Goal: Task Accomplishment & Management: Manage account settings

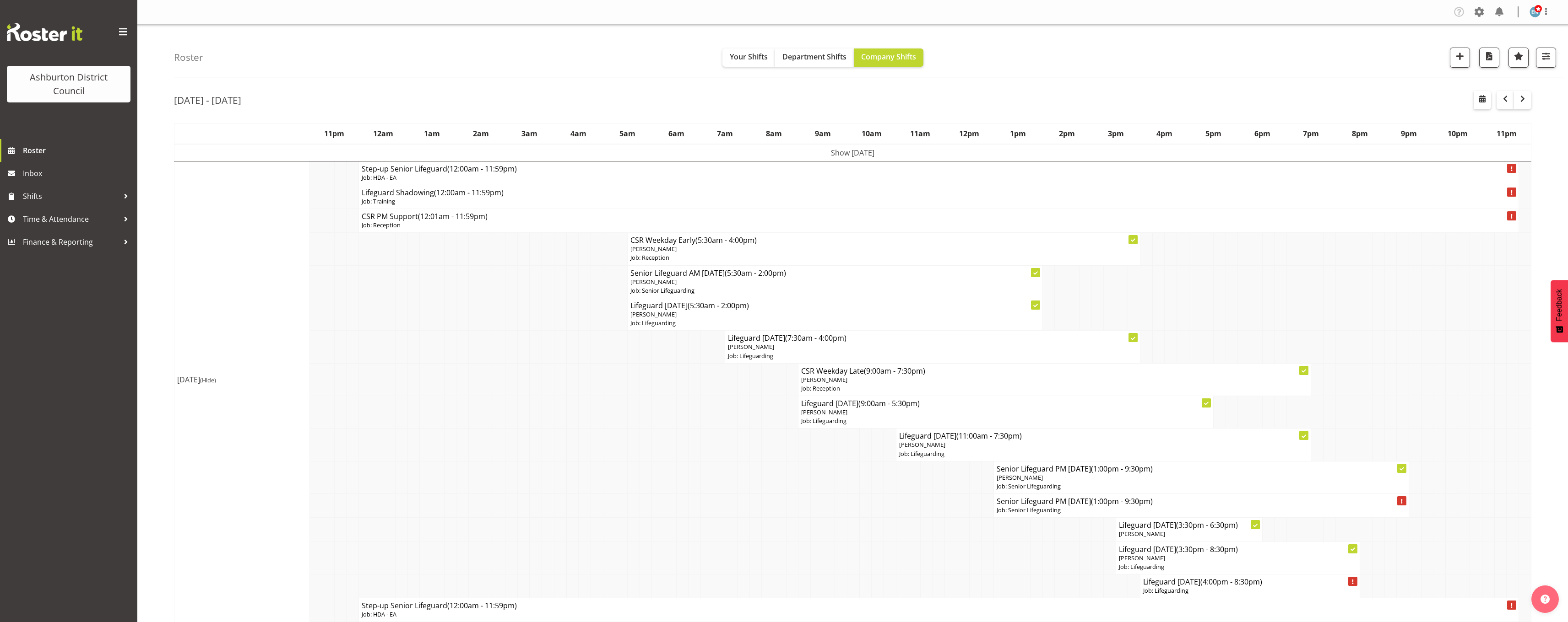
click at [62, 198] on span "Shifts" at bounding box center [70, 196] width 96 height 13
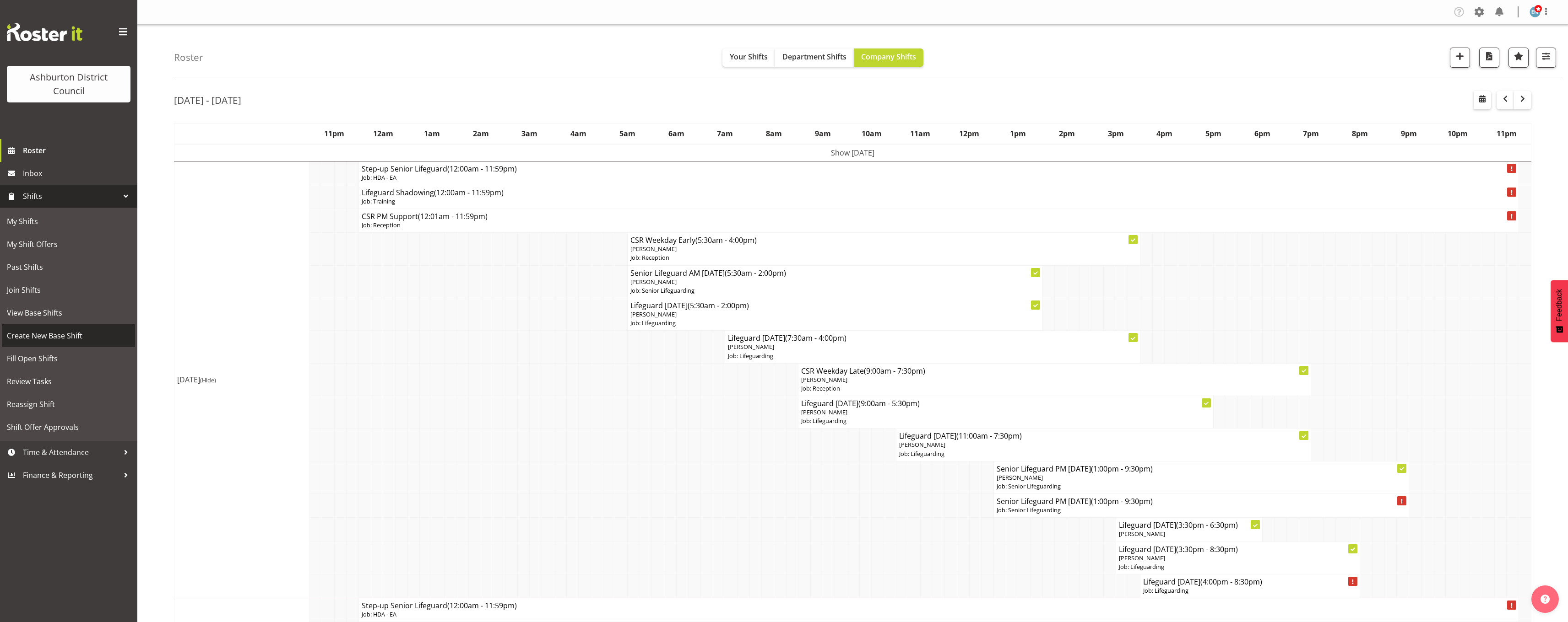
click at [65, 338] on span "Create New Base Shift" at bounding box center [68, 335] width 123 height 13
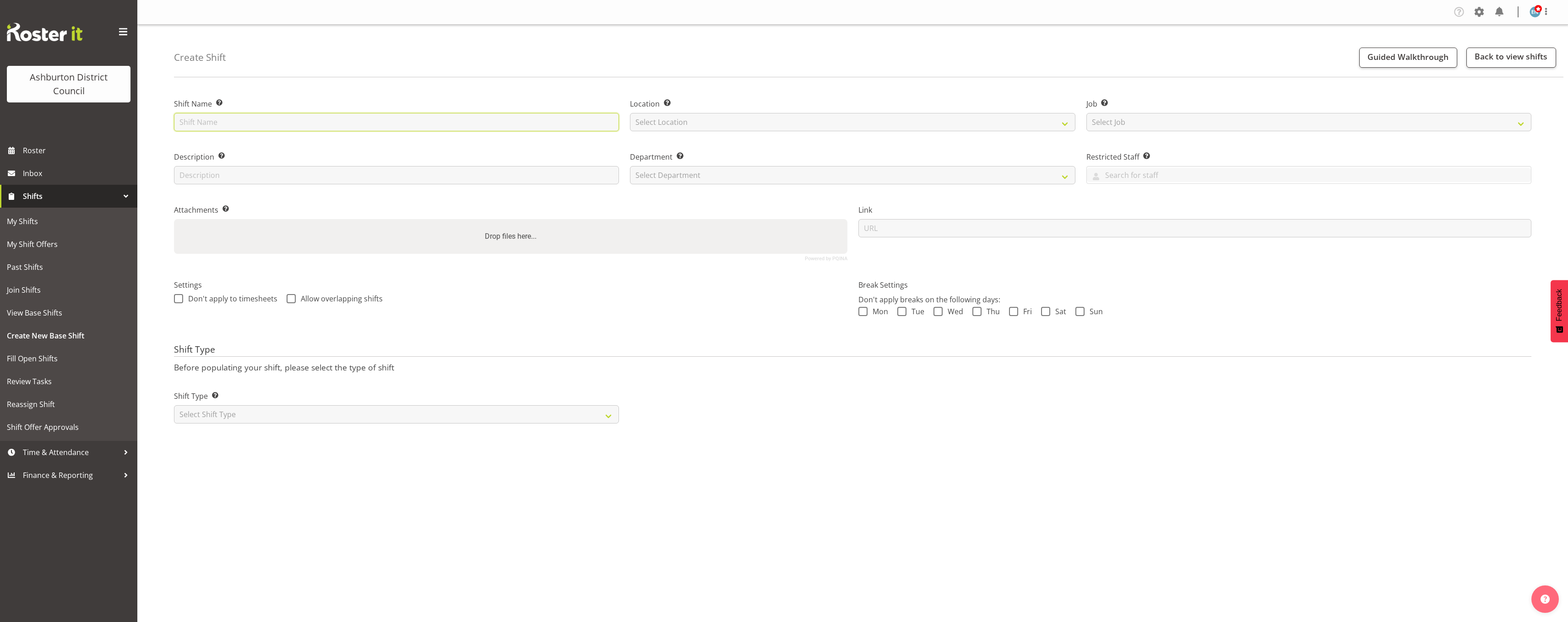
click at [347, 115] on input "text" at bounding box center [397, 122] width 445 height 18
type input "Women's Swim Night"
click at [851, 128] on select "Select Location Art Gallery & Museum [GEOGRAPHIC_DATA]" at bounding box center [852, 122] width 445 height 18
select select "64"
click at [630, 113] on select "Select Location Art Gallery & Museum [GEOGRAPHIC_DATA]" at bounding box center [852, 122] width 445 height 18
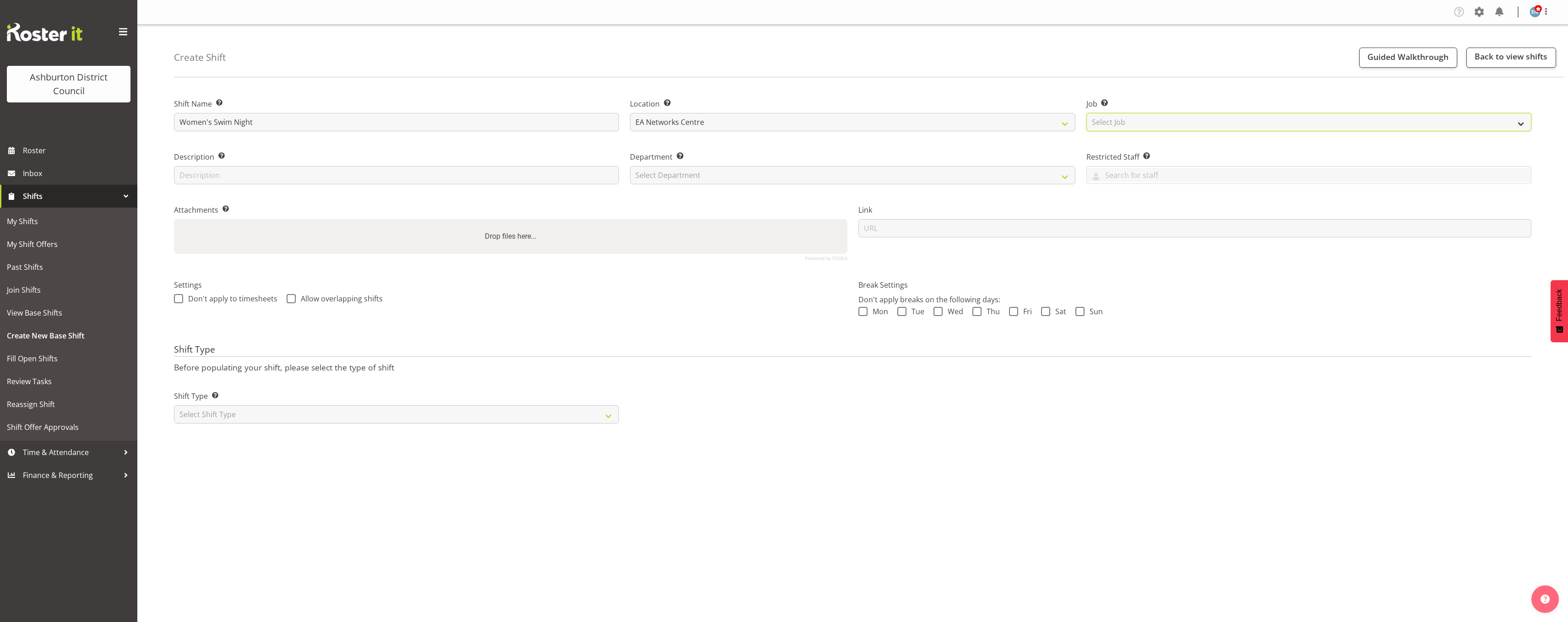
click at [1103, 122] on select "Select Job Create new job Casual HDA - CSR HDA - EA Lifeguarding LTS- Alt Dutie…" at bounding box center [1309, 122] width 445 height 18
select select "38"
click at [1086, 113] on select "Select Job Create new job Casual HDA - CSR HDA - EA Lifeguarding LTS- Alt Dutie…" at bounding box center [1309, 122] width 445 height 18
click at [724, 174] on select "Select Department AAGM Cleaning Customer Services Library Lifeguards Recreation…" at bounding box center [852, 175] width 445 height 18
select select "65"
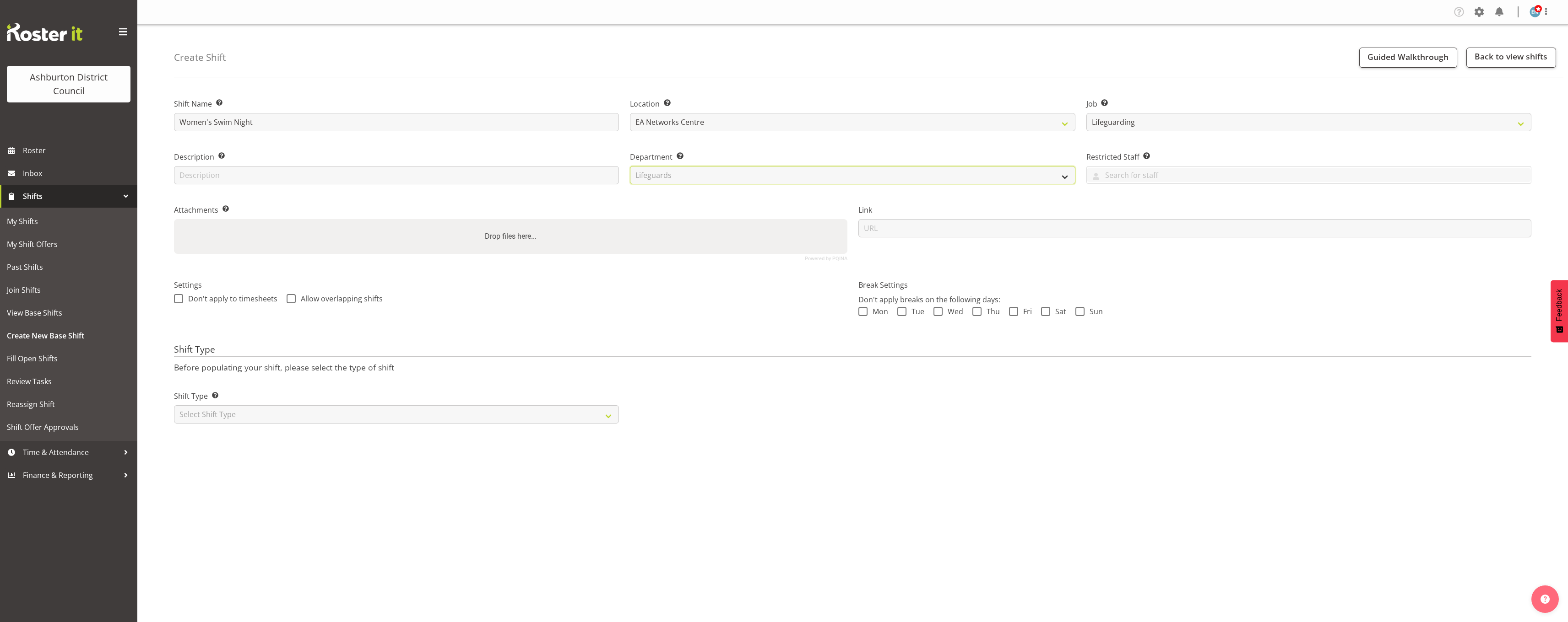
click at [630, 166] on select "Select Department AAGM Cleaning Customer Services Library Lifeguards Recreation…" at bounding box center [852, 175] width 445 height 18
click at [519, 415] on select "Select Shift Type One Off Shift Recurring Shift Rotating Shift" at bounding box center [397, 414] width 445 height 18
select select "one_off"
click at [174, 405] on select "Select Shift Type One Off Shift Recurring Shift Rotating Shift" at bounding box center [397, 414] width 445 height 18
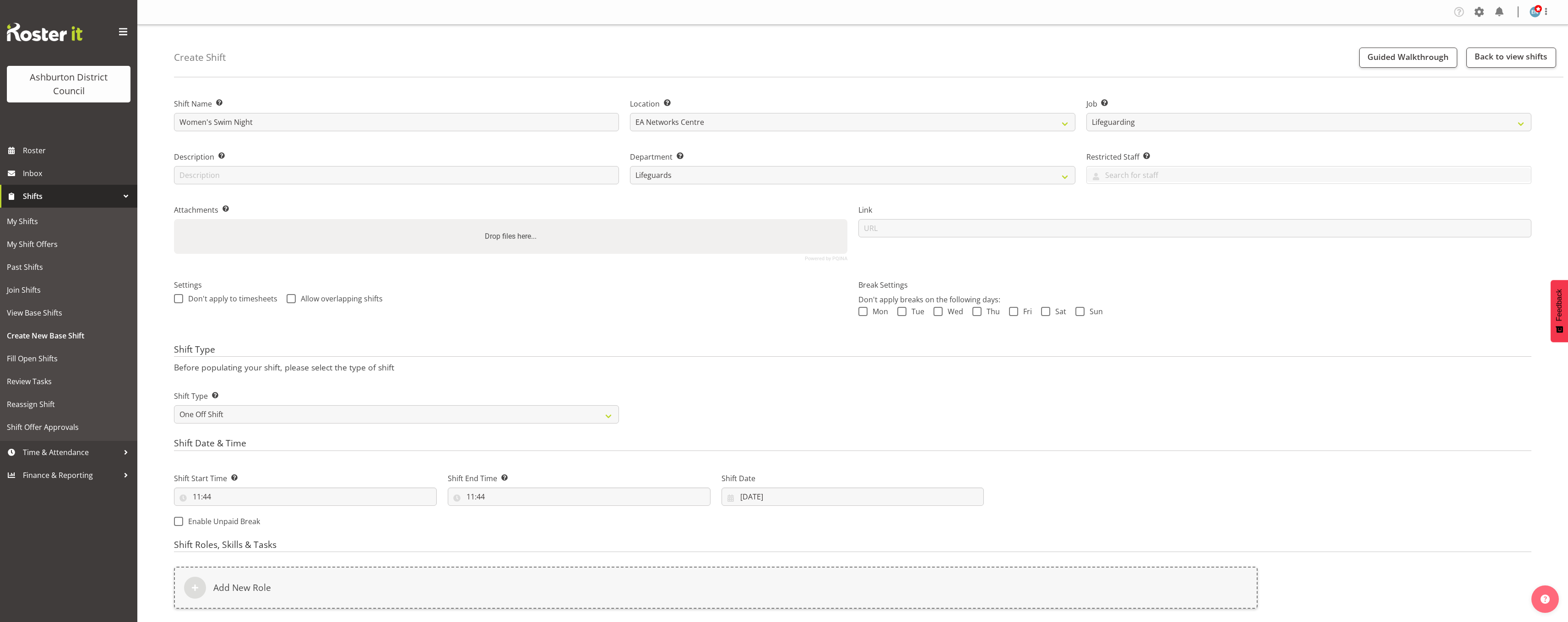
click at [748, 362] on div "Shift Type Before populating your shift, please select the type of shift Shift …" at bounding box center [853, 387] width 1357 height 85
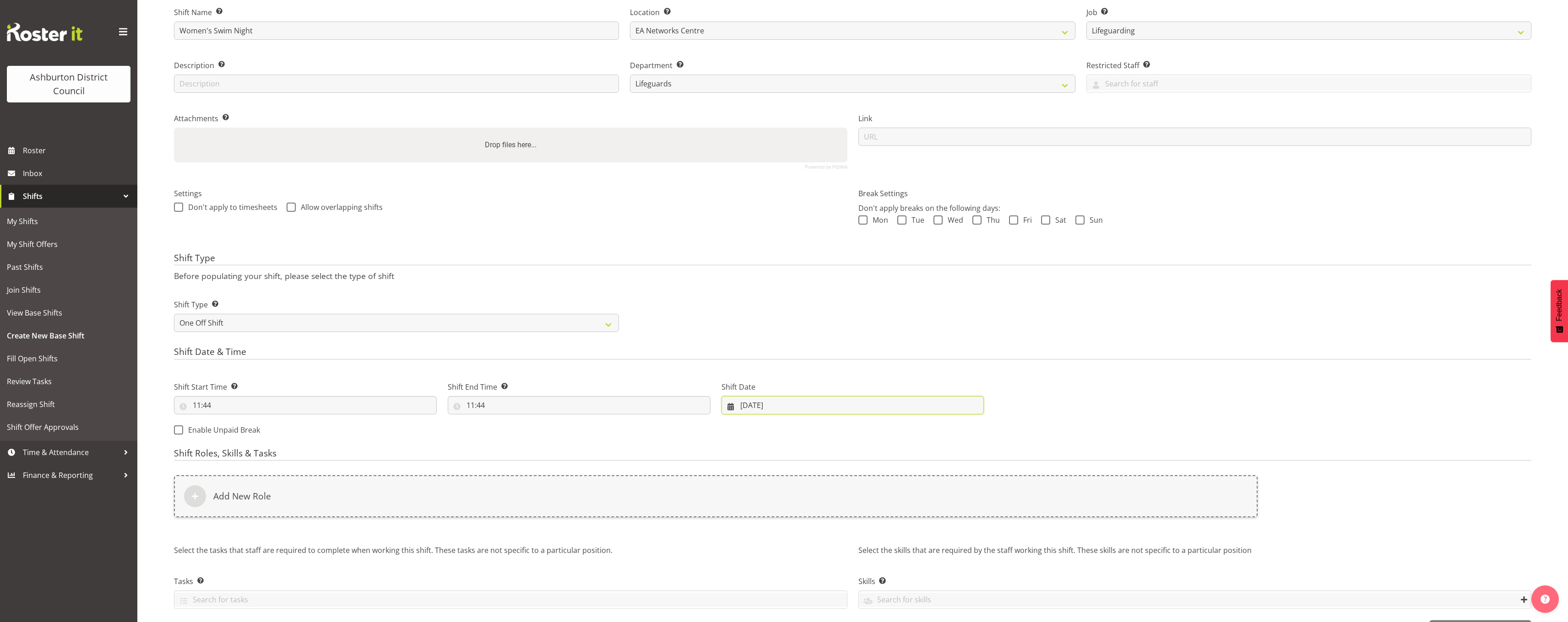
click at [752, 406] on input "[DATE]" at bounding box center [853, 405] width 263 height 18
click at [804, 513] on span "13" at bounding box center [805, 514] width 7 height 9
type input "[DATE]"
click at [747, 331] on div "Shift Type Shift Types: One Off – Select this if you would like a single shift …" at bounding box center [853, 312] width 1368 height 51
click at [219, 401] on input "11:44" at bounding box center [306, 405] width 263 height 18
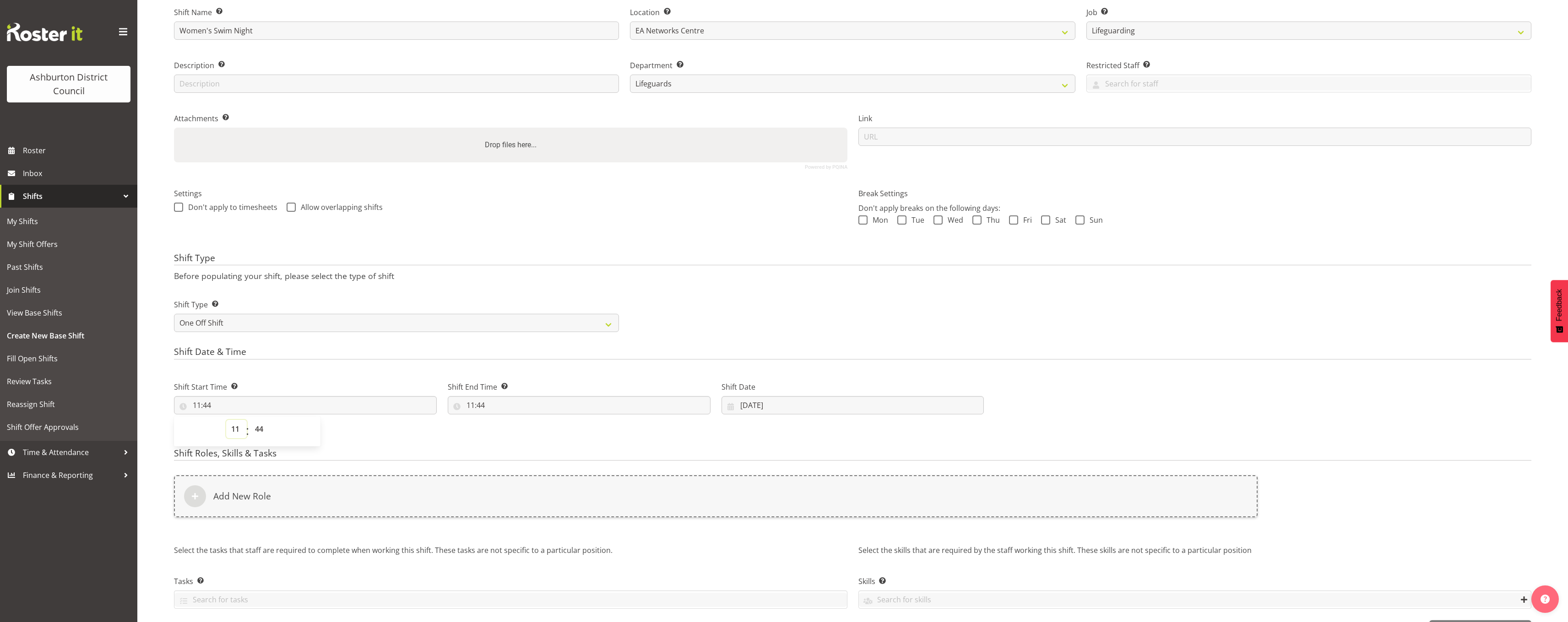
click at [234, 431] on select "00 01 02 03 04 05 06 07 08 09 10 11 12 13 14 15 16 17 18 19 20 21 22 23" at bounding box center [237, 429] width 21 height 18
select select "19"
click at [226, 420] on select "00 01 02 03 04 05 06 07 08 09 10 11 12 13 14 15 16 17 18 19 20 21 22 23" at bounding box center [237, 429] width 21 height 18
type input "19:44"
click at [262, 431] on select "00 01 02 03 04 05 06 07 08 09 10 11 12 13 14 15 16 17 18 19 20 21 22 23 24 25 2…" at bounding box center [260, 429] width 21 height 18
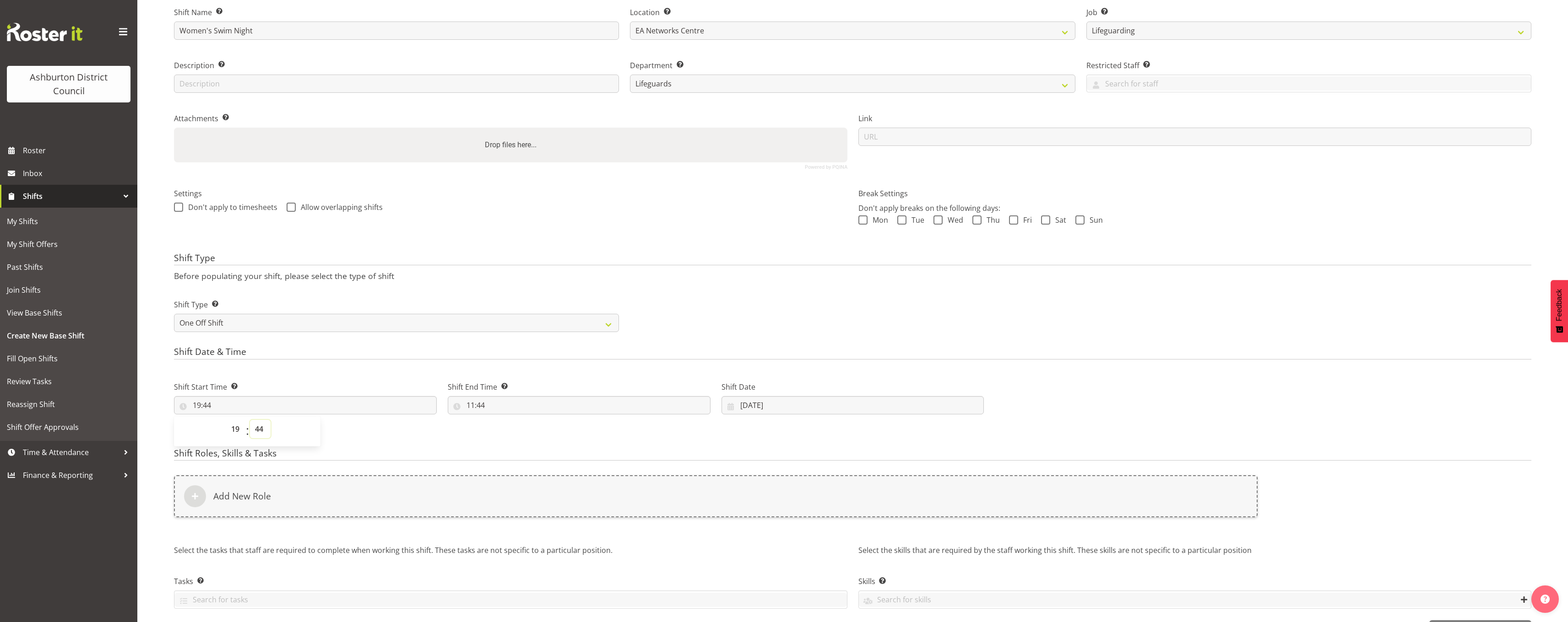
select select "0"
click at [250, 420] on select "00 01 02 03 04 05 06 07 08 09 10 11 12 13 14 15 16 17 18 19 20 21 22 23 24 25 2…" at bounding box center [260, 429] width 21 height 18
type input "19:00"
click at [473, 406] on input "11:44" at bounding box center [579, 405] width 263 height 18
click at [506, 431] on select "00 01 02 03 04 05 06 07 08 09 10 11 12 13 14 15 16 17 18 19 20 21 22 23" at bounding box center [510, 429] width 21 height 18
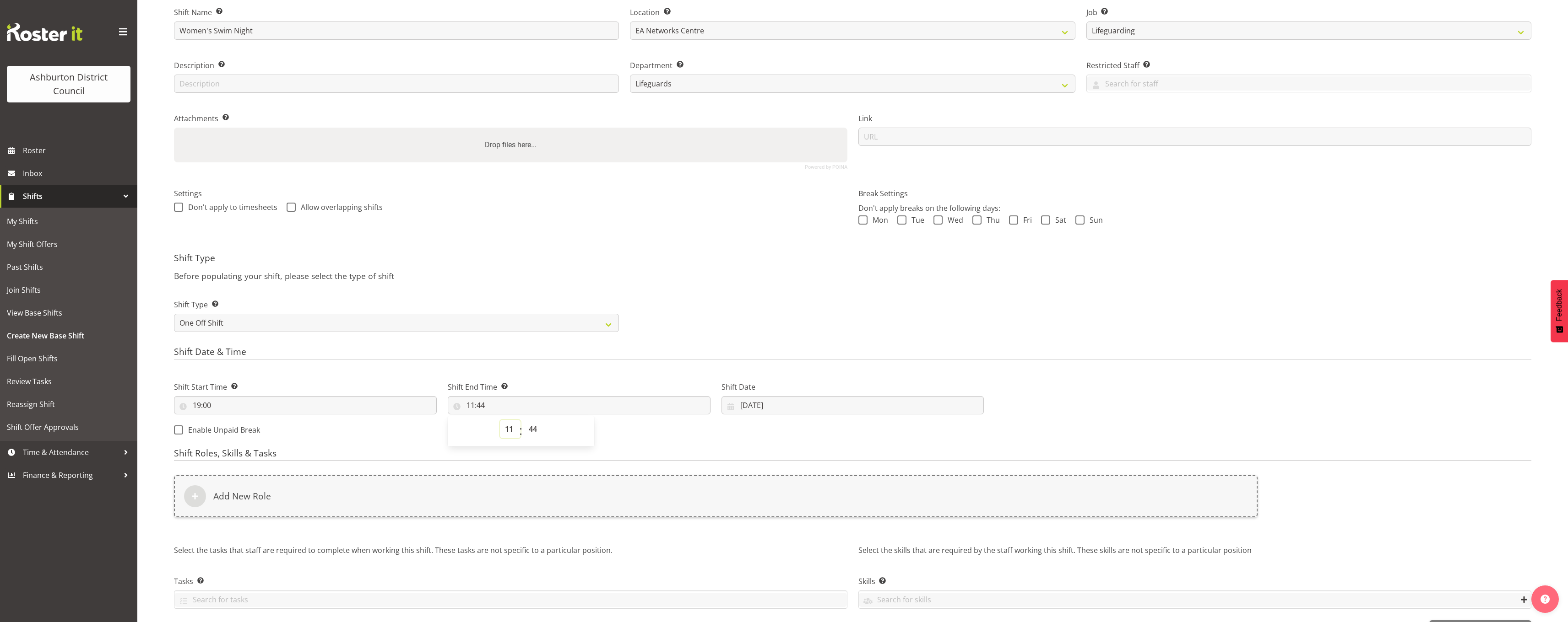
select select "21"
click at [500, 420] on select "00 01 02 03 04 05 06 07 08 09 10 11 12 13 14 15 16 17 18 19 20 21 22 23" at bounding box center [510, 429] width 21 height 18
type input "21:44"
click at [529, 425] on select "00 01 02 03 04 05 06 07 08 09 10 11 12 13 14 15 16 17 18 19 20 21 22 23 24 25 2…" at bounding box center [534, 429] width 21 height 18
select select "0"
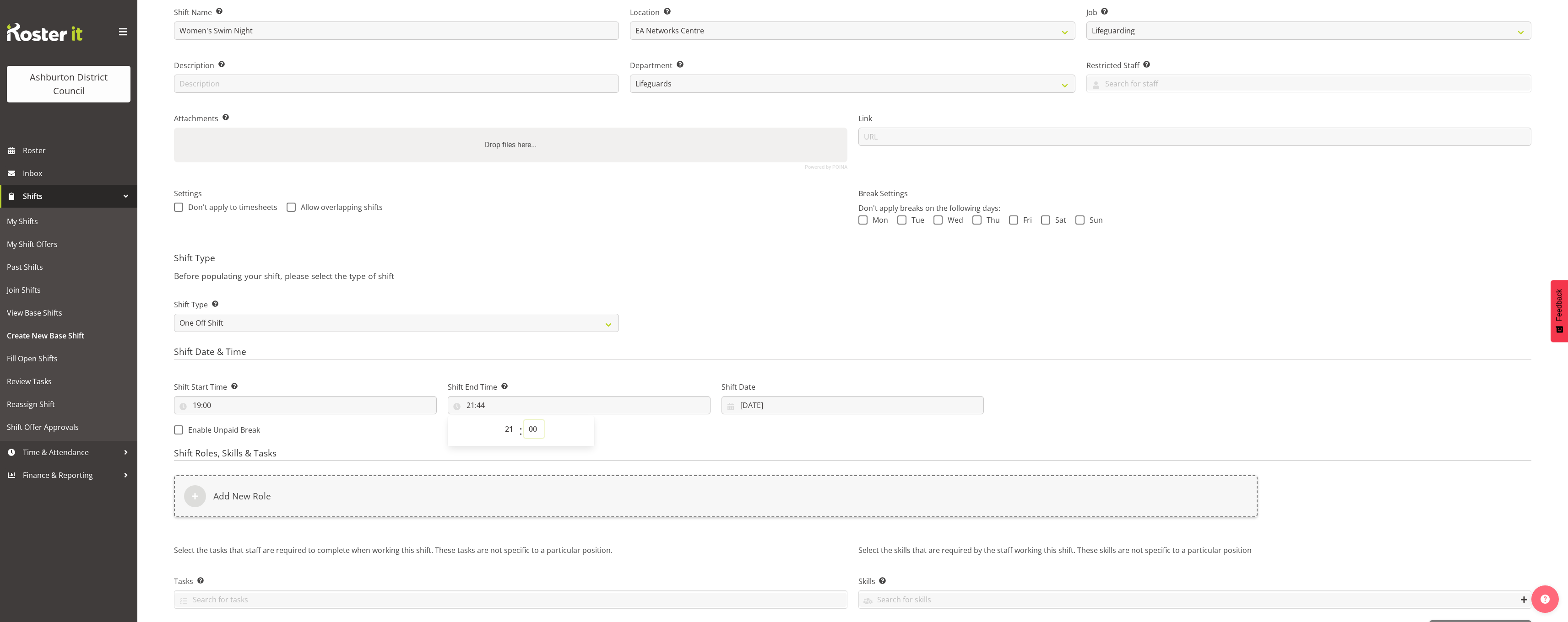
click at [524, 420] on select "00 01 02 03 04 05 06 07 08 09 10 11 12 13 14 15 16 17 18 19 20 21 22 23 24 25 2…" at bounding box center [534, 429] width 21 height 18
type input "21:00"
click at [1065, 362] on div "Shift Date & Time Shift Start Time Set the time of the day you wish this shift …" at bounding box center [853, 395] width 1357 height 96
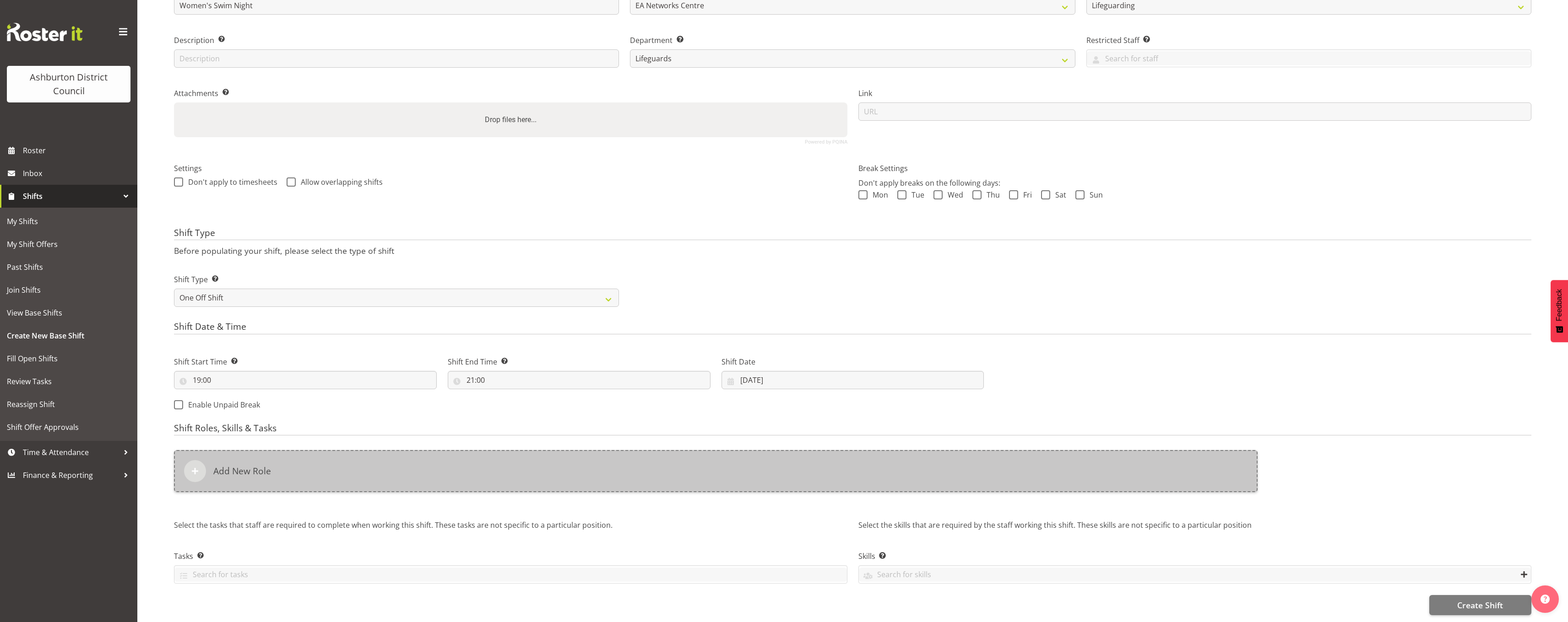
click at [234, 473] on div "Add New Role" at bounding box center [716, 471] width 1083 height 42
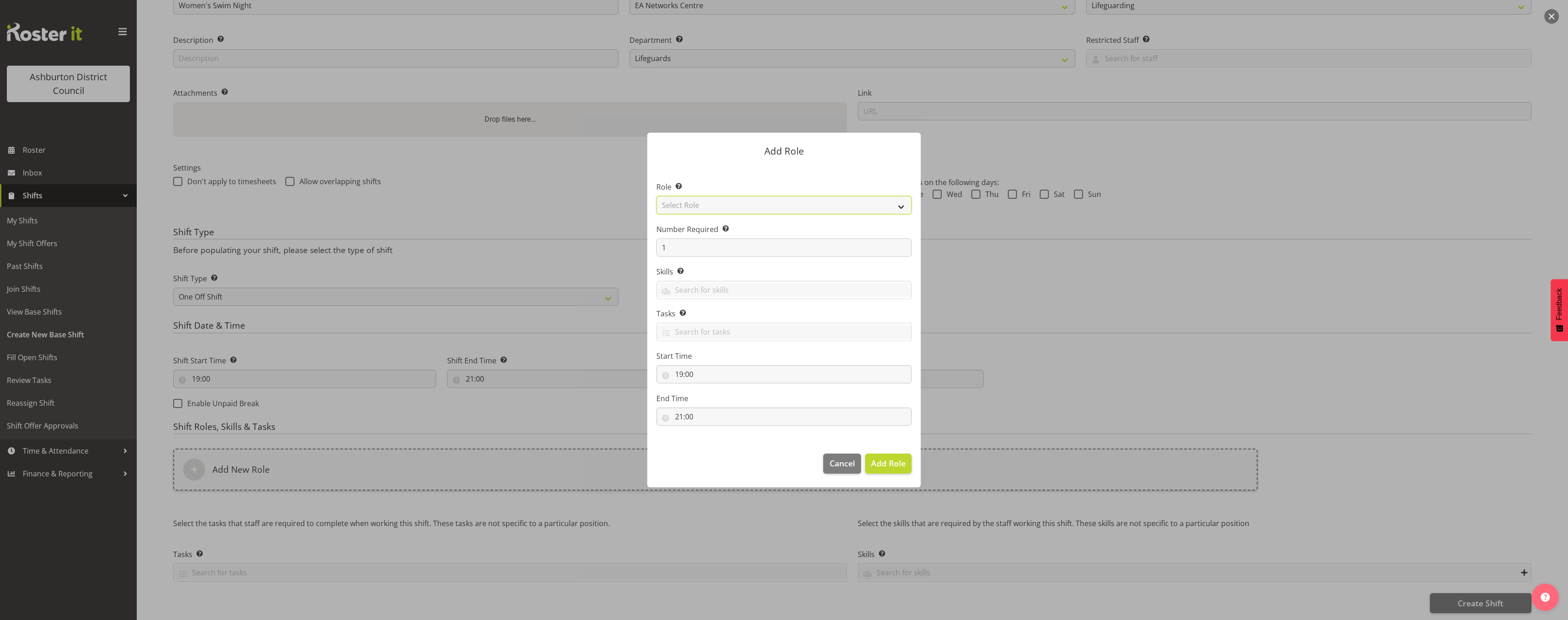
click at [756, 206] on select "Select Role AAGM Deputy Director AAGM Director Archivist Childrens Librarian Co…" at bounding box center [783, 205] width 255 height 18
select select "64"
click at [656, 196] on select "Select Role AAGM Deputy Director AAGM Director Archivist Childrens Librarian Co…" at bounding box center [783, 205] width 255 height 18
click at [688, 246] on input "1" at bounding box center [783, 248] width 255 height 18
type input "3"
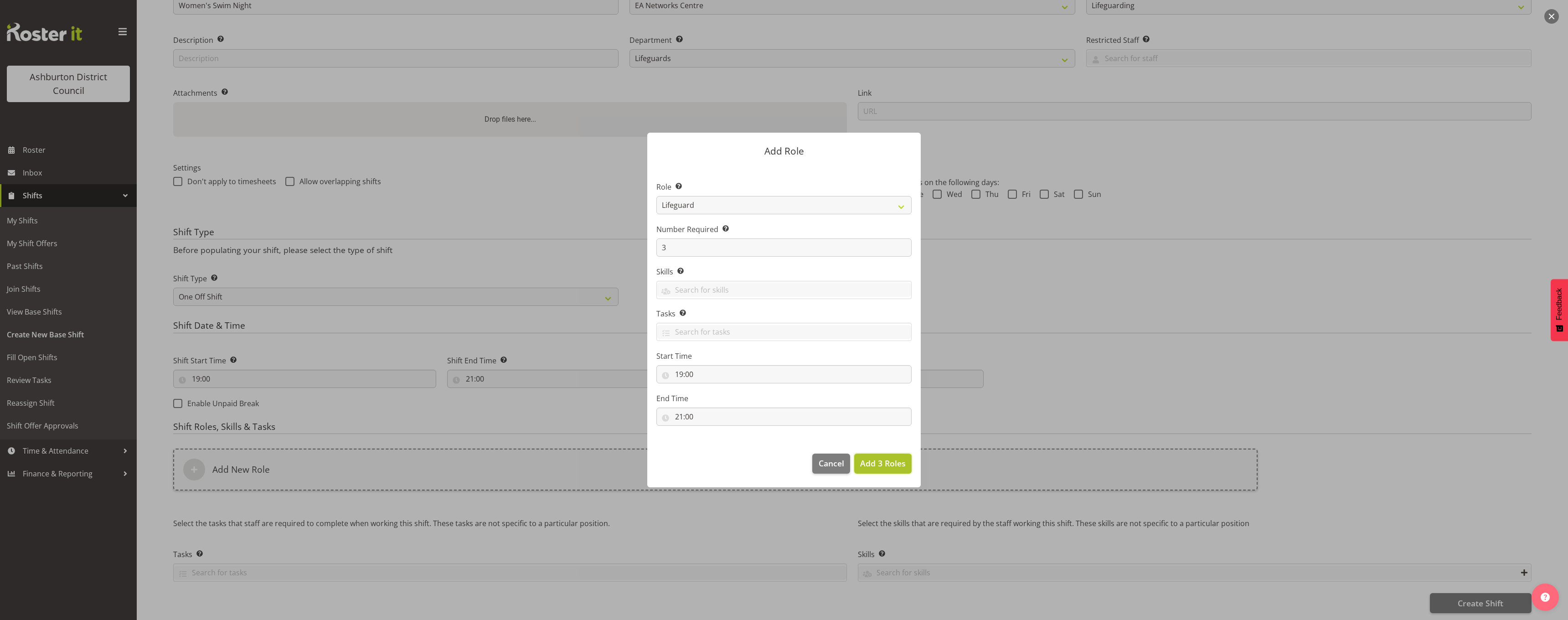
click at [887, 469] on span "Add 3 Roles" at bounding box center [883, 463] width 46 height 11
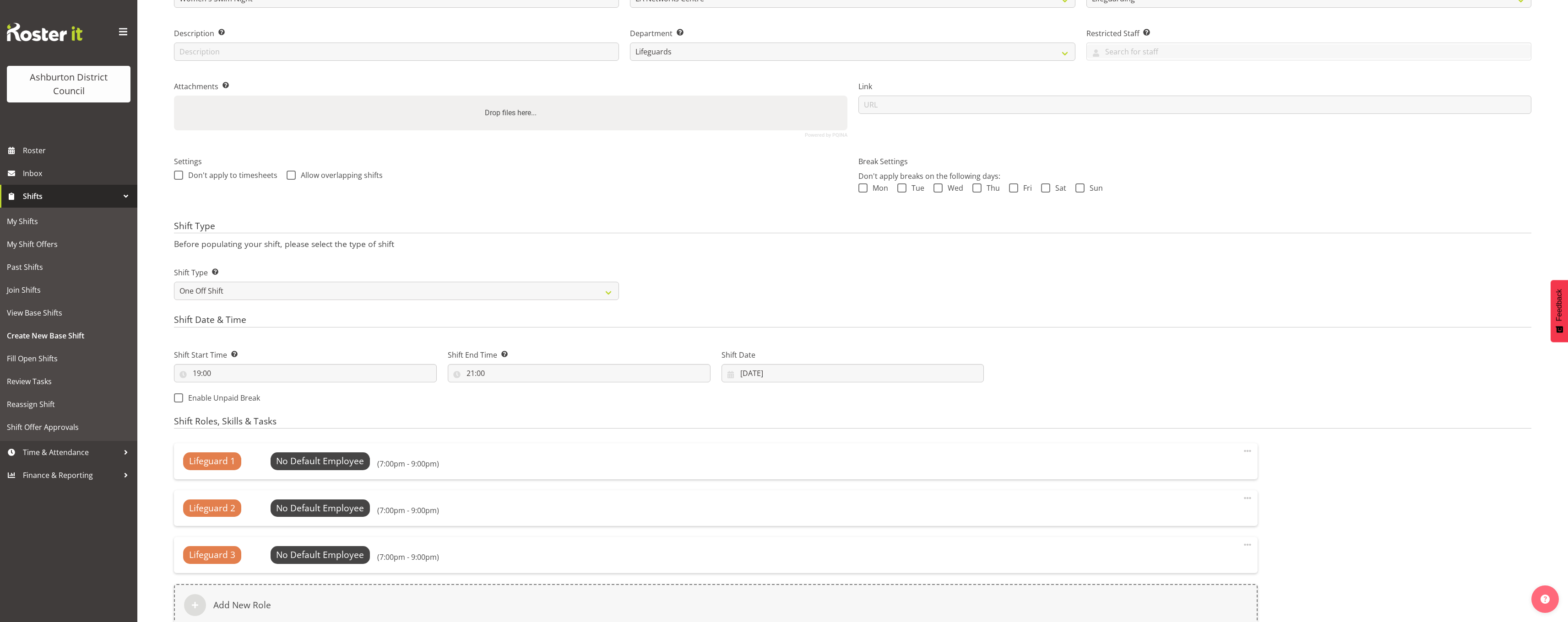
click at [1377, 434] on div "Shift Roles, Skills & Tasks Lifeguard 1 No Default Employee Select Employee (7:…" at bounding box center [853, 574] width 1357 height 316
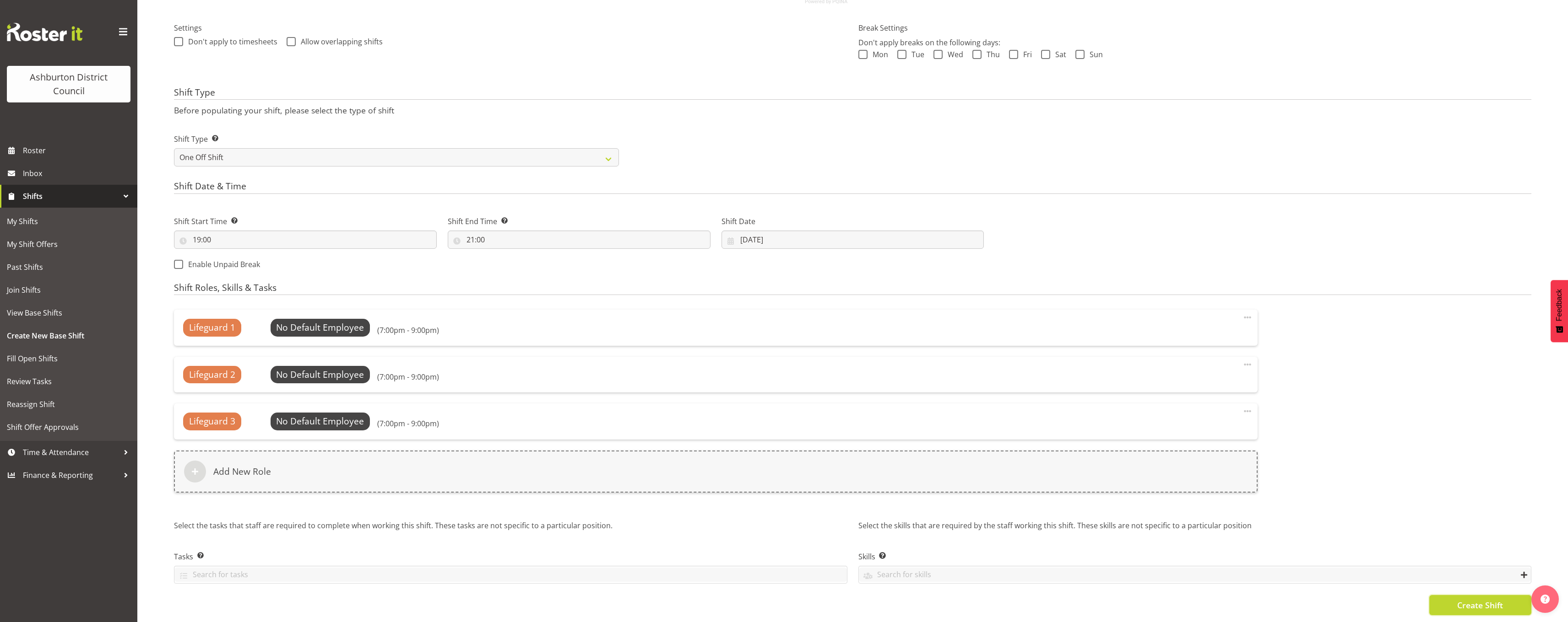
click at [1464, 599] on span "Create Shift" at bounding box center [1480, 605] width 46 height 12
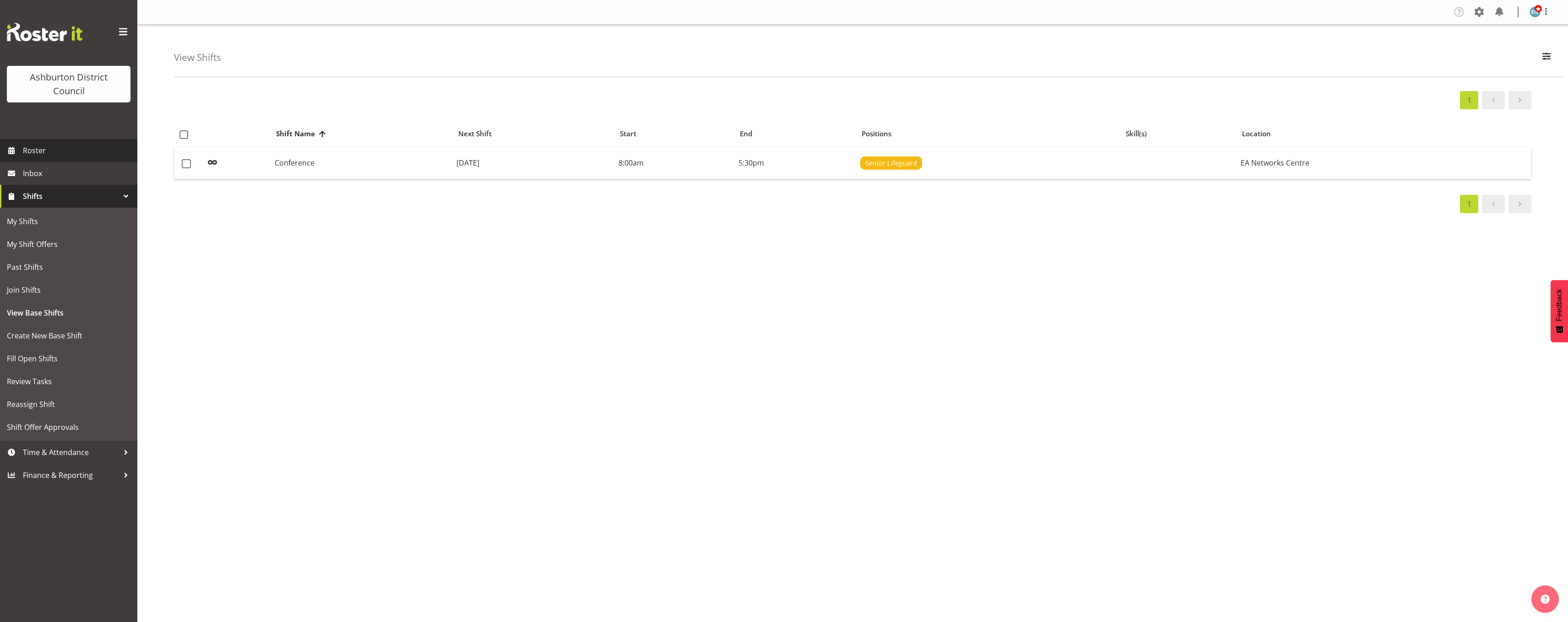
click at [59, 145] on span "Roster" at bounding box center [78, 150] width 110 height 13
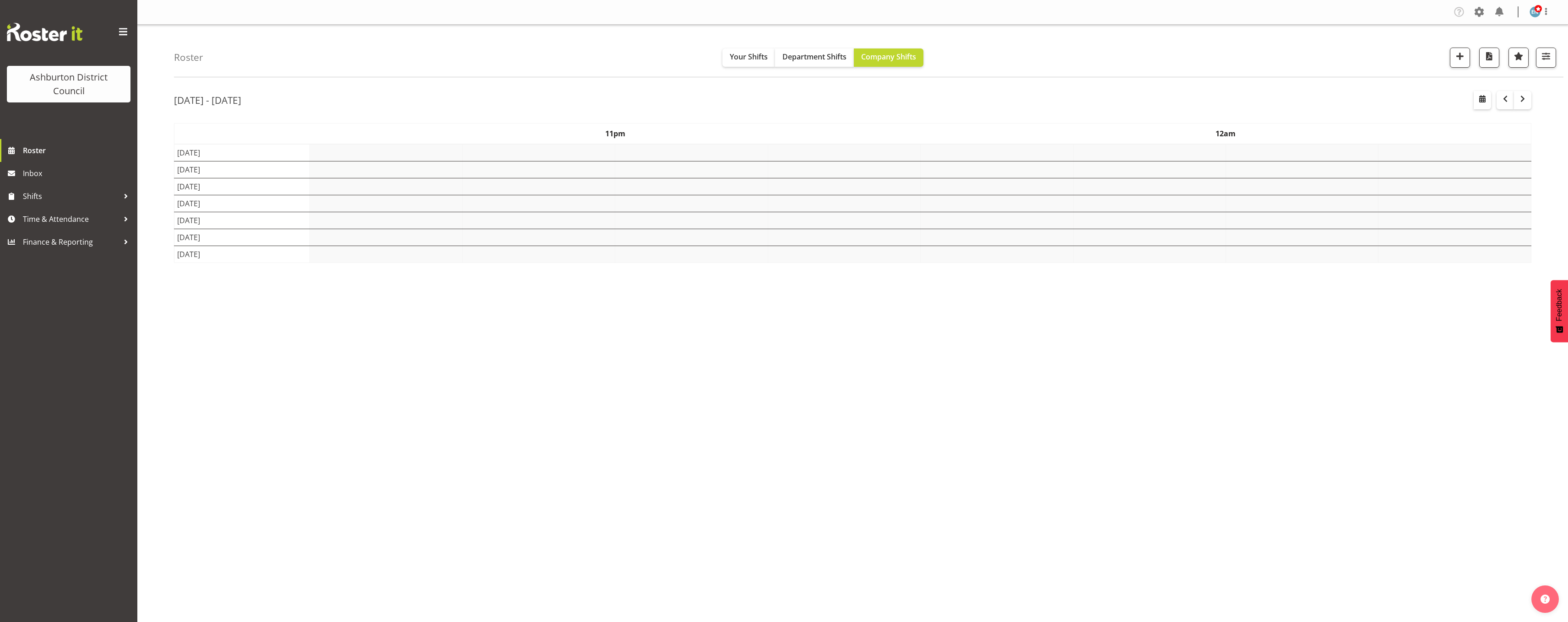
click at [163, 192] on div "Roster Your Shifts Department Shifts Company Shifts 1 Locations [GEOGRAPHIC_DAT…" at bounding box center [853, 237] width 1430 height 425
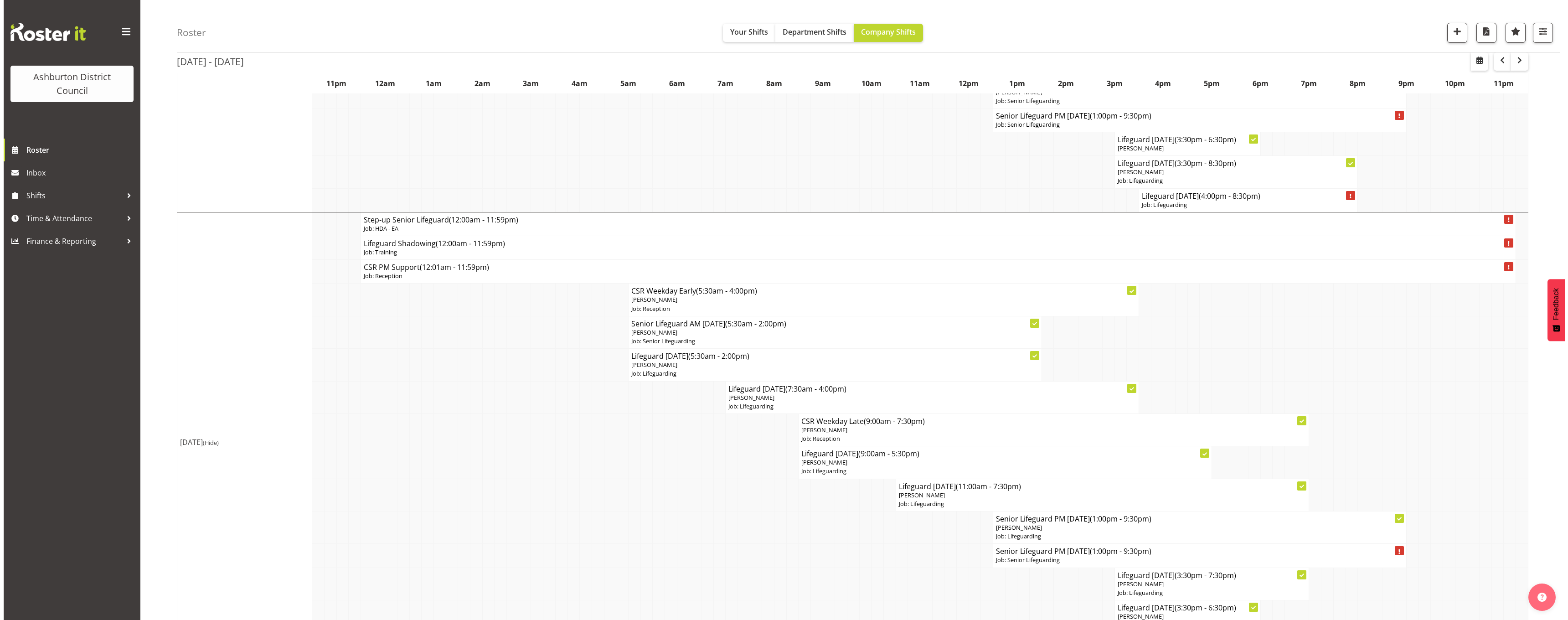
scroll to position [1049, 0]
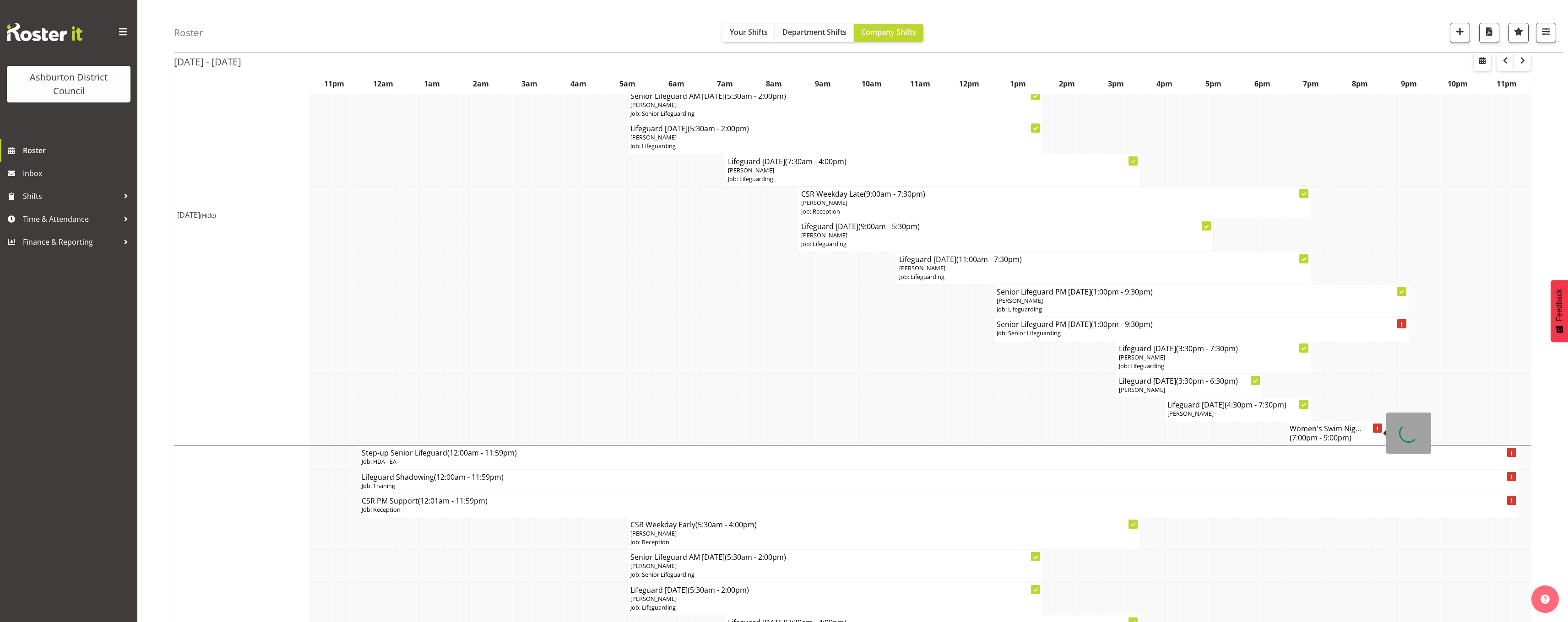
click at [1312, 435] on span "(7:00pm - 9:00pm)" at bounding box center [1320, 437] width 62 height 10
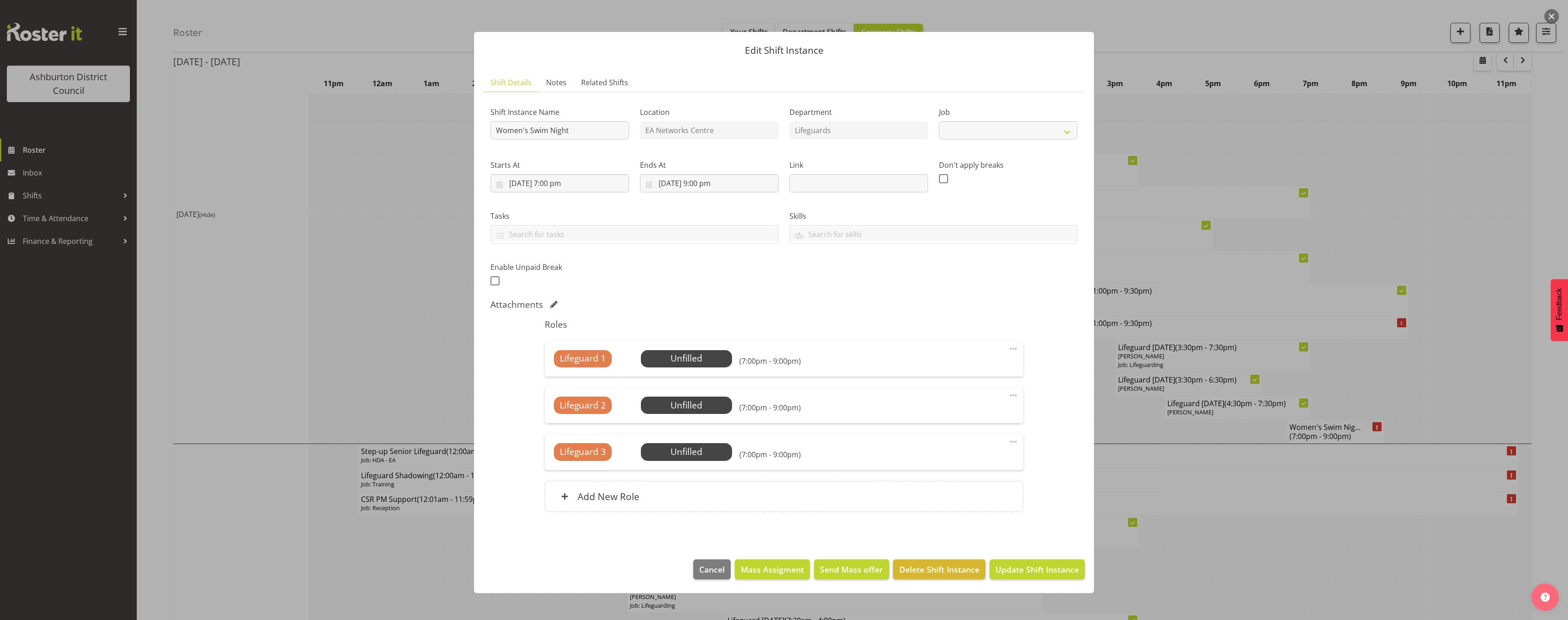
select select "38"
click at [686, 359] on span "Select Employee" at bounding box center [687, 359] width 68 height 13
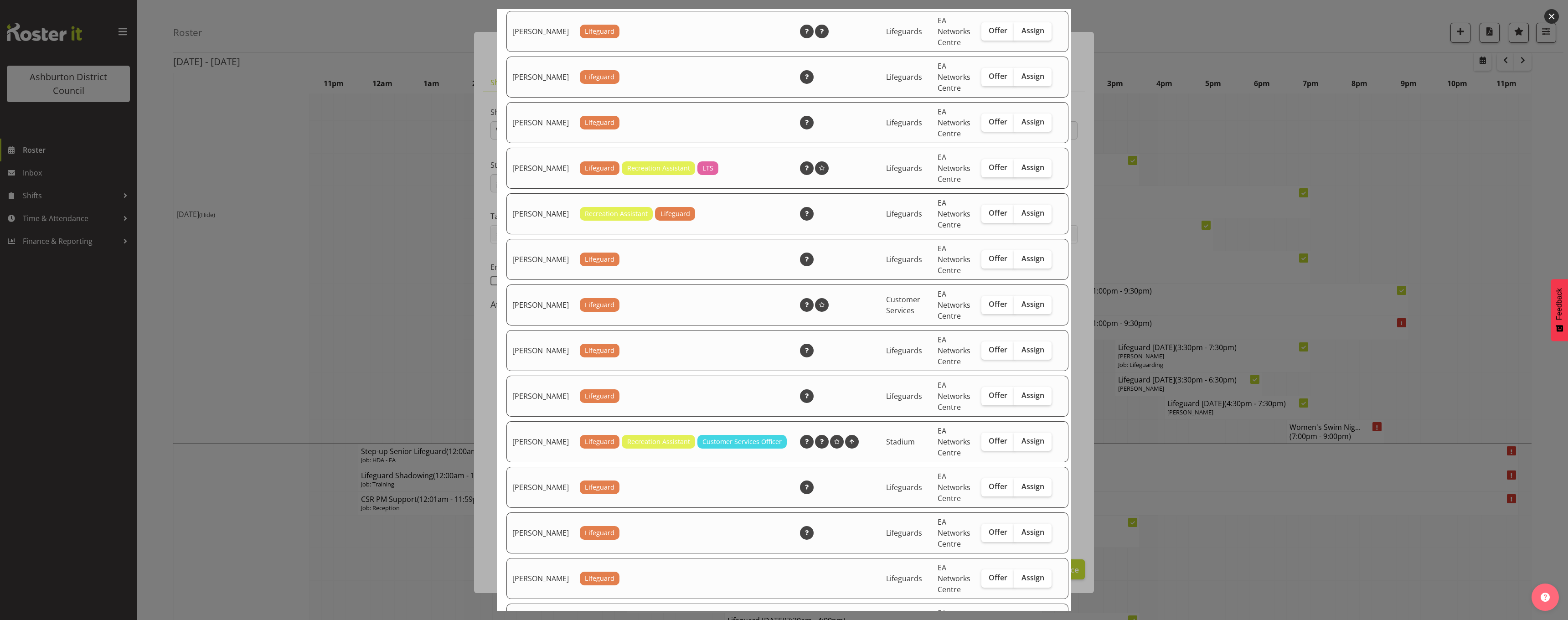
scroll to position [502, 0]
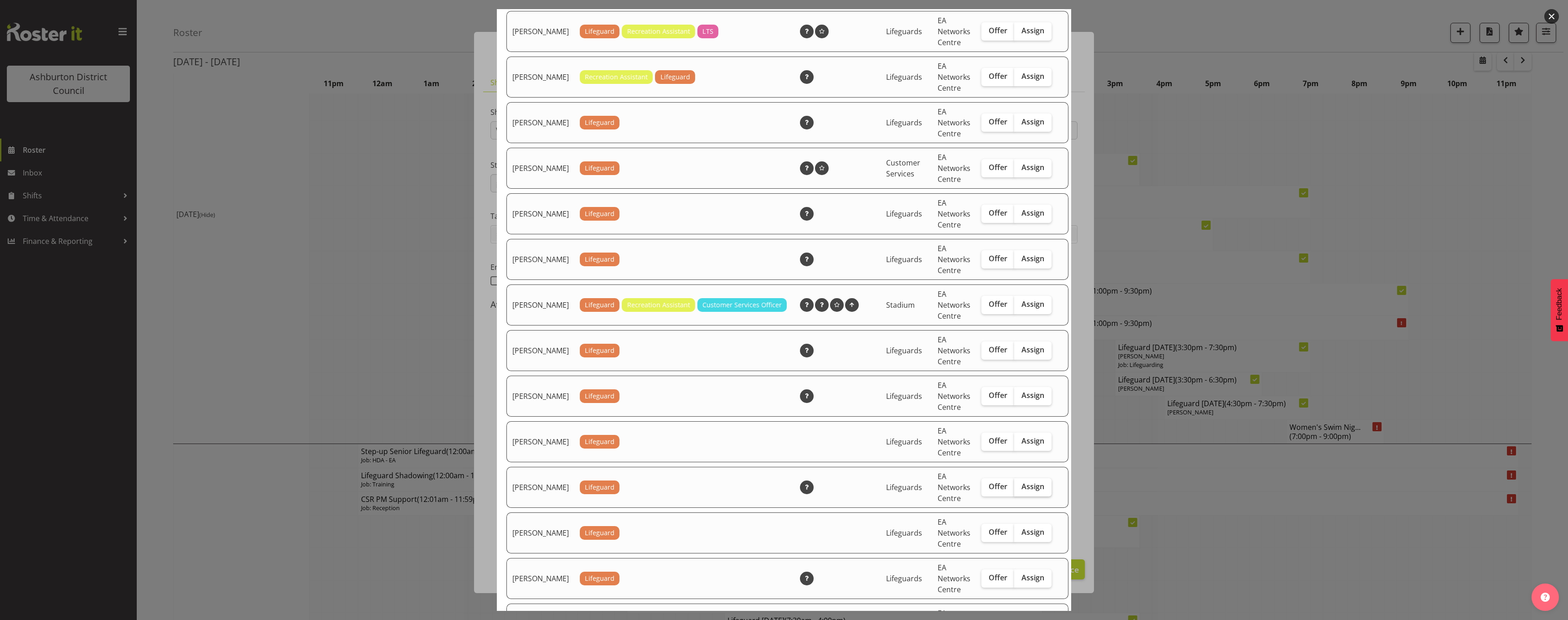
click at [1025, 491] on span "Assign" at bounding box center [1032, 487] width 23 height 9
click at [1020, 490] on input "Assign" at bounding box center [1017, 487] width 6 height 6
checkbox input "true"
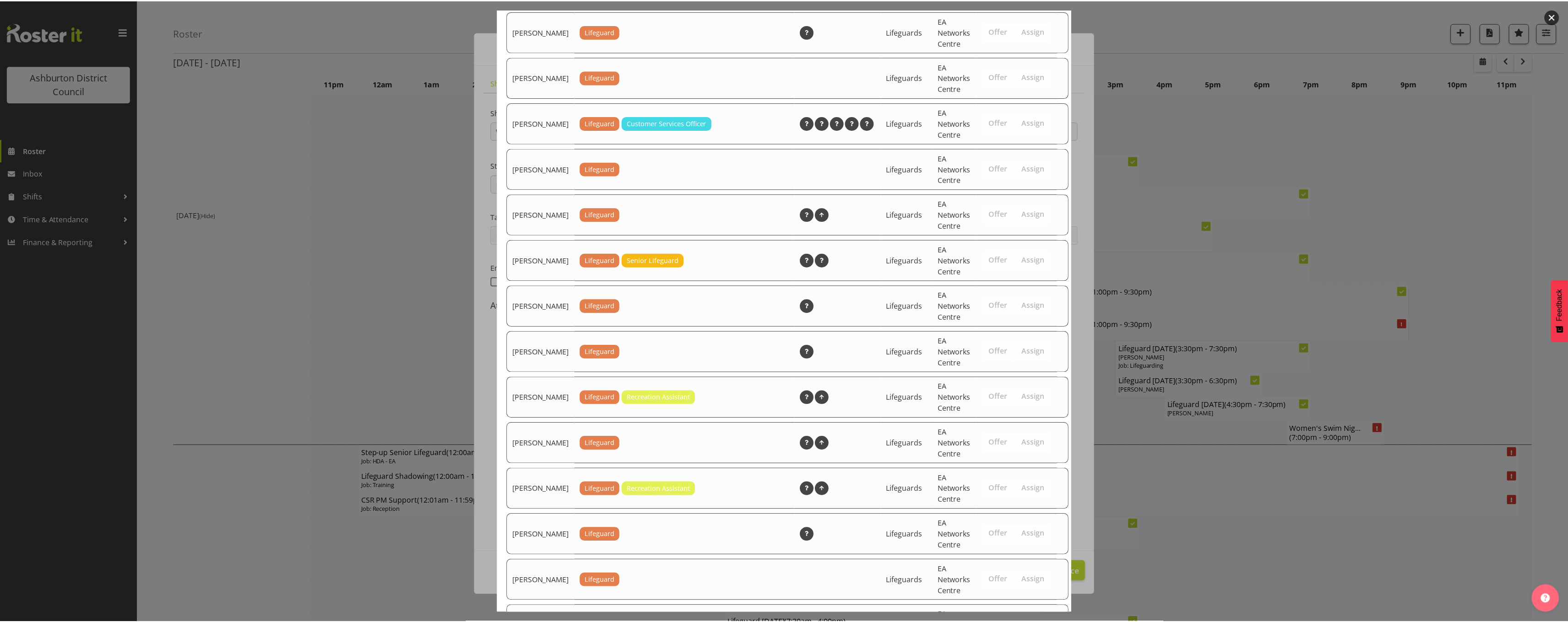
scroll to position [1291, 0]
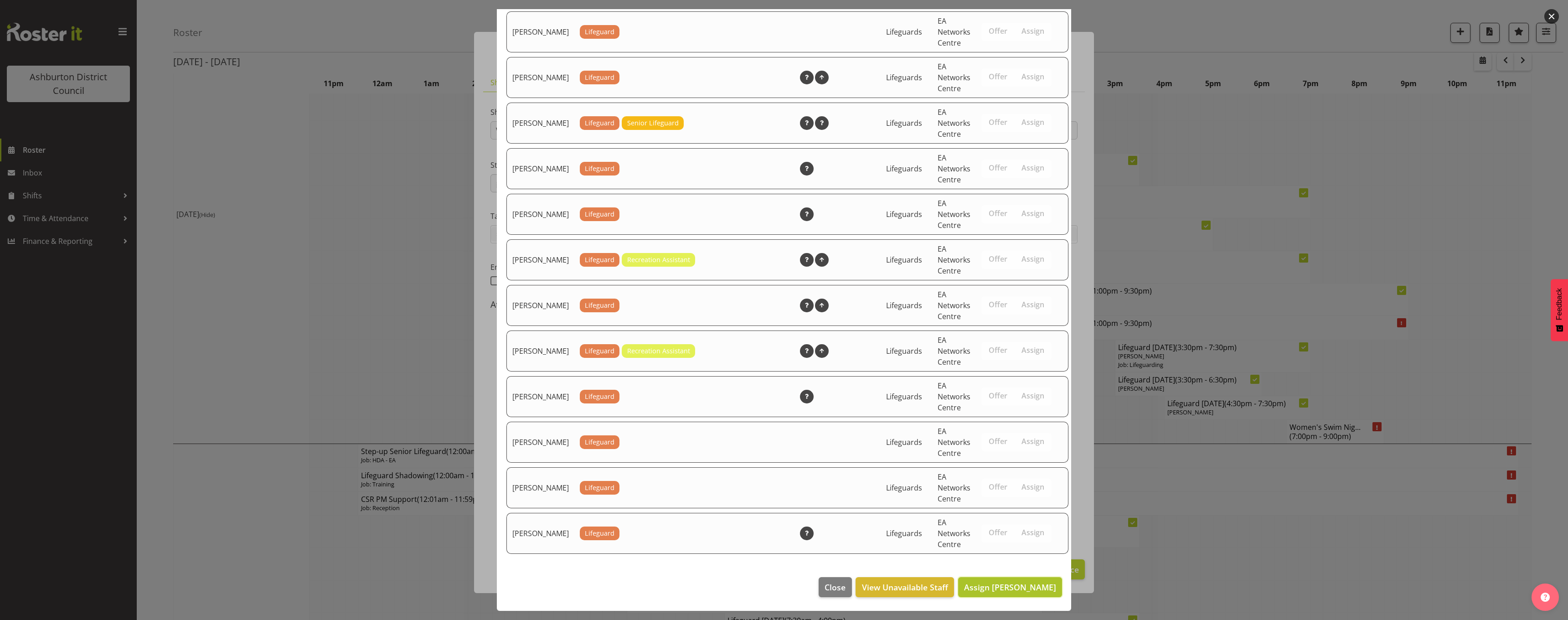
click at [1034, 587] on span "Assign Lisa Wightman" at bounding box center [1010, 588] width 92 height 11
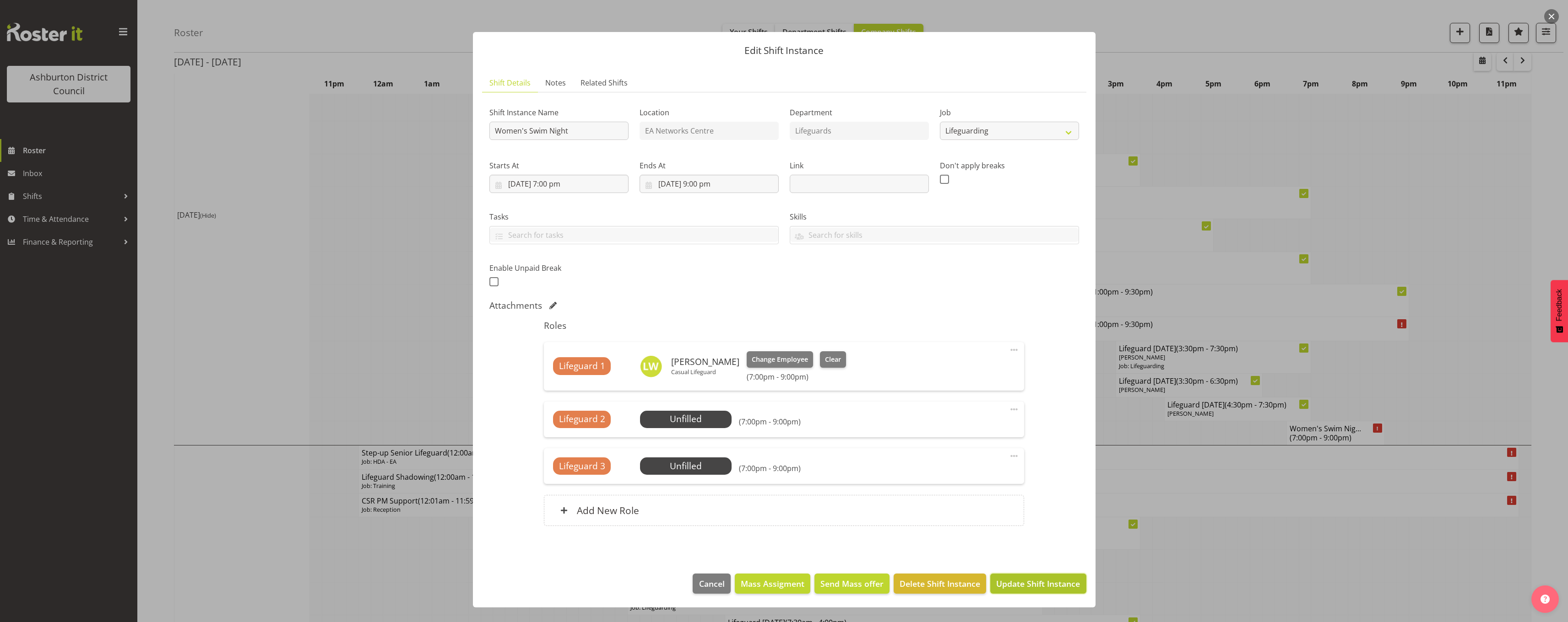
click at [1040, 585] on span "Update Shift Instance" at bounding box center [1037, 584] width 84 height 12
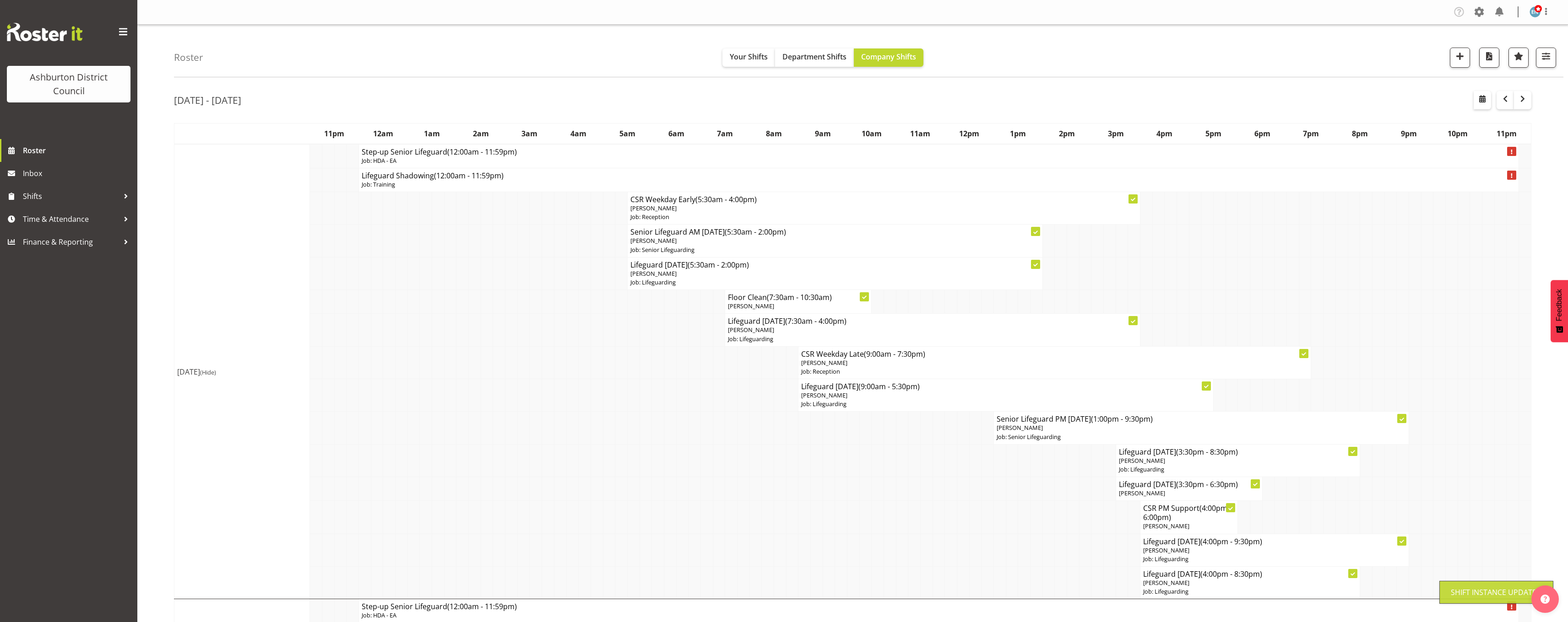
click at [216, 373] on span "(Hide)" at bounding box center [208, 372] width 16 height 8
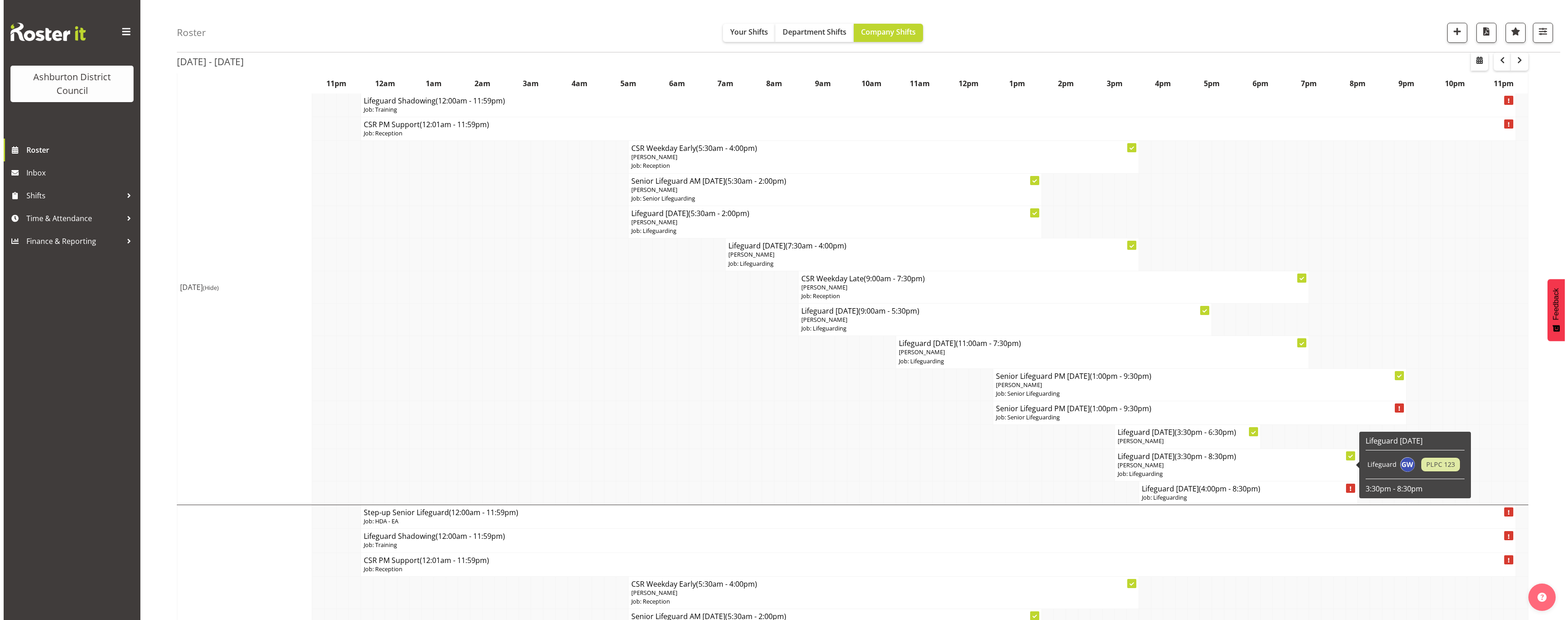
scroll to position [46, 0]
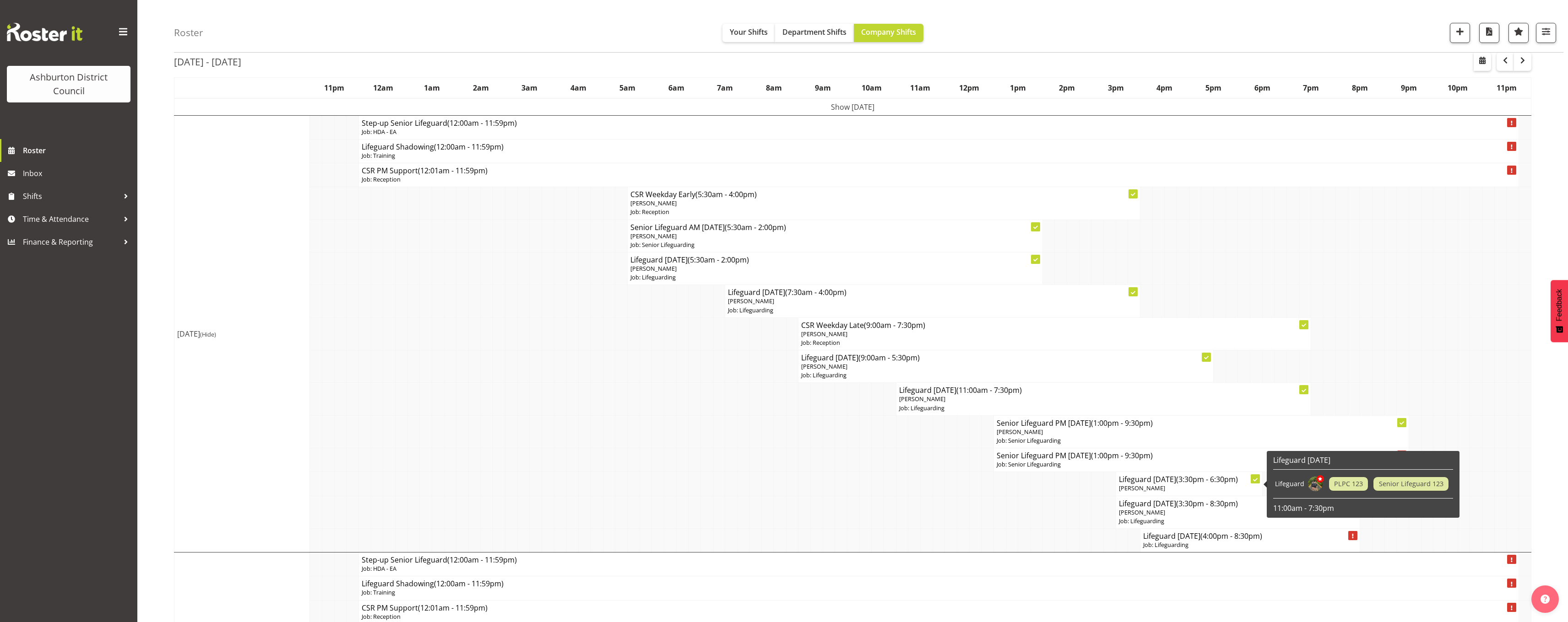
click at [1142, 485] on span "[PERSON_NAME]" at bounding box center [1142, 488] width 46 height 8
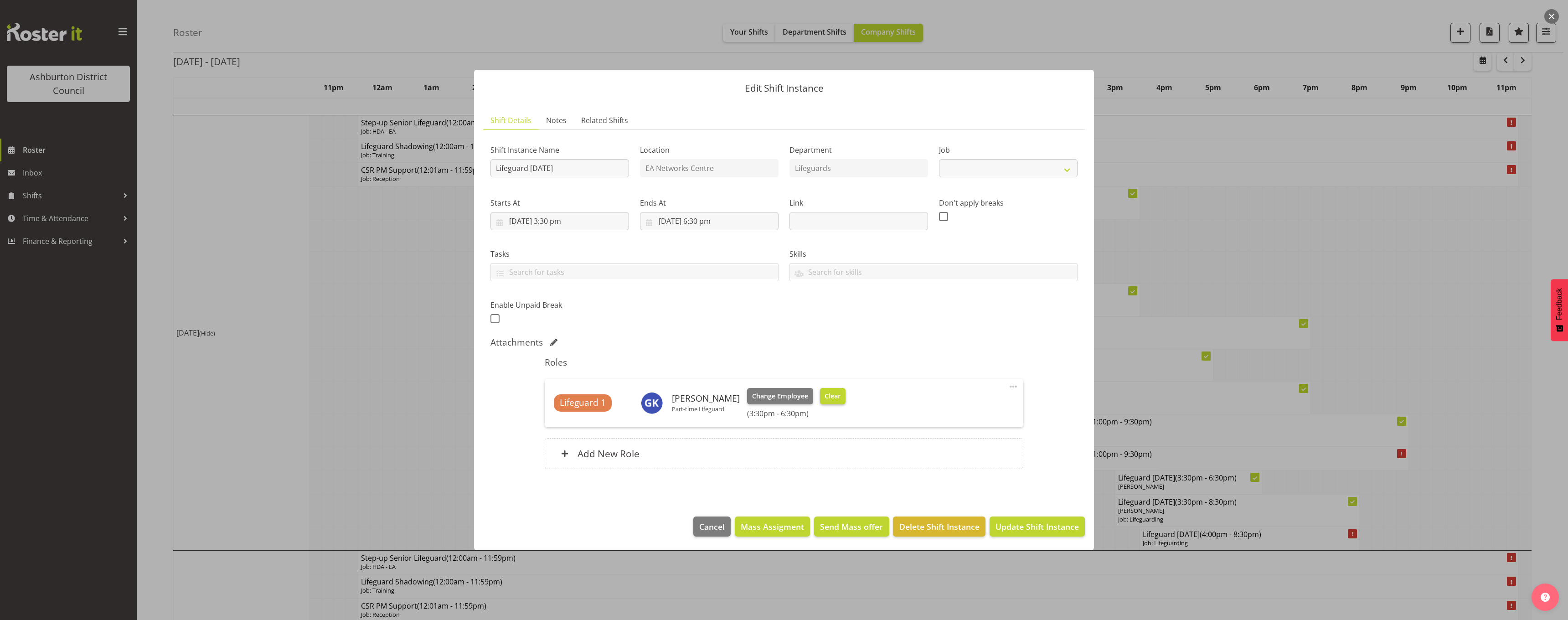
select select "38"
click at [825, 393] on span "Clear" at bounding box center [833, 396] width 16 height 10
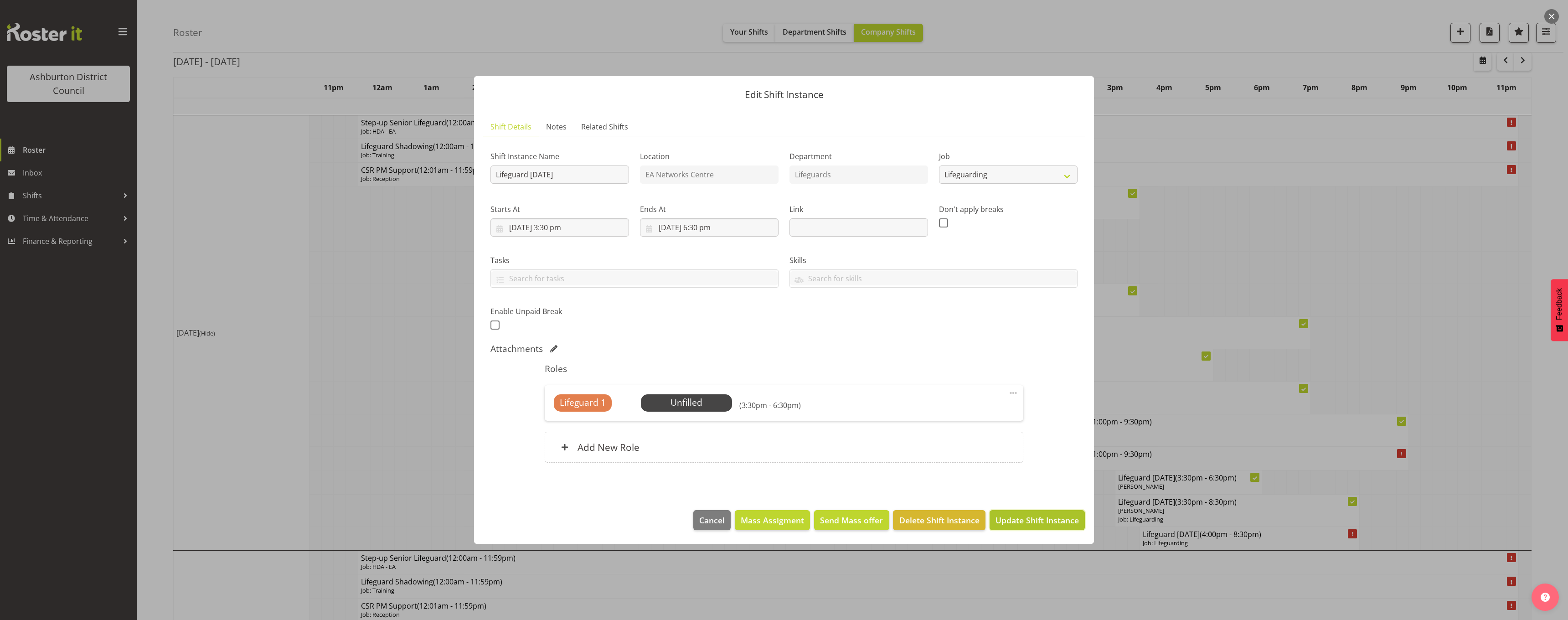
click at [1006, 522] on span "Update Shift Instance" at bounding box center [1037, 520] width 83 height 12
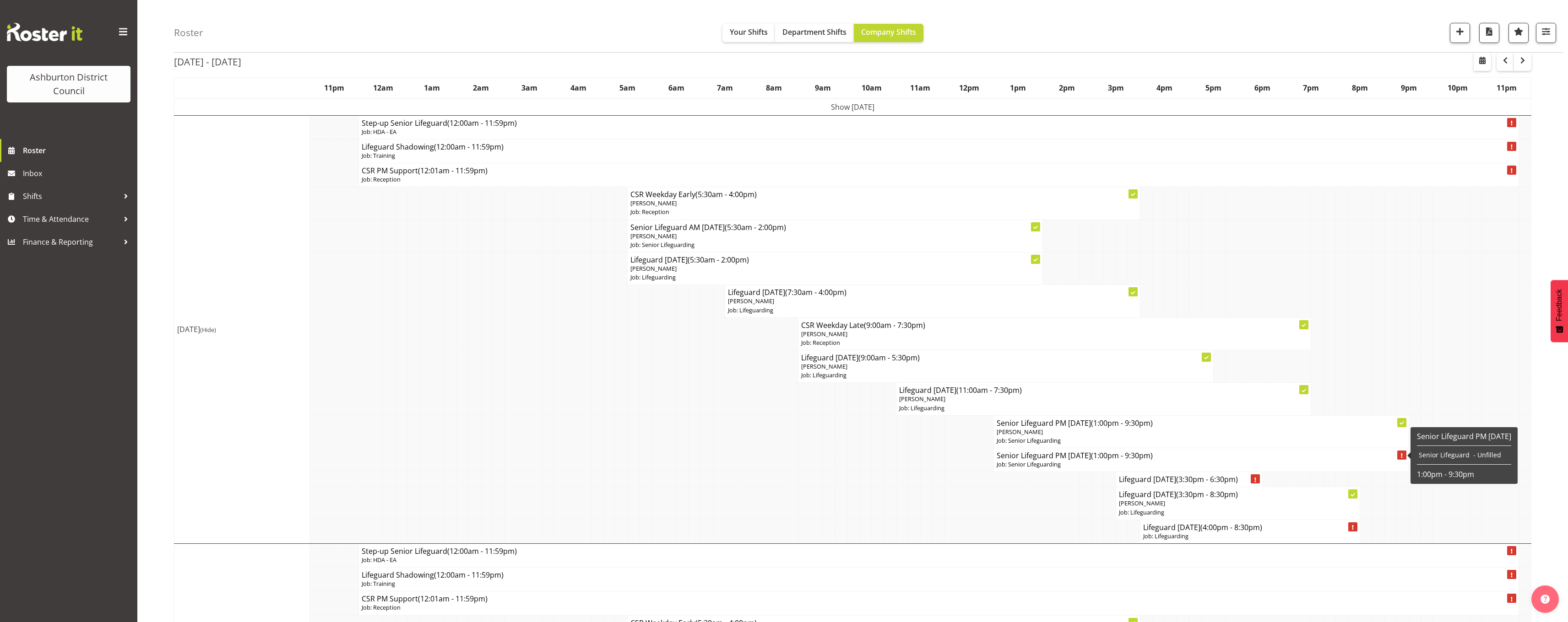
click at [1053, 469] on p "Job: Senior Lifeguarding" at bounding box center [1201, 464] width 409 height 9
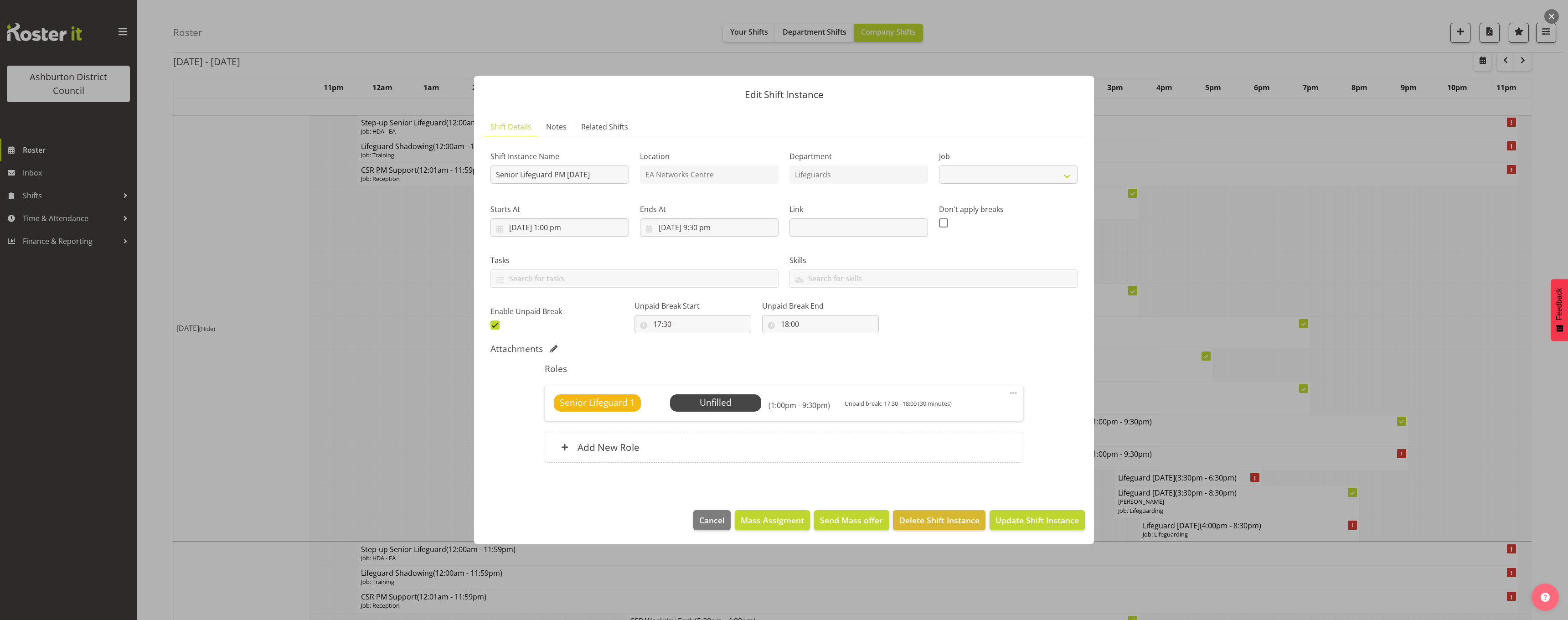
select select "2648"
drag, startPoint x: 519, startPoint y: 175, endPoint x: 482, endPoint y: 178, distance: 37.1
click at [482, 178] on section "Shift Details Notes Related Shifts Shift Instance Name Senior Lifeguard PM Tues…" at bounding box center [784, 305] width 620 height 393
type input "Lifeguard PM Tuesday"
click at [1052, 172] on select "Create new job Casual HDA - CSR HDA - EA Lifeguarding LTS- Alt Duties Ordinary …" at bounding box center [1009, 175] width 139 height 18
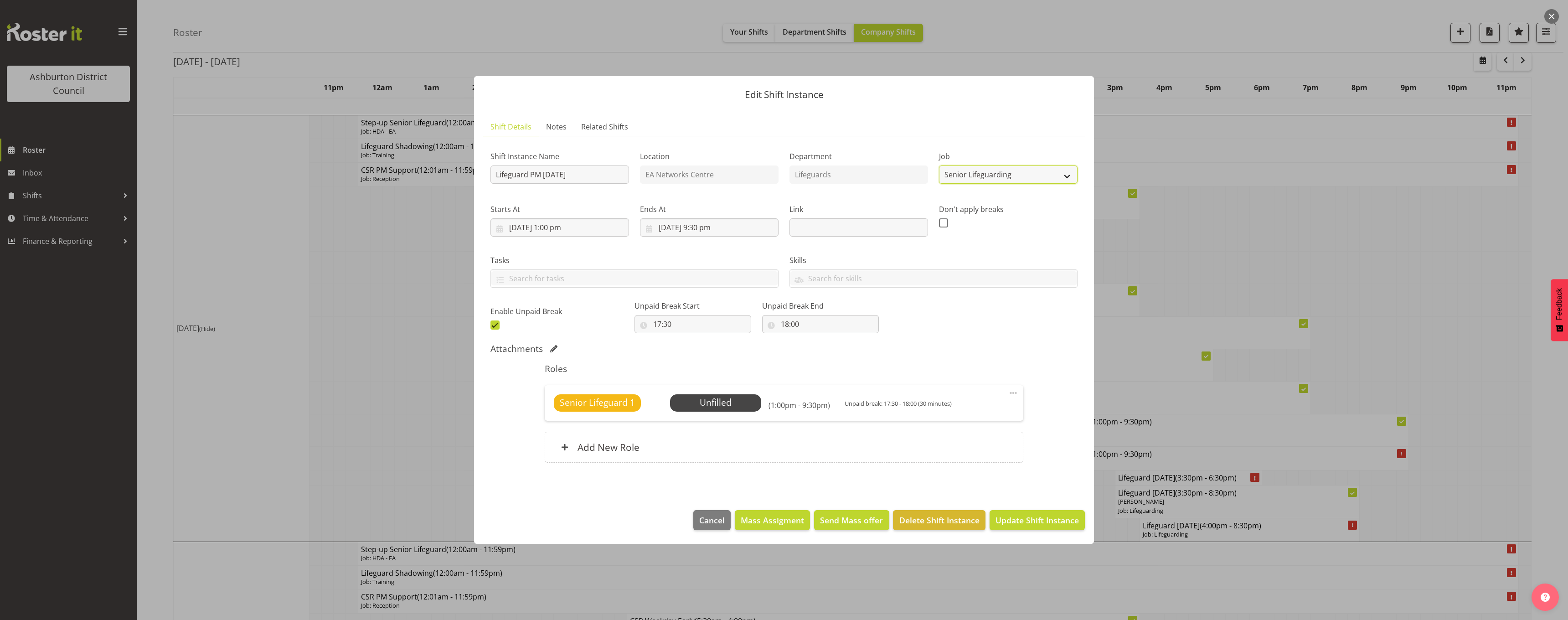
select select "38"
click at [939, 166] on select "Create new job Casual HDA - CSR HDA - EA Lifeguarding LTS- Alt Duties Ordinary …" at bounding box center [1009, 175] width 139 height 18
click at [1011, 392] on span at bounding box center [1013, 393] width 11 height 11
click at [980, 410] on link "Edit" at bounding box center [975, 413] width 88 height 16
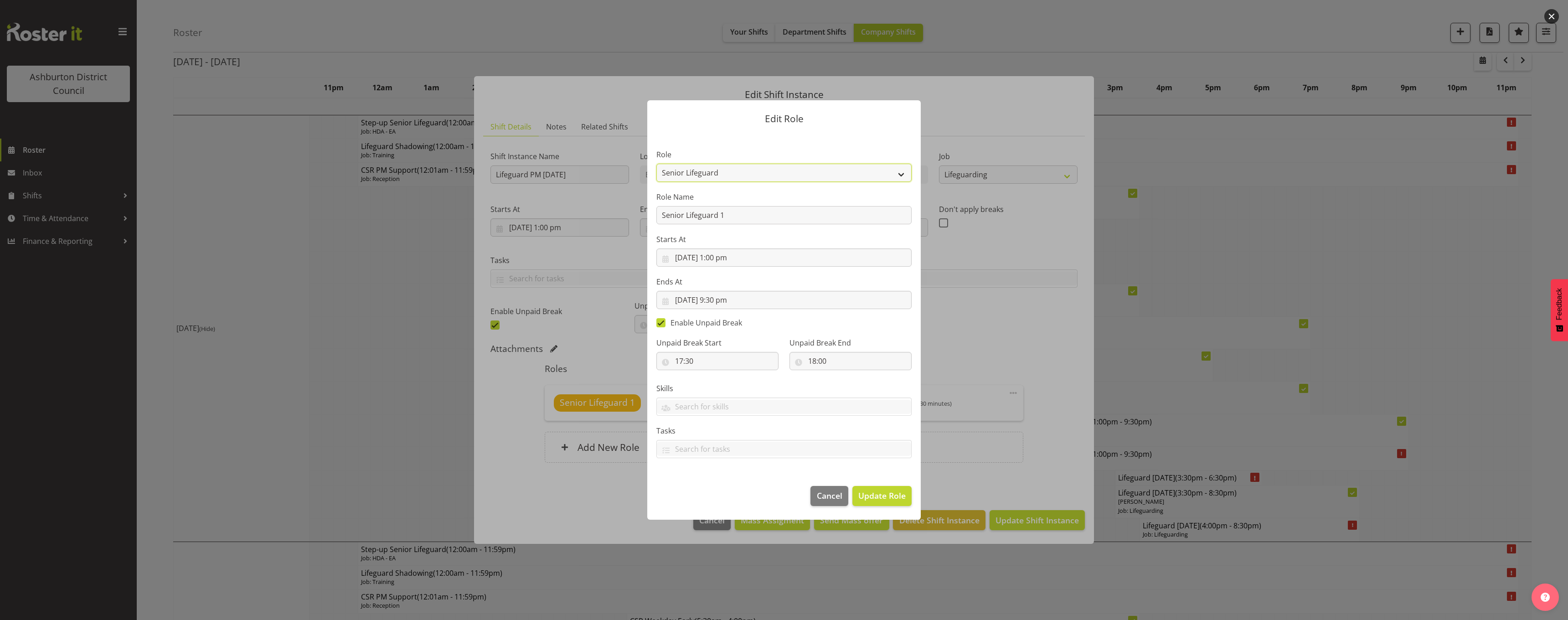
click at [730, 172] on select "AAGM Deputy Director AAGM Director Archivist Childrens Librarian Collections & …" at bounding box center [783, 173] width 255 height 18
select select "64"
click at [656, 164] on select "AAGM Deputy Director AAGM Director Archivist Childrens Librarian Collections & …" at bounding box center [783, 173] width 255 height 18
click at [891, 495] on span "Update Role" at bounding box center [882, 495] width 47 height 12
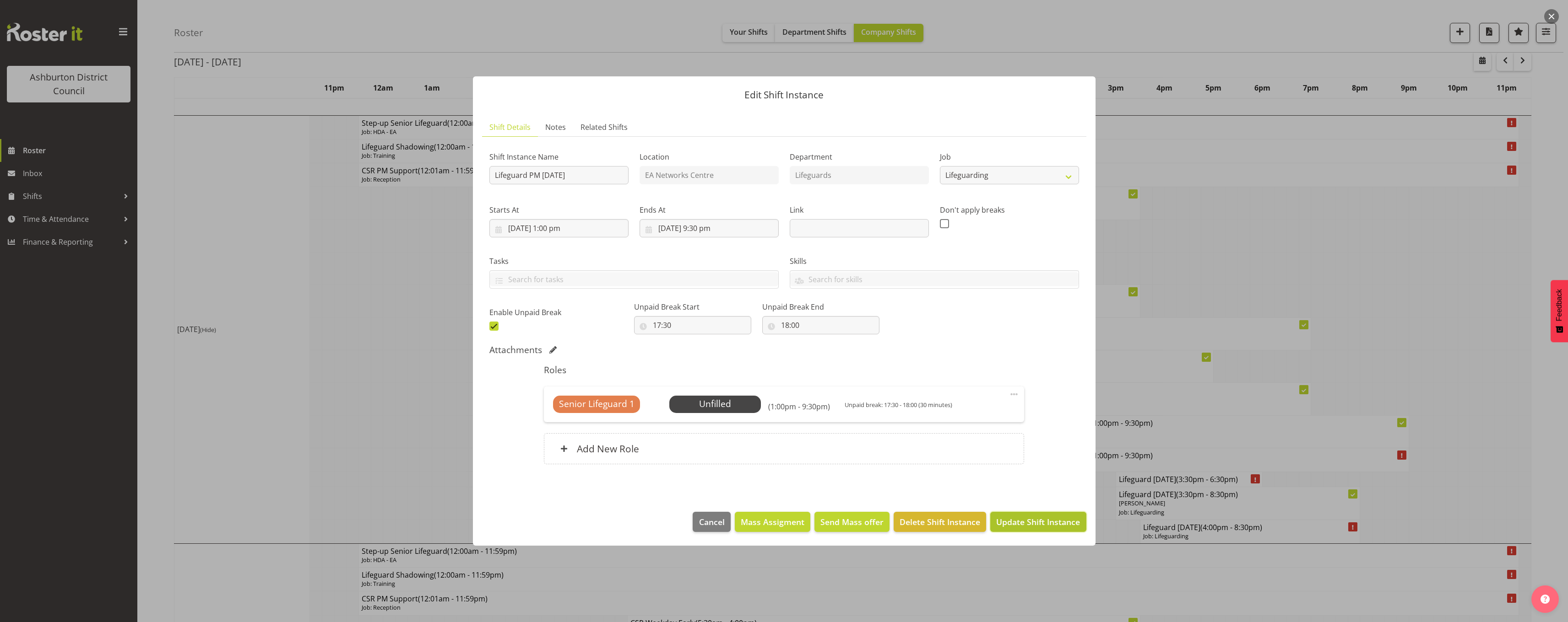
click at [1018, 524] on span "Update Shift Instance" at bounding box center [1037, 522] width 84 height 12
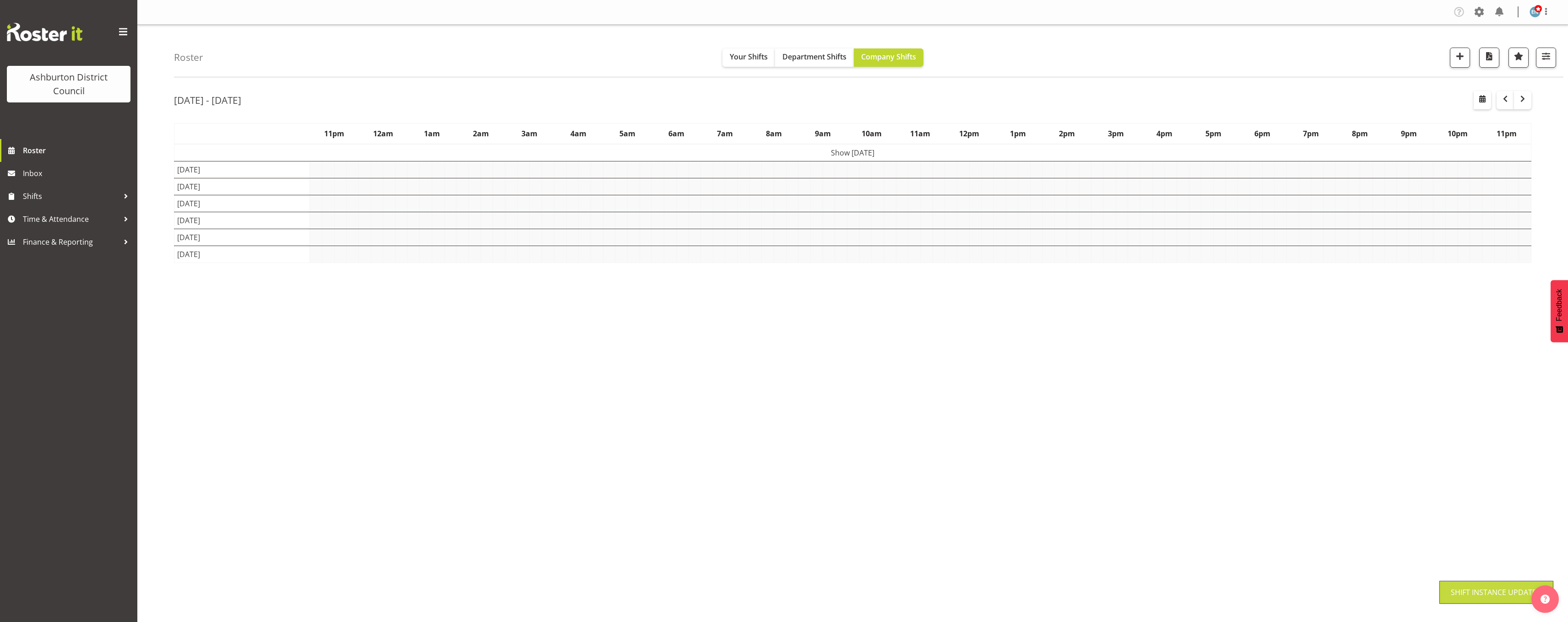
scroll to position [0, 0]
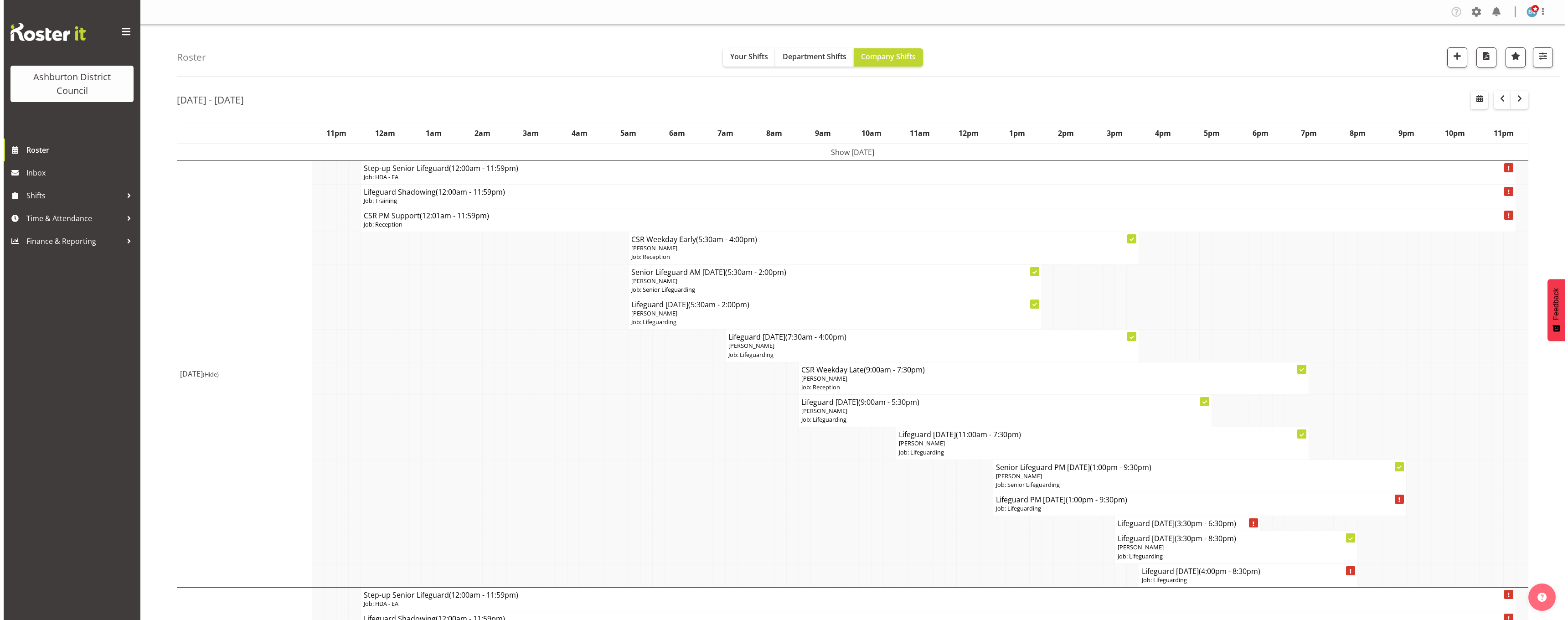
scroll to position [91, 0]
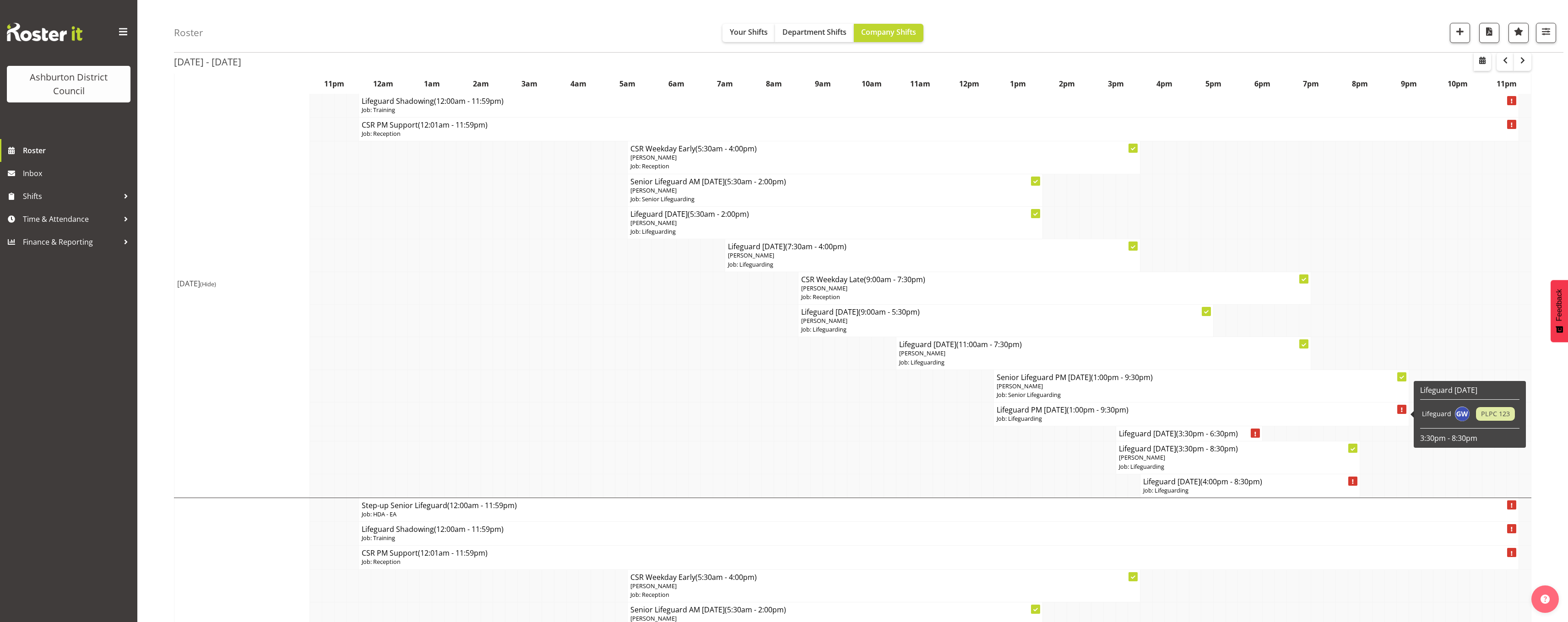
click at [1057, 412] on h4 "Lifeguard PM Tuesday (1:00pm - 9:30pm)" at bounding box center [1201, 409] width 409 height 9
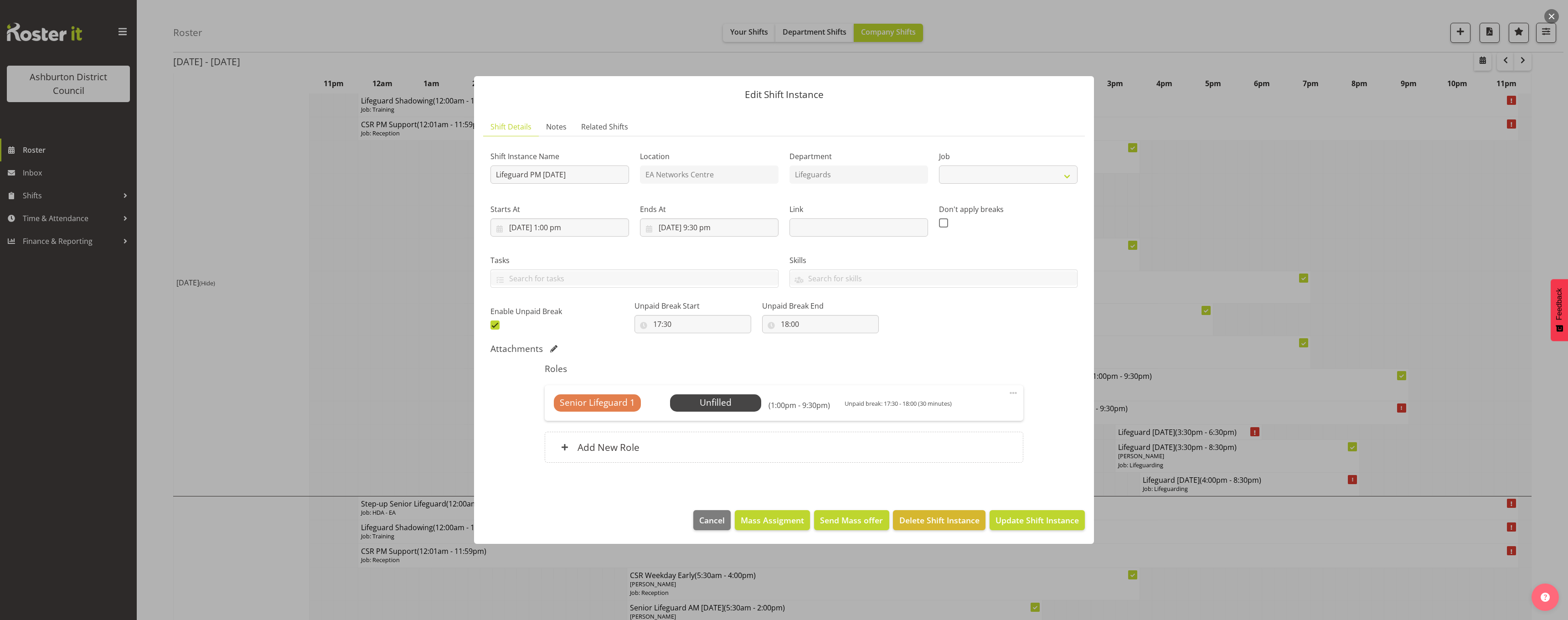
select select "38"
click at [747, 401] on span "Select Employee" at bounding box center [716, 403] width 68 height 13
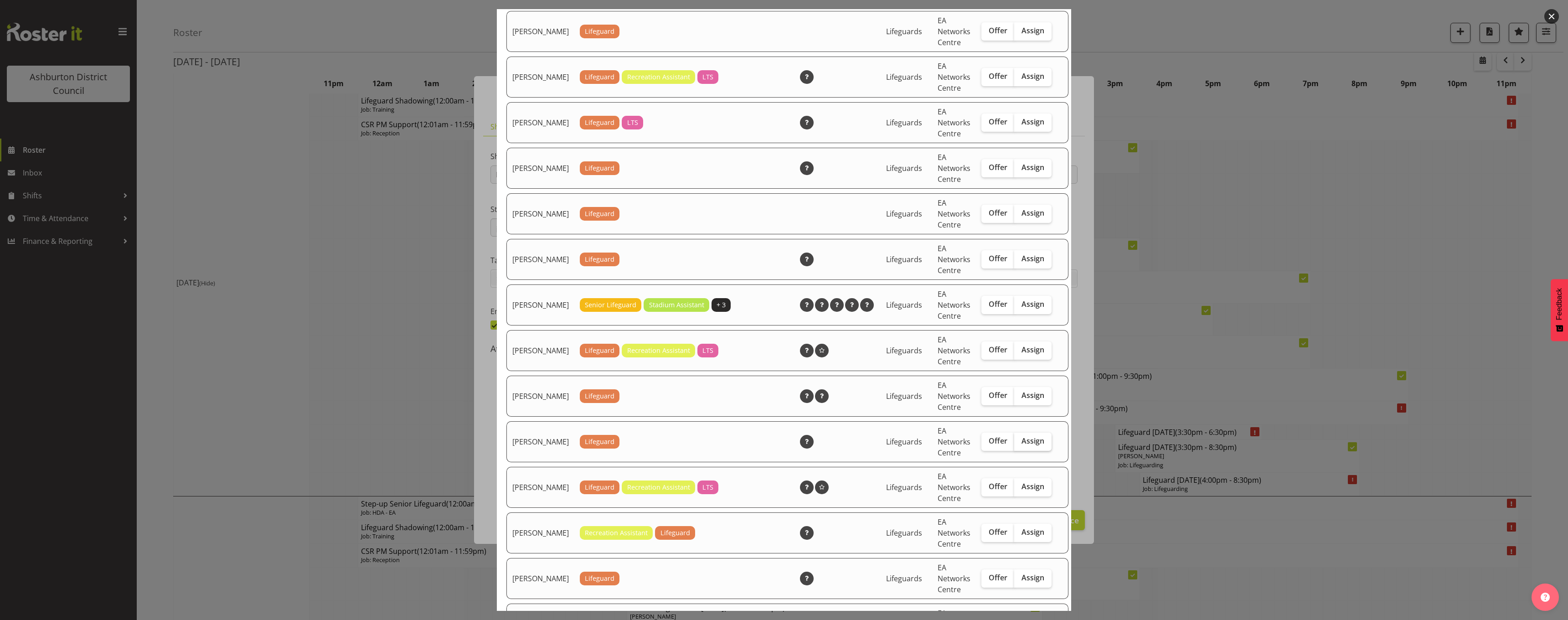
click at [1022, 446] on span "Assign" at bounding box center [1032, 441] width 23 height 9
click at [1020, 444] on input "Assign" at bounding box center [1017, 442] width 6 height 6
checkbox input "true"
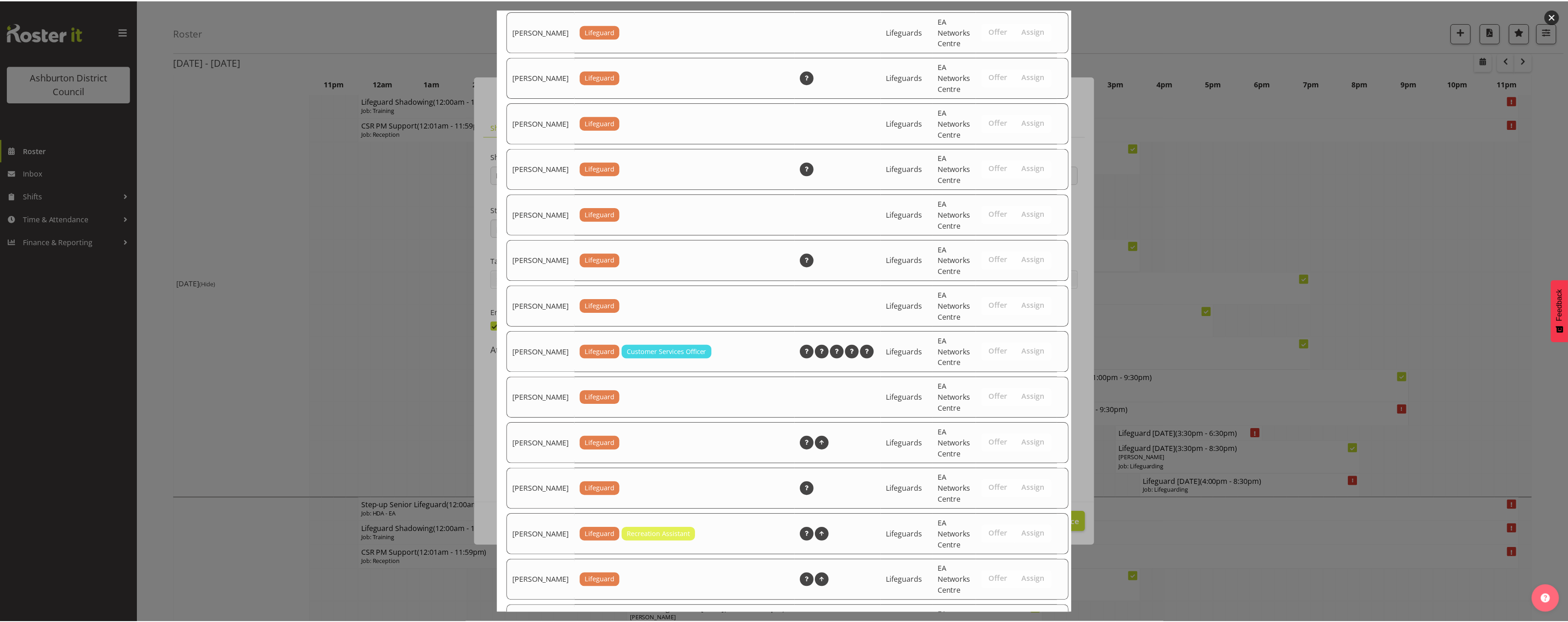
scroll to position [1154, 0]
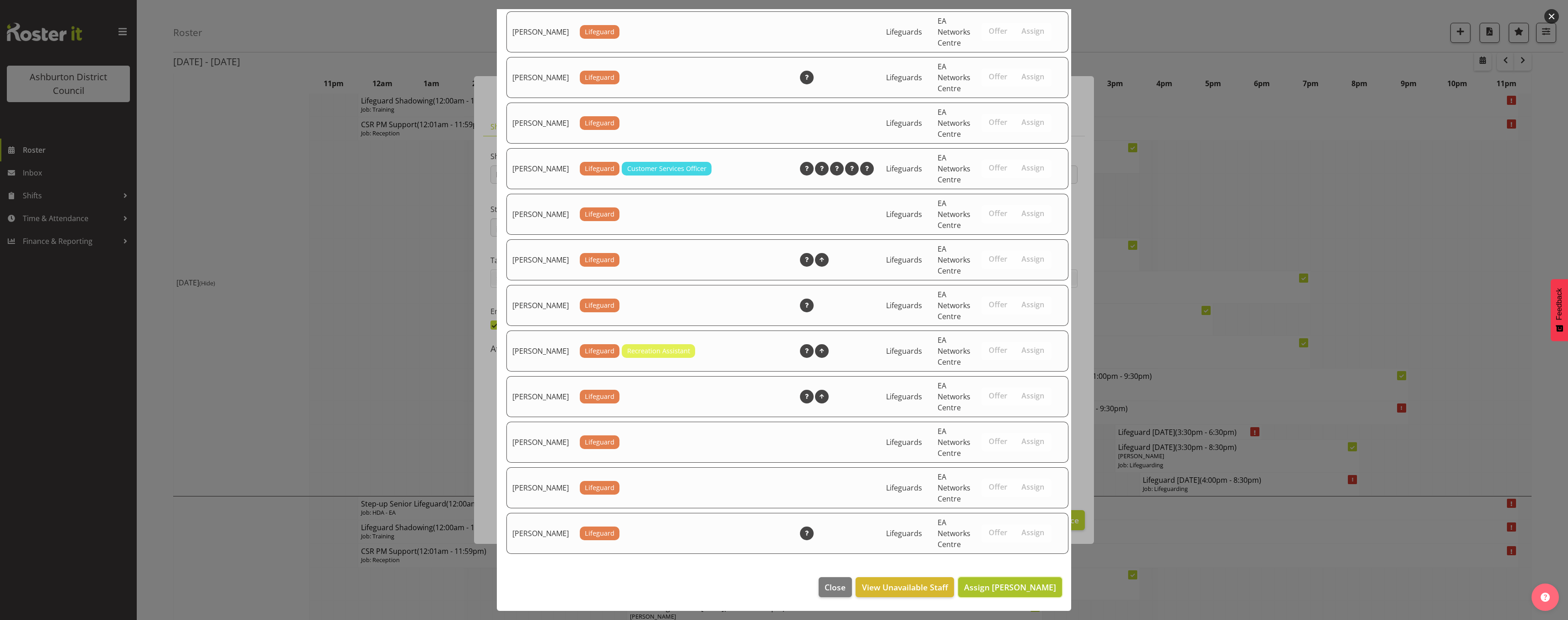
click at [1010, 590] on span "Assign Gideon Kuipers" at bounding box center [1010, 588] width 92 height 11
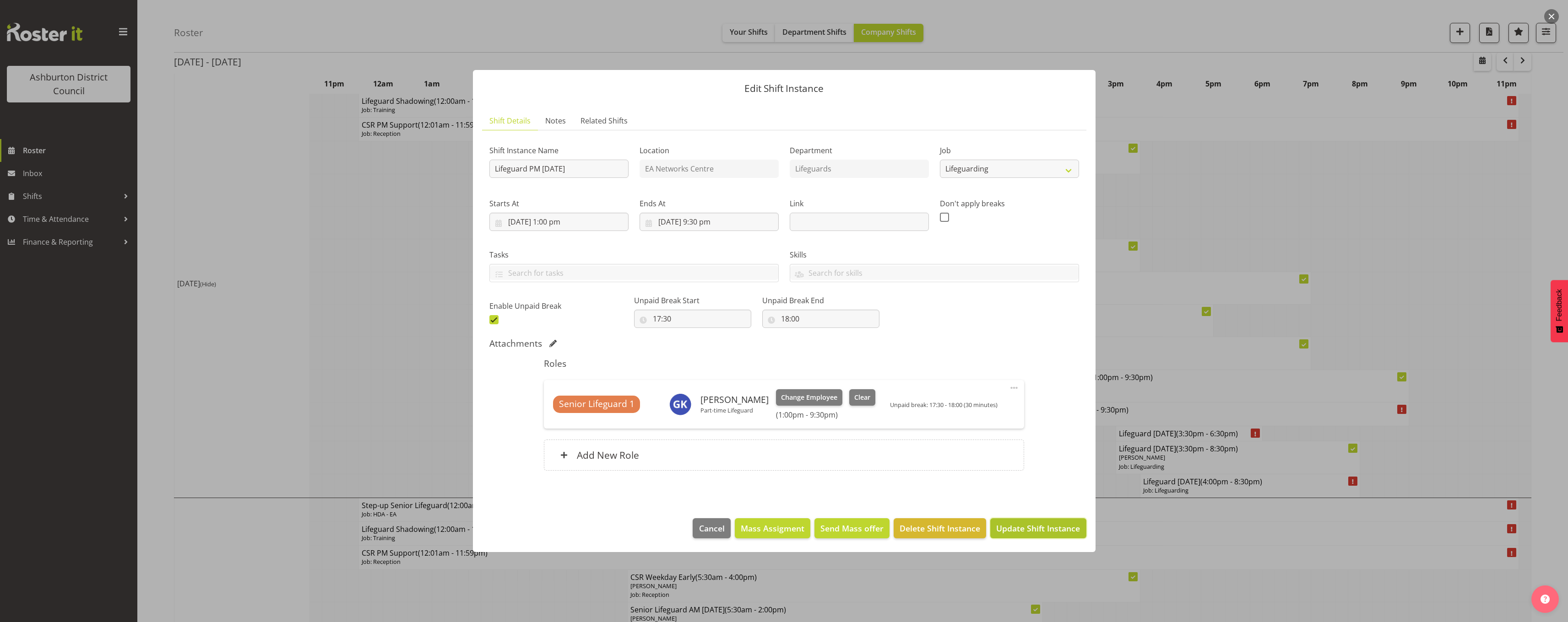
click at [1039, 530] on span "Update Shift Instance" at bounding box center [1037, 528] width 84 height 12
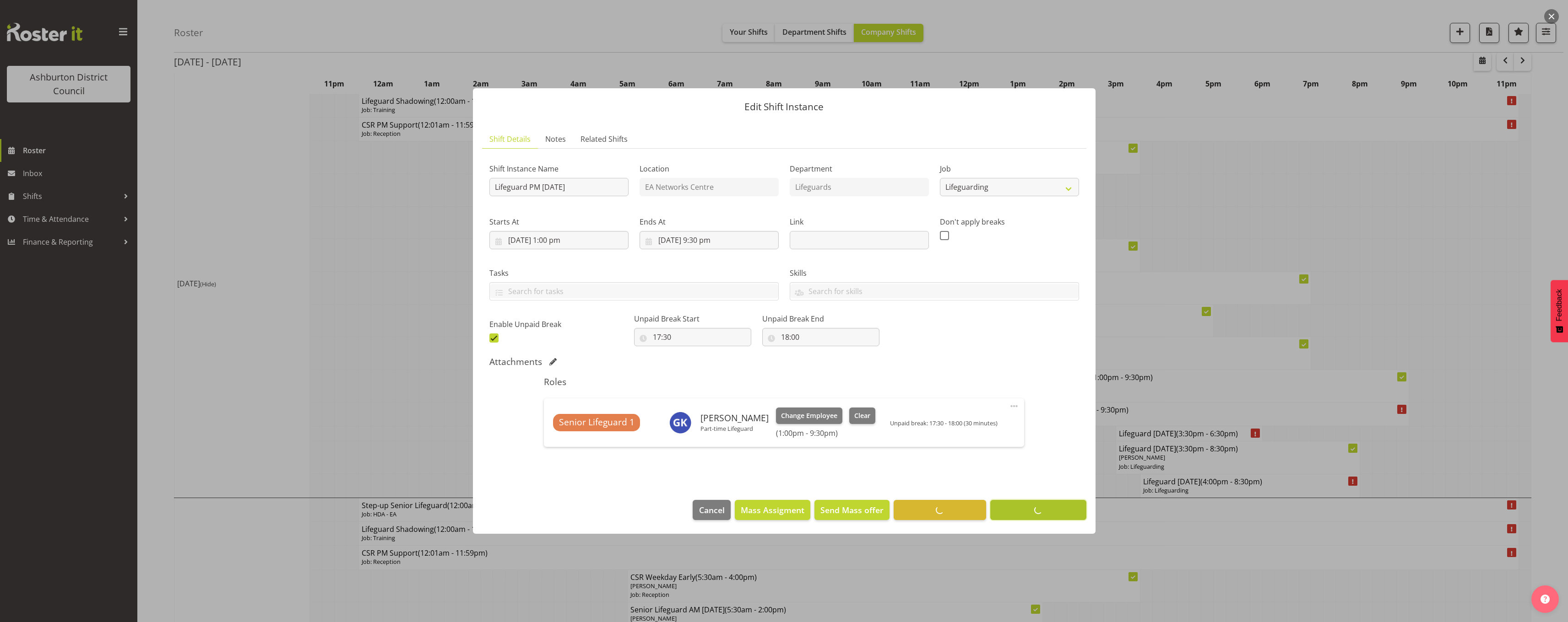
scroll to position [0, 0]
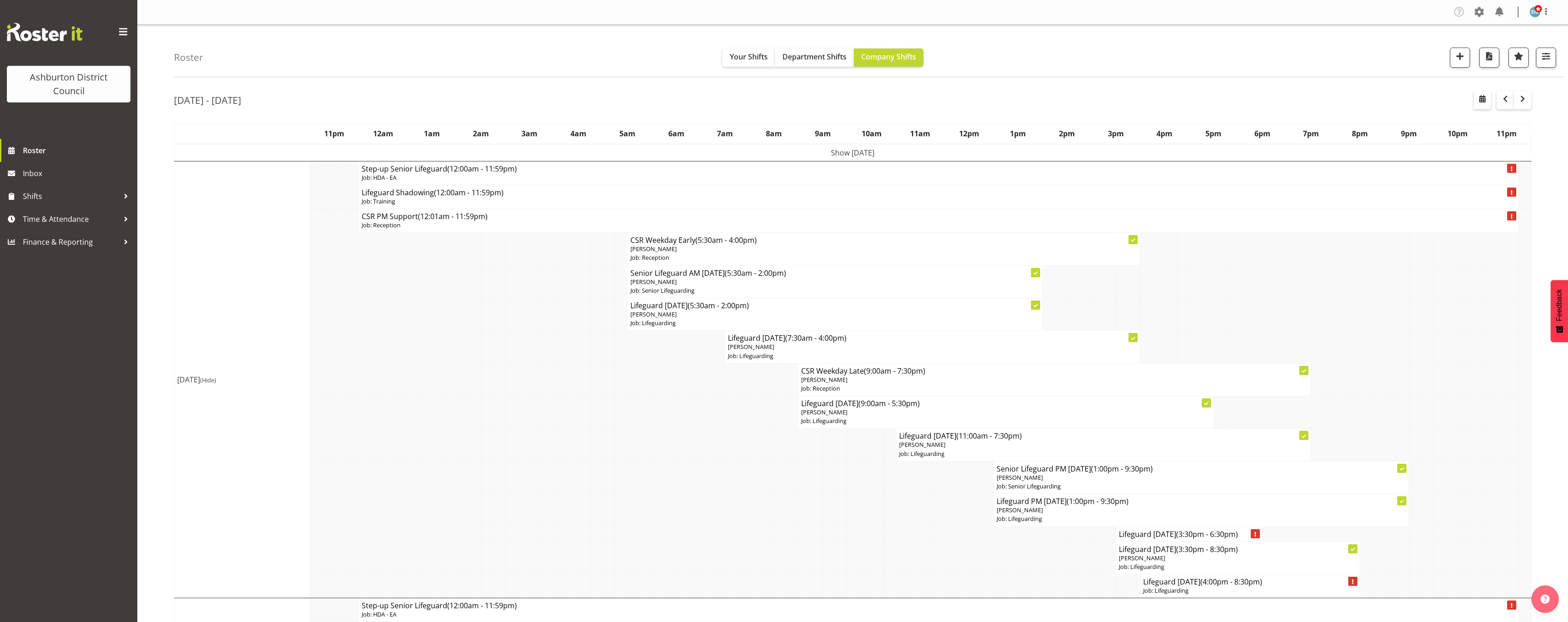
click at [978, 447] on p "[PERSON_NAME]" at bounding box center [1103, 445] width 409 height 9
select select
select select "7"
select select "2025"
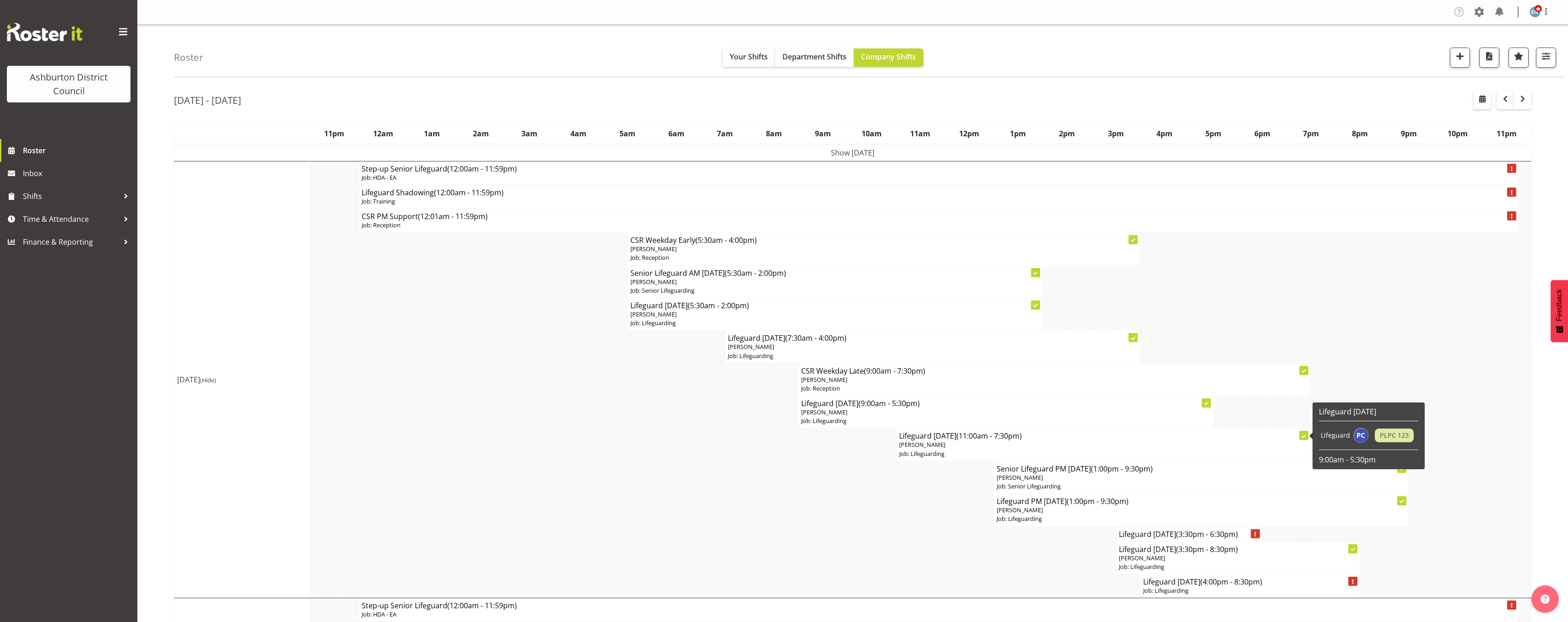
select select "11"
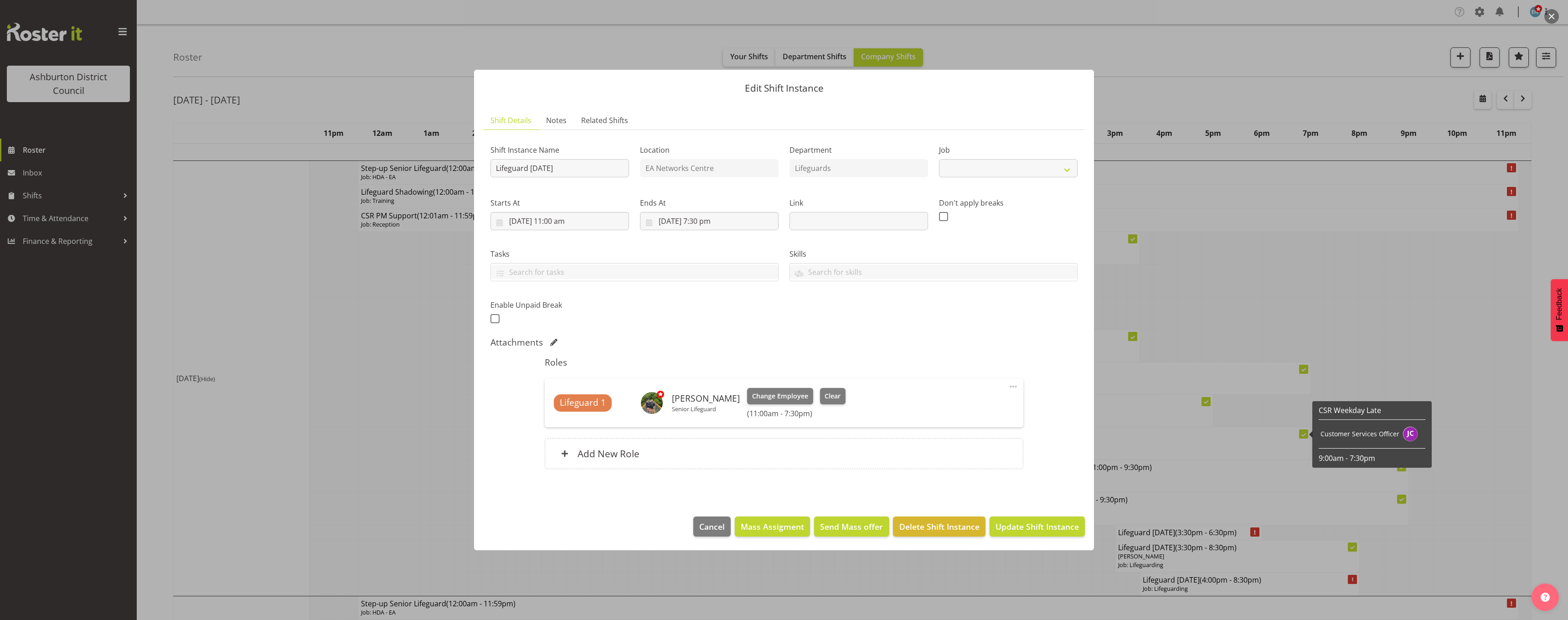
select select "38"
click at [565, 218] on input "12/08/2025, 11:00 am" at bounding box center [560, 221] width 139 height 18
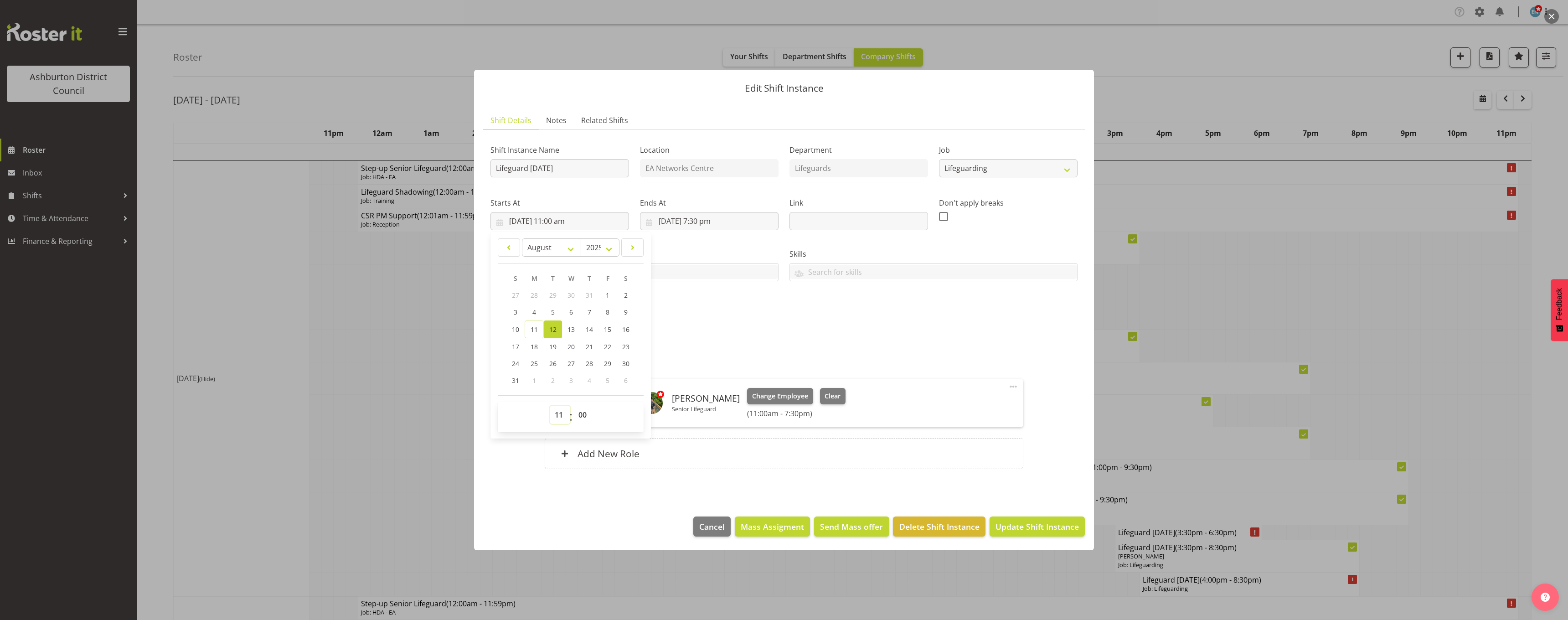
click at [556, 413] on select "00 01 02 03 04 05 06 07 08 09 10 11 12 13 14 15 16 17 18 19 20 21 22 23" at bounding box center [560, 415] width 21 height 18
select select "14"
click at [550, 406] on select "00 01 02 03 04 05 06 07 08 09 10 11 12 13 14 15 16 17 18 19 20 21 22 23" at bounding box center [560, 415] width 21 height 18
type input "12/08/2025, 2:00 pm"
click at [561, 418] on select "00 01 02 03 04 05 06 07 08 09 10 11 12 13 14 15 16 17 18 19 20 21 22 23" at bounding box center [560, 415] width 21 height 18
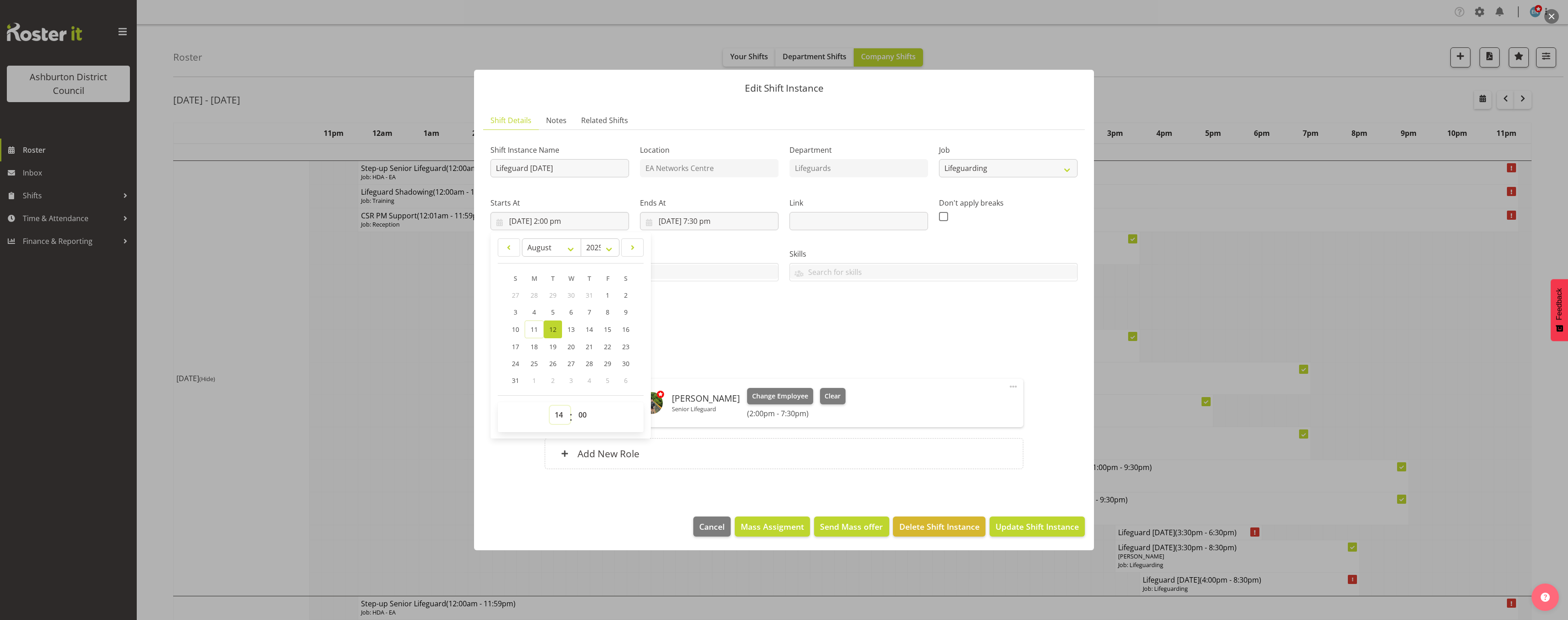
select select "15"
click at [550, 406] on select "00 01 02 03 04 05 06 07 08 09 10 11 12 13 14 15 16 17 18 19 20 21 22 23" at bounding box center [560, 415] width 21 height 18
type input "12/08/2025, 3:00 pm"
click at [704, 219] on input "12/08/2025, 7:30 pm" at bounding box center [709, 221] width 139 height 18
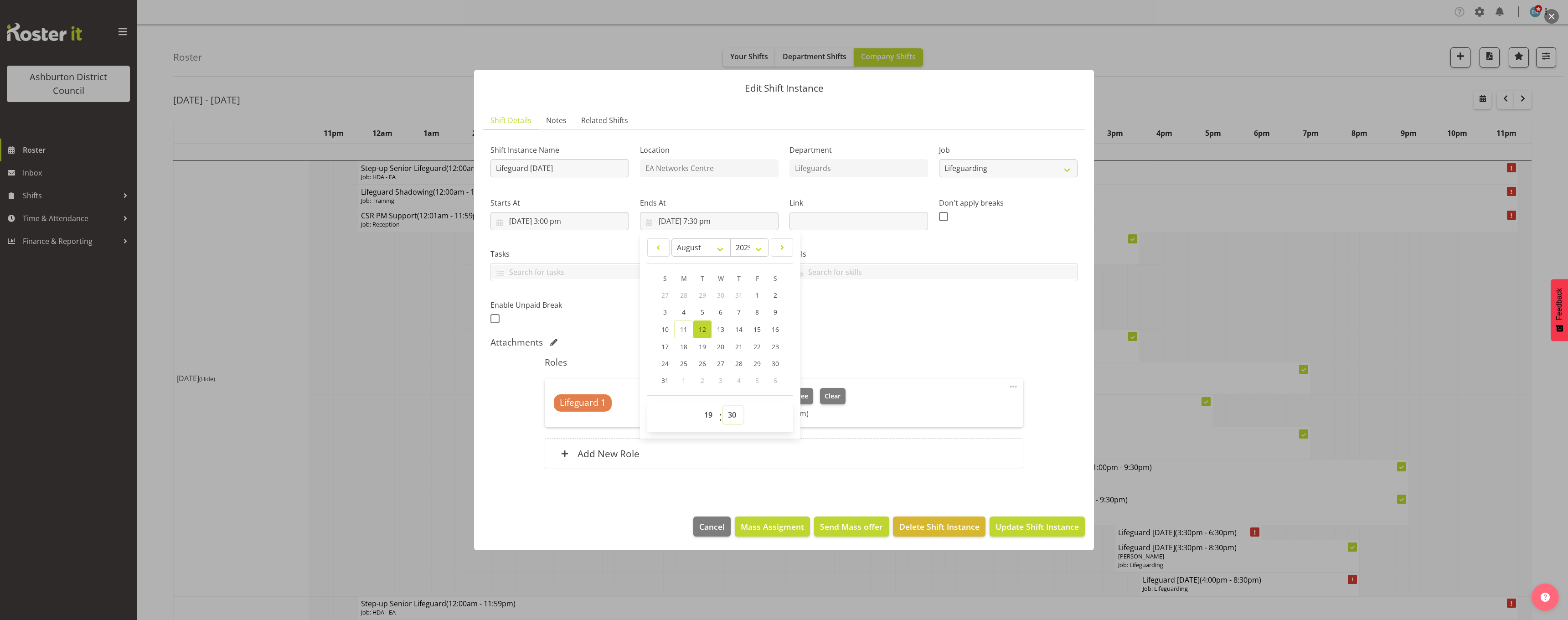
drag, startPoint x: 734, startPoint y: 418, endPoint x: 734, endPoint y: 411, distance: 7.0
click at [734, 418] on select "00 01 02 03 04 05 06 07 08 09 10 11 12 13 14 15 16 17 18 19 20 21 22 23 24 25 2…" at bounding box center [733, 415] width 21 height 18
select select "15"
click at [723, 406] on select "00 01 02 03 04 05 06 07 08 09 10 11 12 13 14 15 16 17 18 19 20 21 22 23 24 25 2…" at bounding box center [733, 415] width 21 height 18
type input "12/08/2025, 7:15 pm"
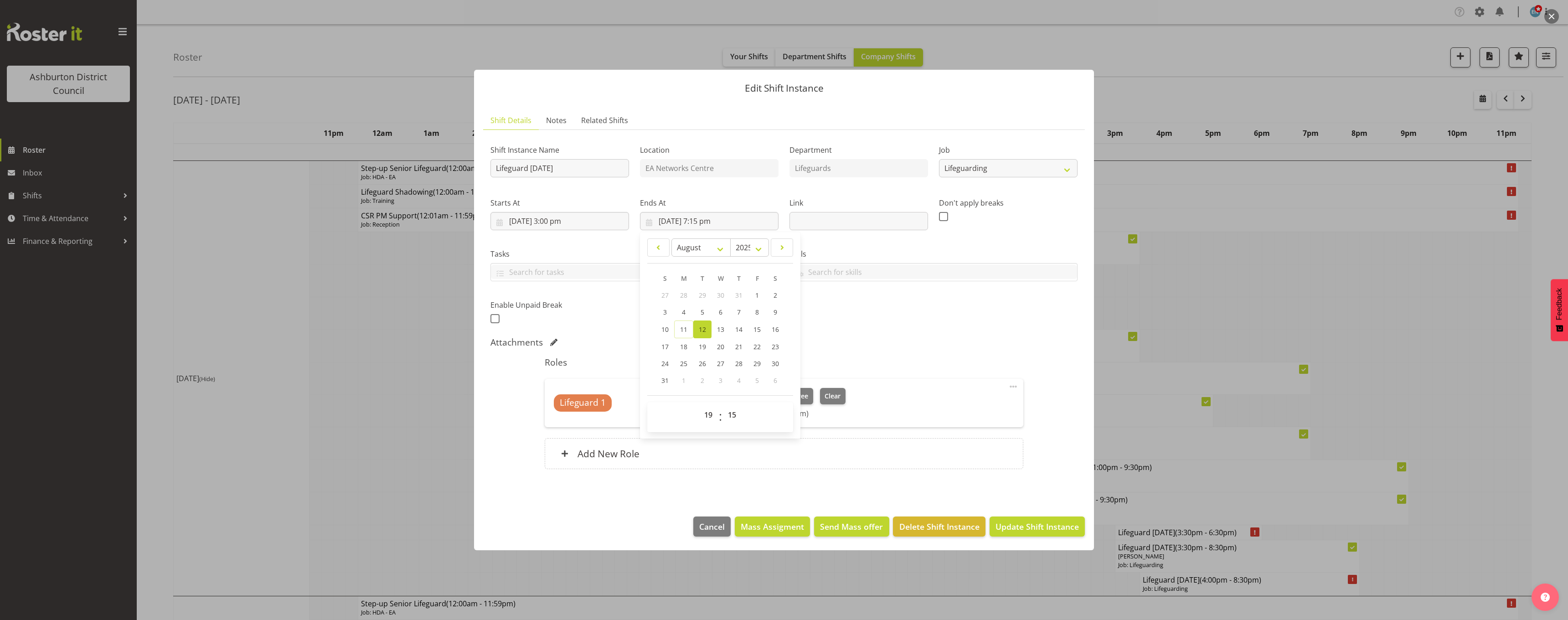
click at [1010, 367] on h5 "Roles" at bounding box center [784, 362] width 478 height 11
click at [1024, 523] on span "Update Shift Instance" at bounding box center [1037, 526] width 83 height 12
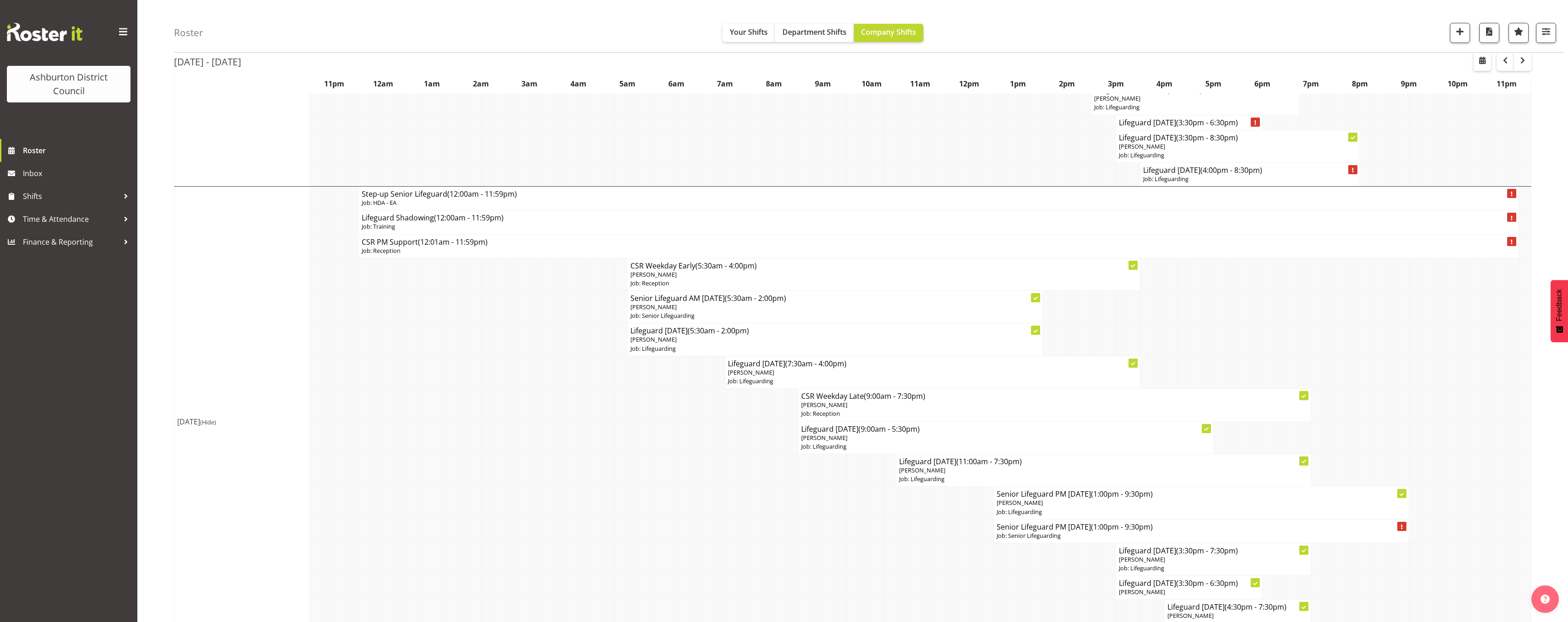
scroll to position [229, 0]
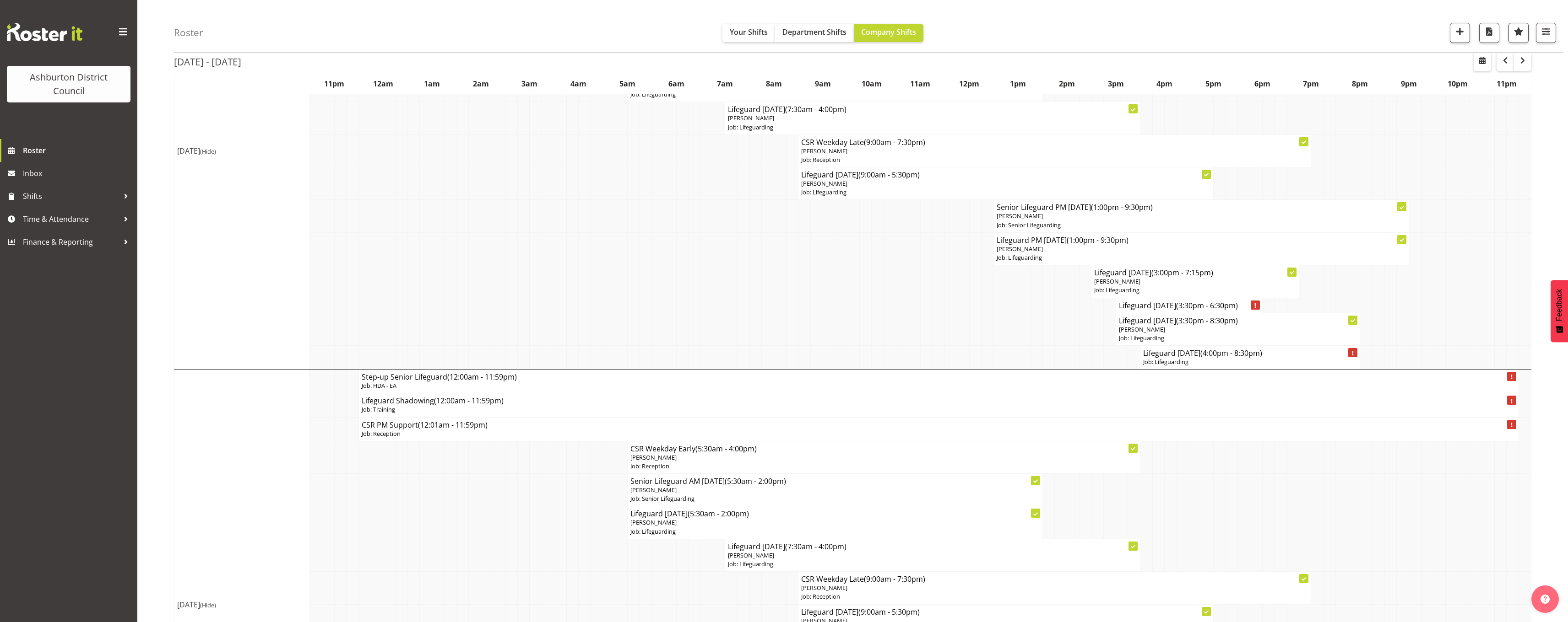
click at [216, 153] on span "(Hide)" at bounding box center [208, 151] width 16 height 8
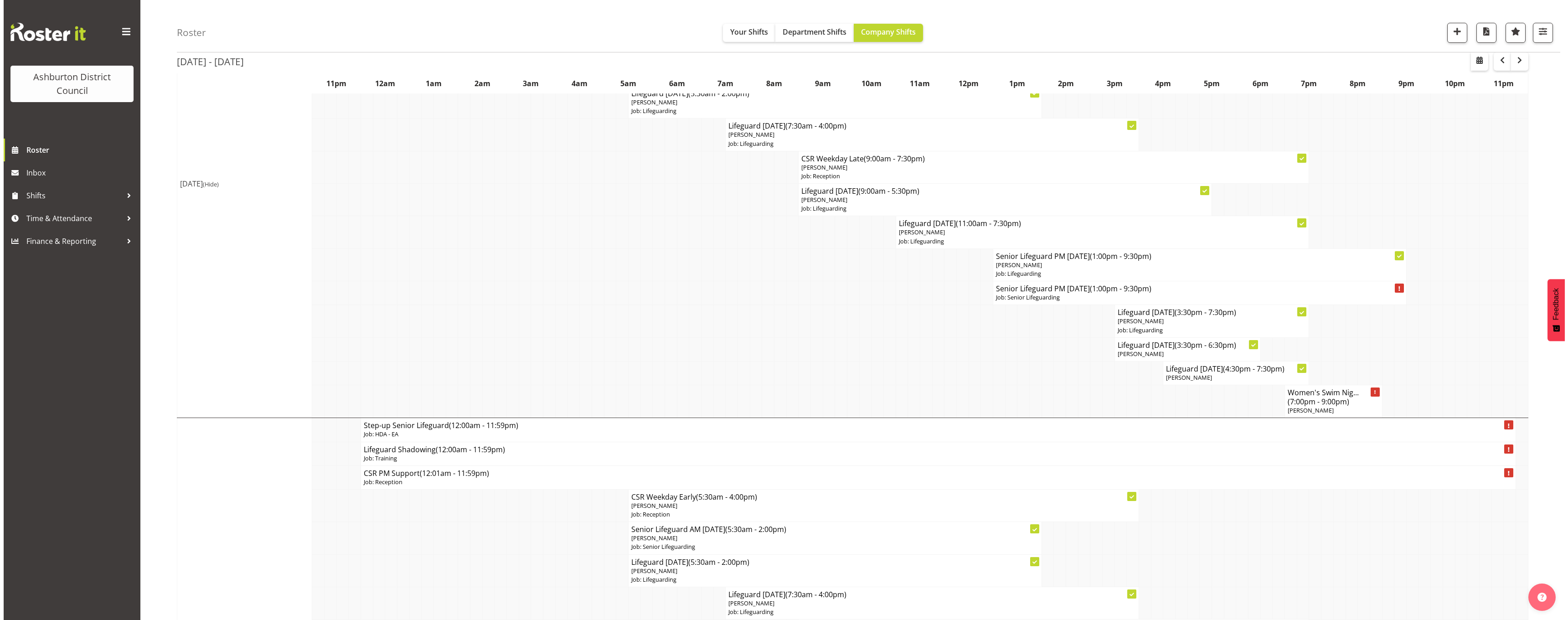
scroll to position [46, 0]
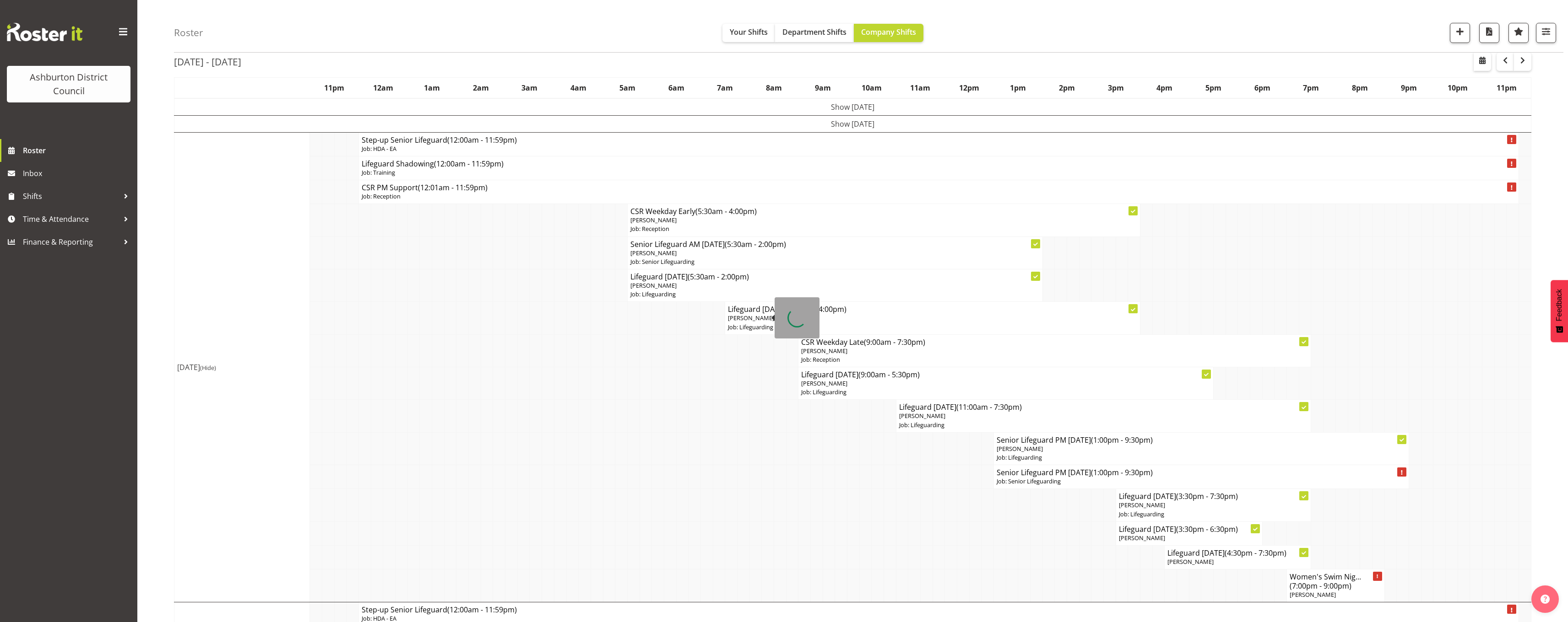
click at [764, 334] on td "Lifeguard Wednesday (7:30am - 4:00pm) Gideon Kuipers Job: Lifeguarding" at bounding box center [932, 318] width 415 height 32
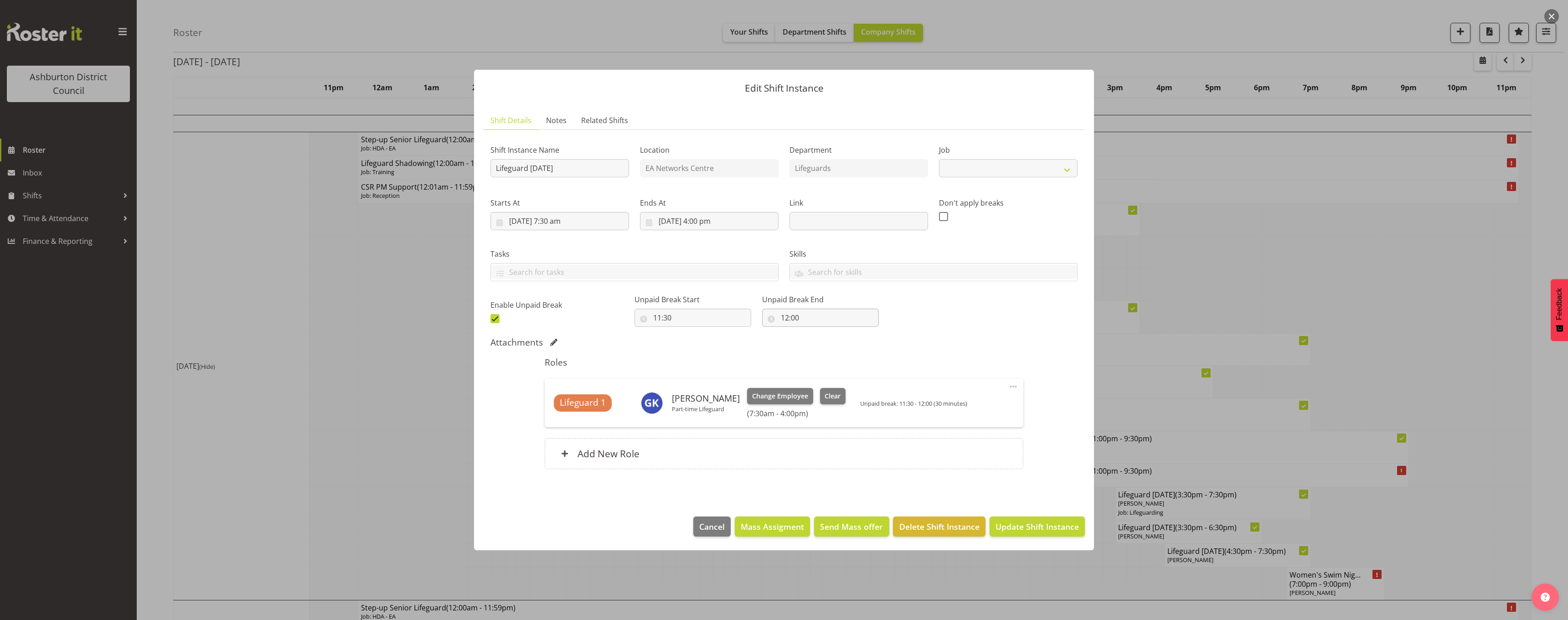
select select "38"
click at [827, 396] on span "Clear" at bounding box center [833, 396] width 16 height 10
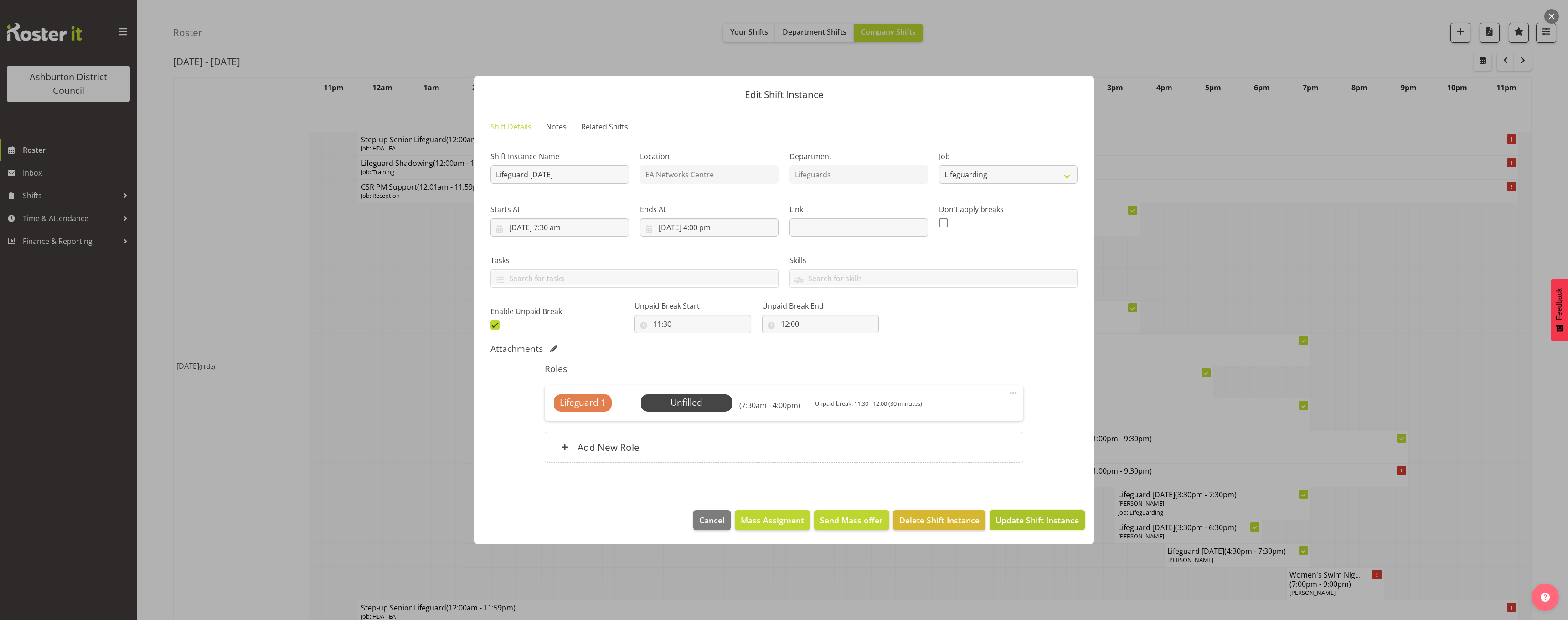
click at [1019, 518] on span "Update Shift Instance" at bounding box center [1037, 520] width 83 height 12
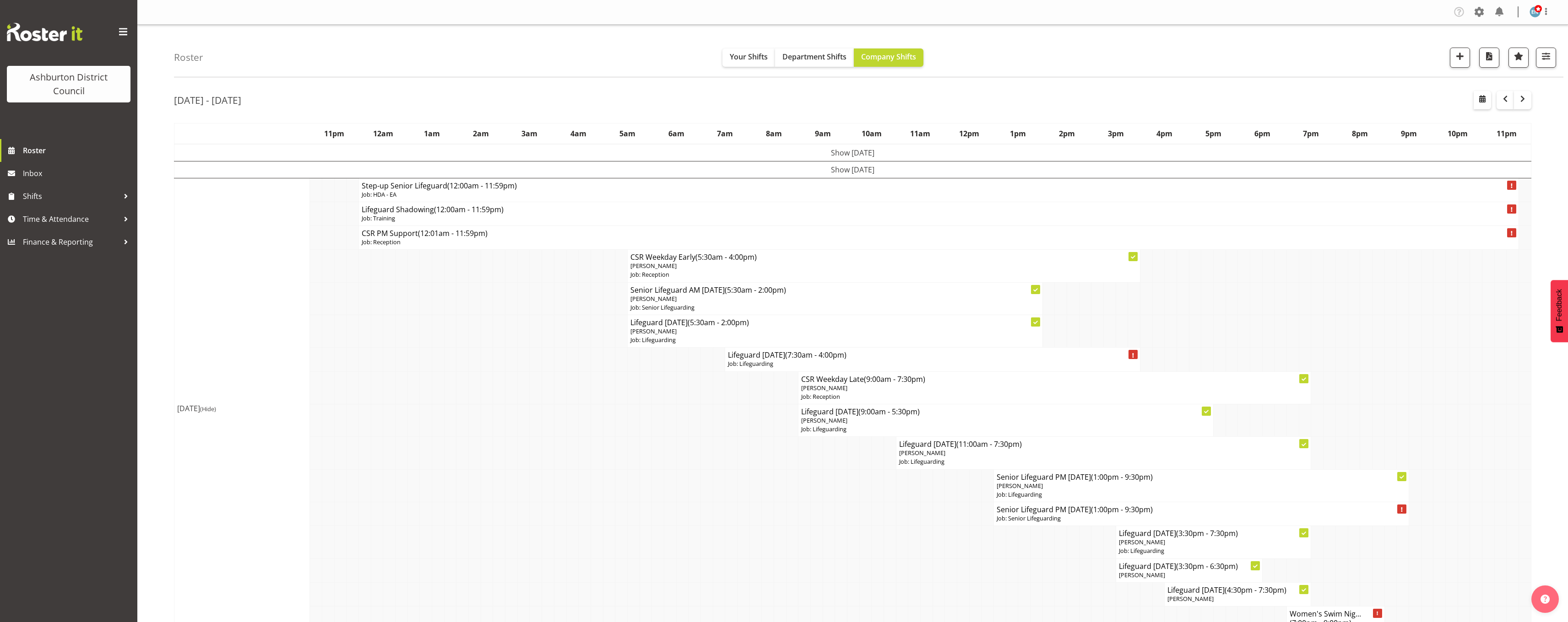
scroll to position [92, 0]
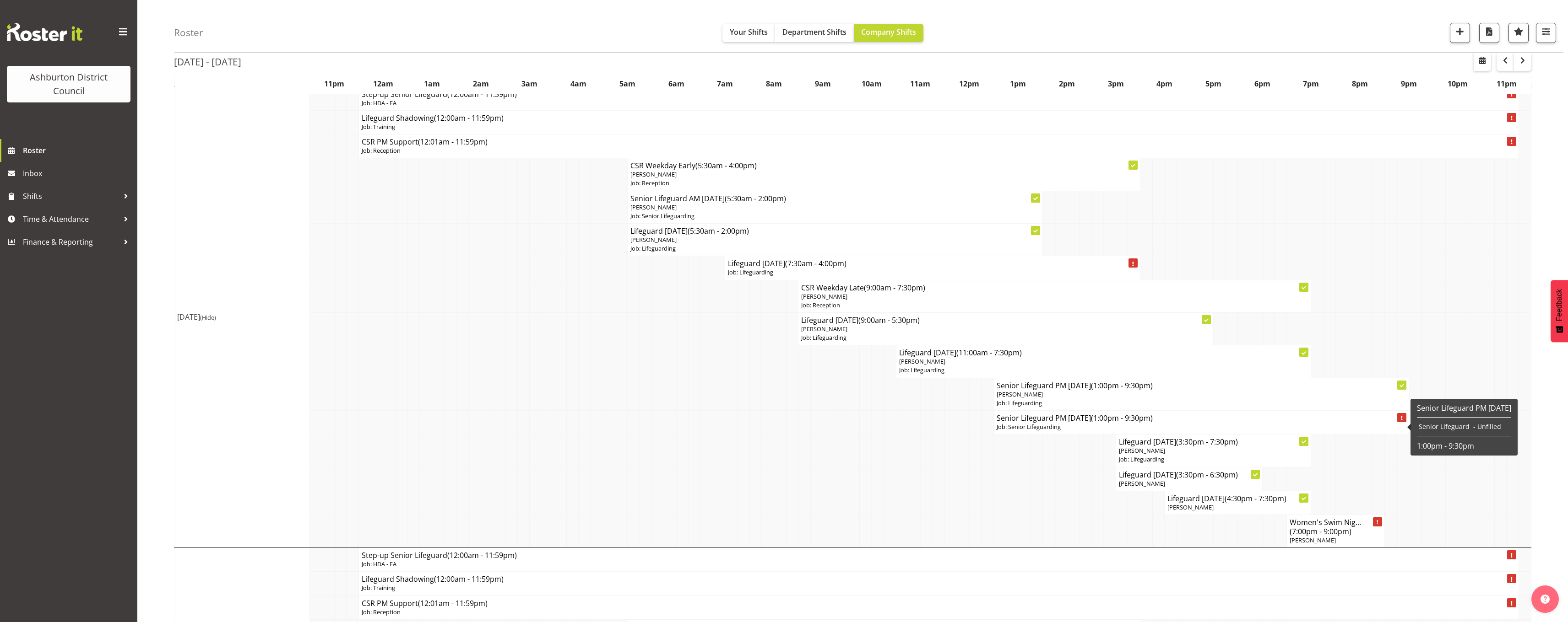
click at [1045, 421] on h4 "Senior Lifeguard PM Wednesday (1:00pm - 9:30pm)" at bounding box center [1201, 418] width 409 height 9
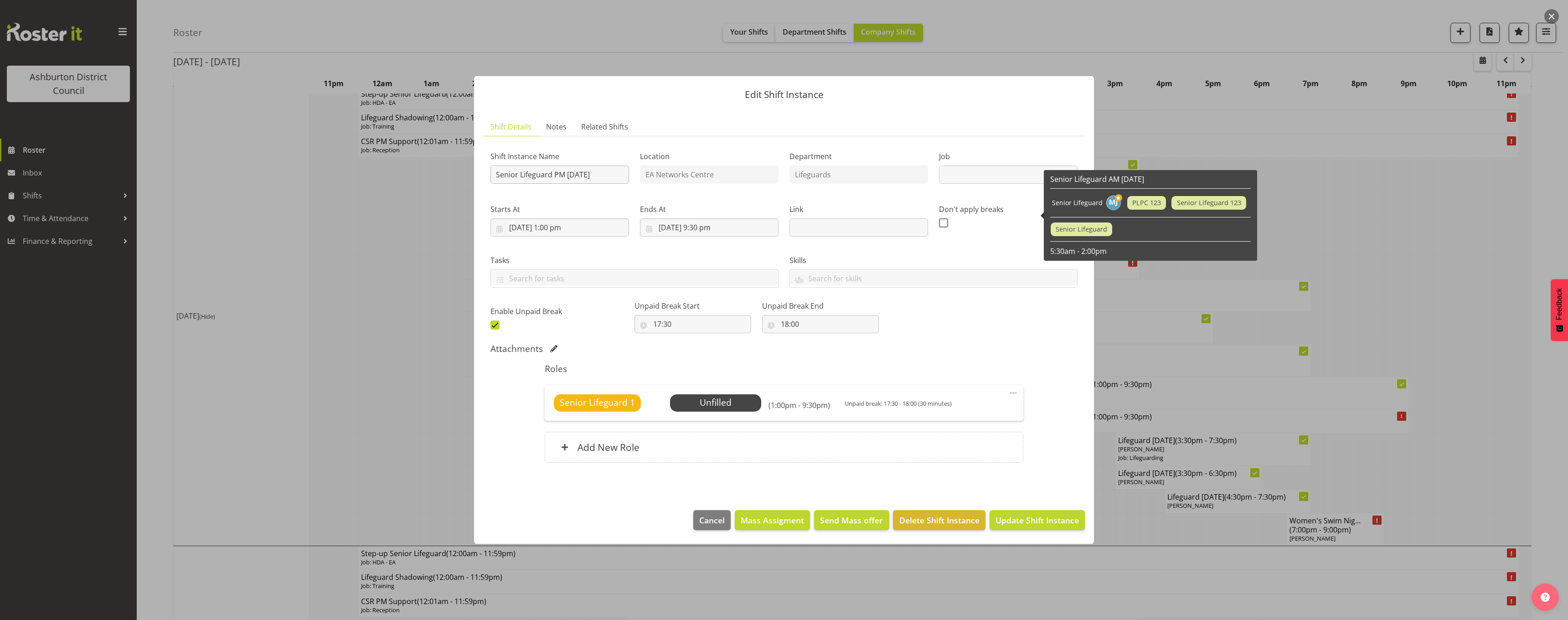
select select "2648"
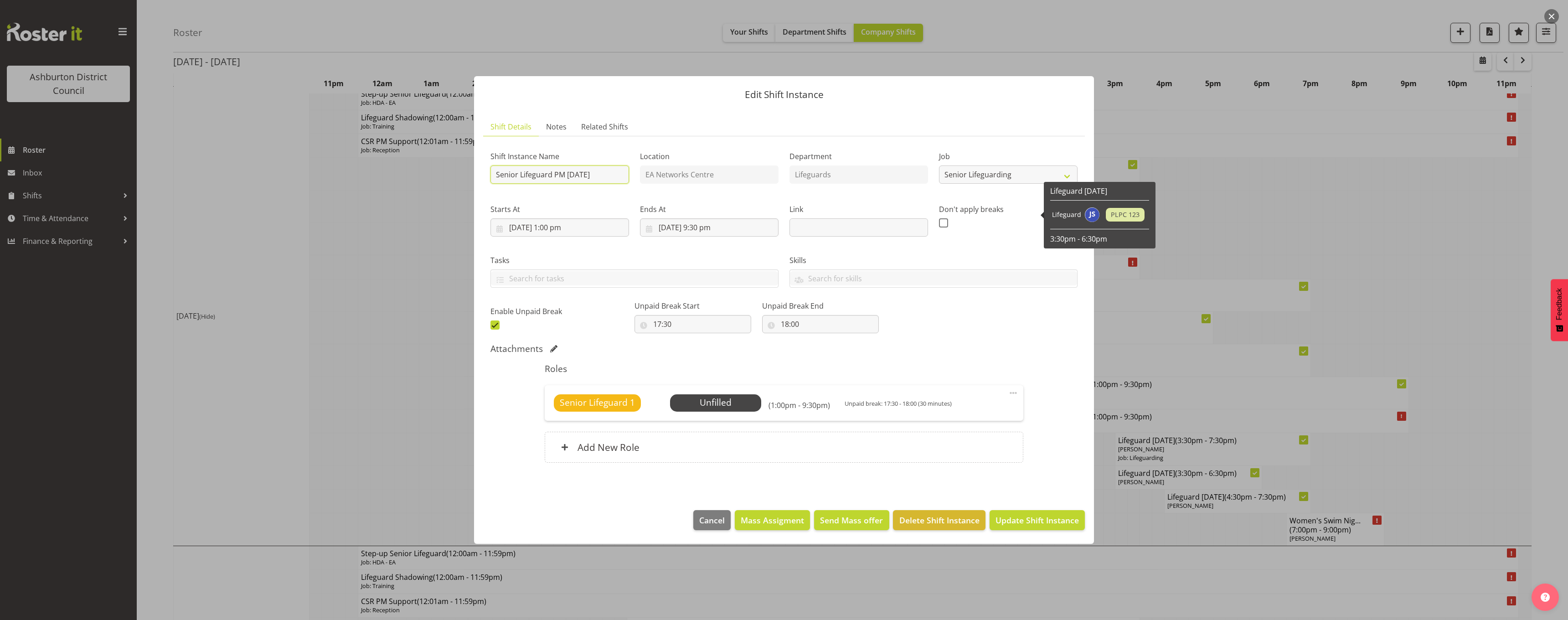
drag, startPoint x: 520, startPoint y: 174, endPoint x: 464, endPoint y: 177, distance: 56.1
click at [464, 177] on div "Edit Shift Instance Shift Details Notes Related Shifts Shift Instance Name Seni…" at bounding box center [784, 310] width 1568 height 620
type input "Lifeguard PM Wednesday"
click at [981, 172] on select "Create new job Casual HDA - CSR HDA - EA Lifeguarding LTS- Alt Duties Ordinary …" at bounding box center [1009, 175] width 139 height 18
select select "38"
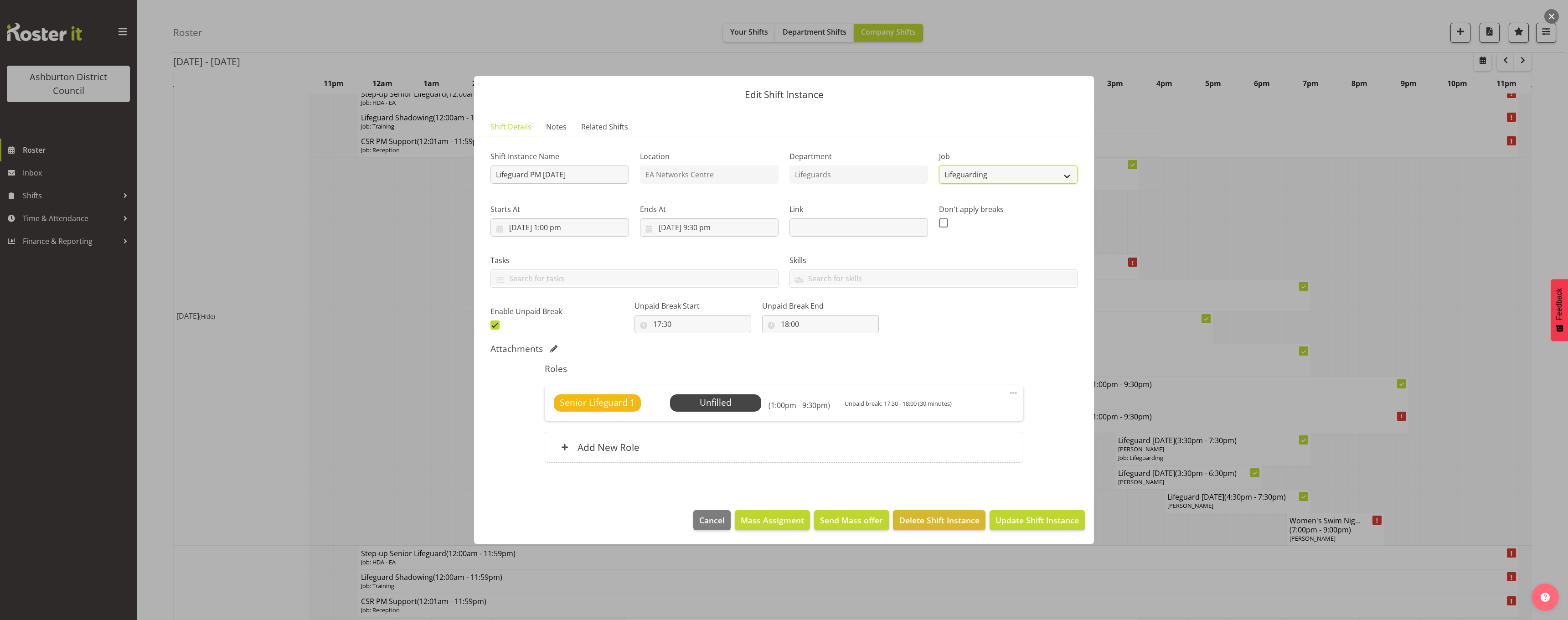
click at [939, 166] on select "Create new job Casual HDA - CSR HDA - EA Lifeguarding LTS- Alt Duties Ordinary …" at bounding box center [1009, 175] width 139 height 18
click at [1013, 395] on span at bounding box center [1013, 393] width 11 height 11
click at [999, 410] on link "Edit" at bounding box center [975, 413] width 88 height 16
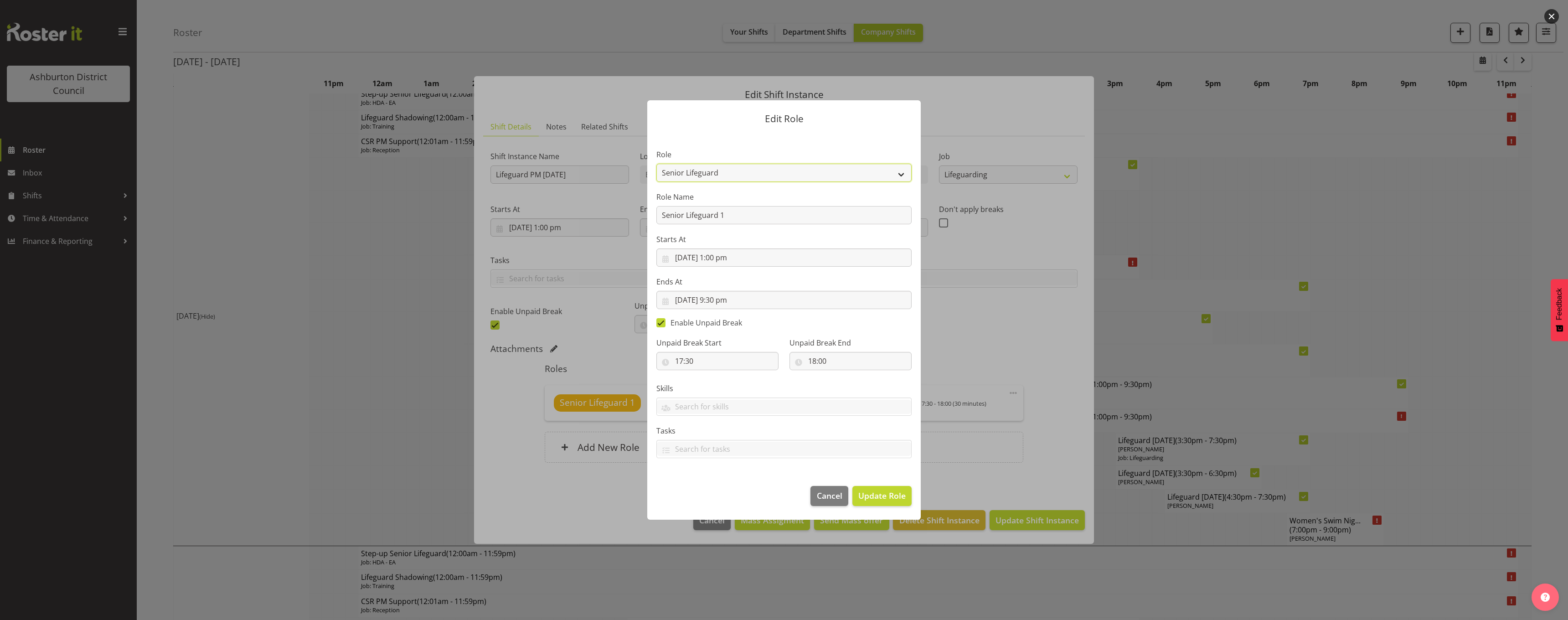
click at [721, 178] on select "AAGM Deputy Director AAGM Director Archivist Childrens Librarian Collections & …" at bounding box center [783, 173] width 255 height 18
select select "64"
click at [656, 164] on select "AAGM Deputy Director AAGM Director Archivist Childrens Librarian Collections & …" at bounding box center [783, 173] width 255 height 18
click at [897, 498] on span "Update Role" at bounding box center [882, 495] width 47 height 12
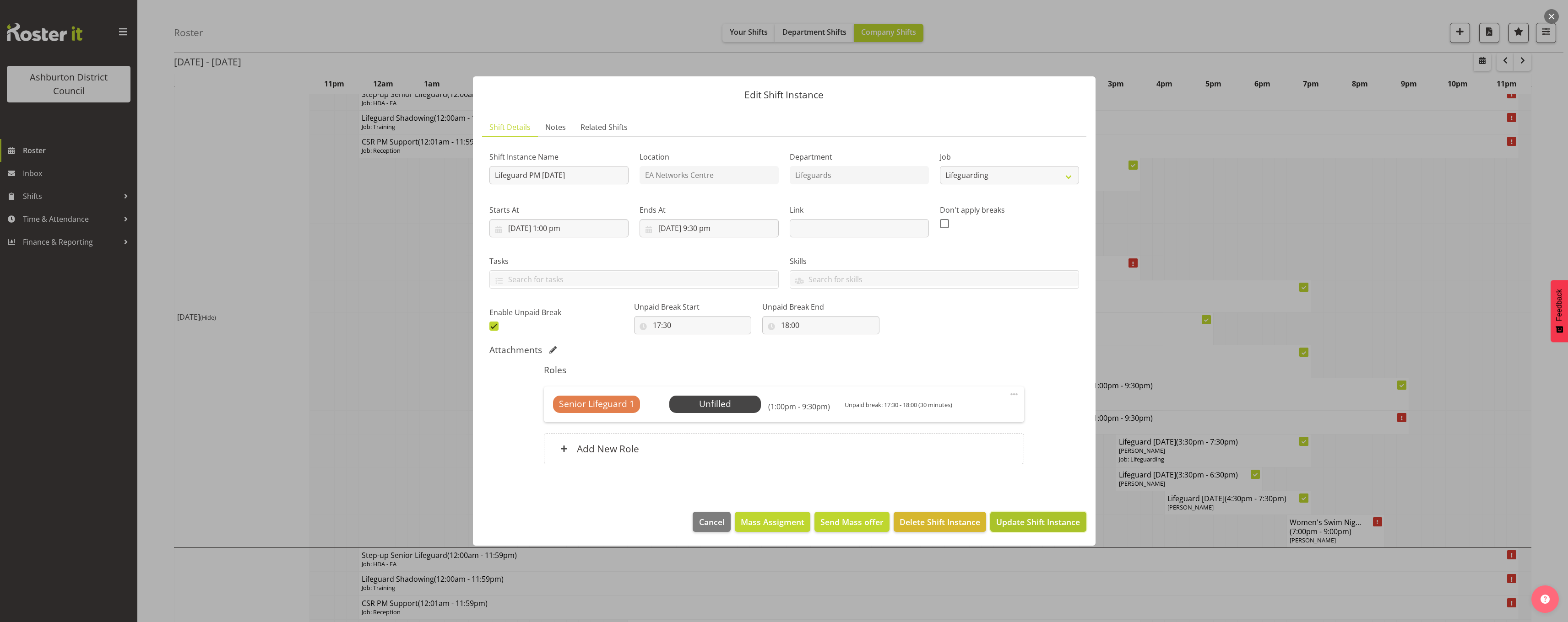
click at [1021, 527] on span "Update Shift Instance" at bounding box center [1037, 522] width 84 height 12
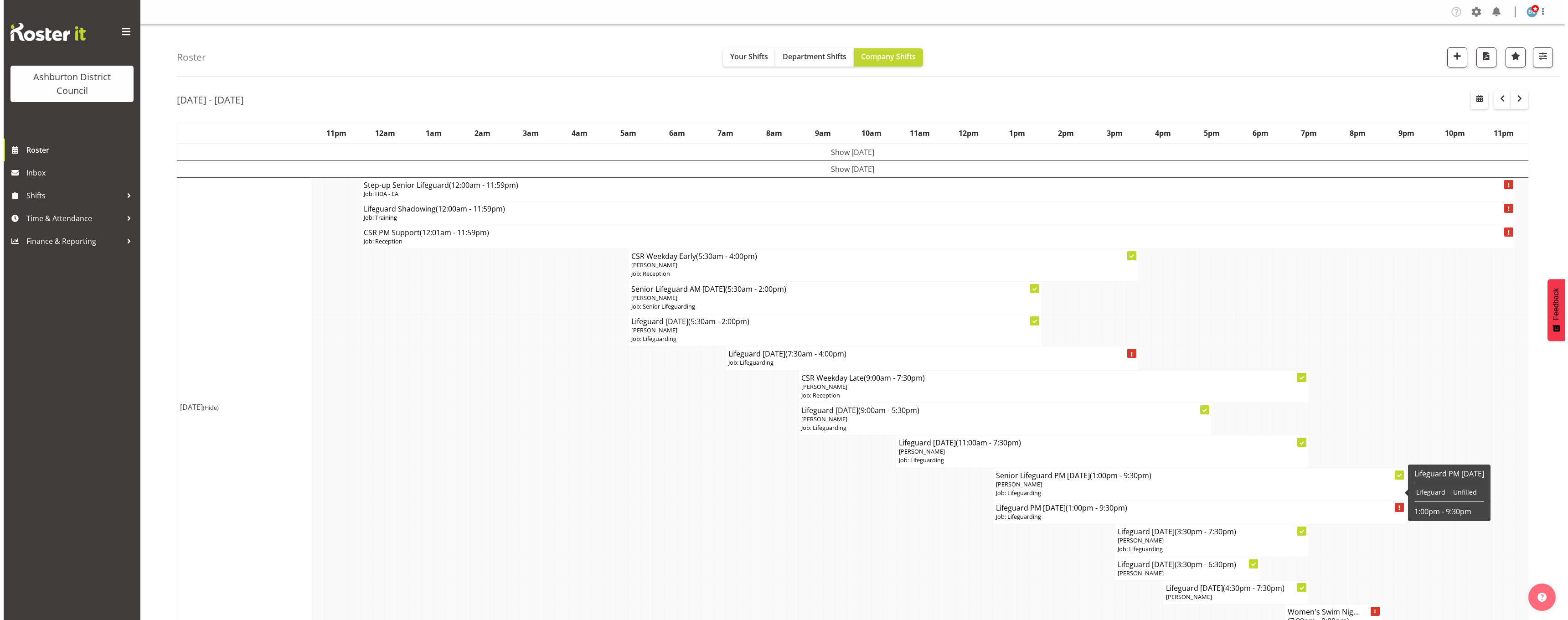
scroll to position [46, 0]
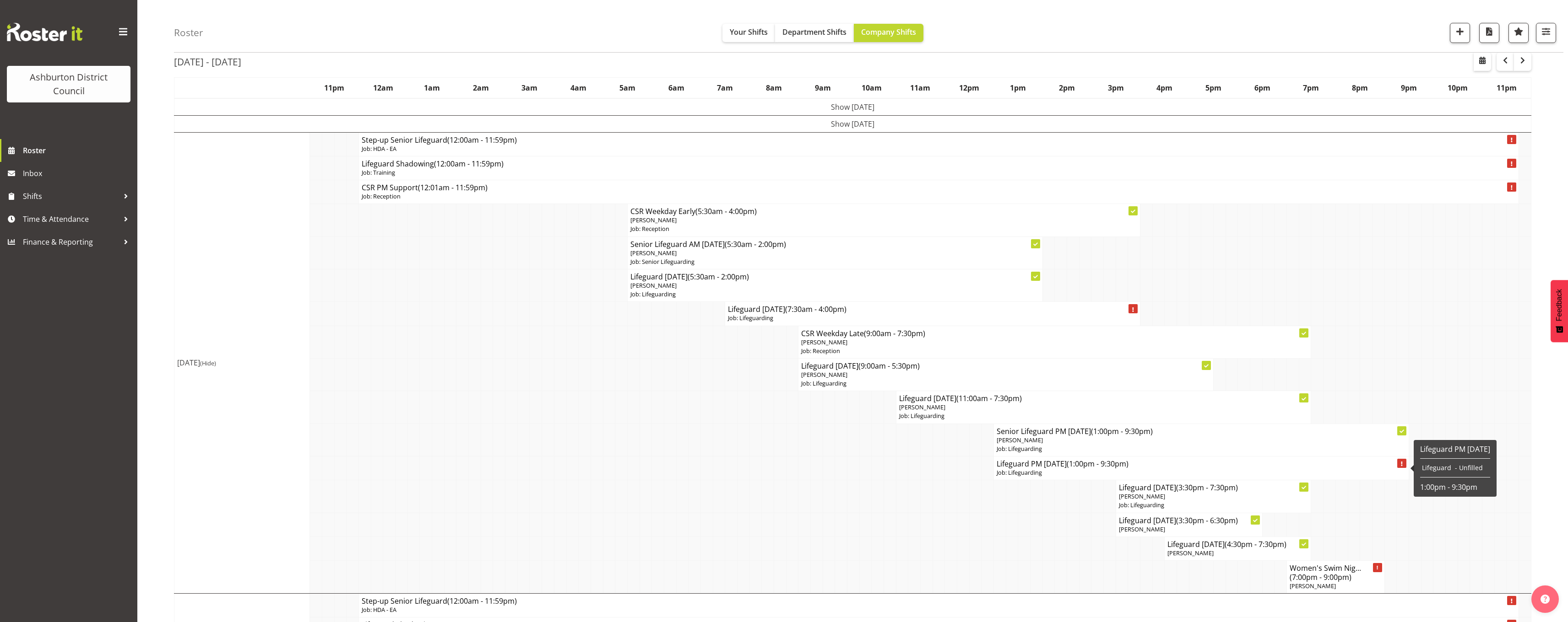
click at [1034, 472] on p "Job: Lifeguarding" at bounding box center [1201, 473] width 409 height 9
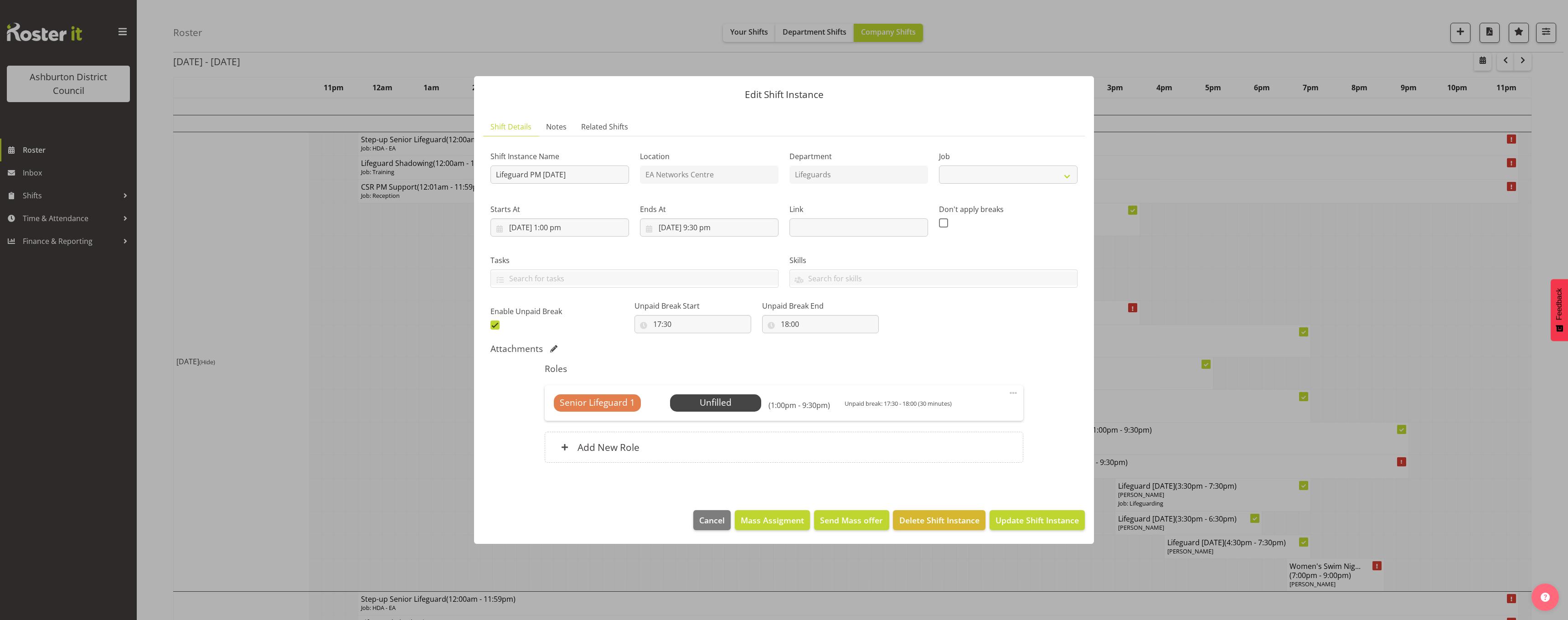
click at [1006, 464] on div "Roles Senior Lifeguard 1 Unfilled Select Employee (1:00pm - 9:30pm) Unpaid brea…" at bounding box center [784, 416] width 489 height 116
select select "38"
click at [696, 400] on span "Select Employee" at bounding box center [716, 403] width 68 height 13
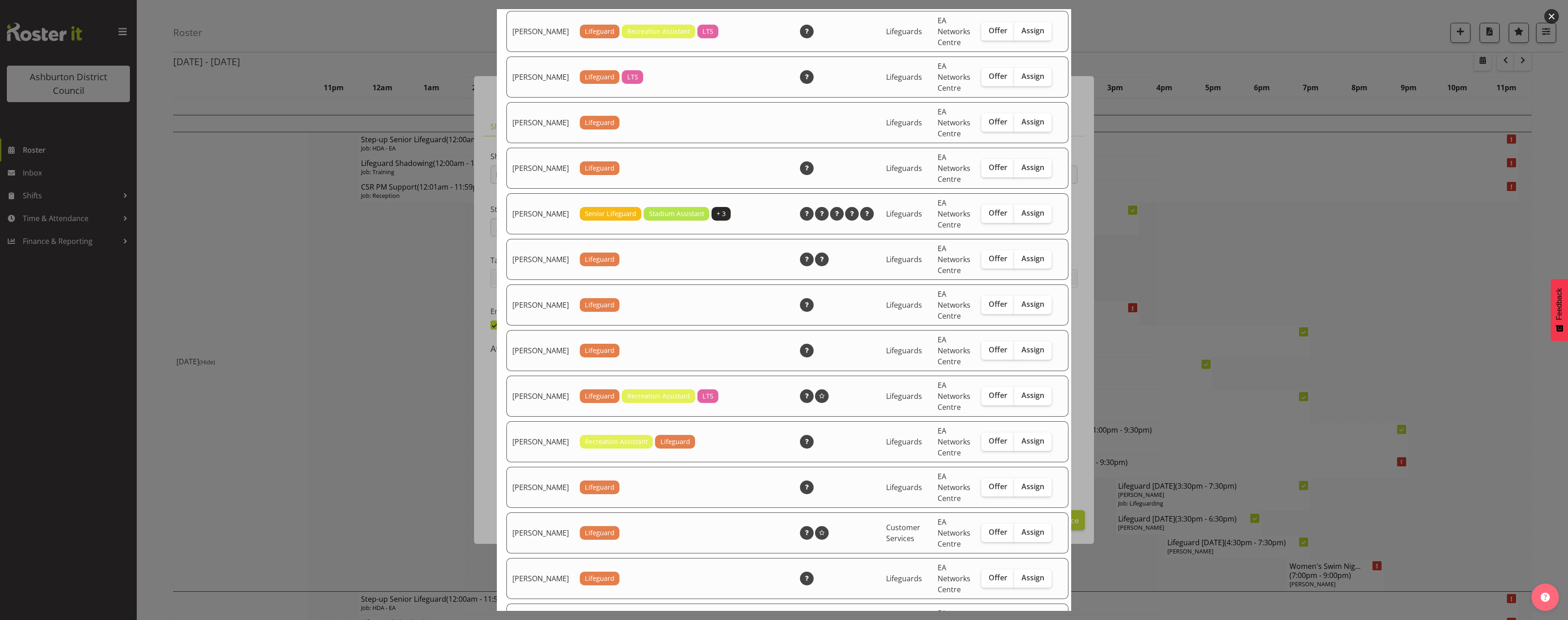
scroll to position [183, 0]
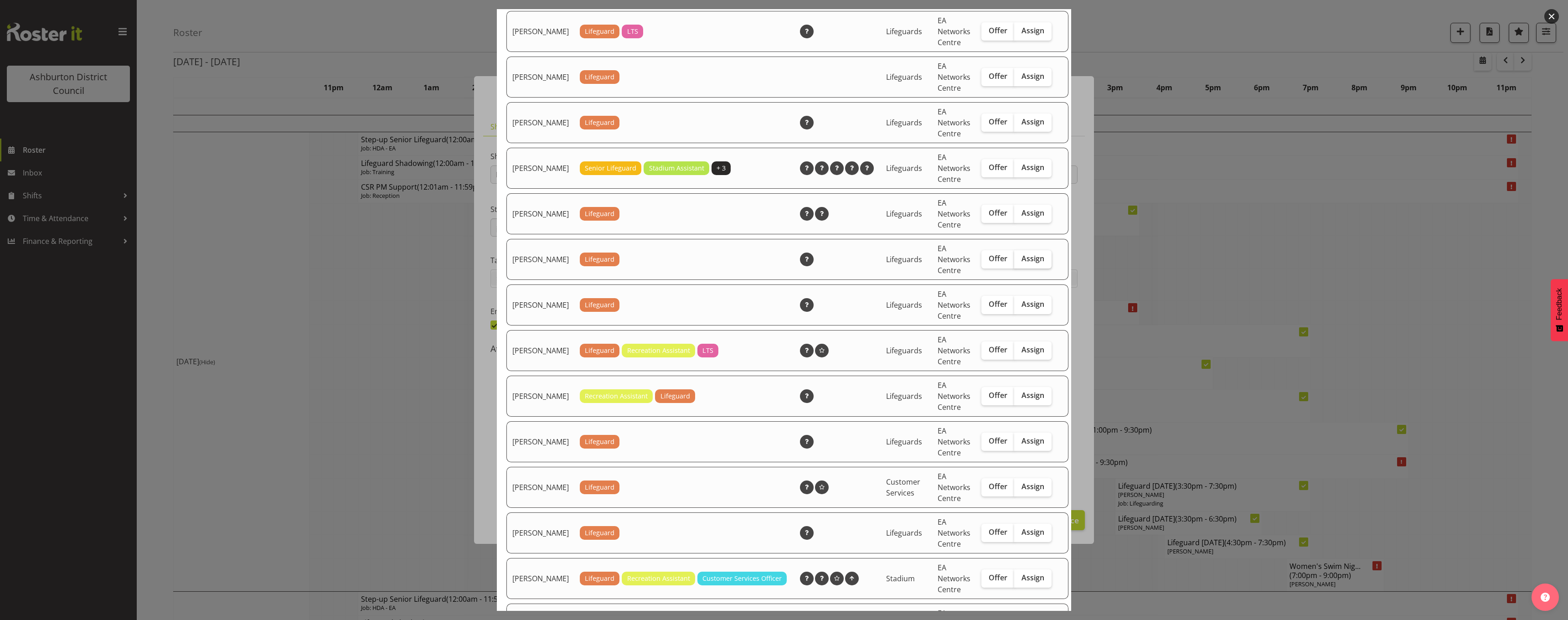
click at [1024, 263] on span "Assign" at bounding box center [1032, 258] width 23 height 9
click at [1020, 262] on input "Assign" at bounding box center [1017, 259] width 6 height 6
checkbox input "true"
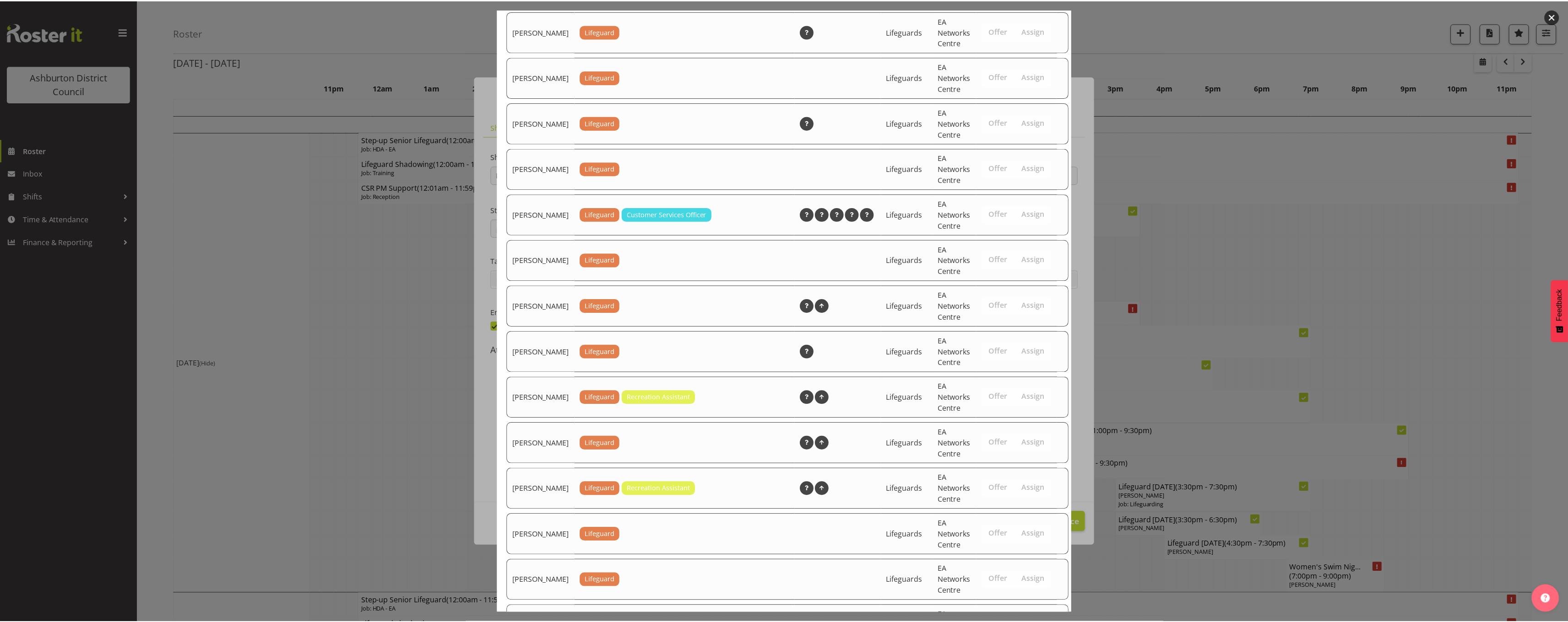
scroll to position [1063, 0]
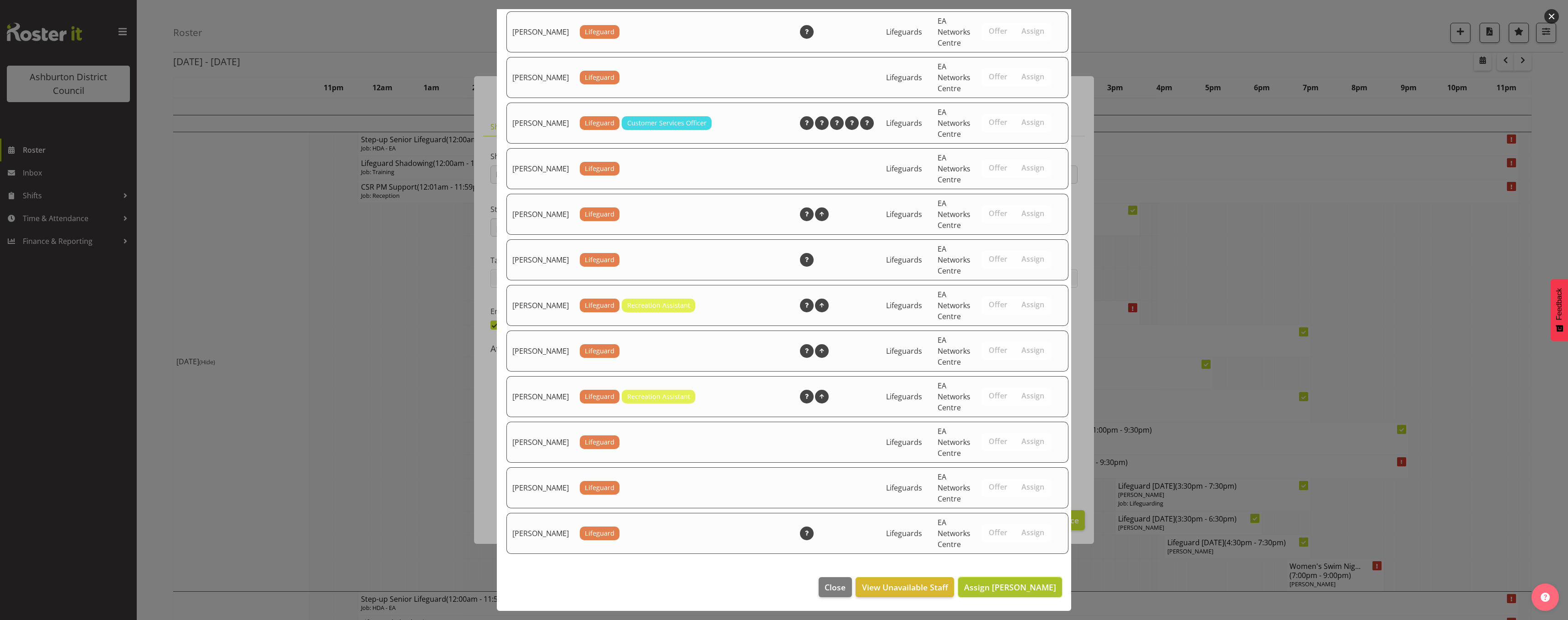
click at [1006, 594] on button "Assign Gideon Kuipers" at bounding box center [1010, 587] width 104 height 20
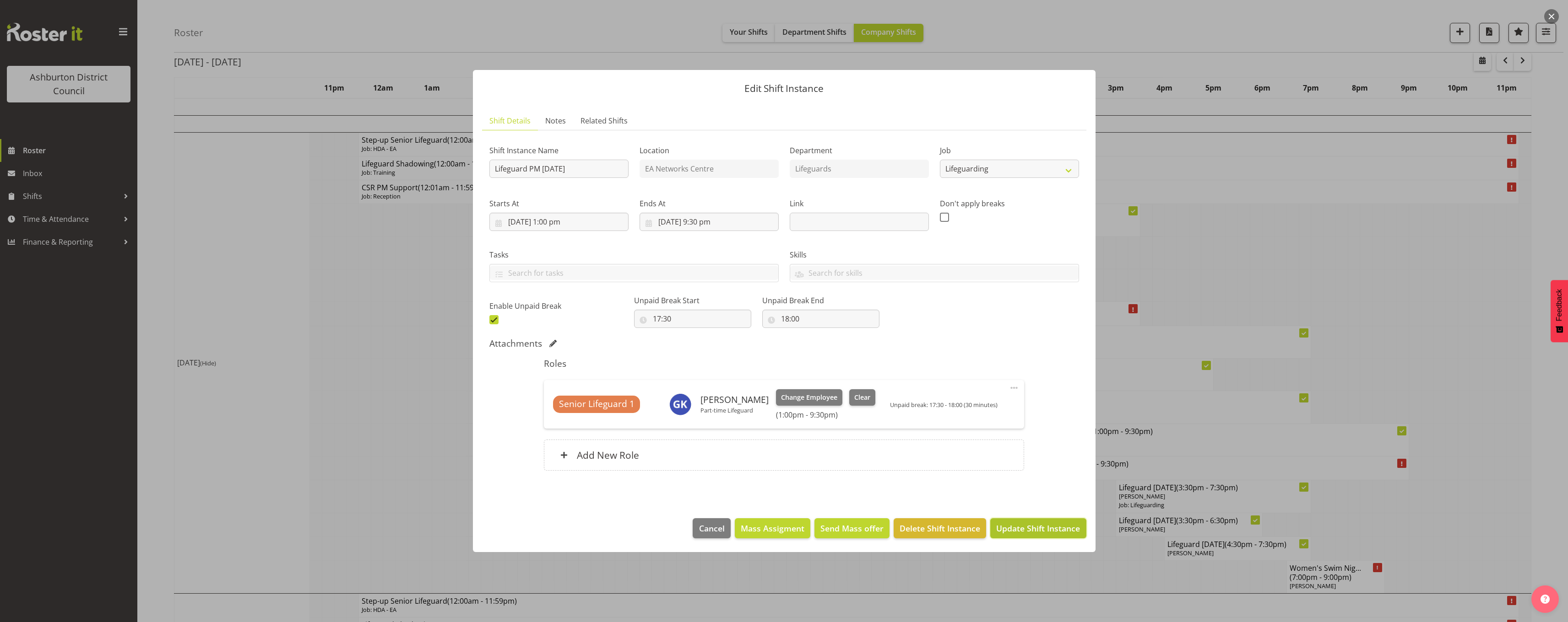
click at [1037, 528] on span "Update Shift Instance" at bounding box center [1037, 528] width 84 height 12
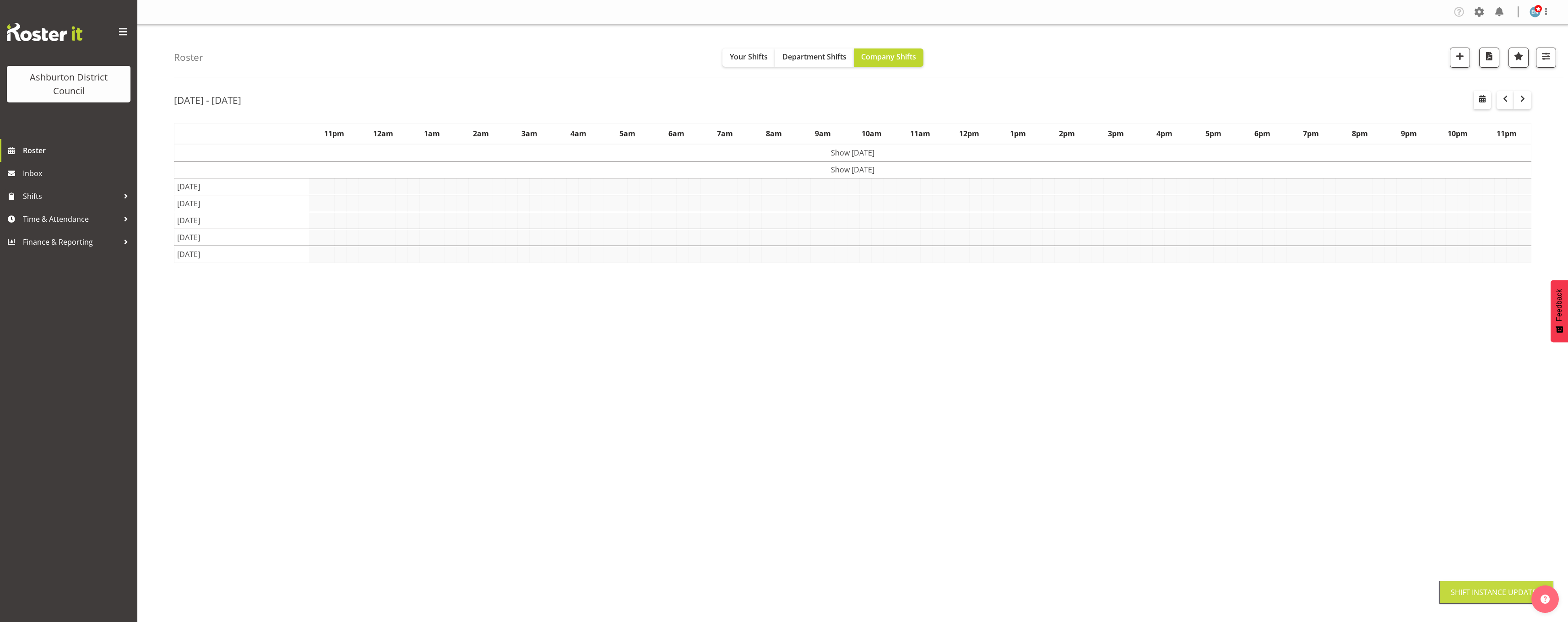
scroll to position [0, 0]
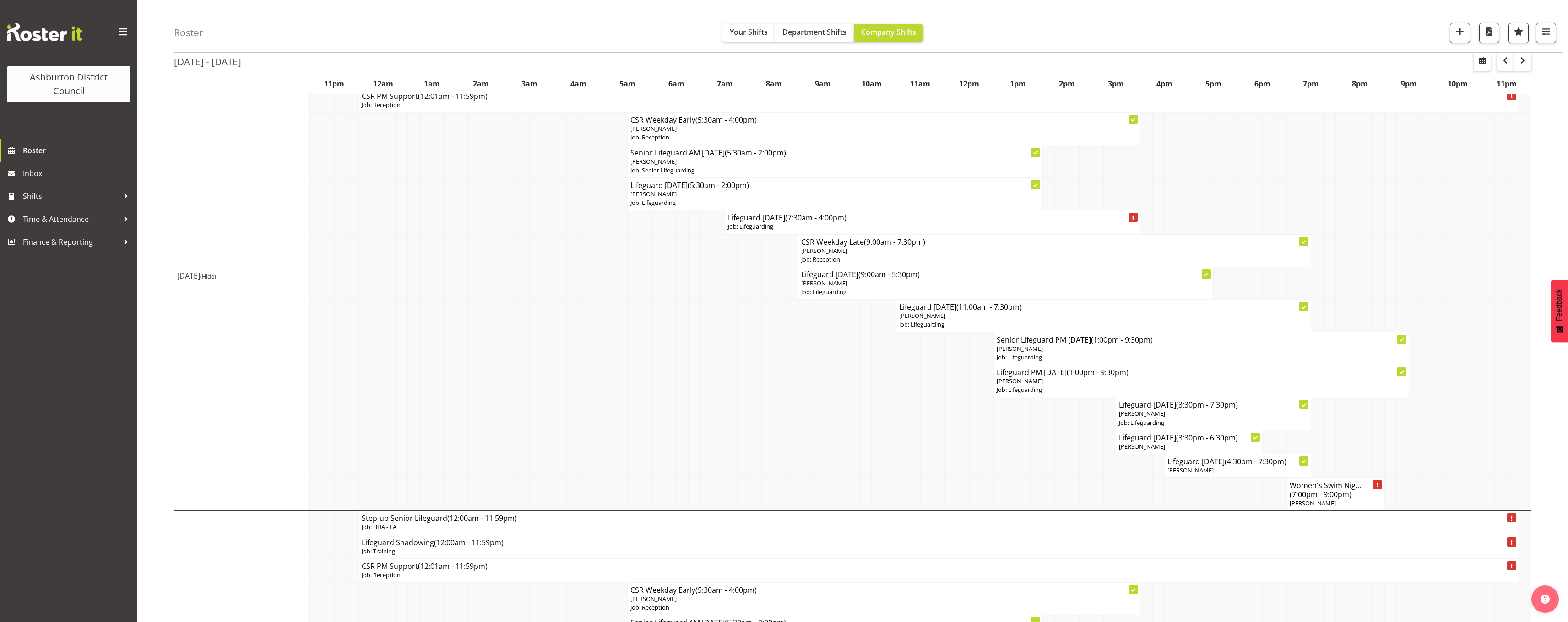
scroll to position [183, 0]
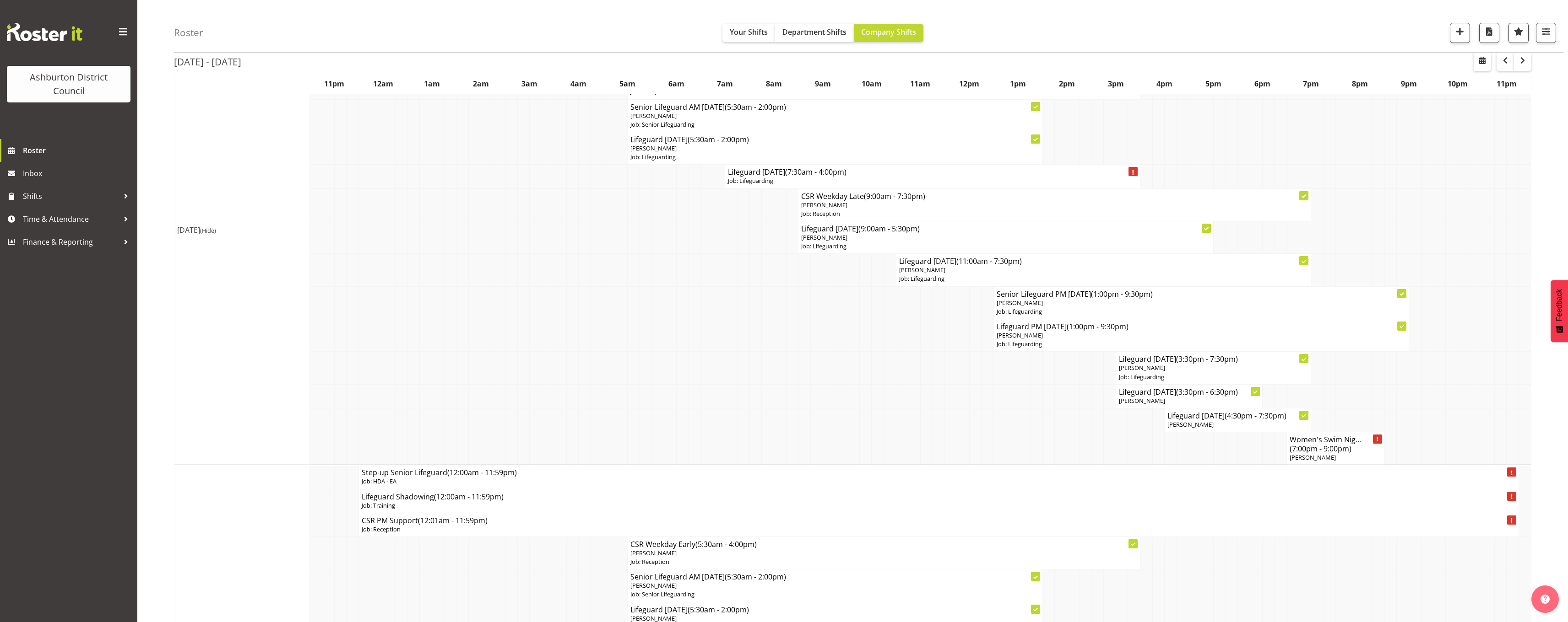
click at [911, 266] on span "[PERSON_NAME]" at bounding box center [922, 269] width 46 height 8
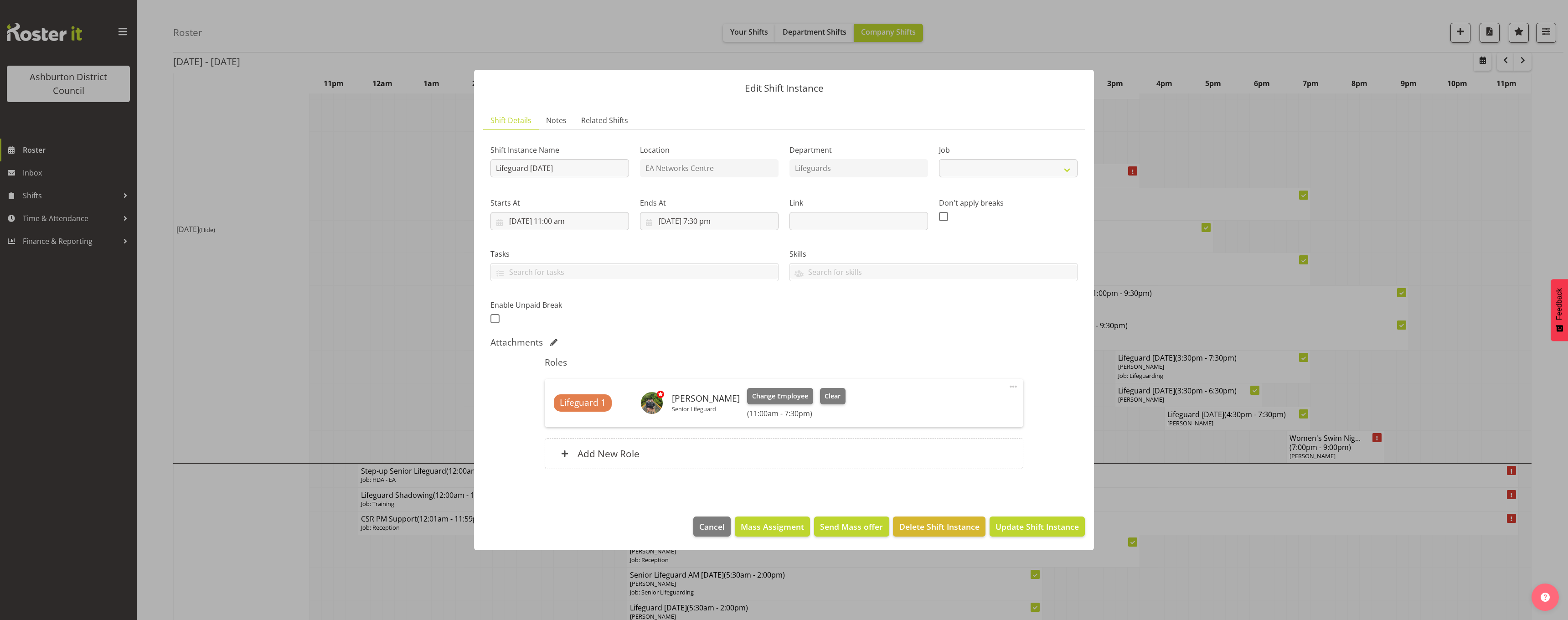
select select "38"
click at [553, 217] on input "13/08/2025, 11:00 am" at bounding box center [560, 221] width 139 height 18
drag, startPoint x: 564, startPoint y: 417, endPoint x: 564, endPoint y: 408, distance: 9.0
click at [564, 417] on select "00 01 02 03 04 05 06 07 08 09 10 11 12 13 14 15 16 17 18 19 20 21 22 23" at bounding box center [560, 415] width 21 height 18
select select "15"
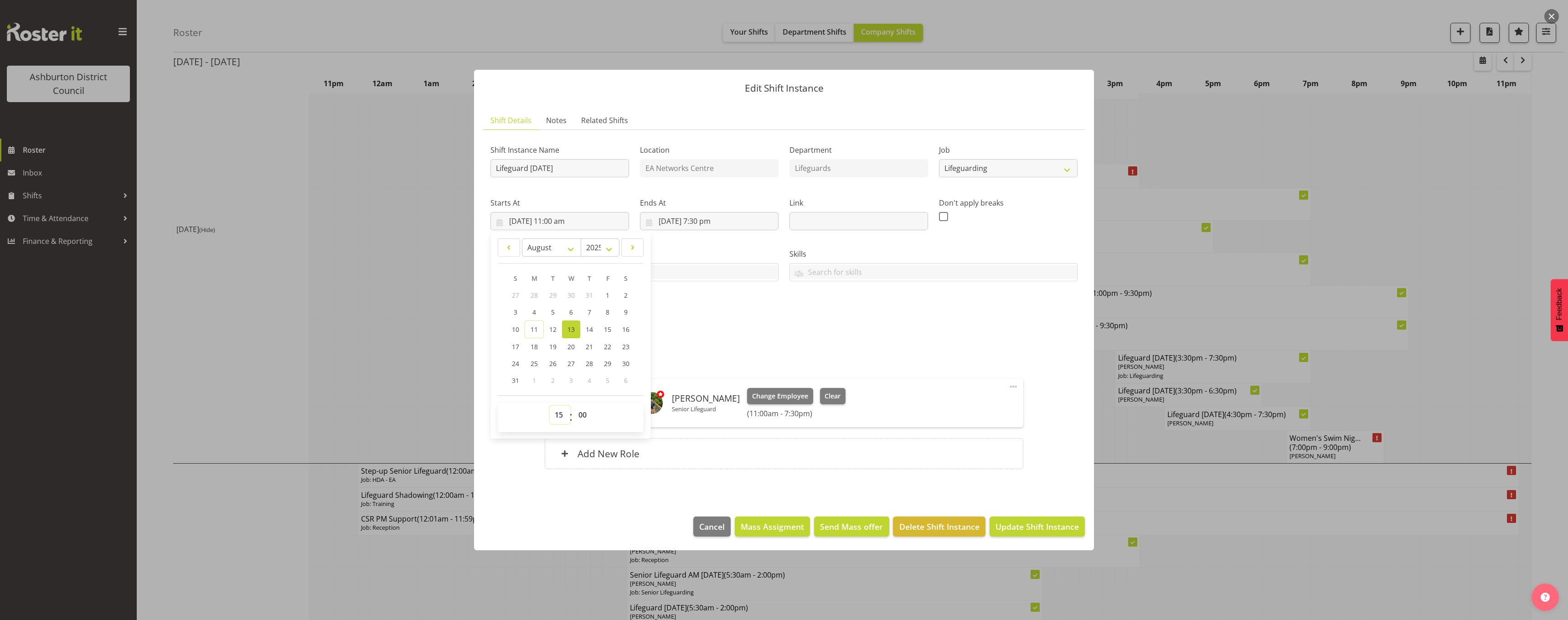
click at [550, 406] on select "00 01 02 03 04 05 06 07 08 09 10 11 12 13 14 15 16 17 18 19 20 21 22 23" at bounding box center [560, 415] width 21 height 18
type input "13/08/2025, 3:00 pm"
click at [850, 342] on div "Attachments" at bounding box center [784, 342] width 587 height 11
click at [709, 219] on input "13/08/2025, 7:30 pm" at bounding box center [709, 221] width 139 height 18
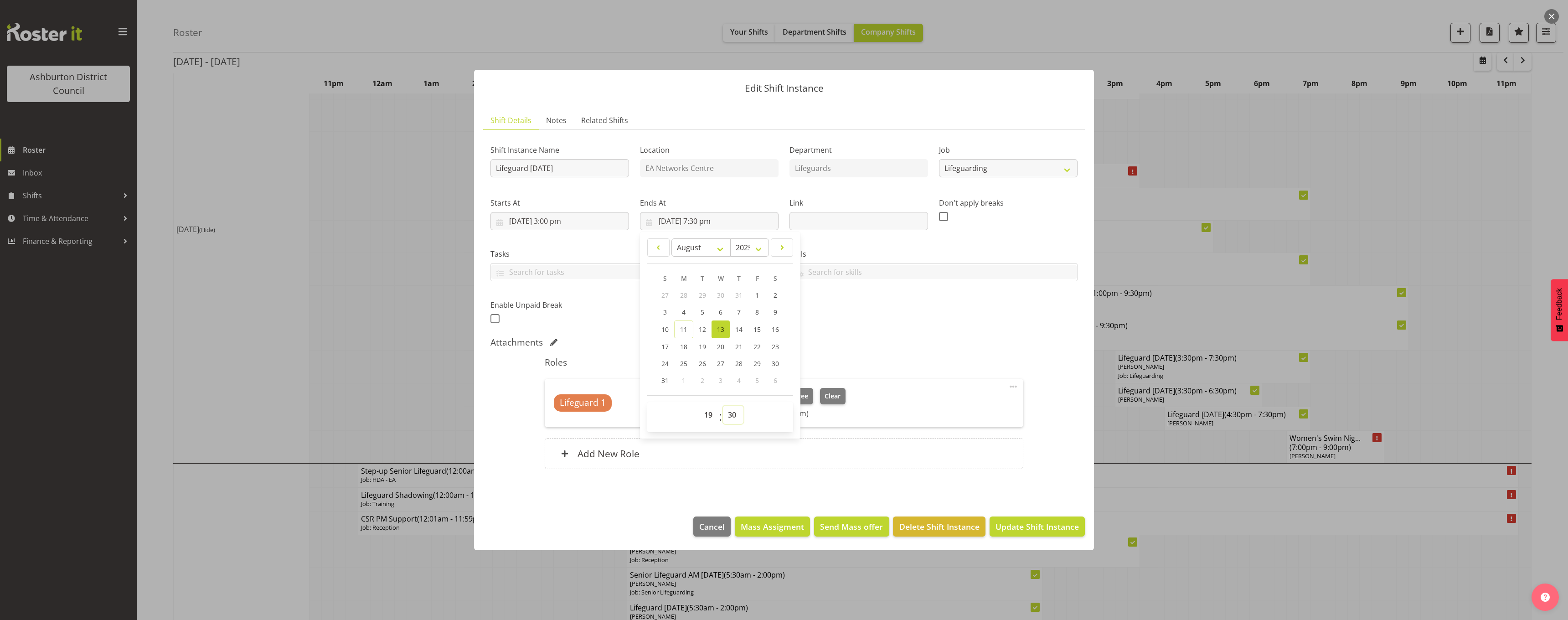
click at [730, 417] on select "00 01 02 03 04 05 06 07 08 09 10 11 12 13 14 15 16 17 18 19 20 21 22 23 24 25 2…" at bounding box center [733, 415] width 21 height 18
select select "15"
click at [723, 406] on select "00 01 02 03 04 05 06 07 08 09 10 11 12 13 14 15 16 17 18 19 20 21 22 23 24 25 2…" at bounding box center [733, 415] width 21 height 18
type input "13/08/2025, 7:15 pm"
click at [943, 325] on div "Shift Instance Name Lifeguard Wednesday Location EA Networks Centre Department …" at bounding box center [784, 231] width 598 height 200
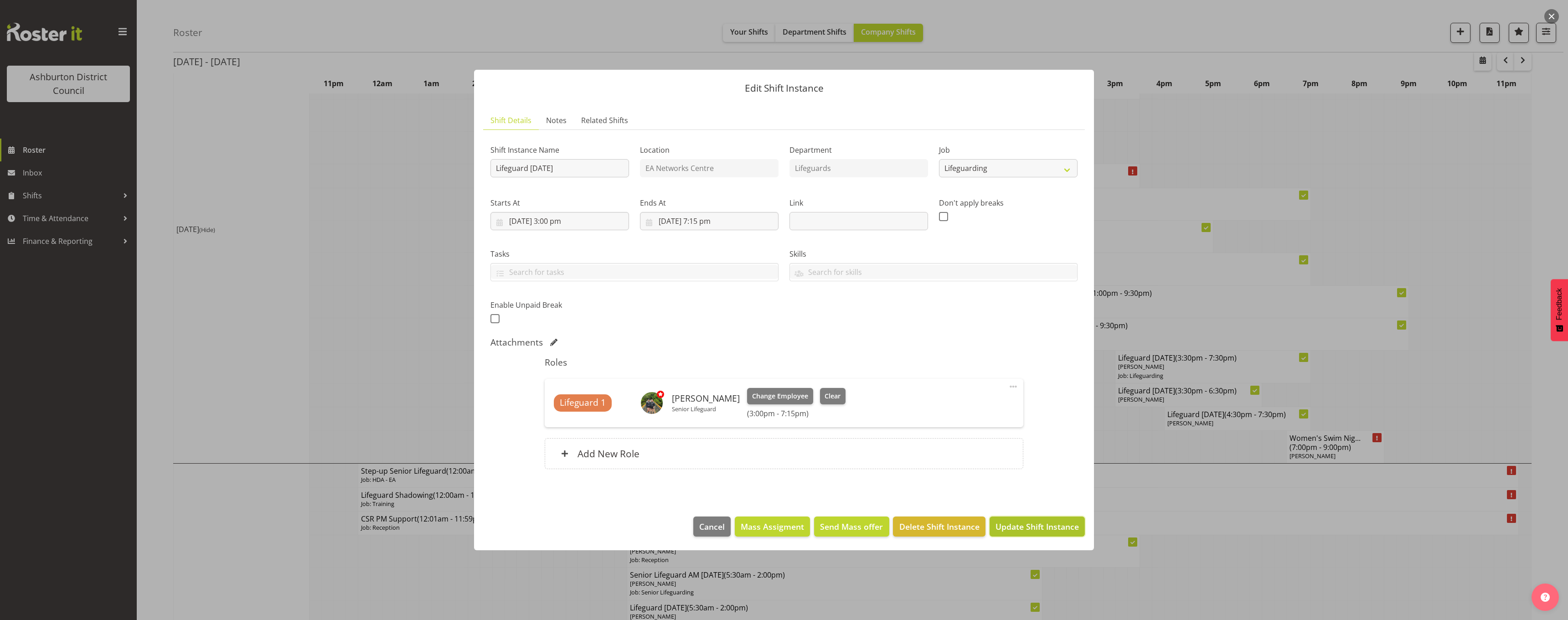
click at [1037, 524] on span "Update Shift Instance" at bounding box center [1037, 526] width 83 height 12
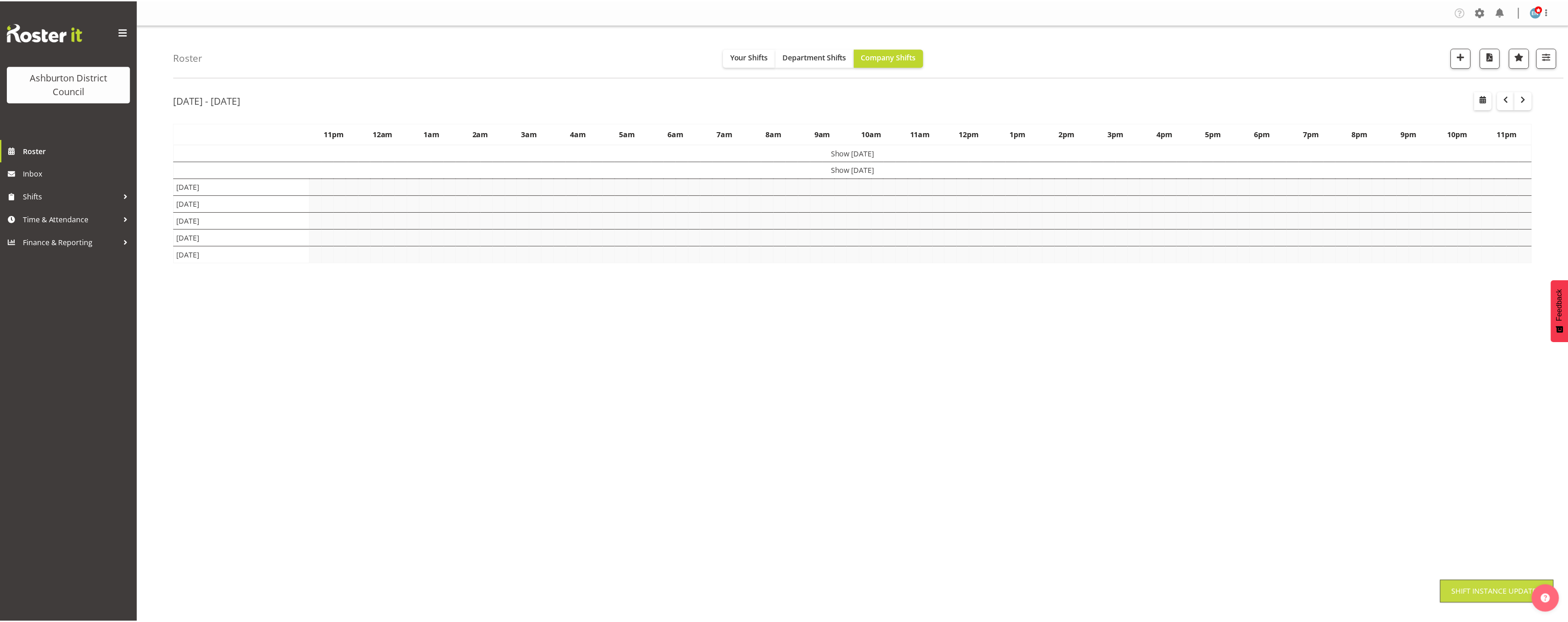
scroll to position [0, 0]
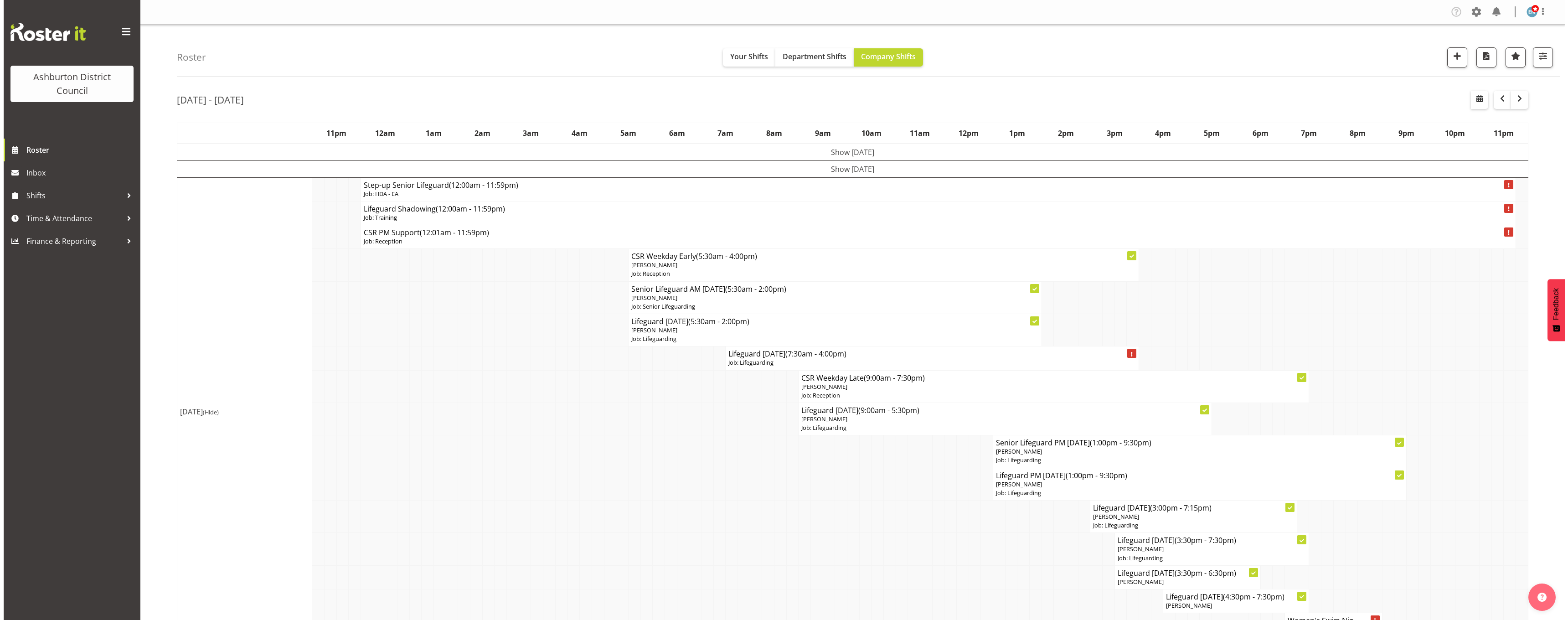
scroll to position [183, 0]
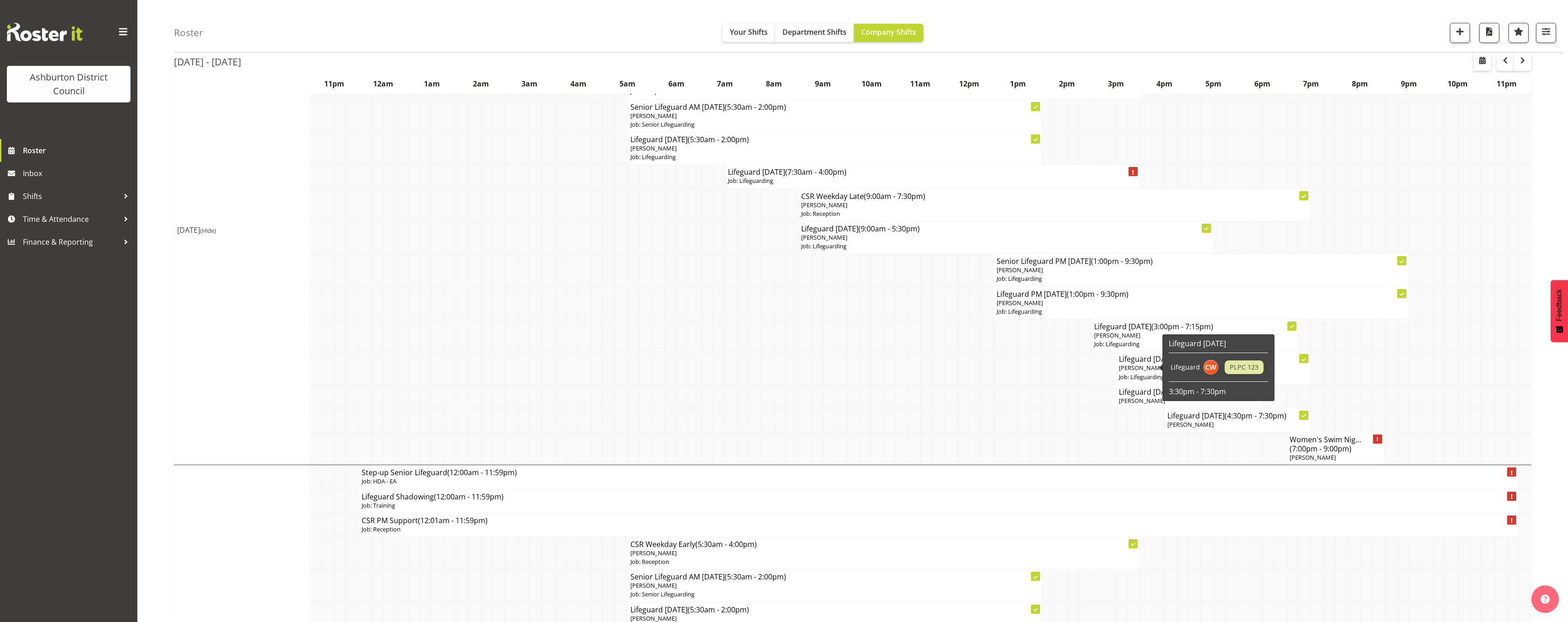
click at [1166, 370] on div "Lifeguard Wednesday Lifeguard PLPC 123 3:30pm - 7:30pm" at bounding box center [1218, 368] width 104 height 62
click at [1148, 370] on span "[PERSON_NAME]" at bounding box center [1142, 367] width 46 height 8
select select
select select "7"
select select "2025"
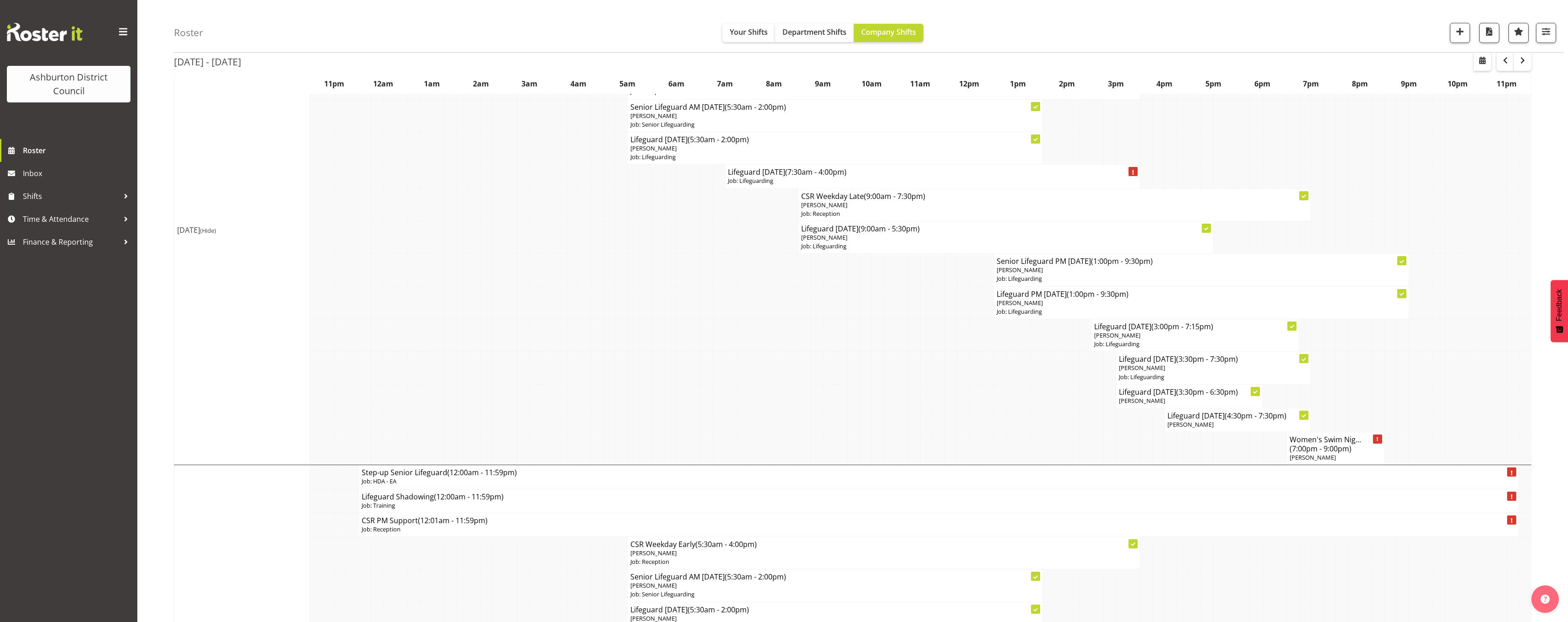
select select "19"
select select "30"
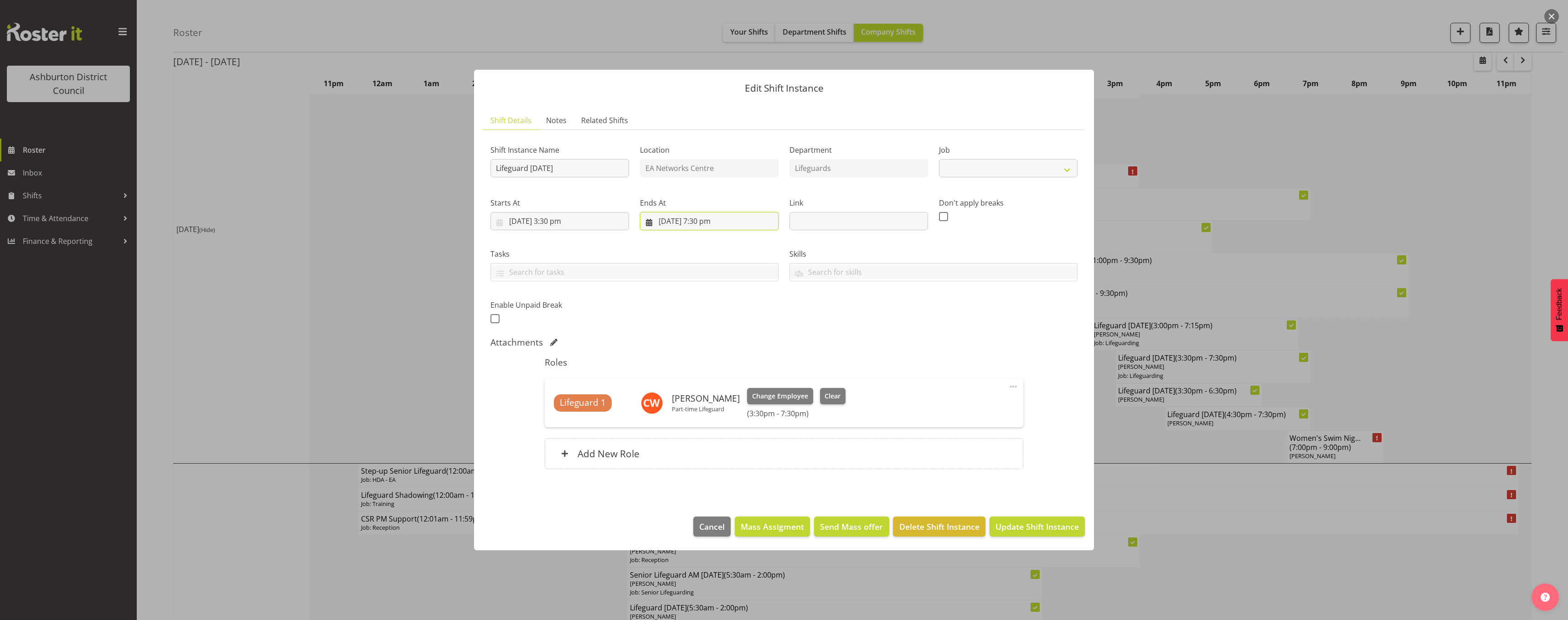
click at [711, 218] on input "13/08/2025, 7:30 pm" at bounding box center [709, 221] width 139 height 18
select select "38"
drag, startPoint x: 729, startPoint y: 415, endPoint x: 730, endPoint y: 410, distance: 5.1
click at [729, 415] on select "00 01 02 03 04 05 06 07 08 09 10 11 12 13 14 15 16 17 18 19 20 21 22 23 24 25 2…" at bounding box center [733, 415] width 21 height 18
select select "0"
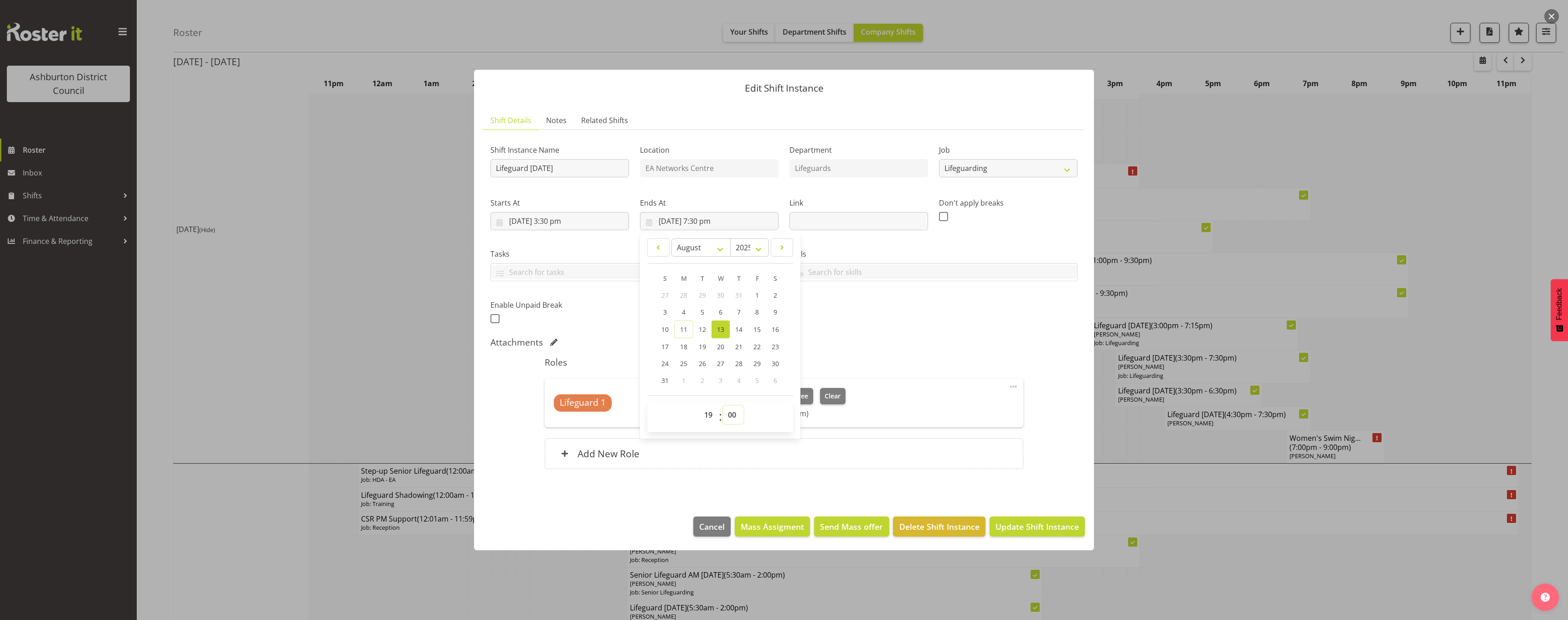
click at [723, 406] on select "00 01 02 03 04 05 06 07 08 09 10 11 12 13 14 15 16 17 18 19 20 21 22 23 24 25 2…" at bounding box center [733, 415] width 21 height 18
type input "13/08/2025, 7:00 pm"
click at [1061, 316] on div "Shift Instance Name Lifeguard Wednesday Location EA Networks Centre Department …" at bounding box center [784, 231] width 598 height 200
drag, startPoint x: 1061, startPoint y: 531, endPoint x: 1084, endPoint y: 527, distance: 23.3
click at [1061, 531] on span "Update Shift Instance" at bounding box center [1037, 526] width 83 height 12
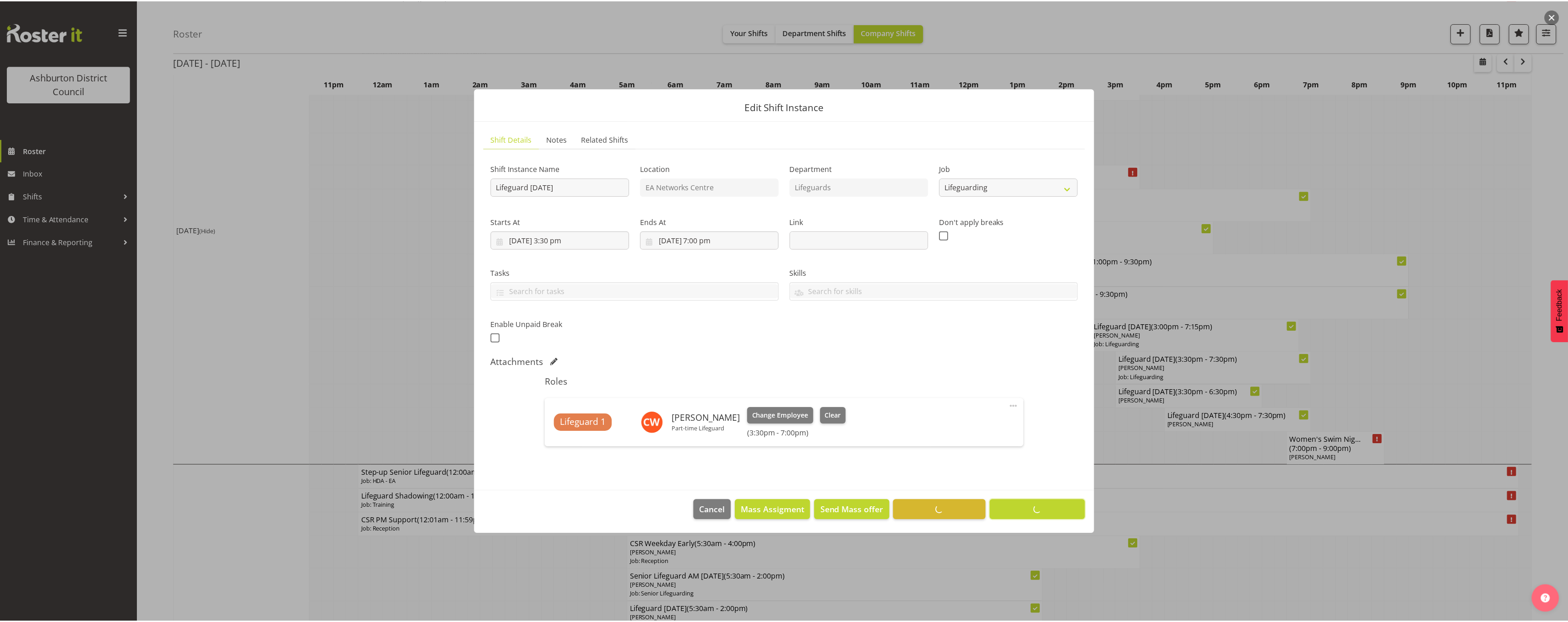
scroll to position [0, 0]
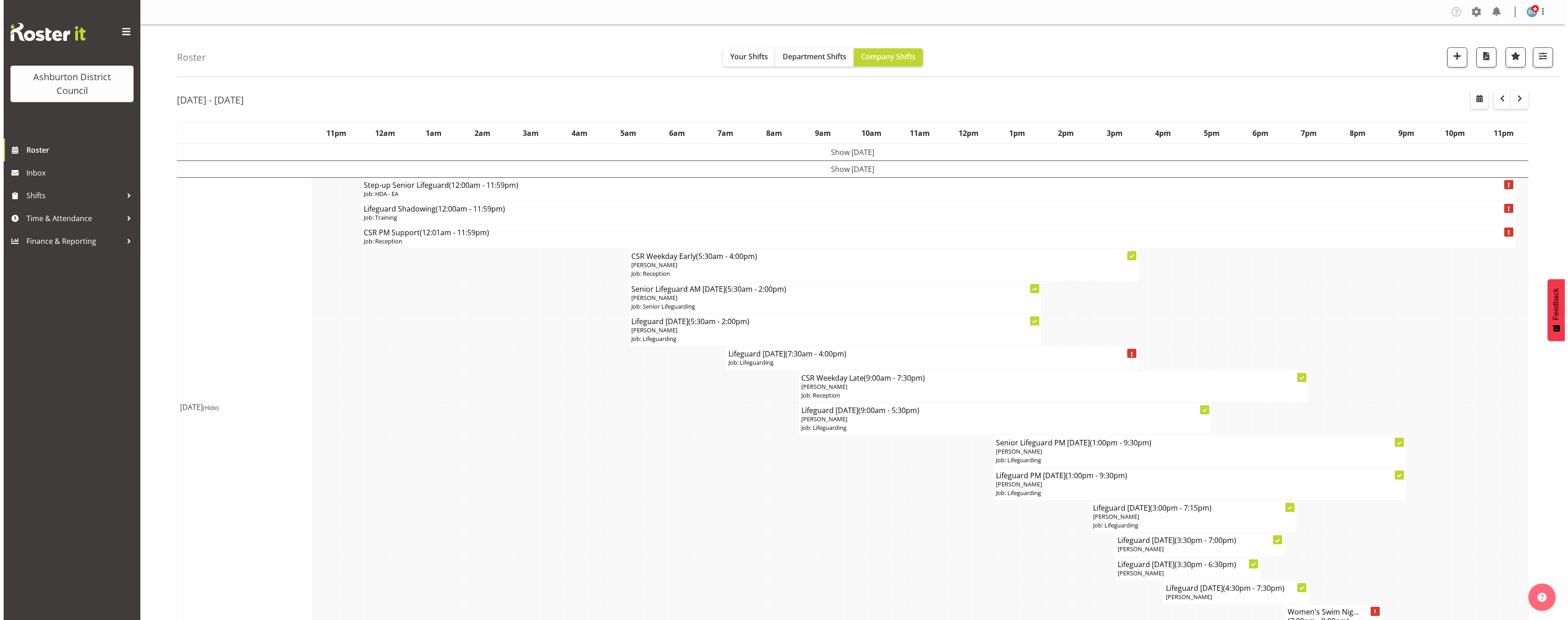
scroll to position [137, 0]
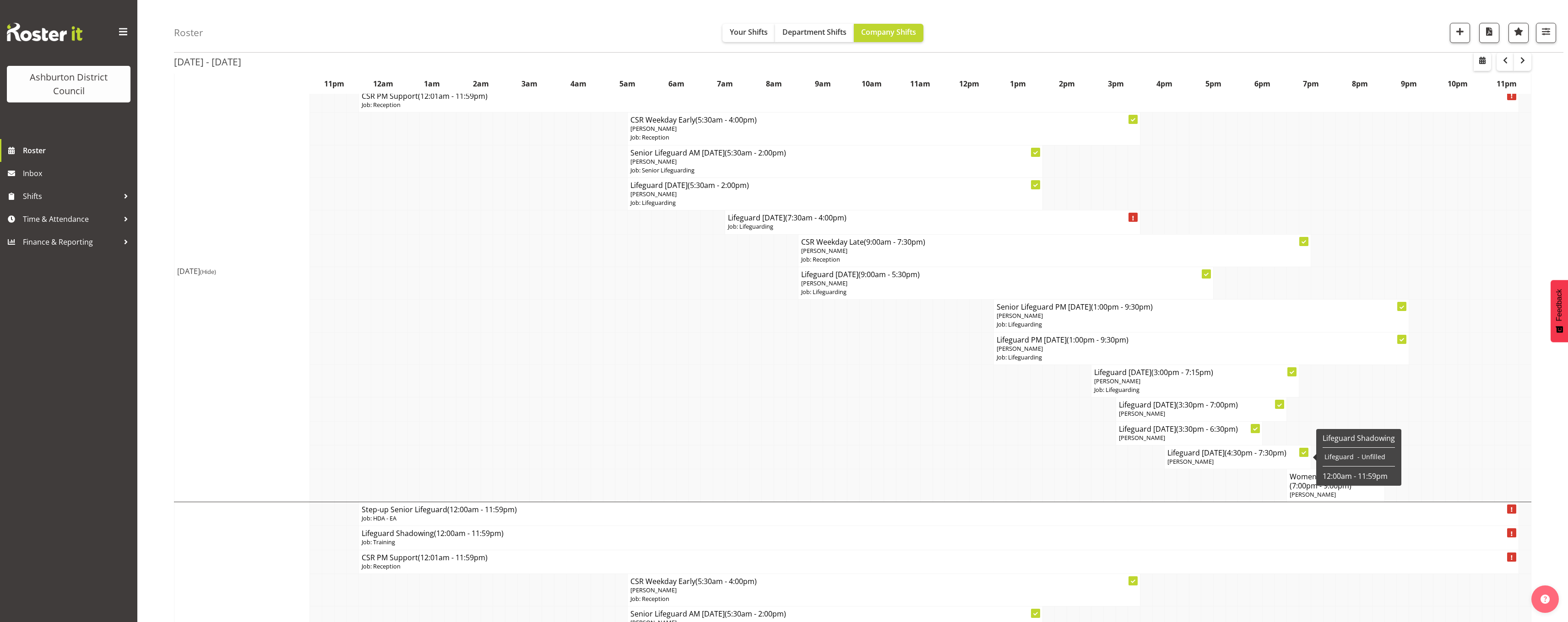
click at [1270, 462] on p "[PERSON_NAME]" at bounding box center [1238, 462] width 141 height 9
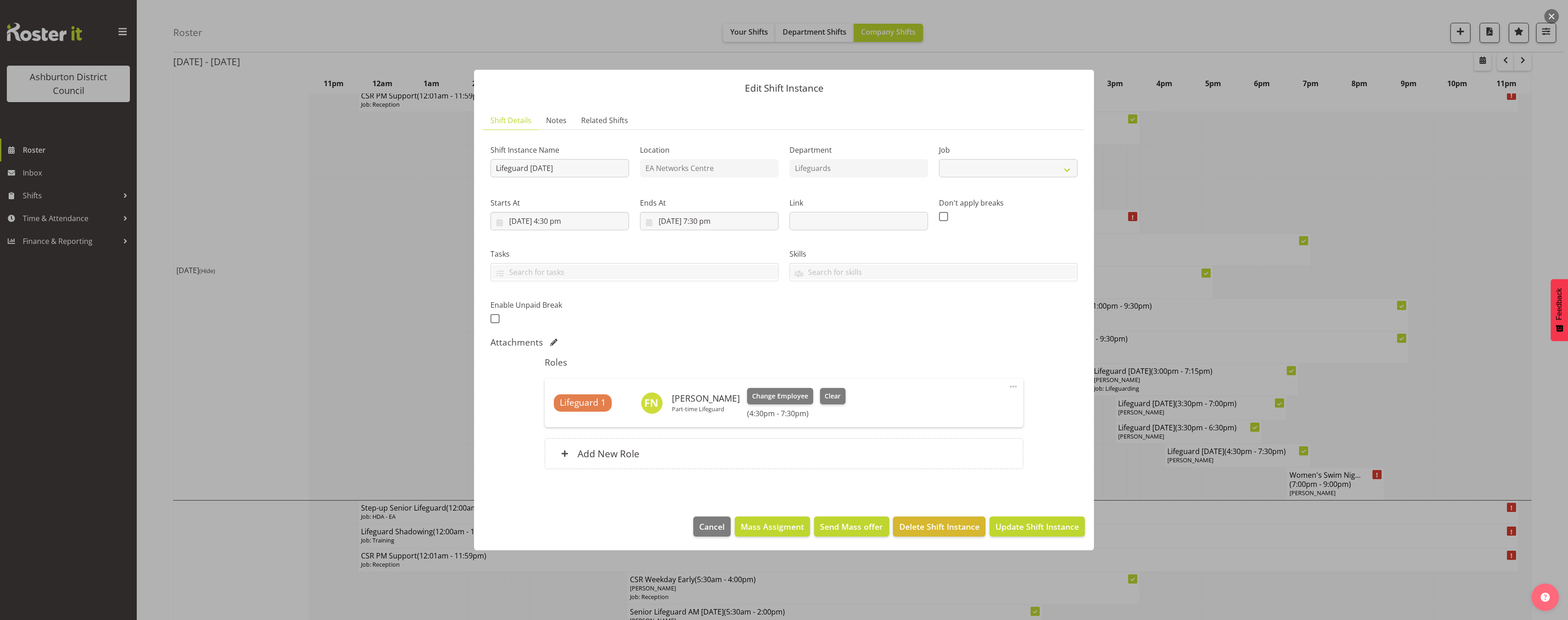
select select "38"
click at [561, 225] on input "13/08/2025, 4:30 pm" at bounding box center [560, 221] width 139 height 18
click at [586, 415] on select "00 01 02 03 04 05 06 07 08 09 10 11 12 13 14 15 16 17 18 19 20 21 22 23 24 25 2…" at bounding box center [584, 415] width 21 height 18
select select "0"
click at [573, 406] on select "00 01 02 03 04 05 06 07 08 09 10 11 12 13 14 15 16 17 18 19 20 21 22 23 24 25 2…" at bounding box center [584, 415] width 21 height 18
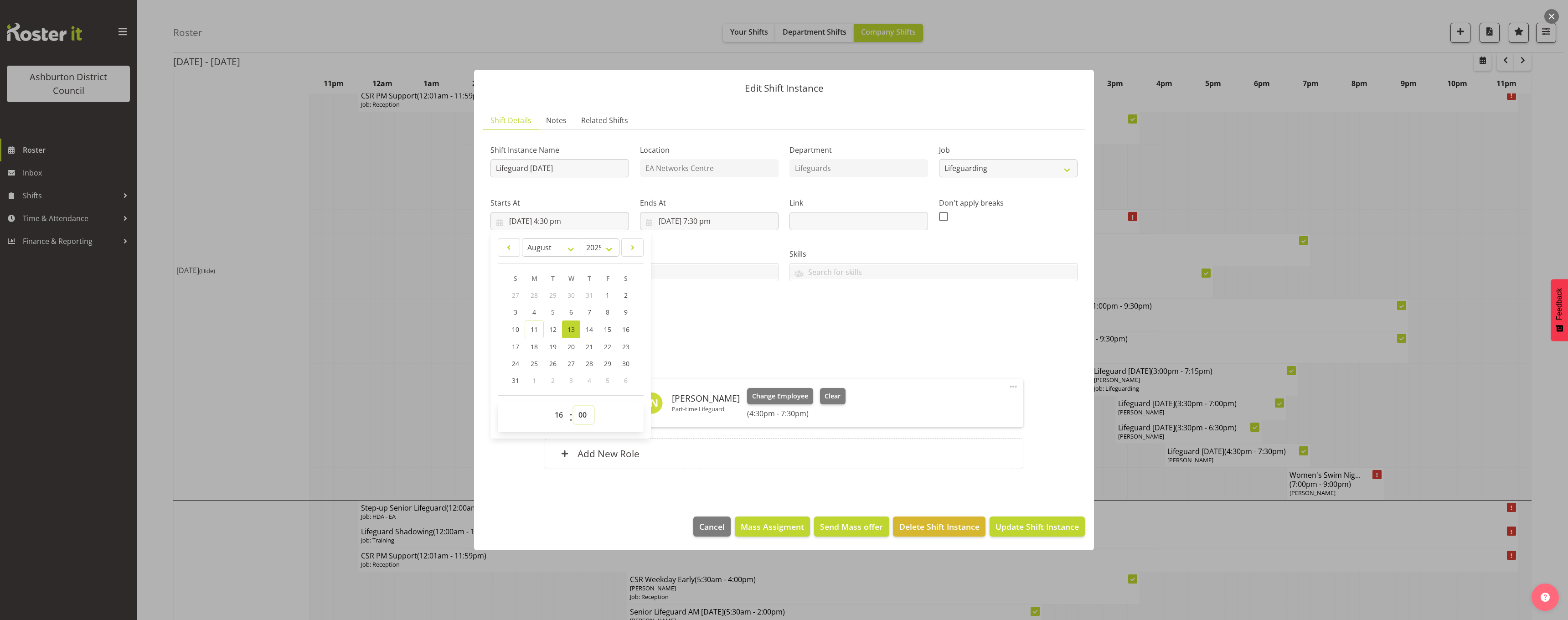
type input "13/08/2025, 4:00 pm"
drag, startPoint x: 715, startPoint y: 220, endPoint x: 716, endPoint y: 225, distance: 5.1
click at [715, 220] on input "13/08/2025, 7:30 pm" at bounding box center [709, 221] width 139 height 18
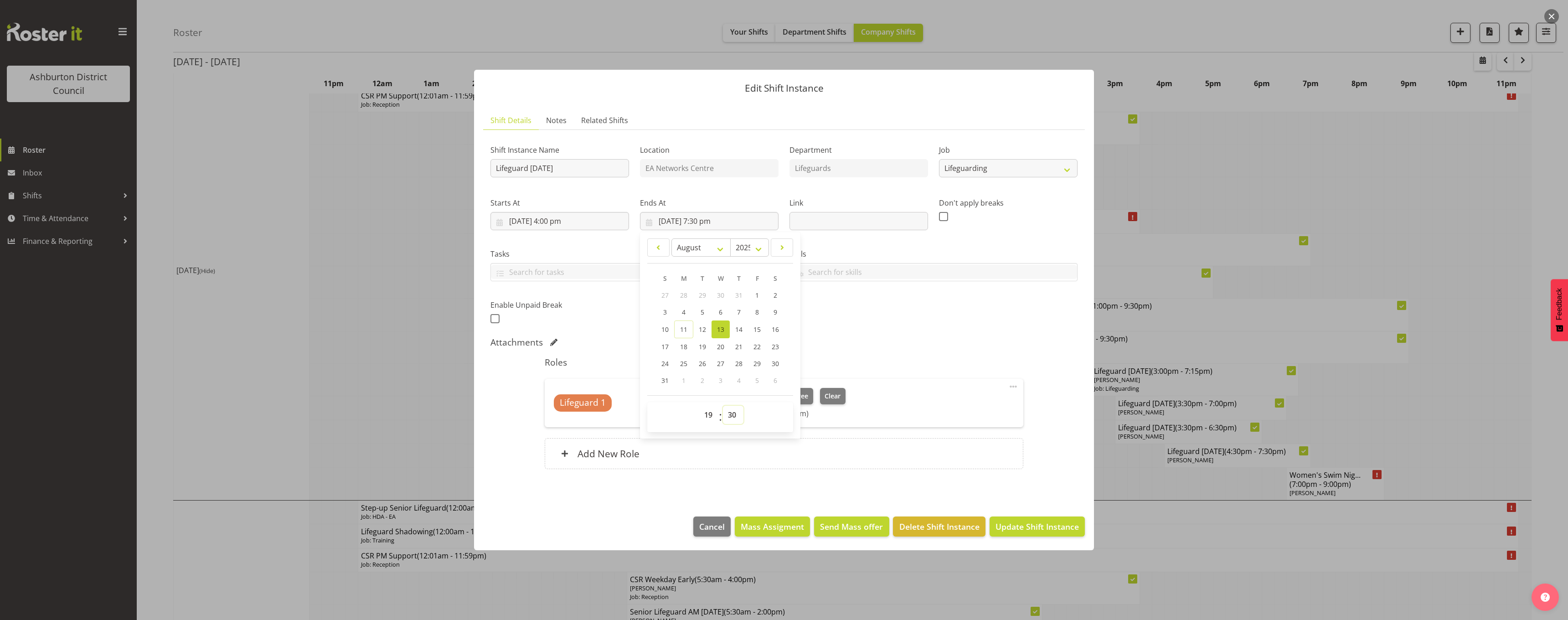
click at [730, 412] on select "00 01 02 03 04 05 06 07 08 09 10 11 12 13 14 15 16 17 18 19 20 21 22 23 24 25 2…" at bounding box center [733, 415] width 21 height 18
select select "0"
click at [723, 406] on select "00 01 02 03 04 05 06 07 08 09 10 11 12 13 14 15 16 17 18 19 20 21 22 23 24 25 2…" at bounding box center [733, 415] width 21 height 18
type input "13/08/2025, 7:00 pm"
click at [925, 314] on div "Shift Instance Name Lifeguard Wednesday Location EA Networks Centre Department …" at bounding box center [784, 231] width 598 height 200
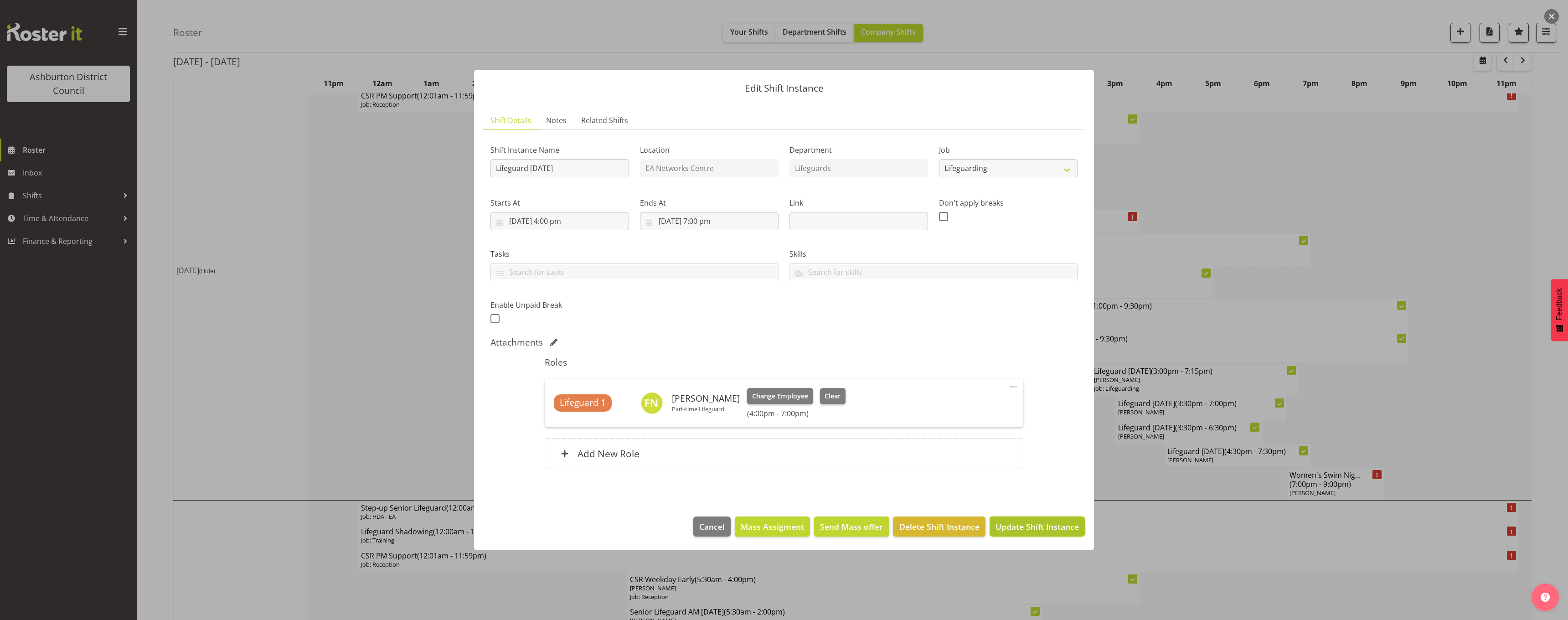
click at [1036, 529] on span "Update Shift Instance" at bounding box center [1037, 526] width 83 height 12
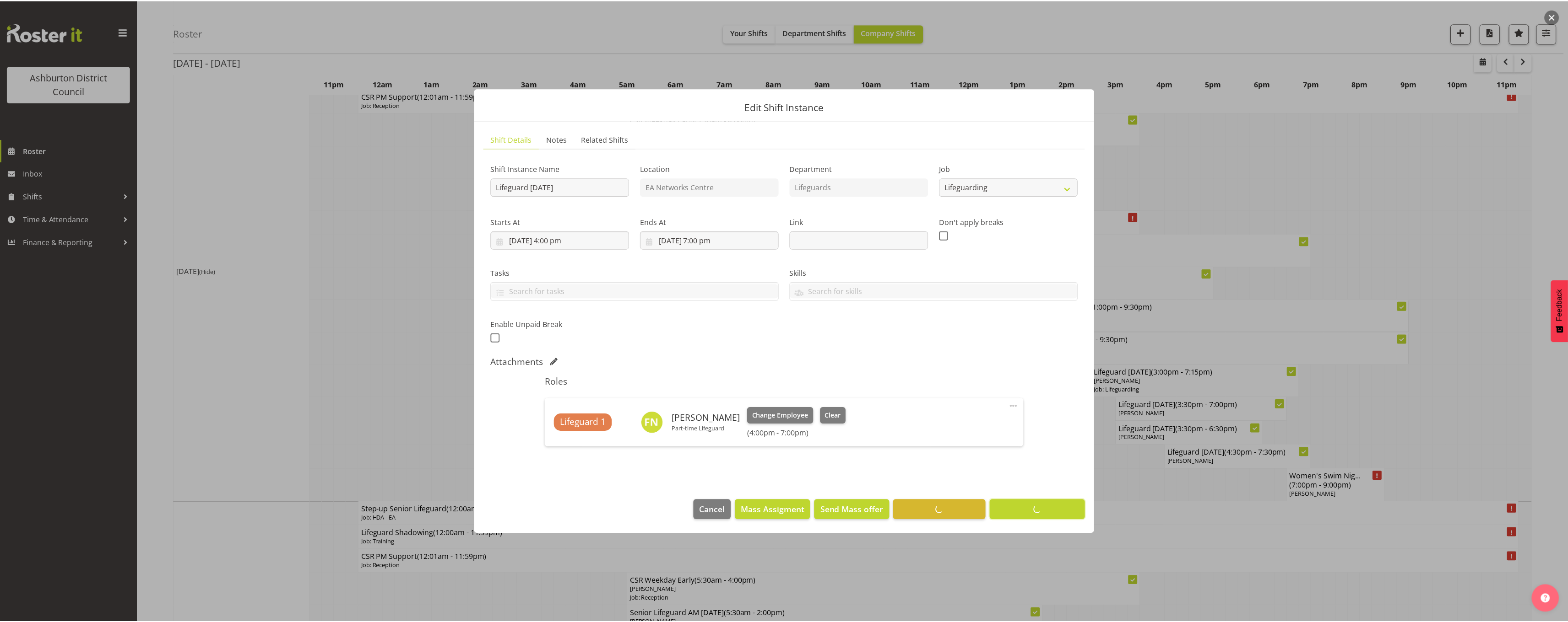
scroll to position [0, 0]
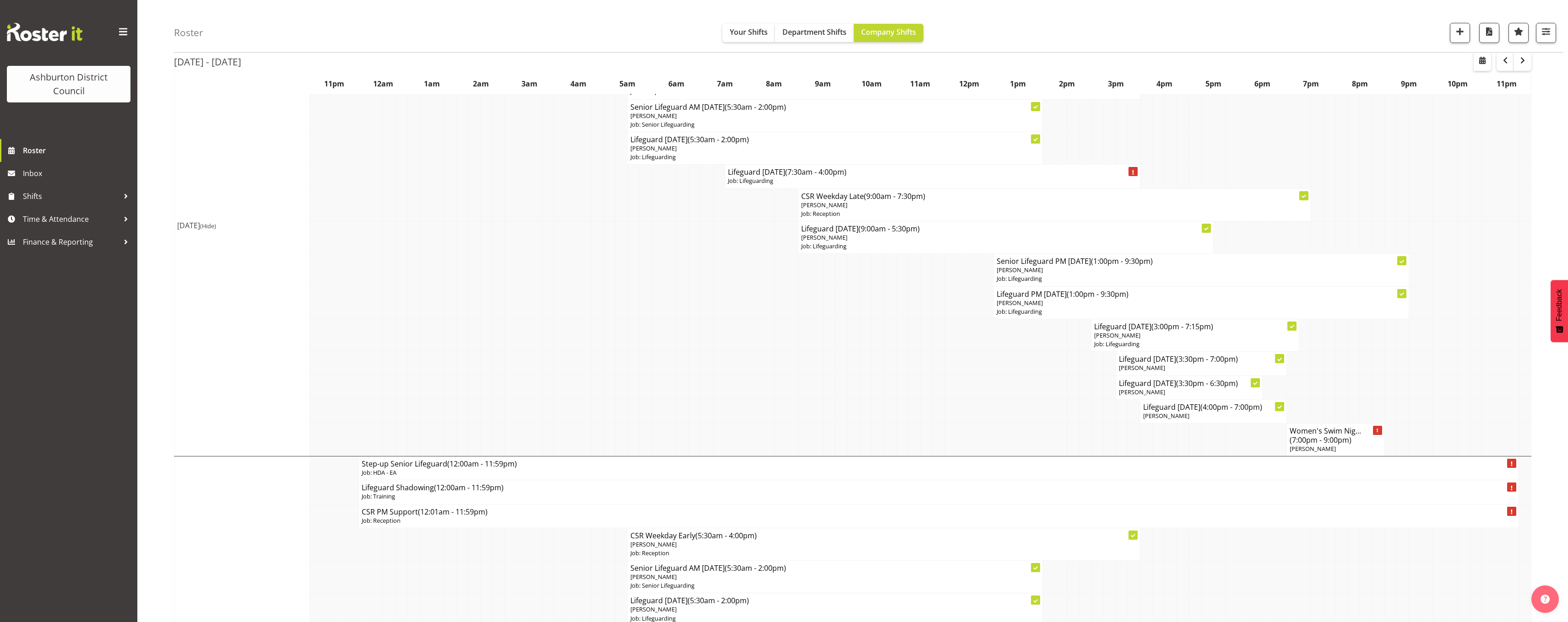
scroll to position [229, 0]
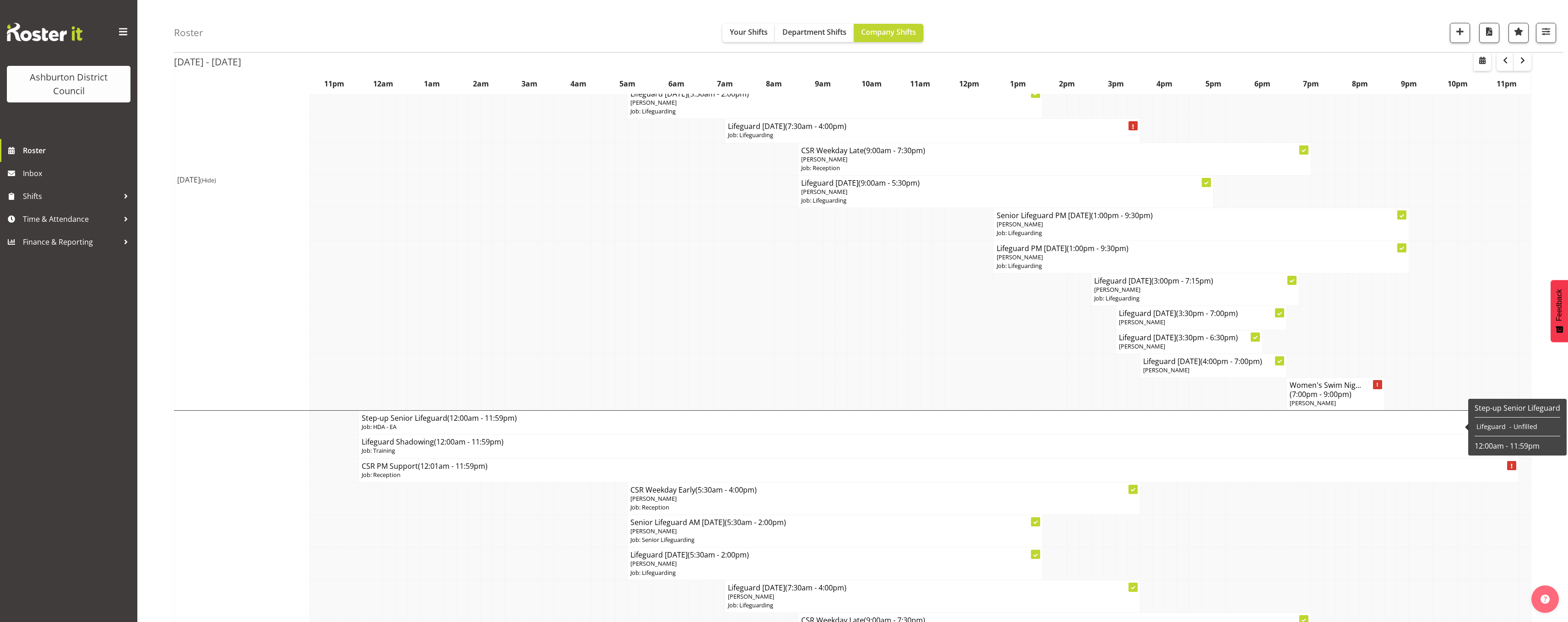
click at [216, 180] on span "(Hide)" at bounding box center [208, 180] width 16 height 8
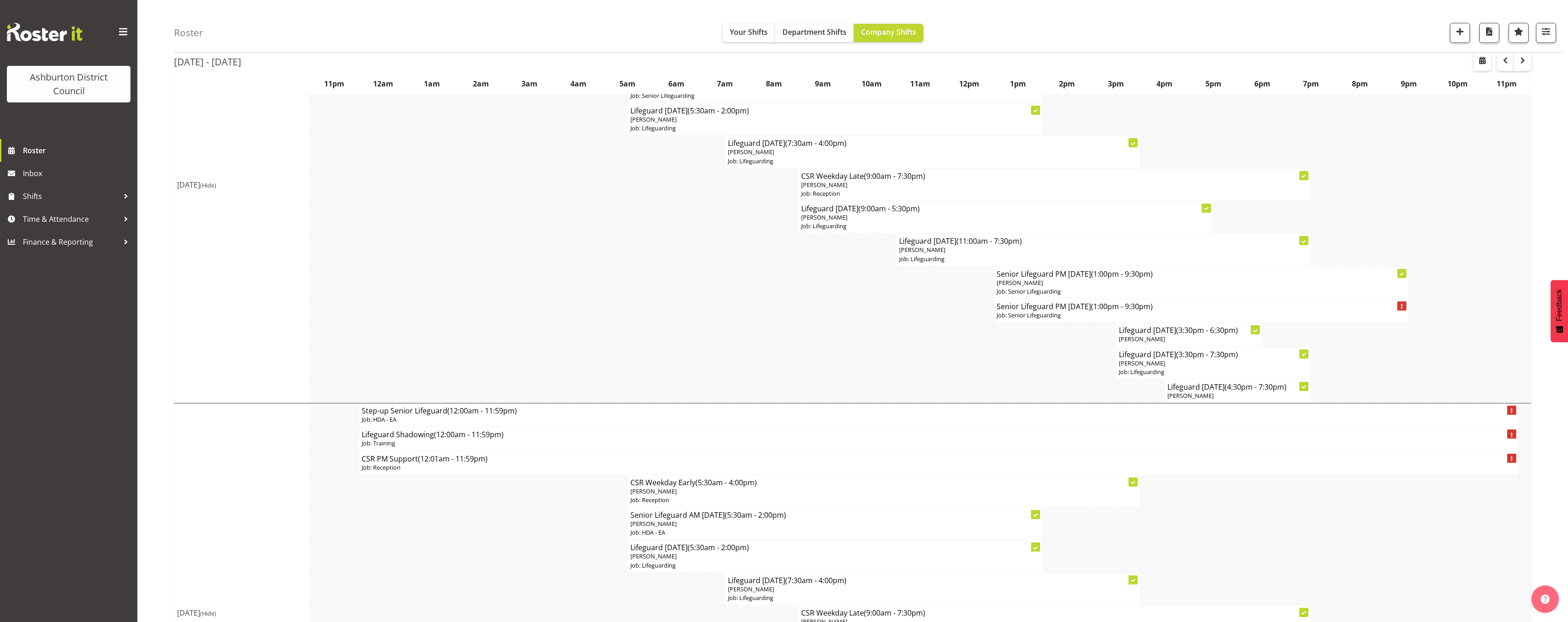
scroll to position [0, 0]
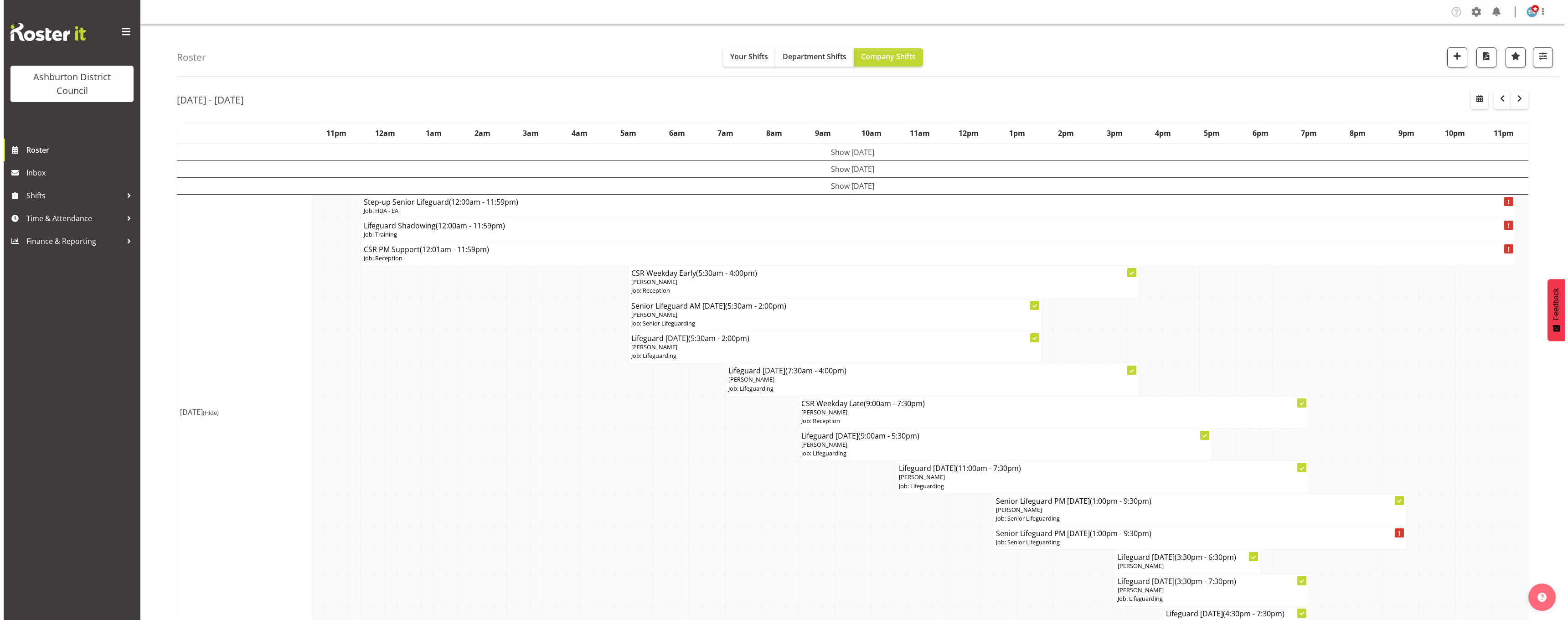
scroll to position [91, 0]
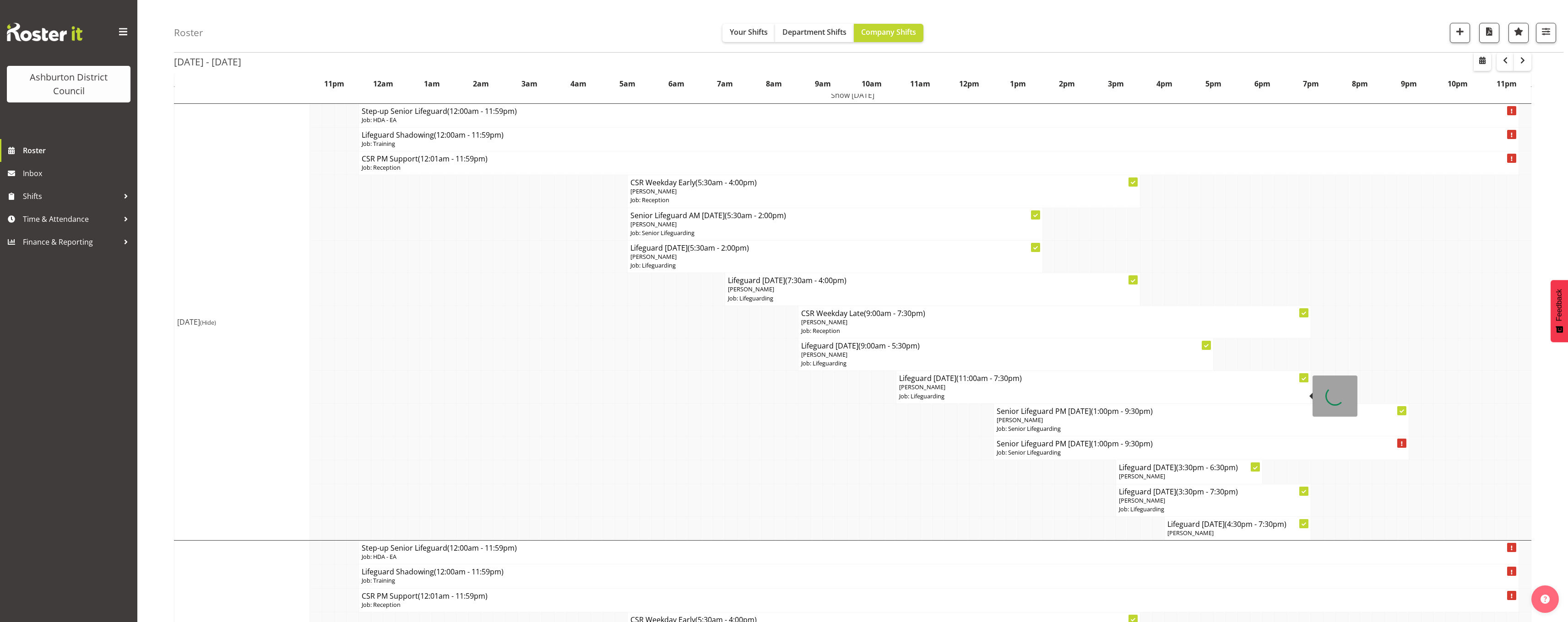
click at [938, 384] on span "[PERSON_NAME]" at bounding box center [922, 387] width 46 height 8
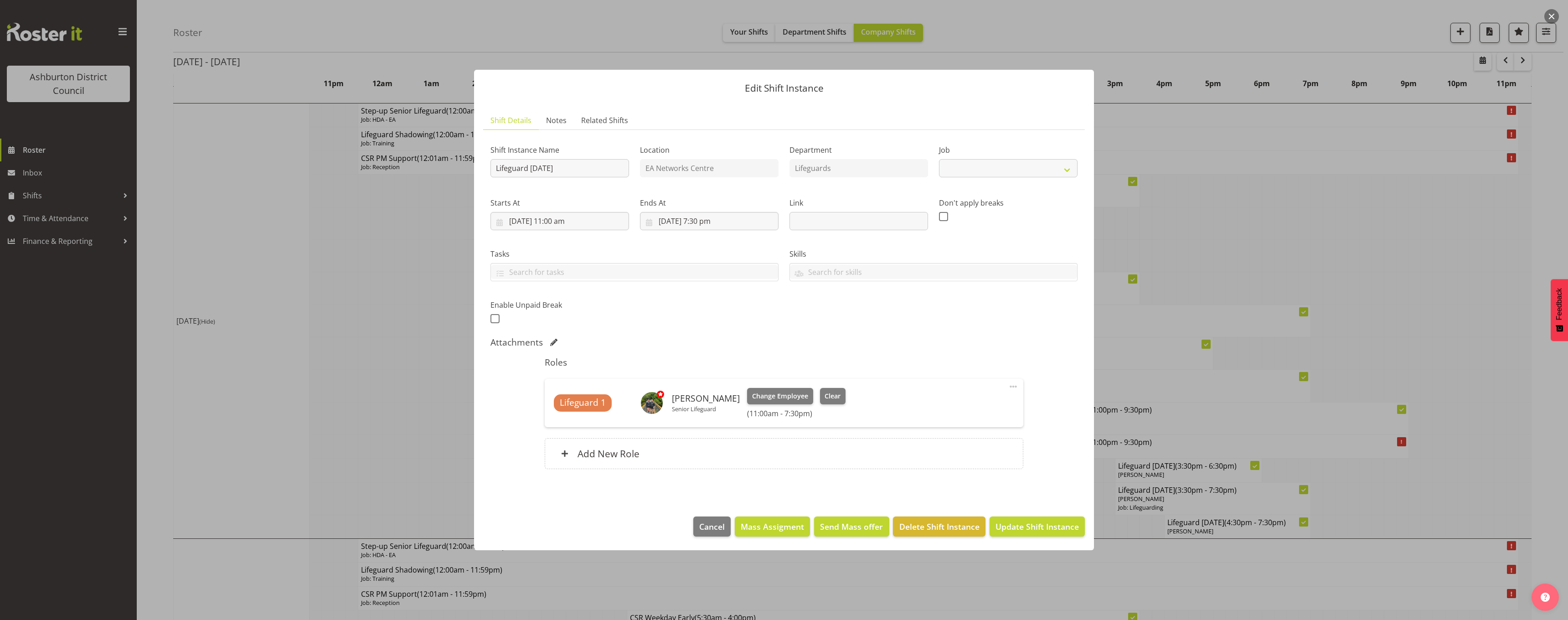
select select "38"
click at [569, 220] on input "14/08/2025, 11:00 am" at bounding box center [560, 221] width 139 height 18
click at [558, 416] on select "00 01 02 03 04 05 06 07 08 09 10 11 12 13 14 15 16 17 18 19 20 21 22 23" at bounding box center [560, 415] width 21 height 18
select select "14"
click at [550, 406] on select "00 01 02 03 04 05 06 07 08 09 10 11 12 13 14 15 16 17 18 19 20 21 22 23" at bounding box center [560, 415] width 21 height 18
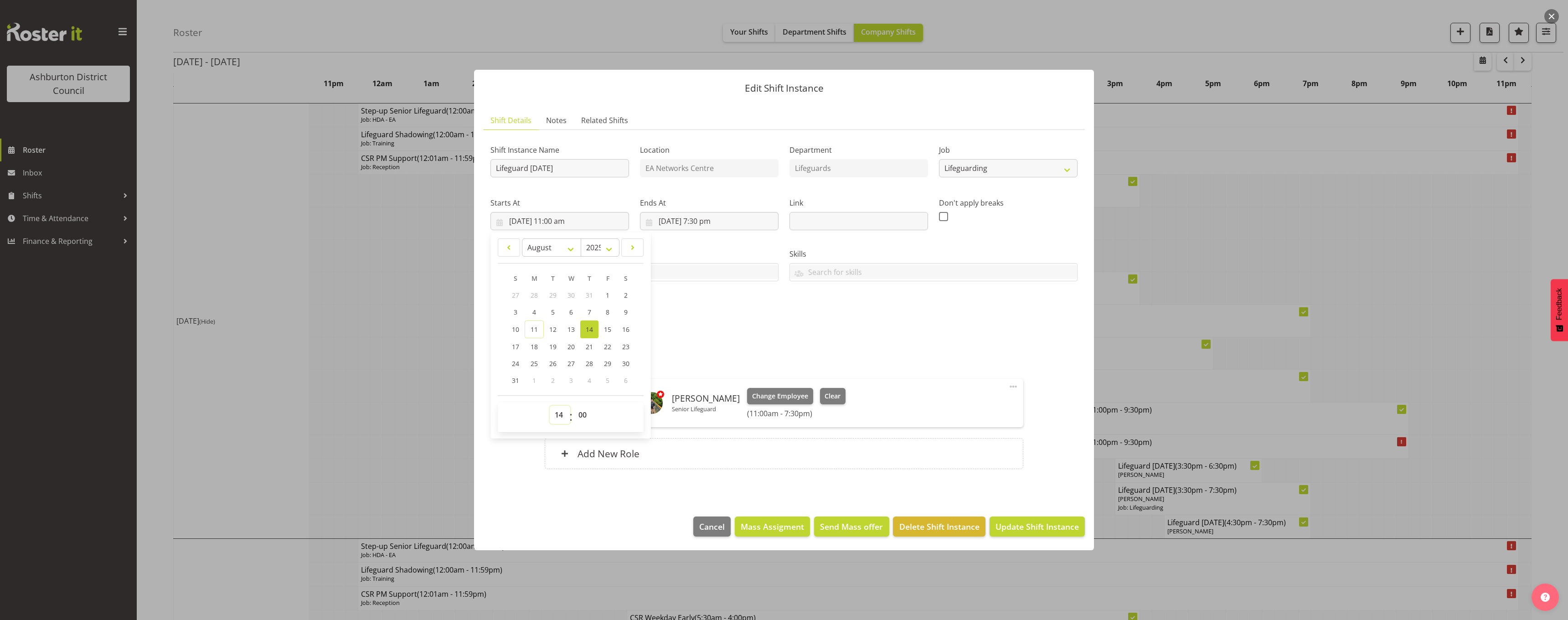
type input "14/08/2025, 2:00 pm"
click at [787, 326] on div "Shift Instance Name Lifeguard Thursday Location EA Networks Centre Department L…" at bounding box center [784, 231] width 598 height 200
click at [1026, 531] on span "Update Shift Instance" at bounding box center [1037, 526] width 83 height 12
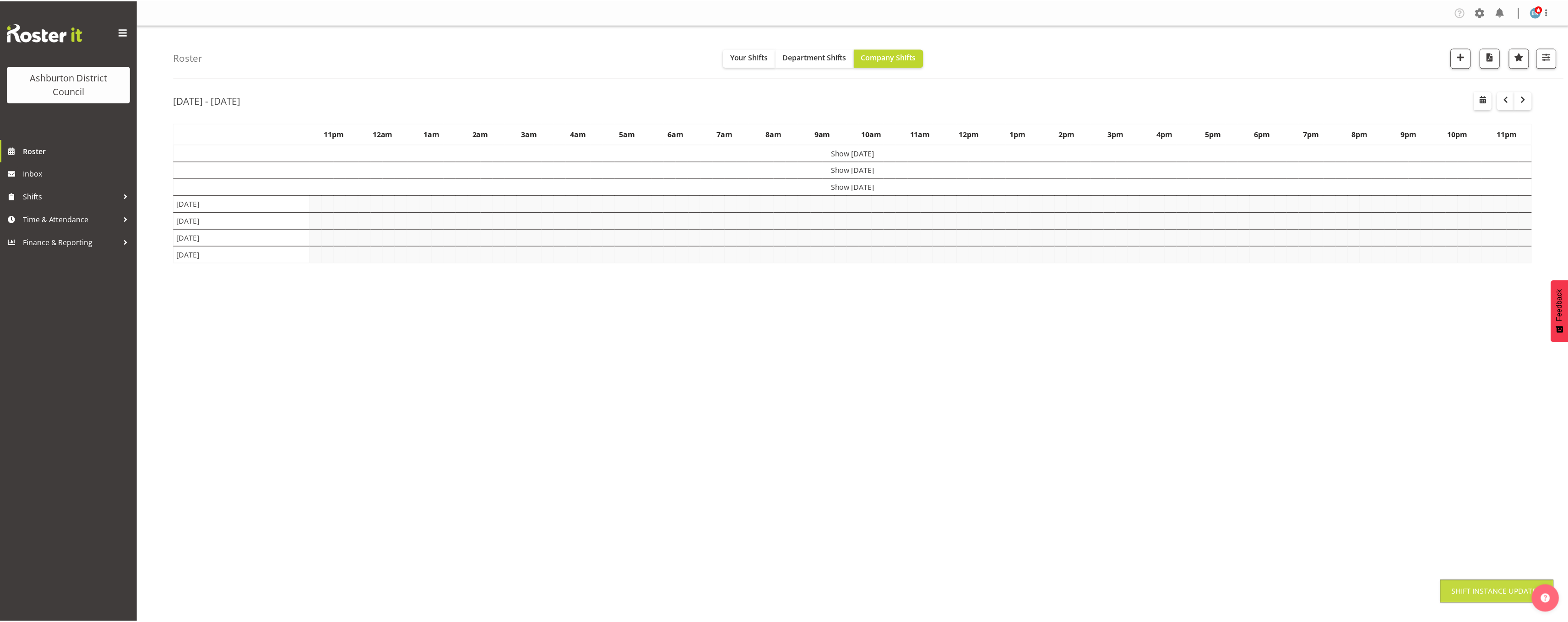
scroll to position [0, 0]
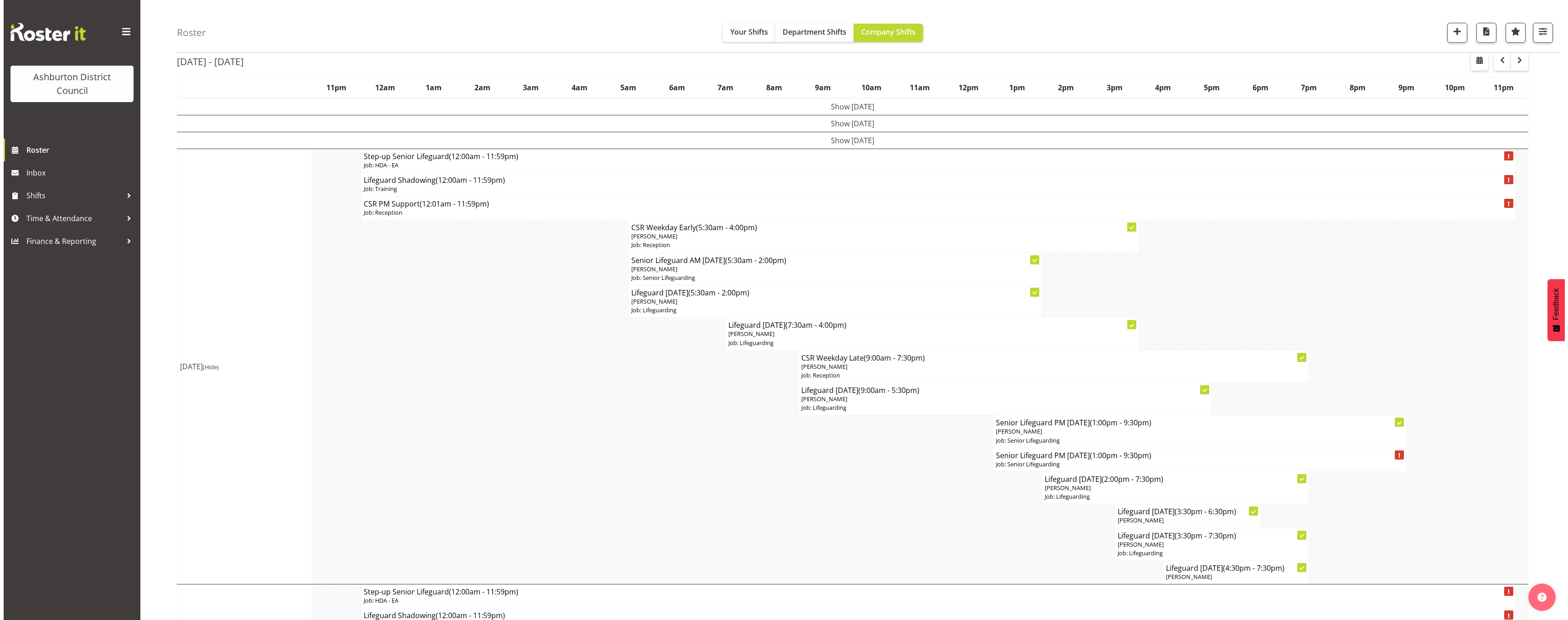
scroll to position [91, 0]
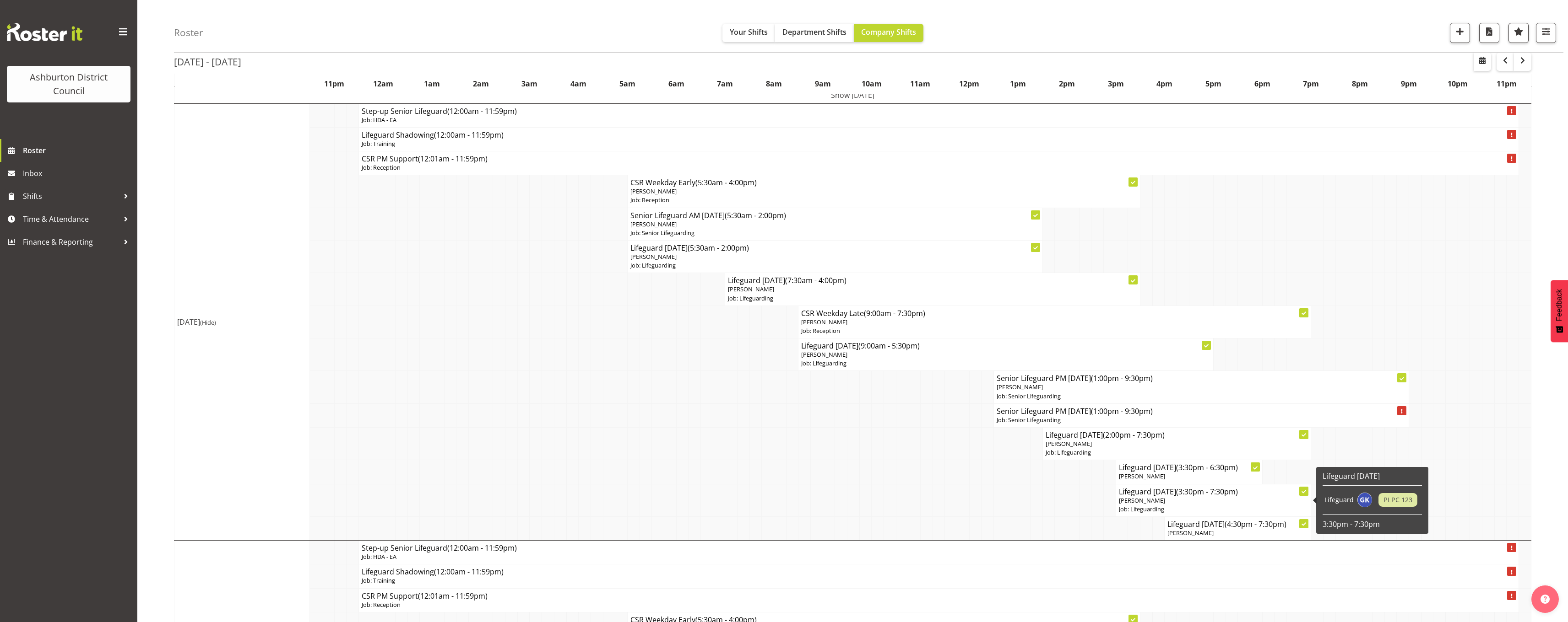
click at [1160, 500] on span "[PERSON_NAME]" at bounding box center [1142, 500] width 46 height 8
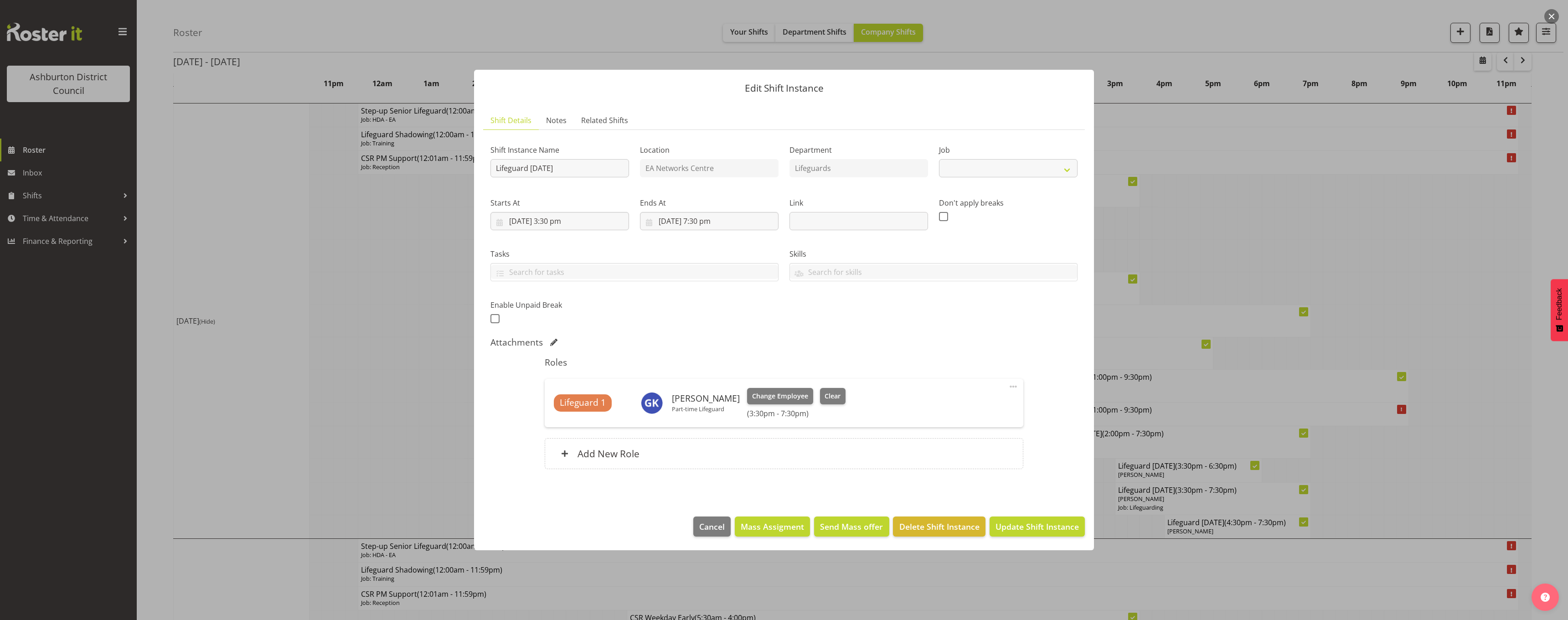
select select "38"
click at [825, 398] on span "Clear" at bounding box center [833, 396] width 16 height 10
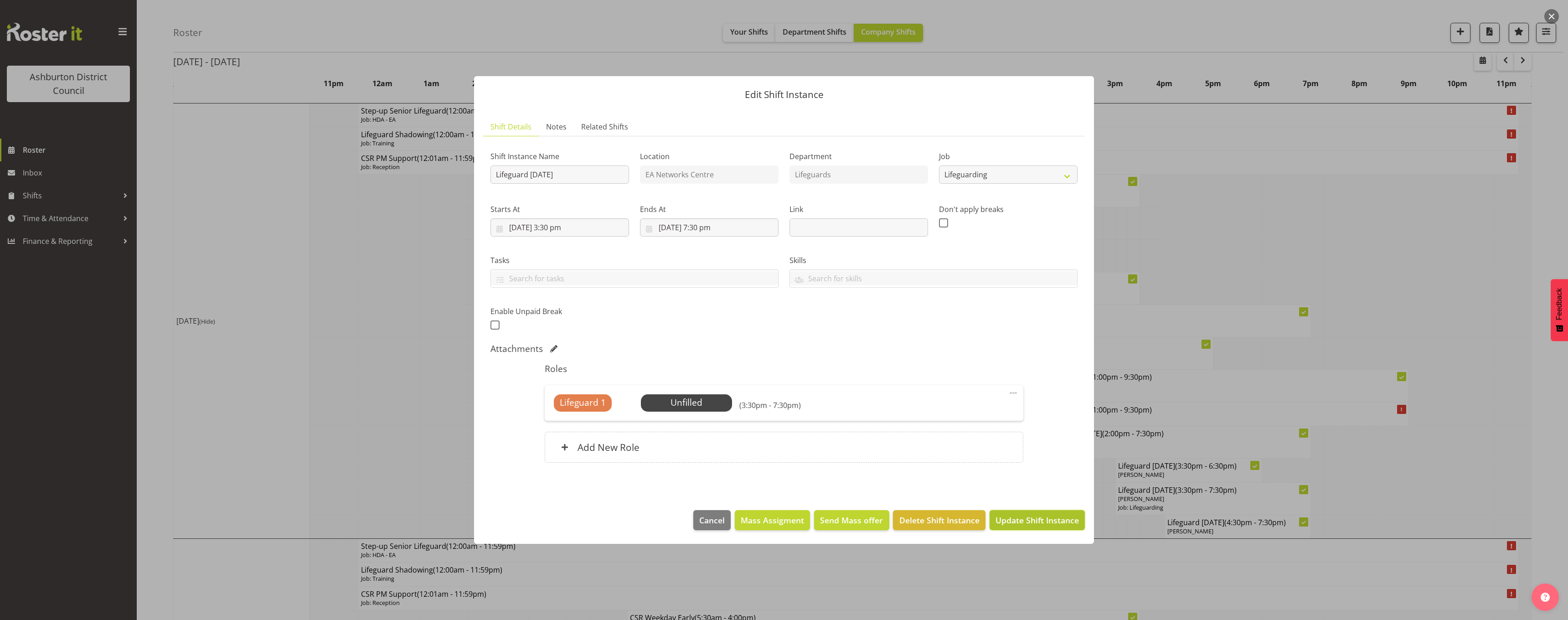
click at [1060, 520] on span "Update Shift Instance" at bounding box center [1037, 520] width 83 height 12
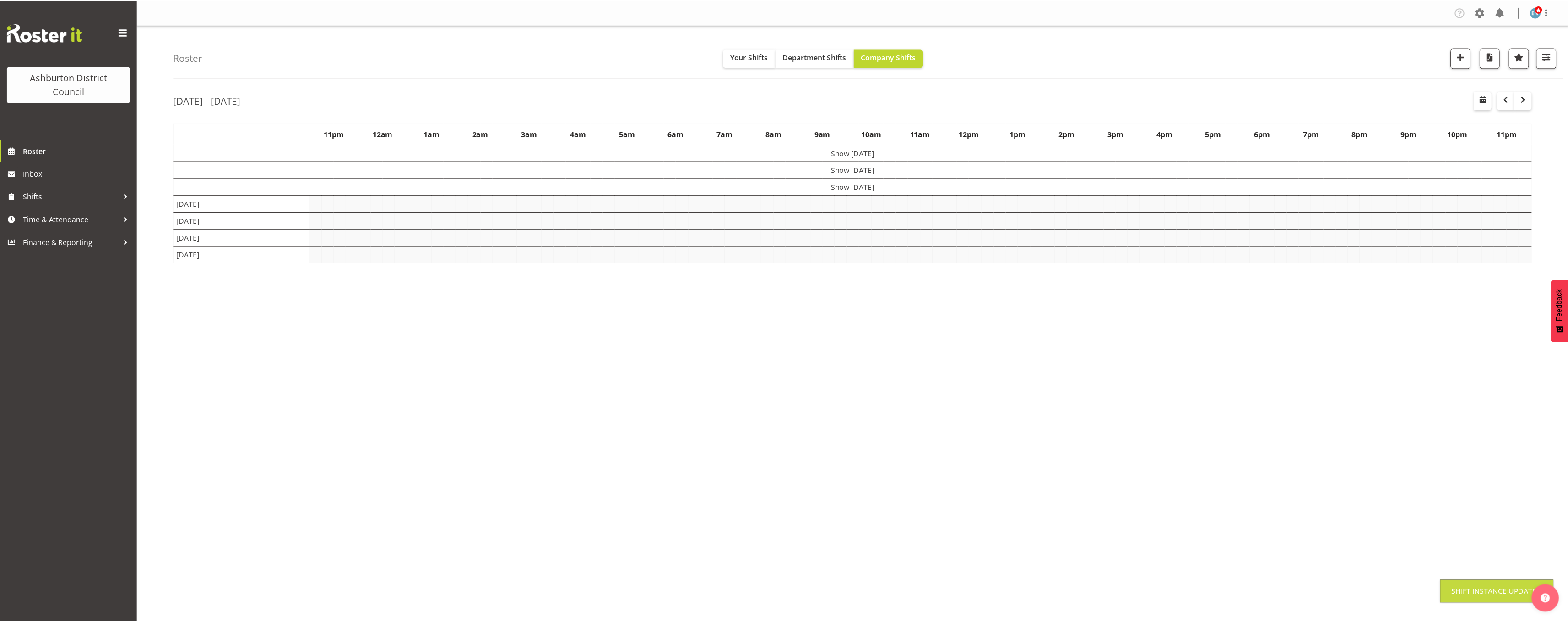
scroll to position [0, 0]
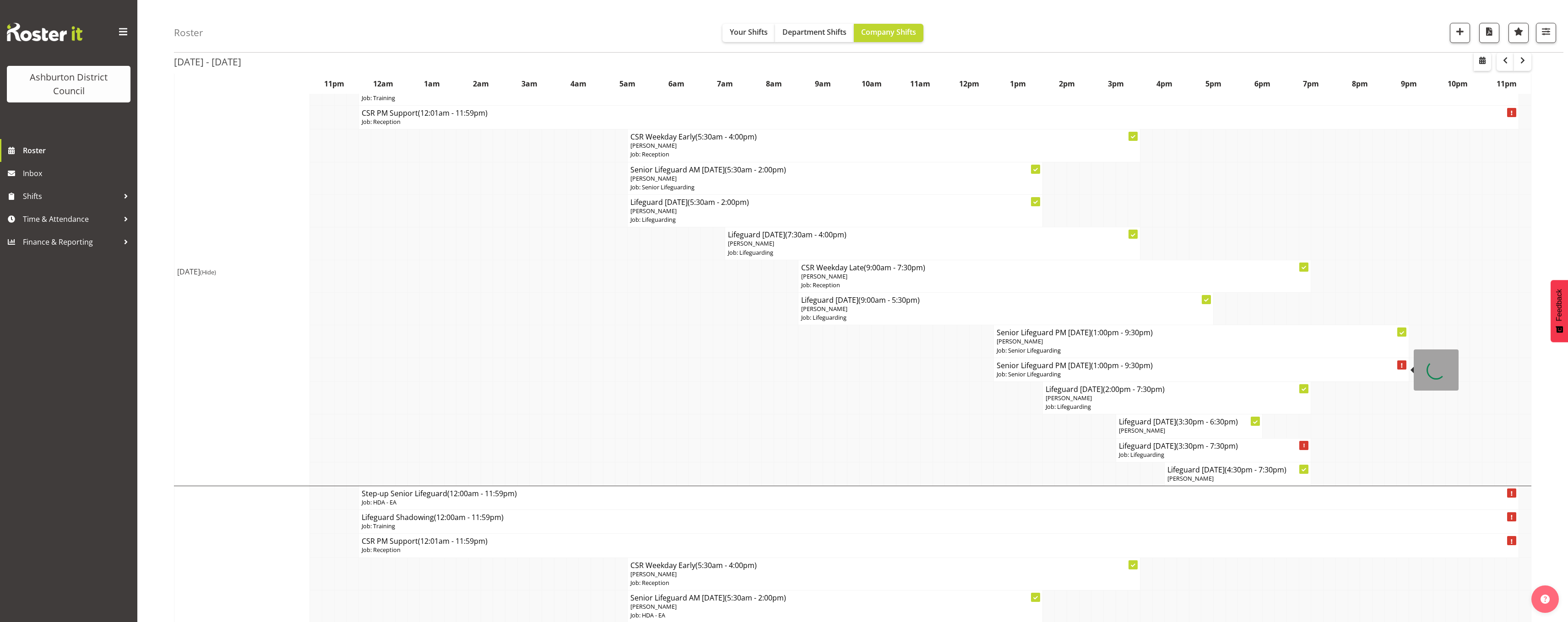
click at [1076, 373] on p "Job: Senior Lifeguarding" at bounding box center [1201, 375] width 409 height 9
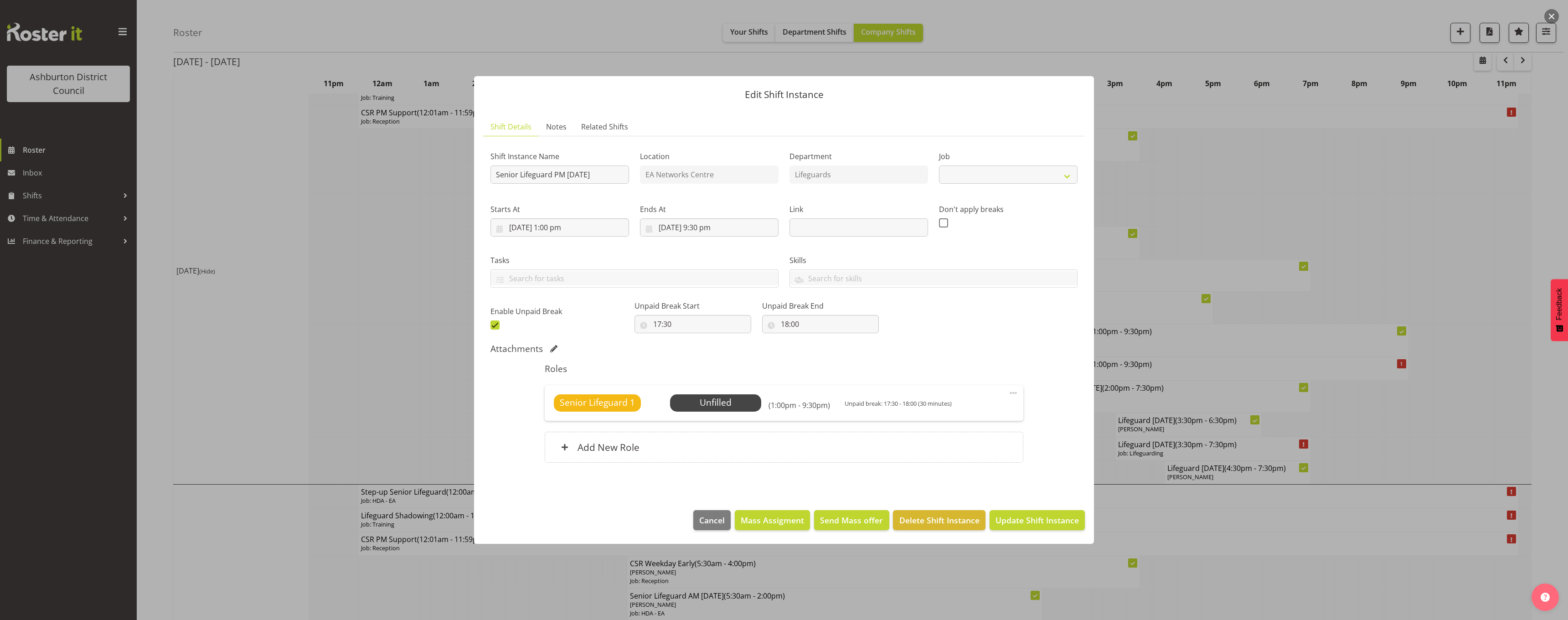
select select "2648"
drag, startPoint x: 519, startPoint y: 175, endPoint x: 451, endPoint y: 176, distance: 68.0
click at [451, 176] on div "Edit Shift Instance Shift Details Notes Related Shifts Shift Instance Name Seni…" at bounding box center [784, 310] width 1568 height 620
type input "Lifeguard PM Thursday"
click at [1010, 179] on select "Create new job Casual HDA - CSR HDA - EA Lifeguarding LTS- Alt Duties Ordinary …" at bounding box center [1009, 175] width 139 height 18
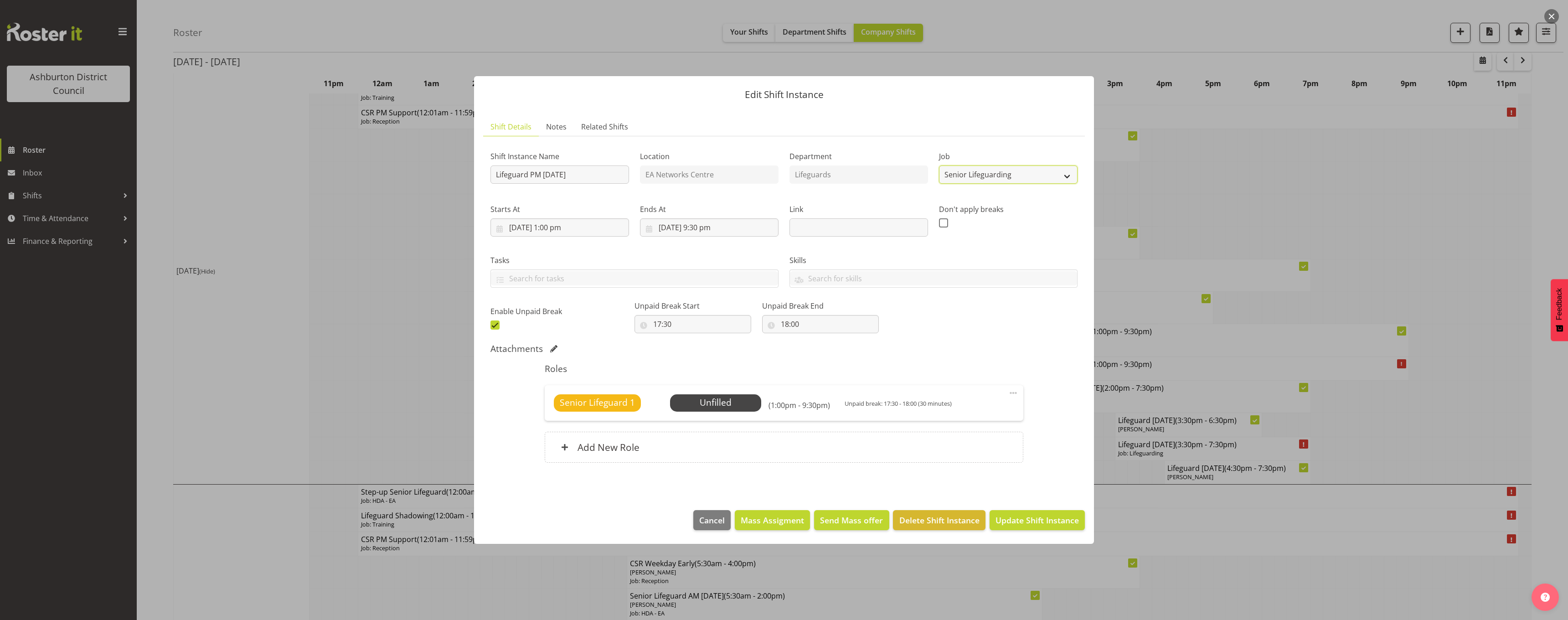
select select "38"
click at [939, 166] on select "Create new job Casual HDA - CSR HDA - EA Lifeguarding LTS- Alt Duties Ordinary …" at bounding box center [1009, 175] width 139 height 18
click at [1067, 328] on div "Shift Instance Name Lifeguard PM Thursday Location EA Networks Centre Departmen…" at bounding box center [784, 238] width 598 height 200
click at [1012, 395] on span at bounding box center [1013, 393] width 11 height 11
click at [1006, 410] on link "Edit" at bounding box center [975, 413] width 88 height 16
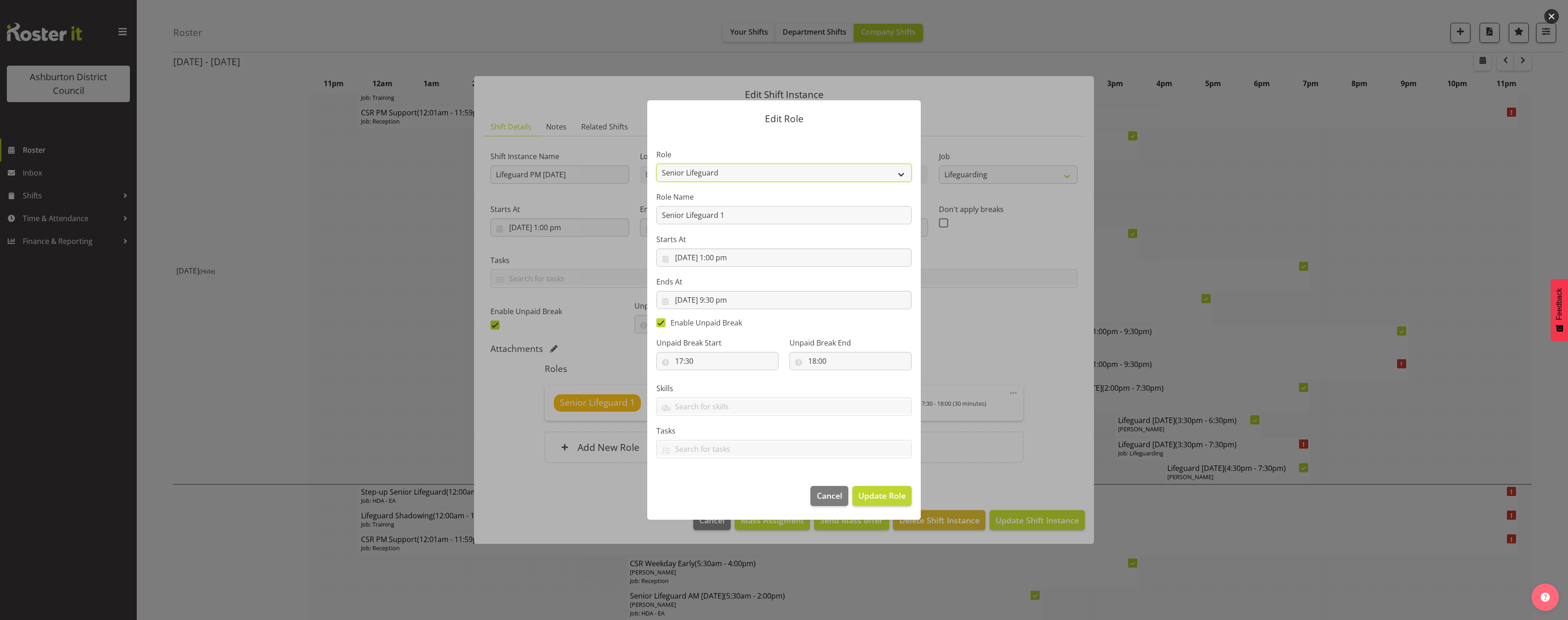
click at [738, 174] on select "AAGM Deputy Director AAGM Director Archivist Childrens Librarian Collections & …" at bounding box center [783, 173] width 255 height 18
select select "64"
click at [656, 164] on select "AAGM Deputy Director AAGM Director Archivist Childrens Librarian Collections & …" at bounding box center [783, 173] width 255 height 18
click at [897, 499] on span "Update Role" at bounding box center [882, 495] width 47 height 12
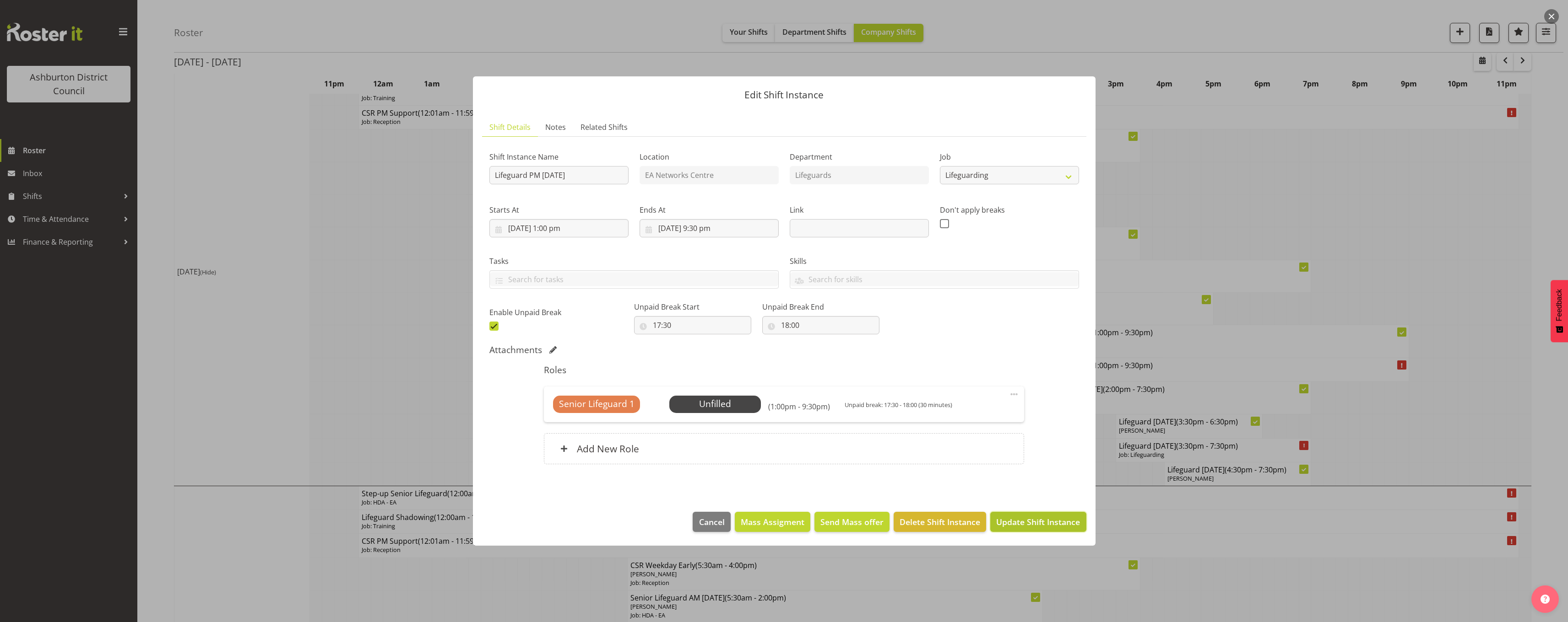
click at [1009, 516] on span "Update Shift Instance" at bounding box center [1037, 522] width 84 height 12
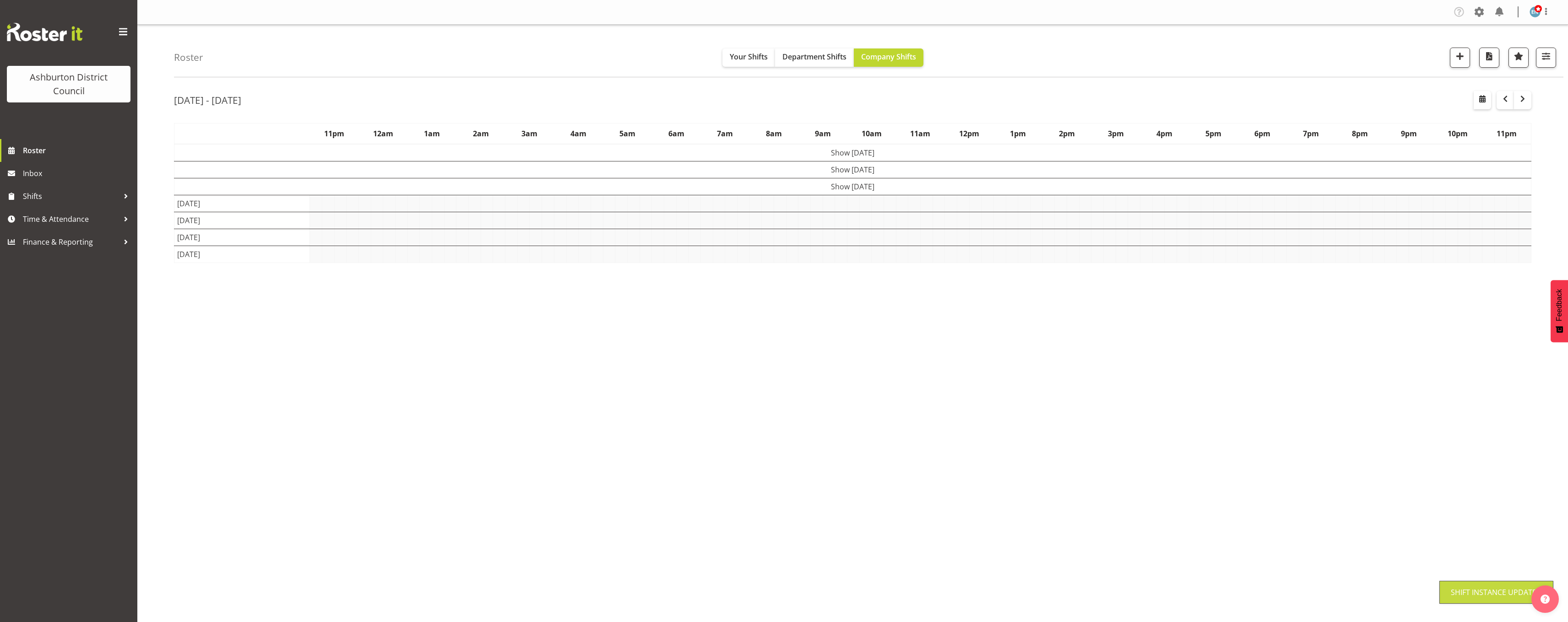
scroll to position [0, 0]
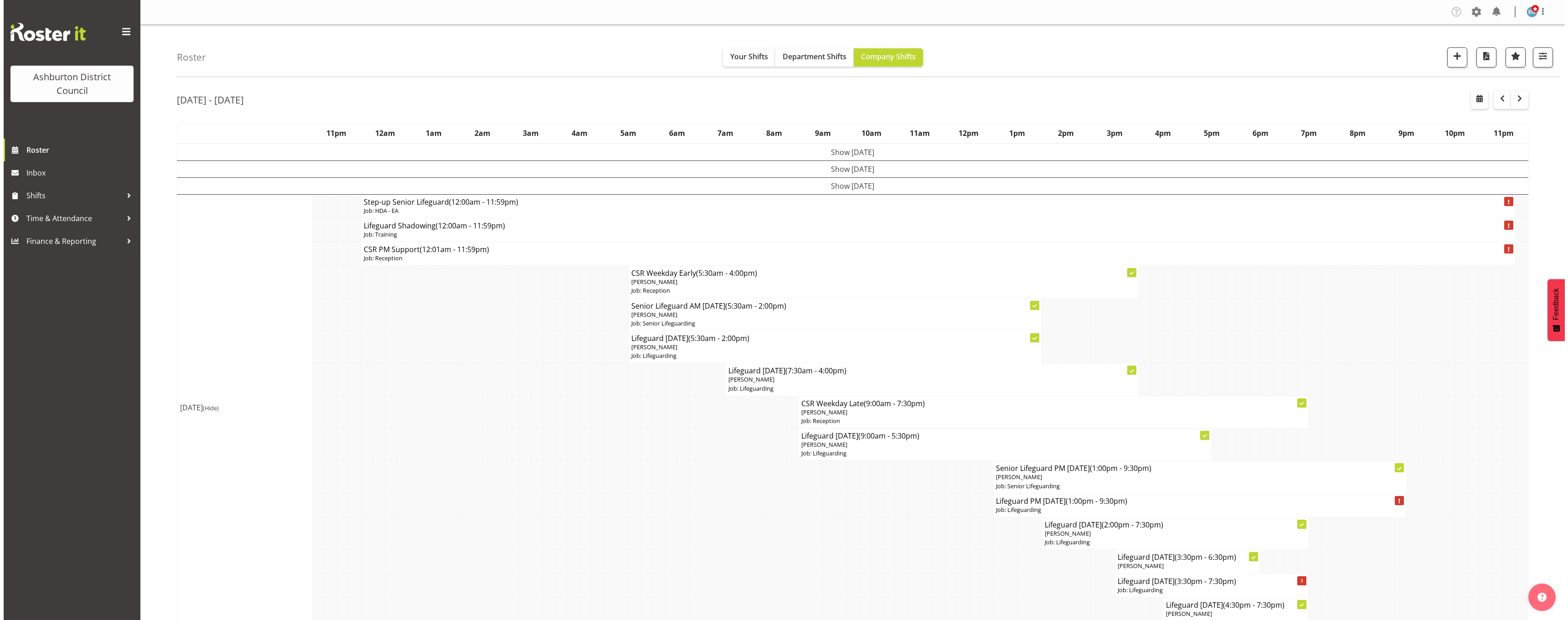
scroll to position [91, 0]
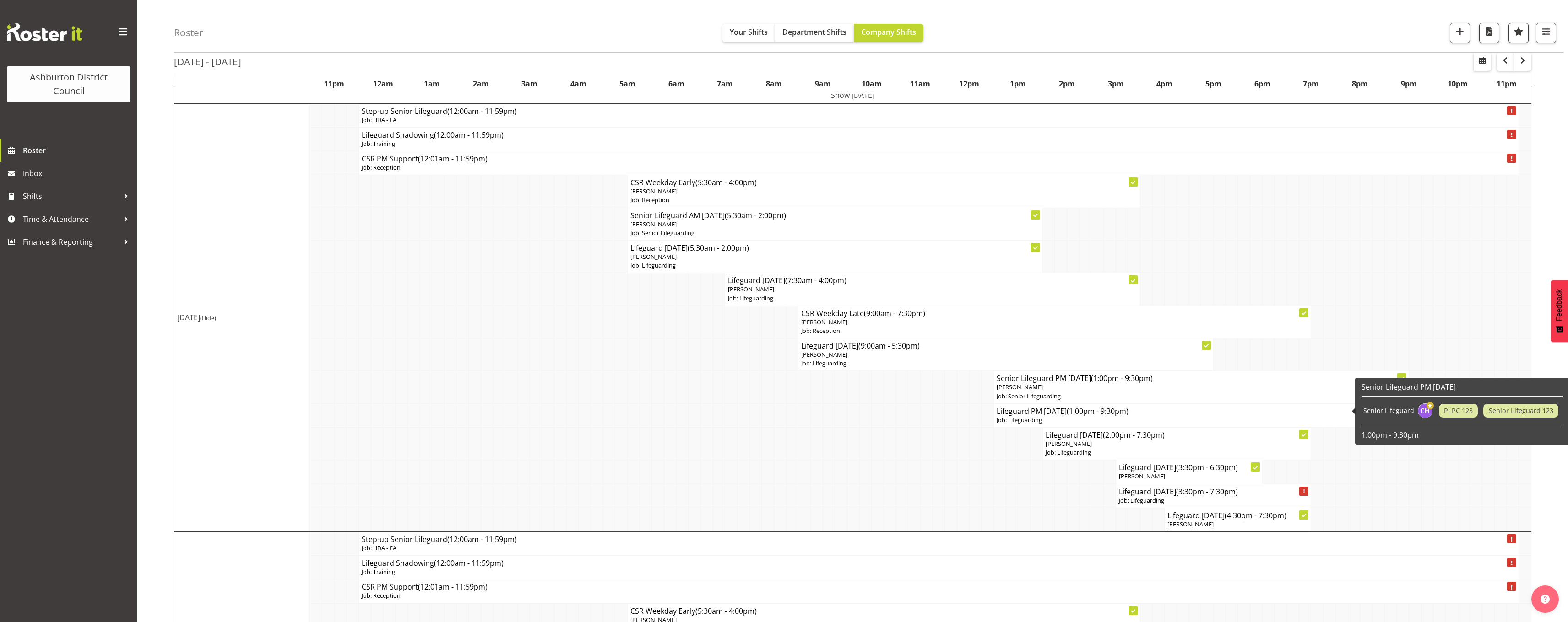
click at [1053, 410] on h4 "Lifeguard PM Thursday (1:00pm - 9:30pm)" at bounding box center [1201, 411] width 409 height 9
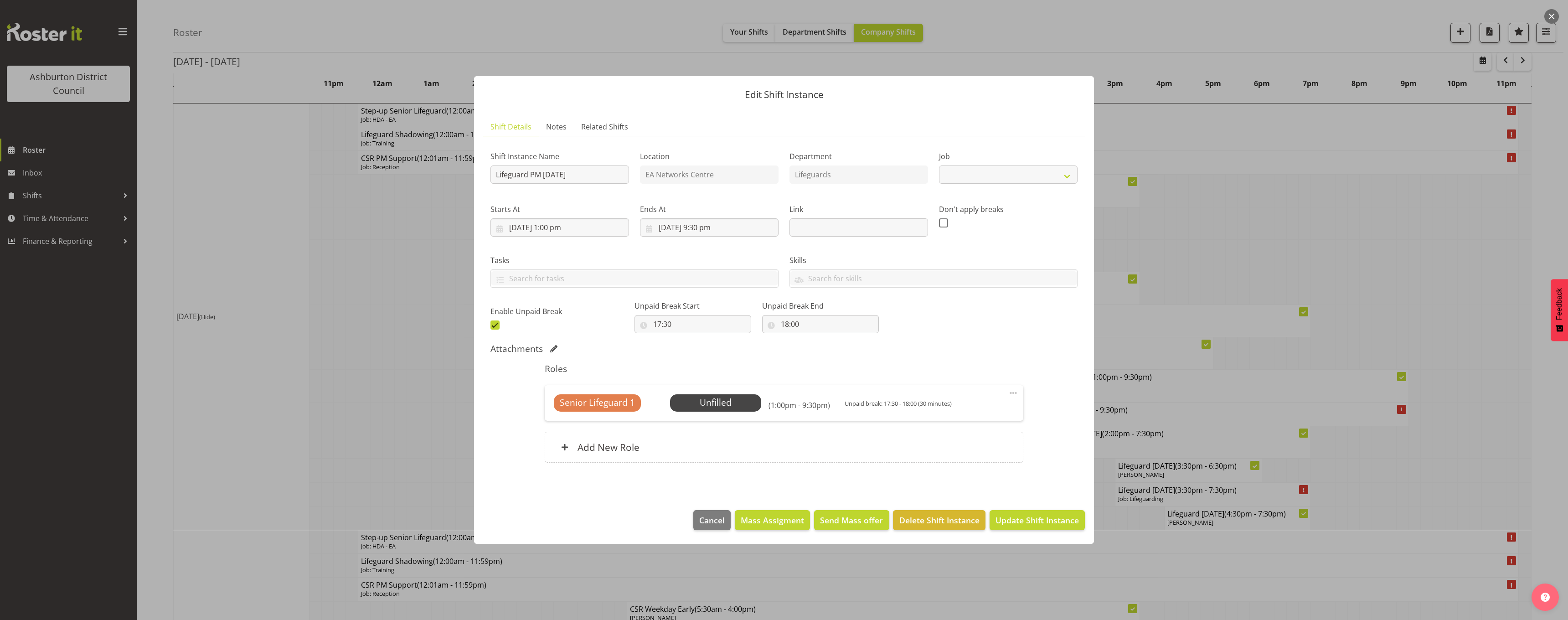
select select "38"
click at [712, 401] on span "Select Employee" at bounding box center [716, 403] width 68 height 13
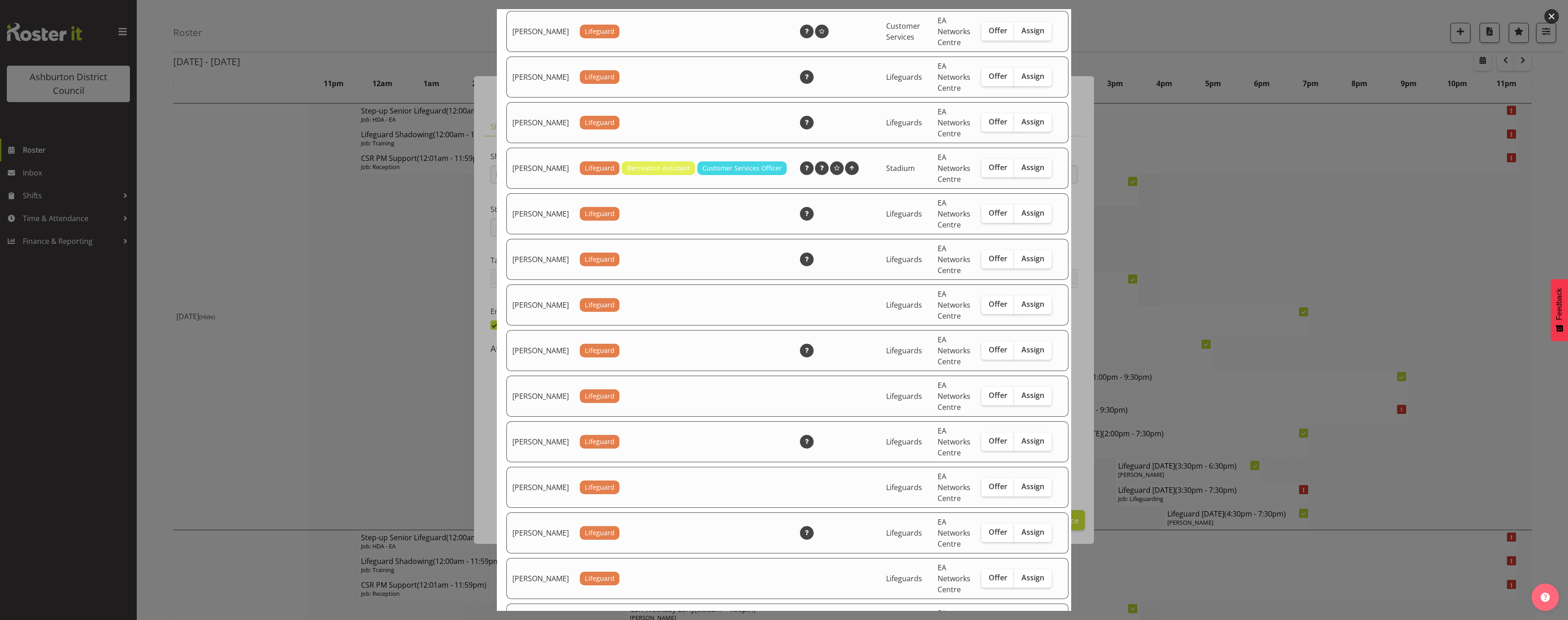
scroll to position [319, 0]
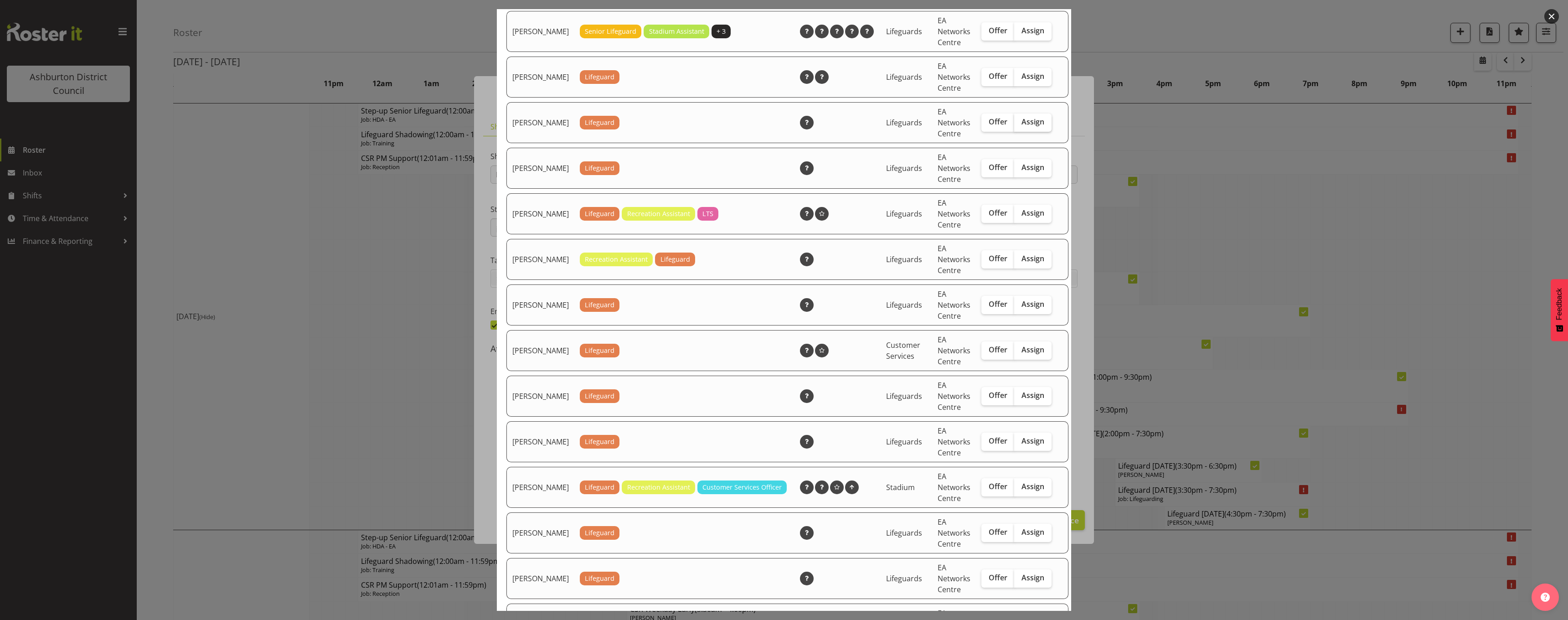
click at [1021, 126] on span "Assign" at bounding box center [1032, 121] width 23 height 9
click at [1014, 125] on input "Assign" at bounding box center [1017, 122] width 6 height 6
checkbox input "true"
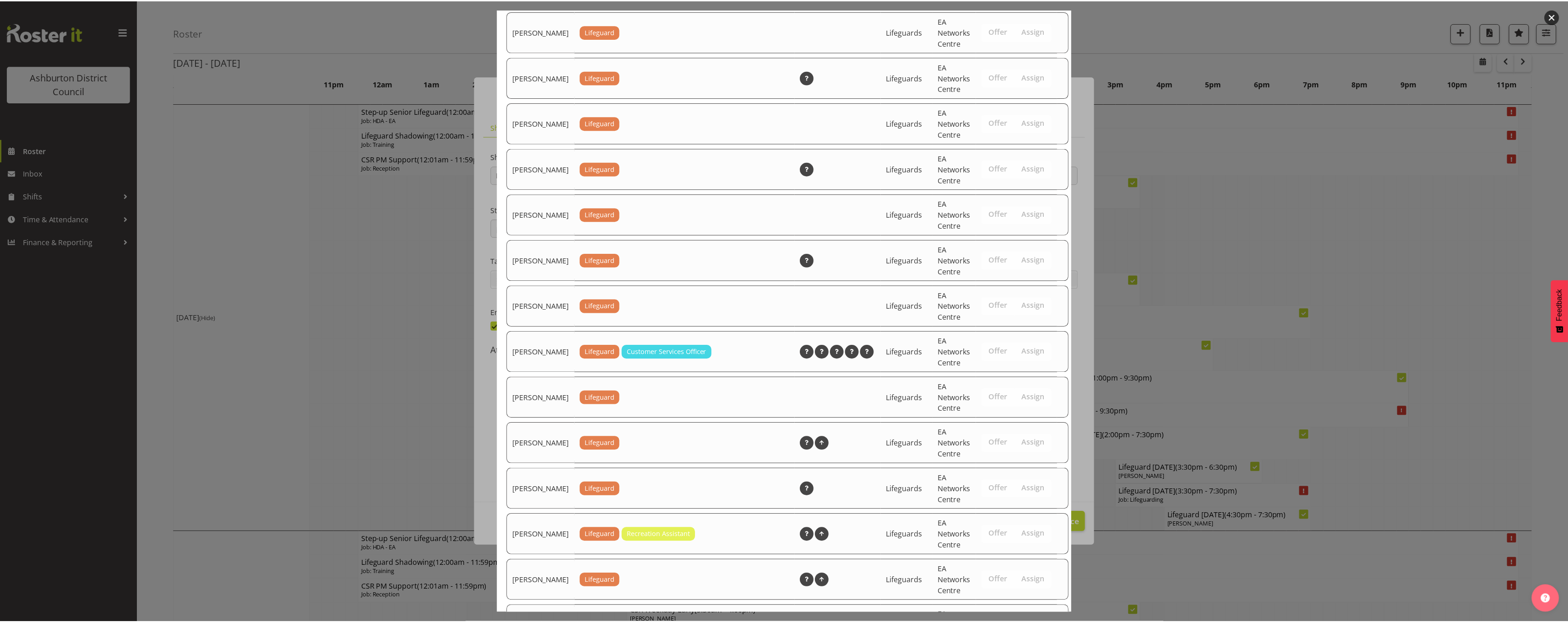
scroll to position [1108, 0]
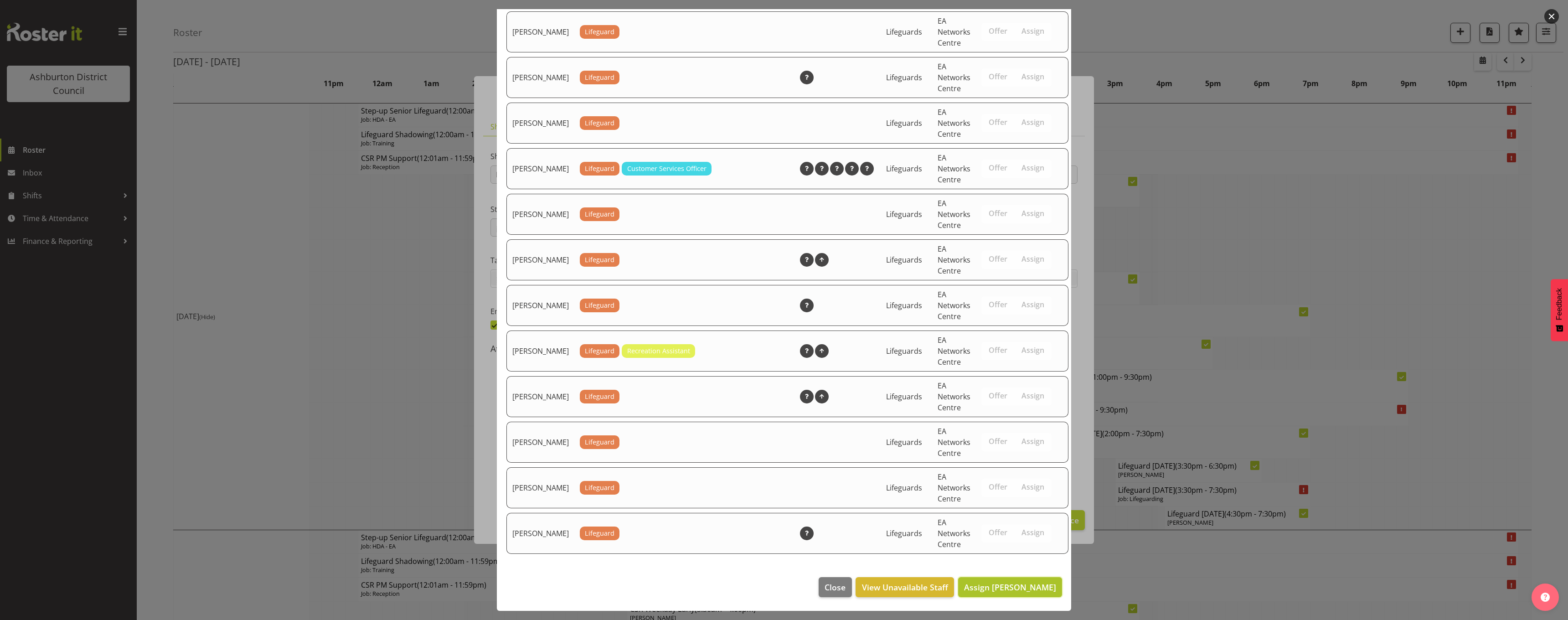
click at [1019, 593] on span "Assign Gideon Kuipers" at bounding box center [1010, 588] width 92 height 11
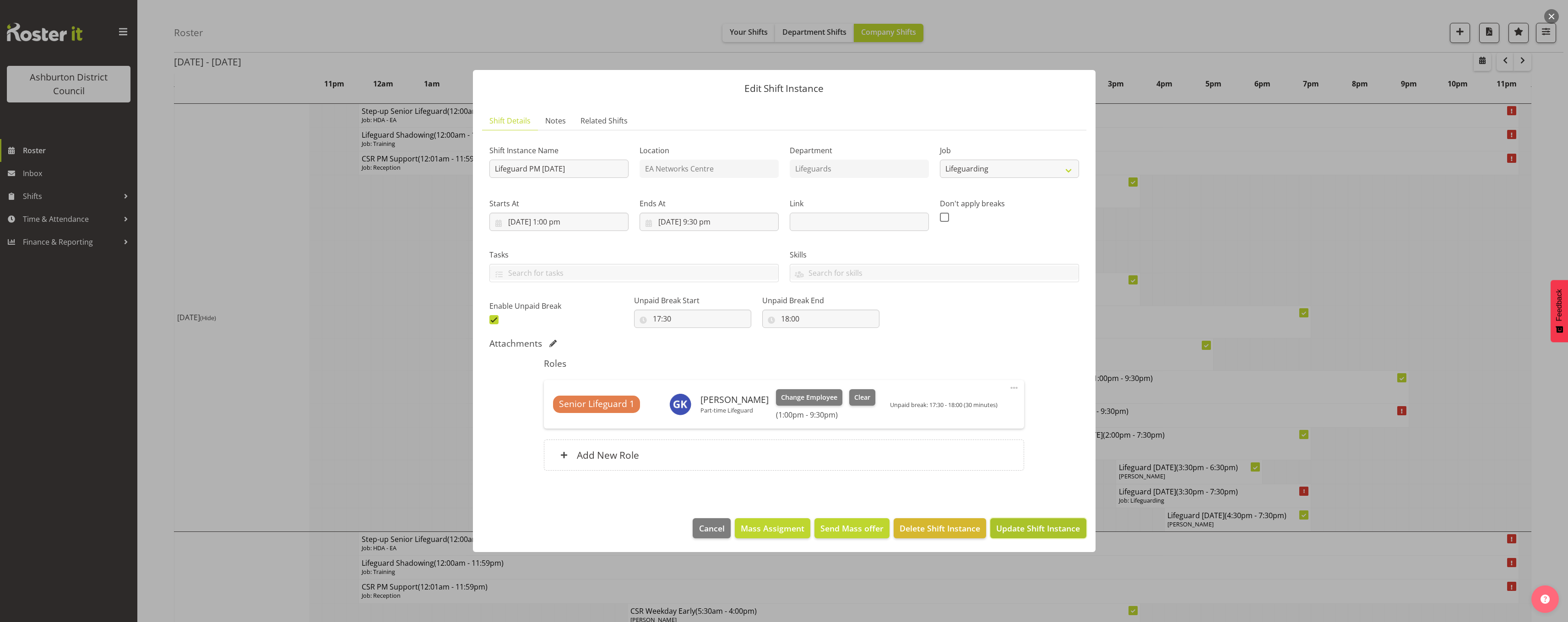
click at [1069, 530] on span "Update Shift Instance" at bounding box center [1037, 528] width 84 height 12
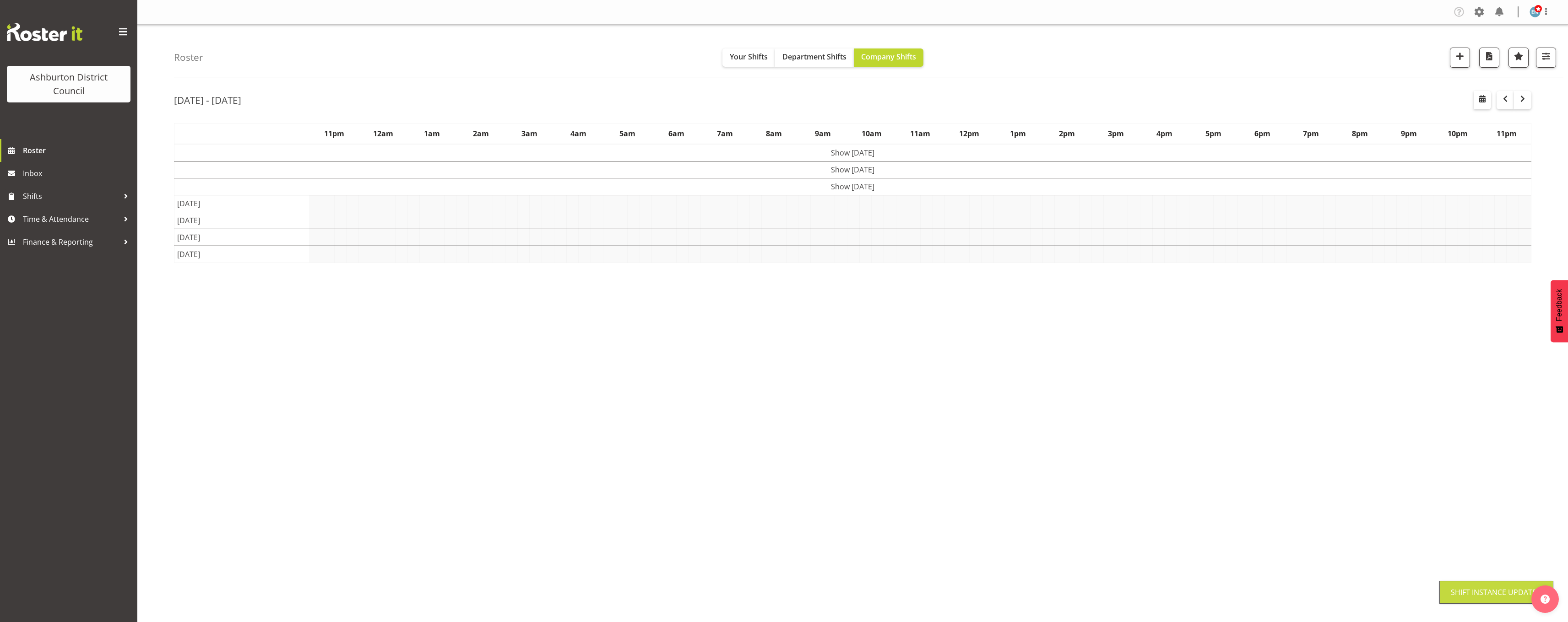
scroll to position [0, 0]
click at [149, 329] on div "Roster Your Shifts Department Shifts Company Shifts 1 Locations Clear Art Galle…" at bounding box center [853, 237] width 1430 height 425
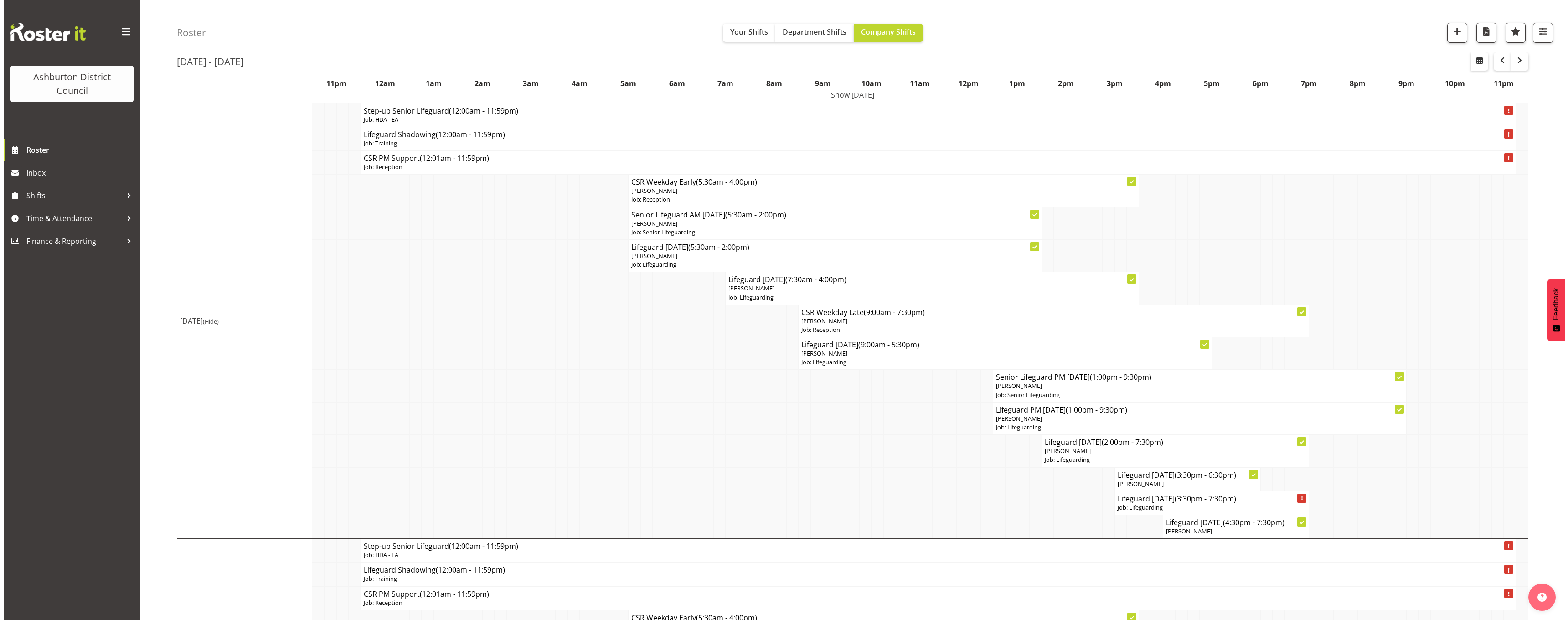
scroll to position [46, 0]
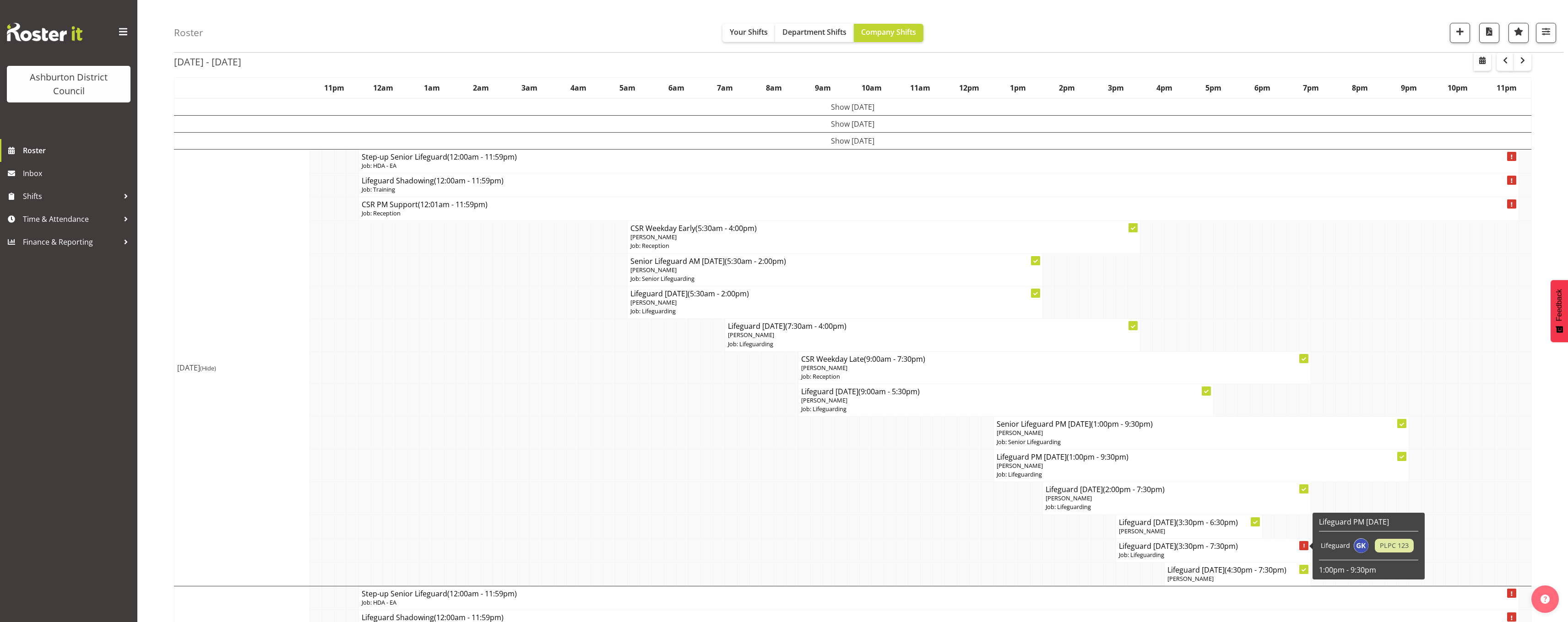
click at [362, 412] on td at bounding box center [365, 400] width 12 height 32
click at [216, 368] on span "(Hide)" at bounding box center [208, 368] width 16 height 8
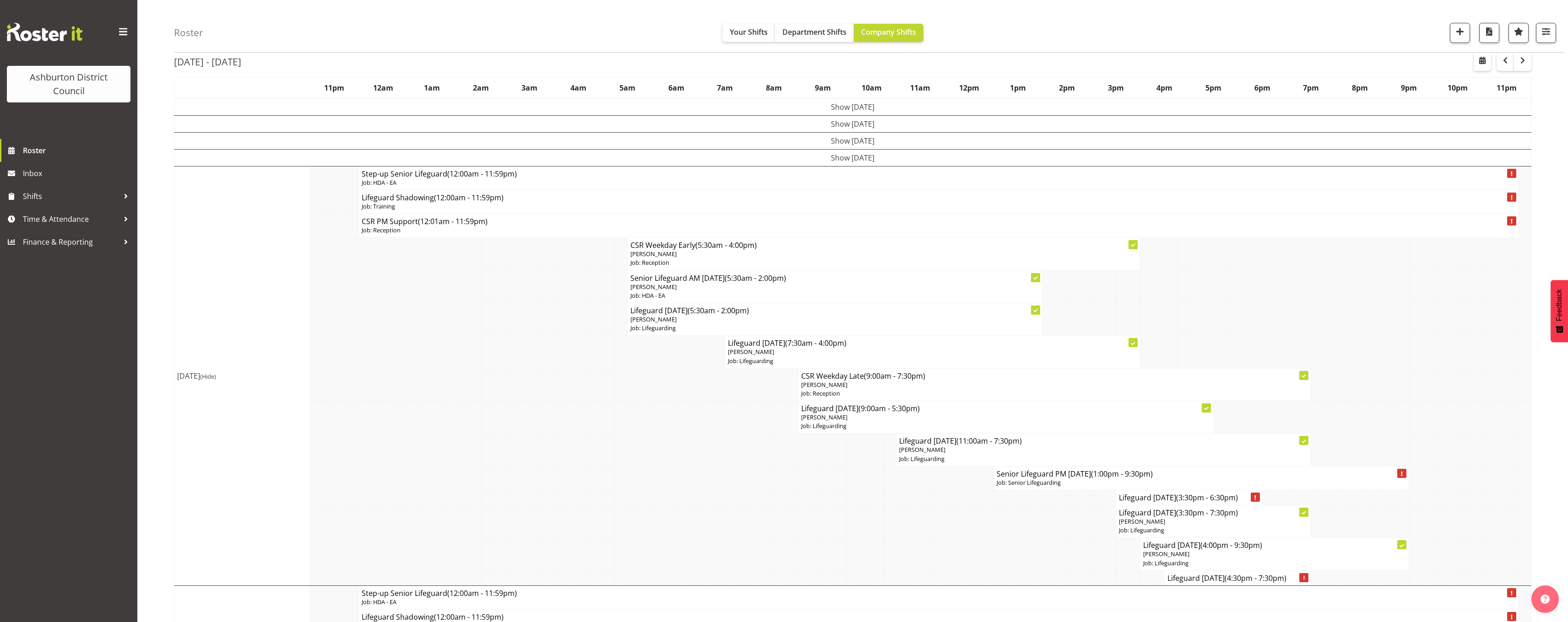
click at [822, 141] on td "Show Wed 13th Aug 2025" at bounding box center [853, 141] width 1357 height 17
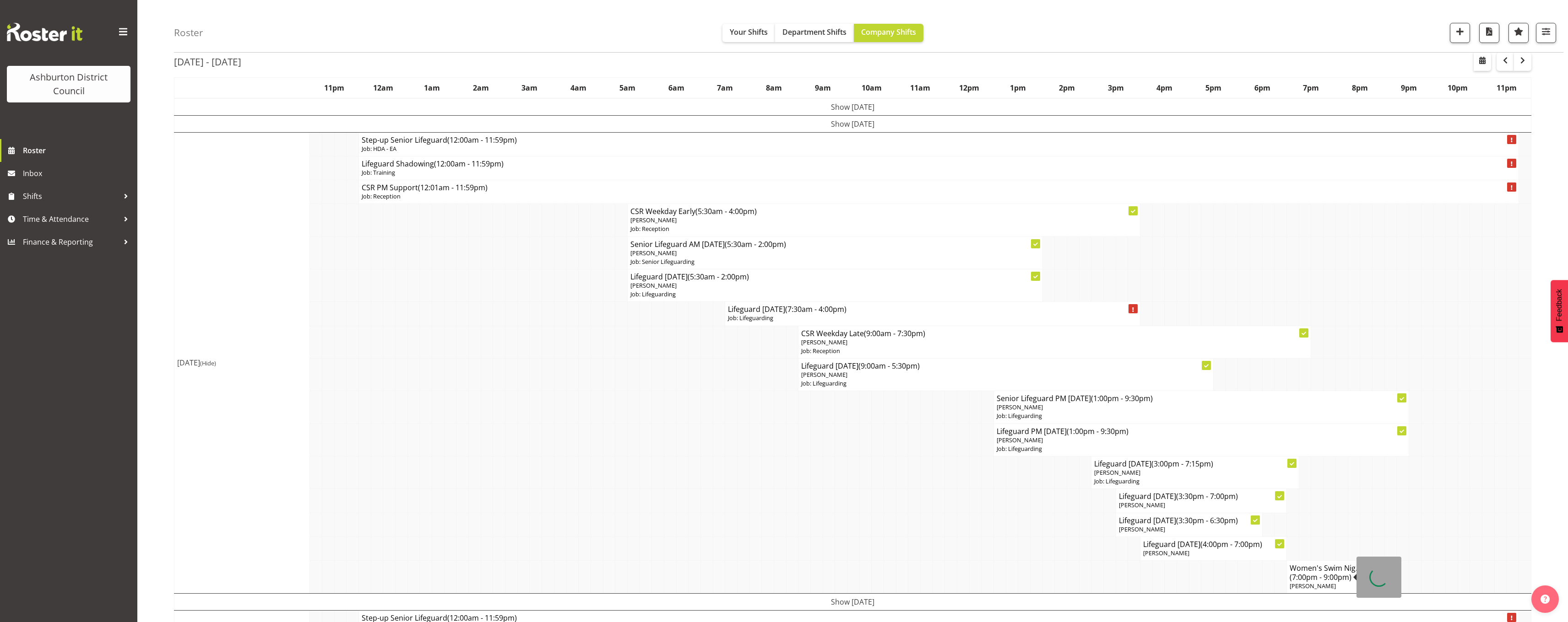
click at [1322, 582] on span "[PERSON_NAME]" at bounding box center [1312, 586] width 46 height 8
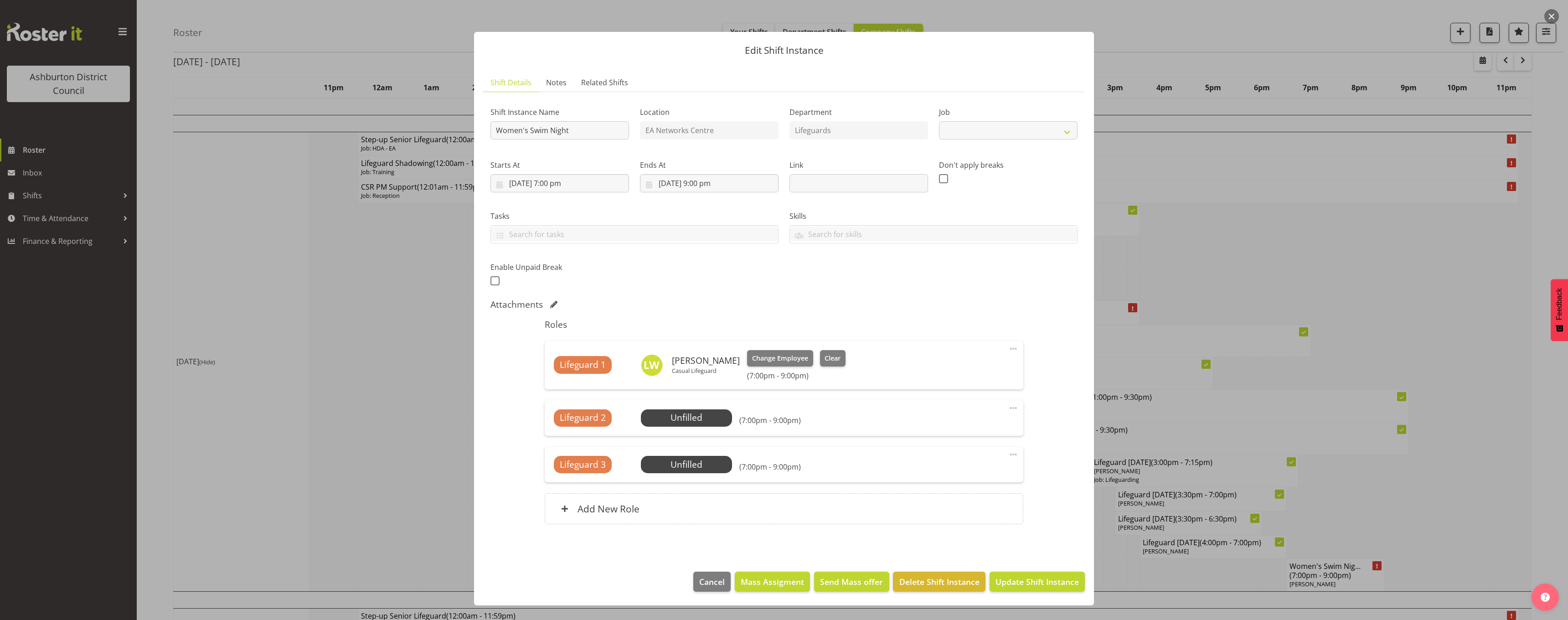
select select "38"
click at [708, 419] on span "Select Employee" at bounding box center [687, 418] width 68 height 13
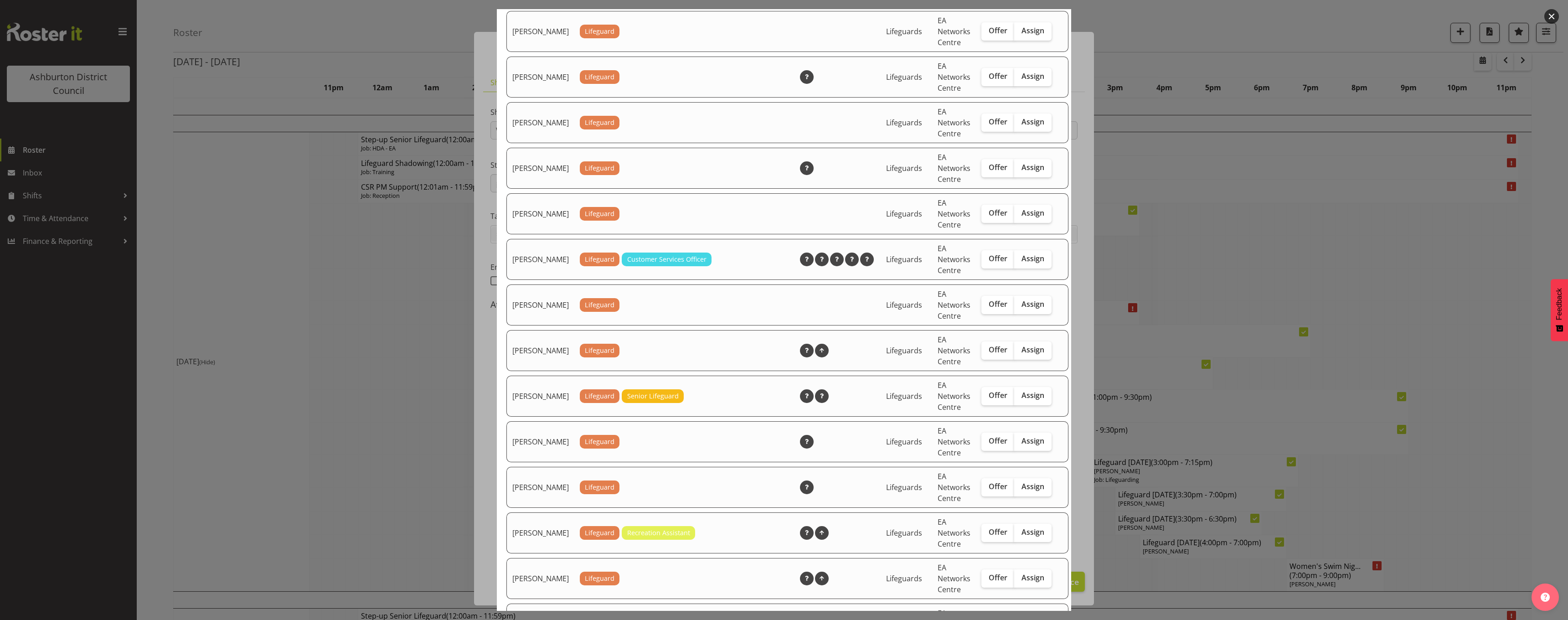
scroll to position [1287, 0]
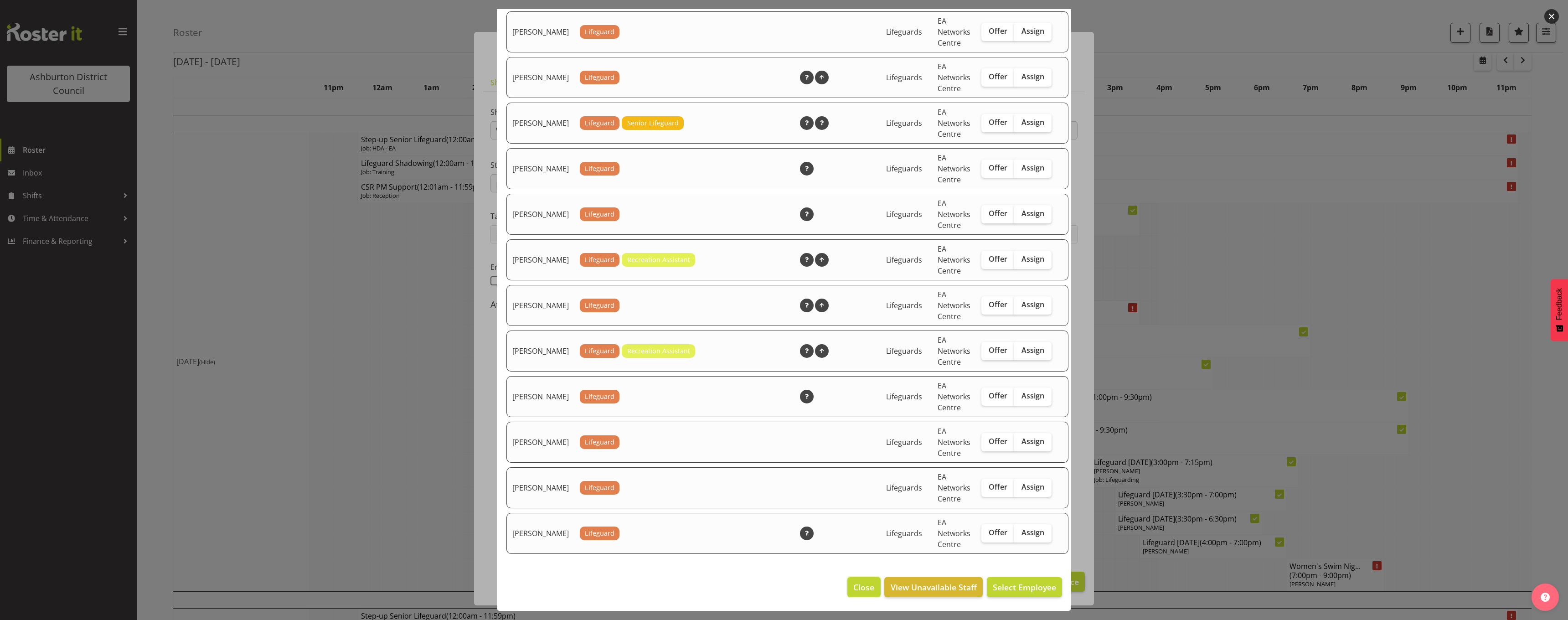
click at [859, 586] on span "Close" at bounding box center [864, 587] width 21 height 12
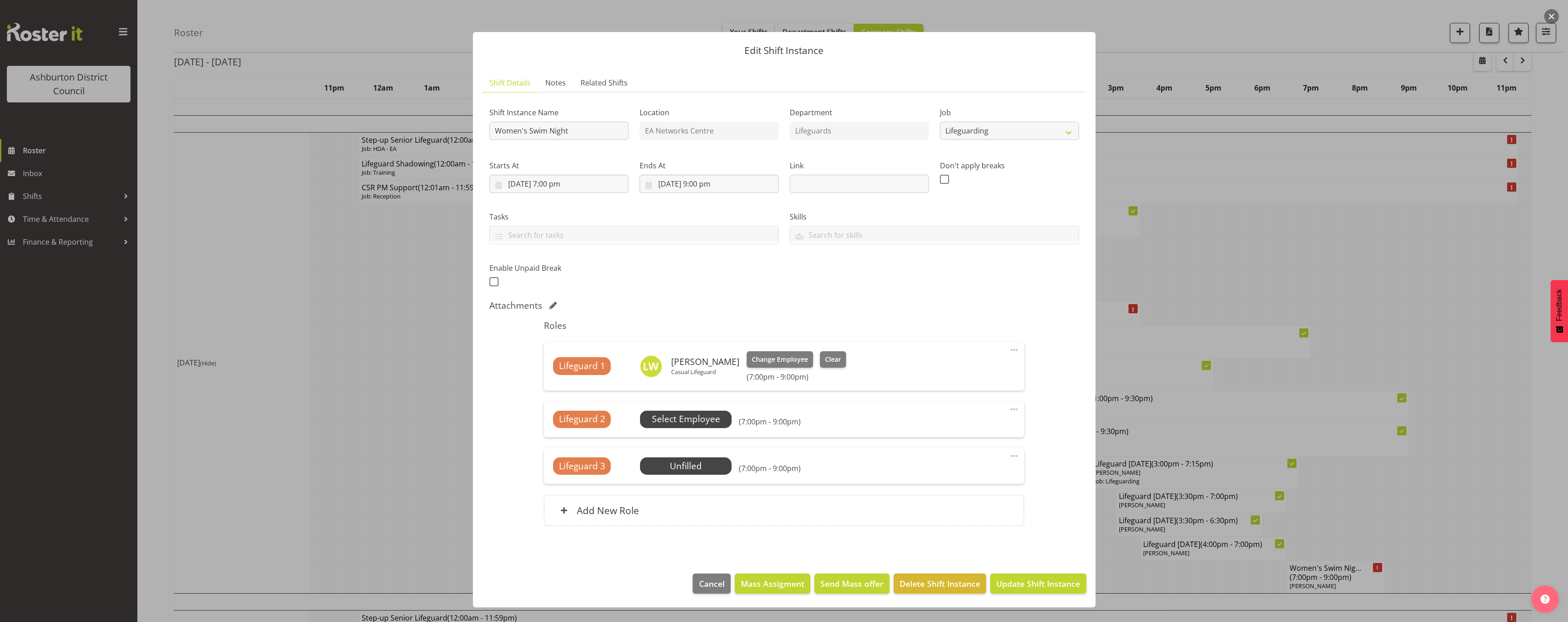
click at [673, 418] on span "Select Employee" at bounding box center [686, 419] width 68 height 13
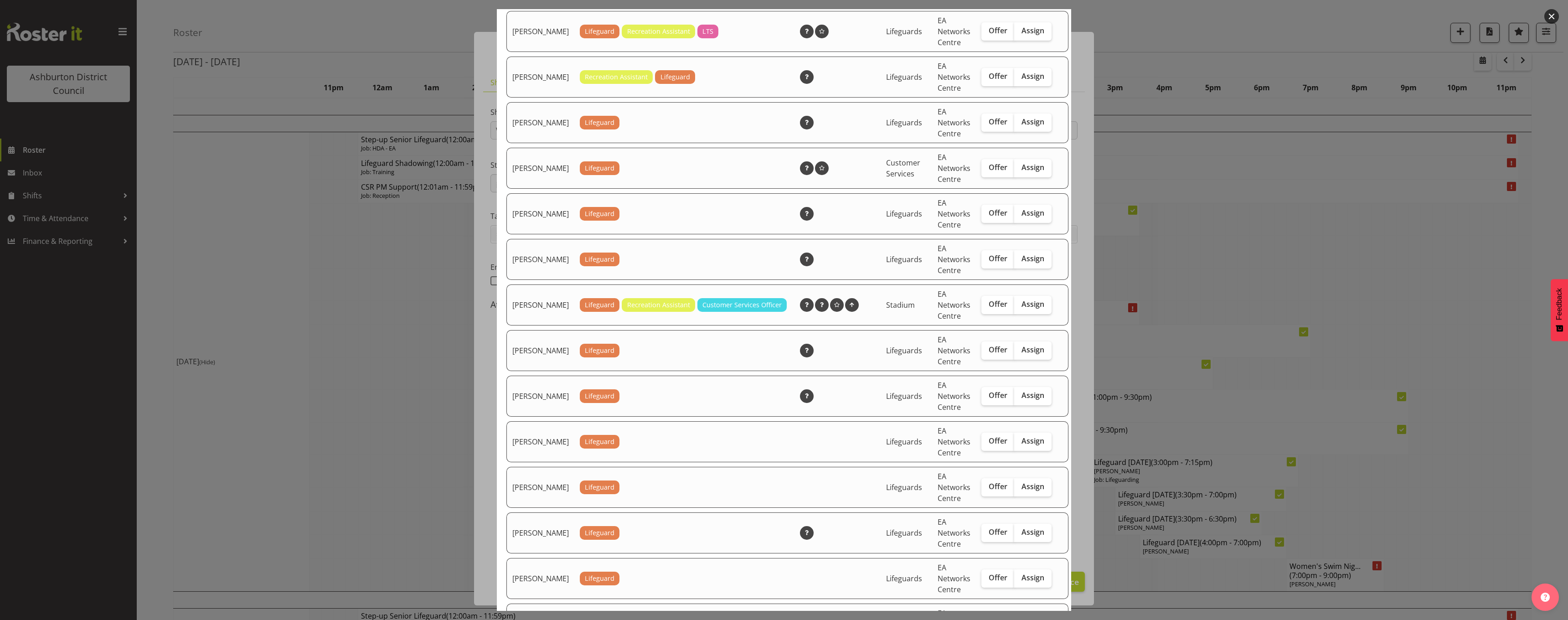
scroll to position [821, 0]
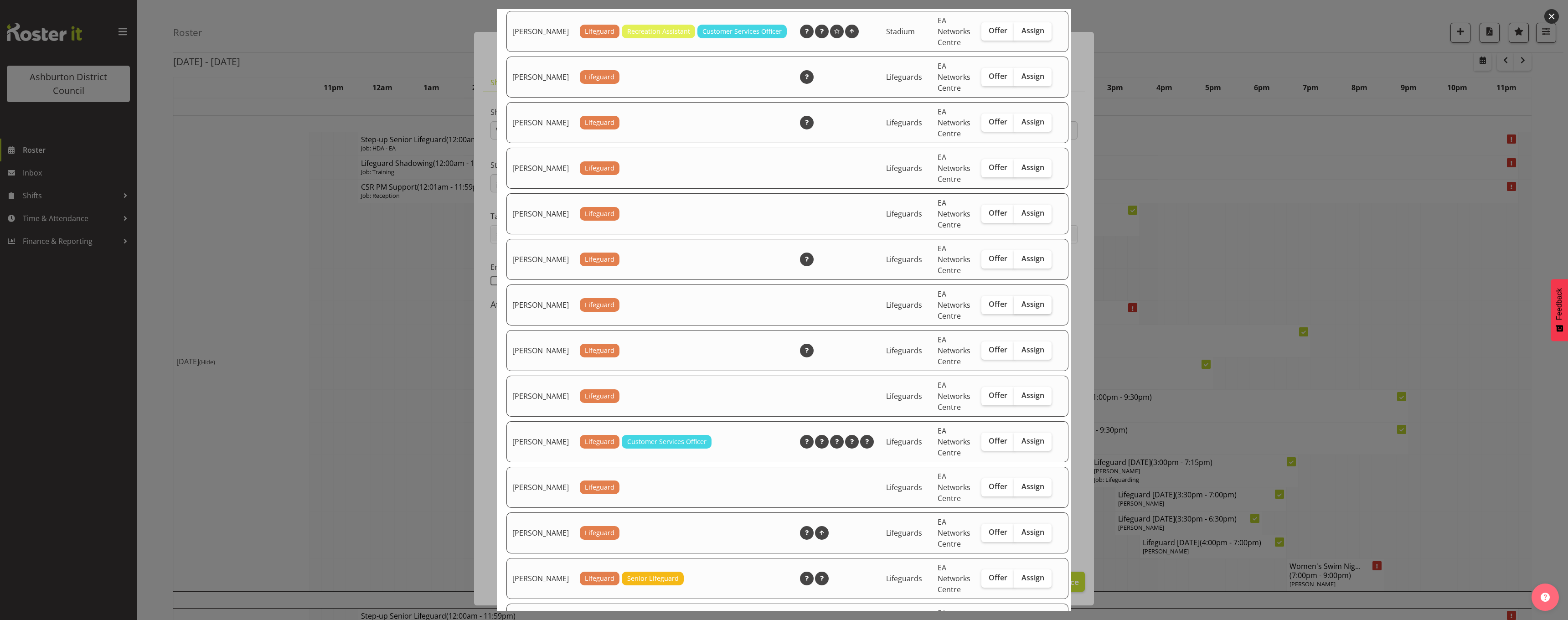
click at [1024, 309] on span "Assign" at bounding box center [1032, 304] width 23 height 9
click at [1020, 308] on input "Assign" at bounding box center [1017, 305] width 6 height 6
checkbox input "true"
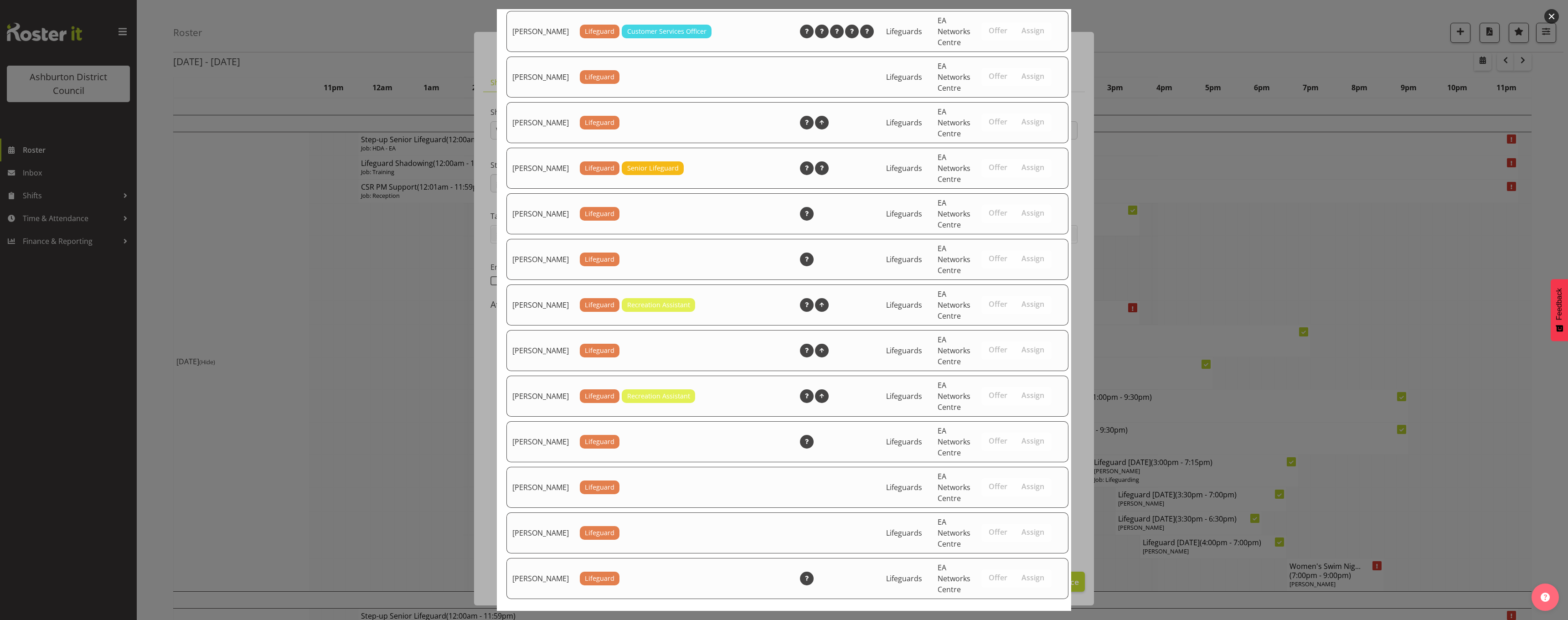
scroll to position [1287, 0]
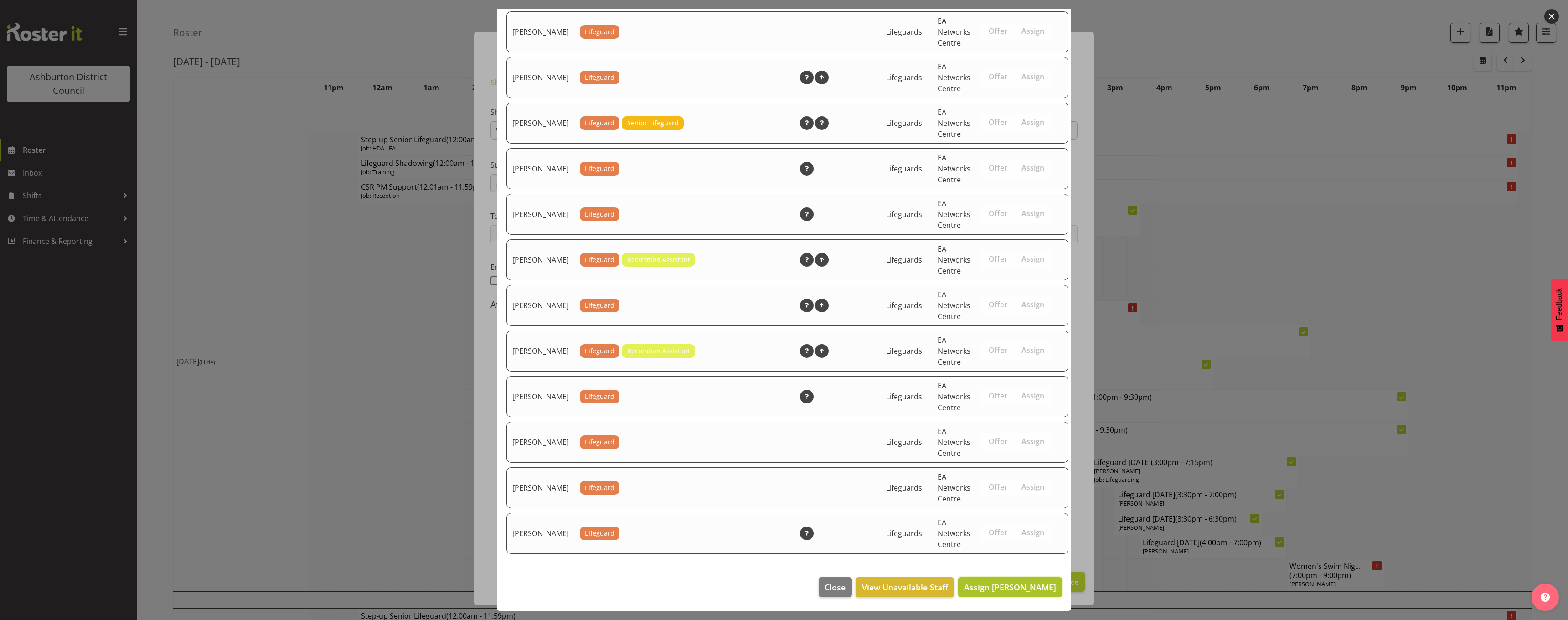
click at [1008, 588] on span "Assign Maddie Marshall" at bounding box center [1010, 588] width 92 height 11
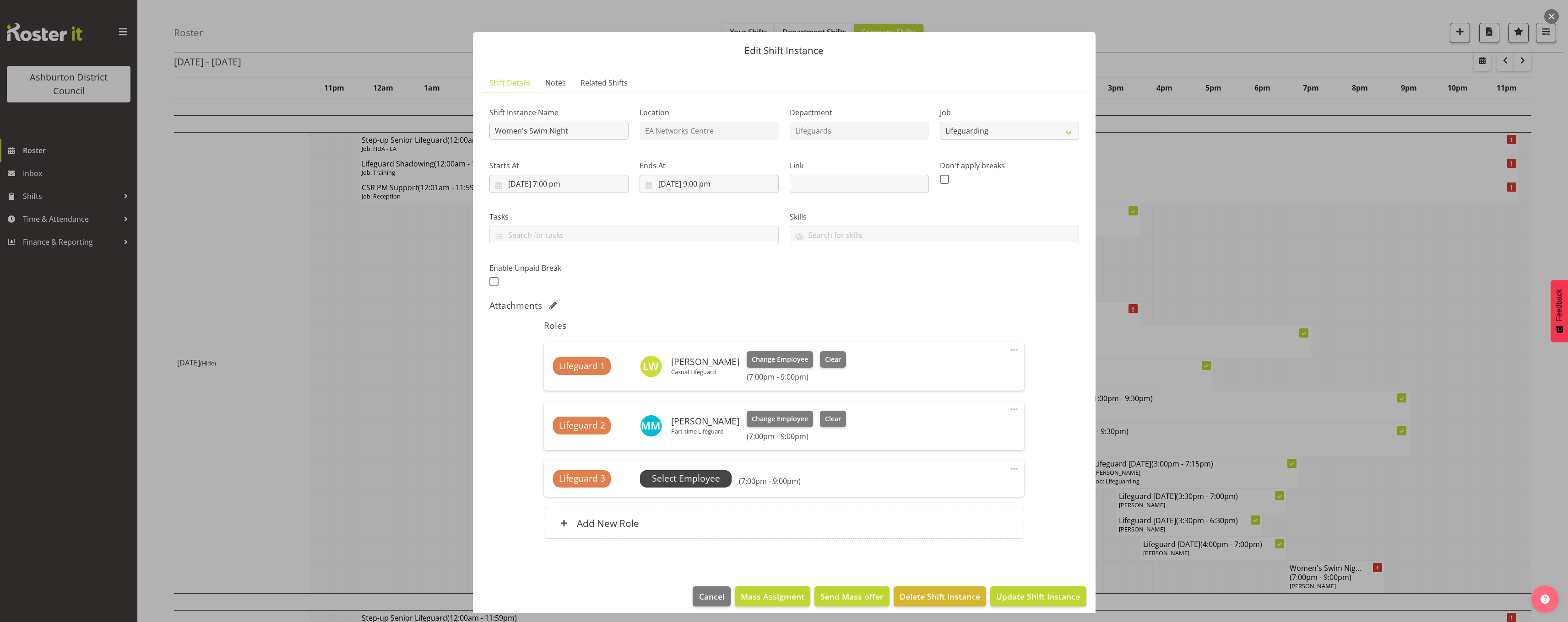
click at [691, 485] on span "Select Employee" at bounding box center [686, 479] width 68 height 13
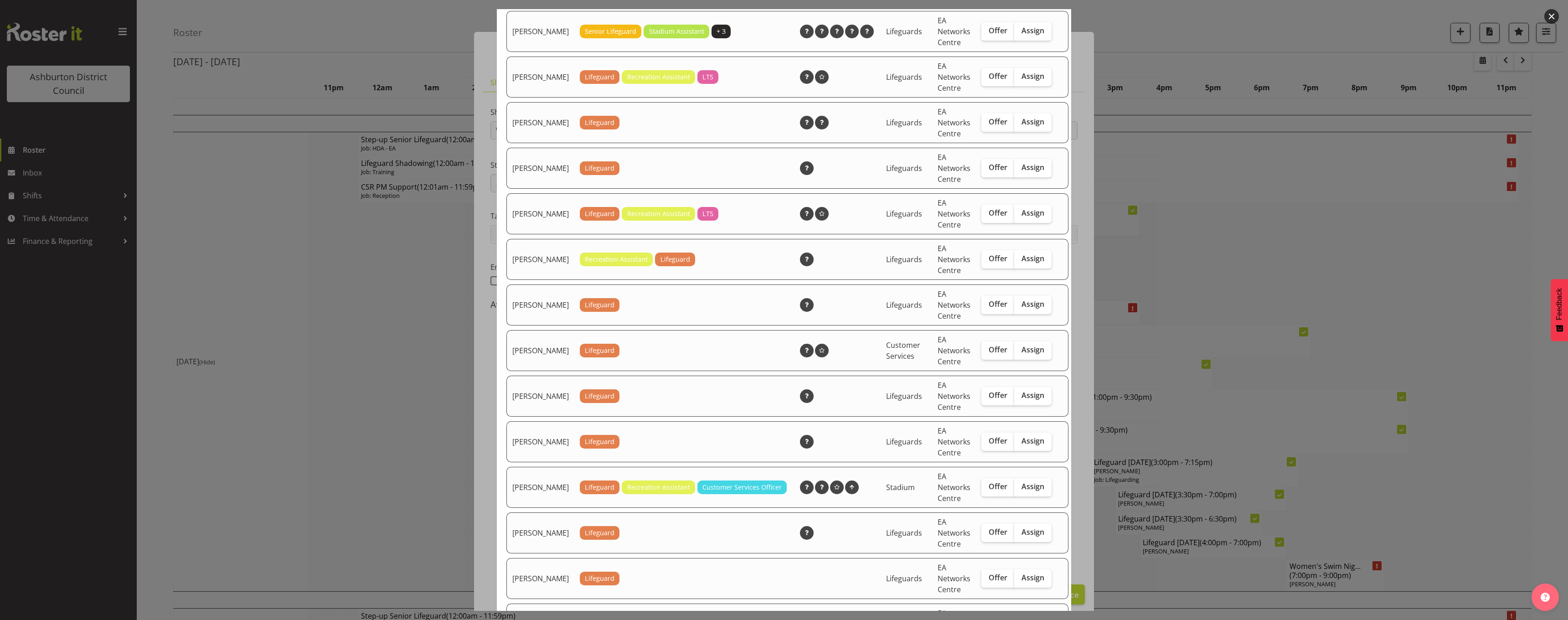
scroll to position [593, 0]
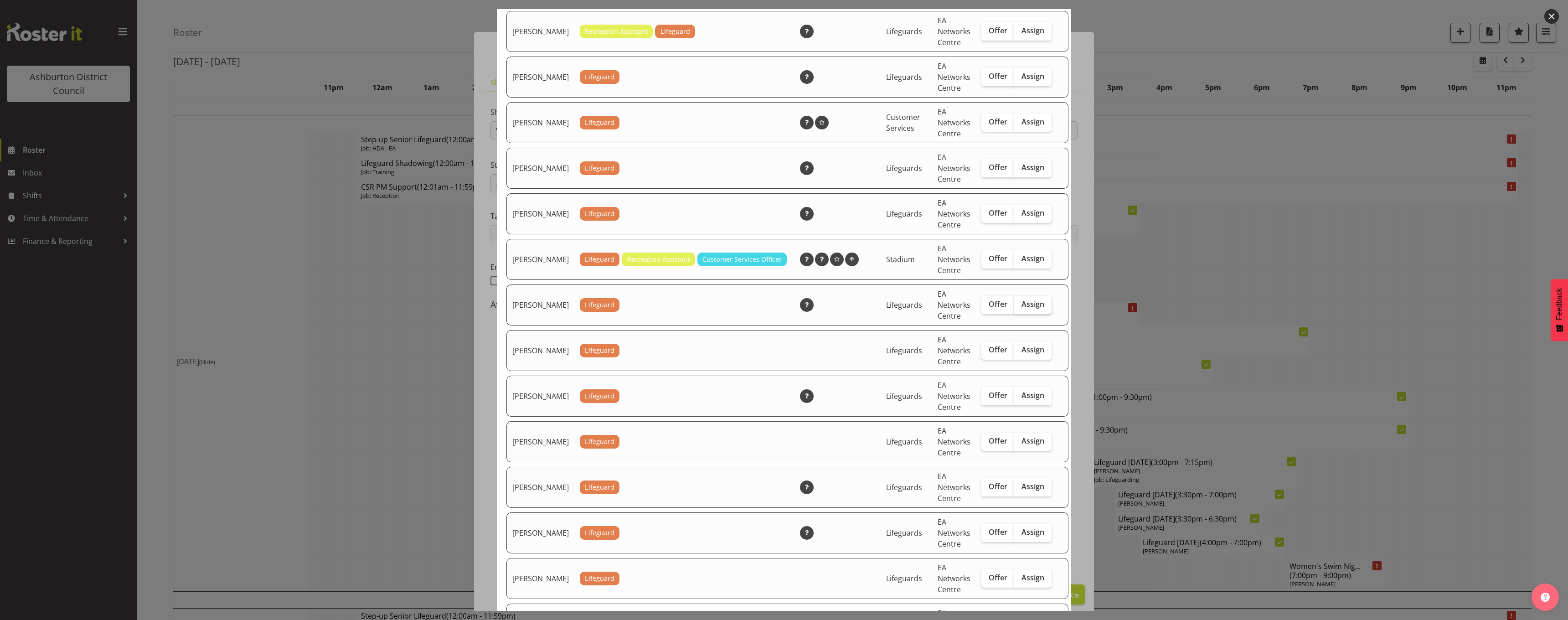
click at [1024, 309] on span "Assign" at bounding box center [1032, 304] width 23 height 9
click at [1020, 308] on input "Assign" at bounding box center [1017, 305] width 6 height 6
checkbox input "true"
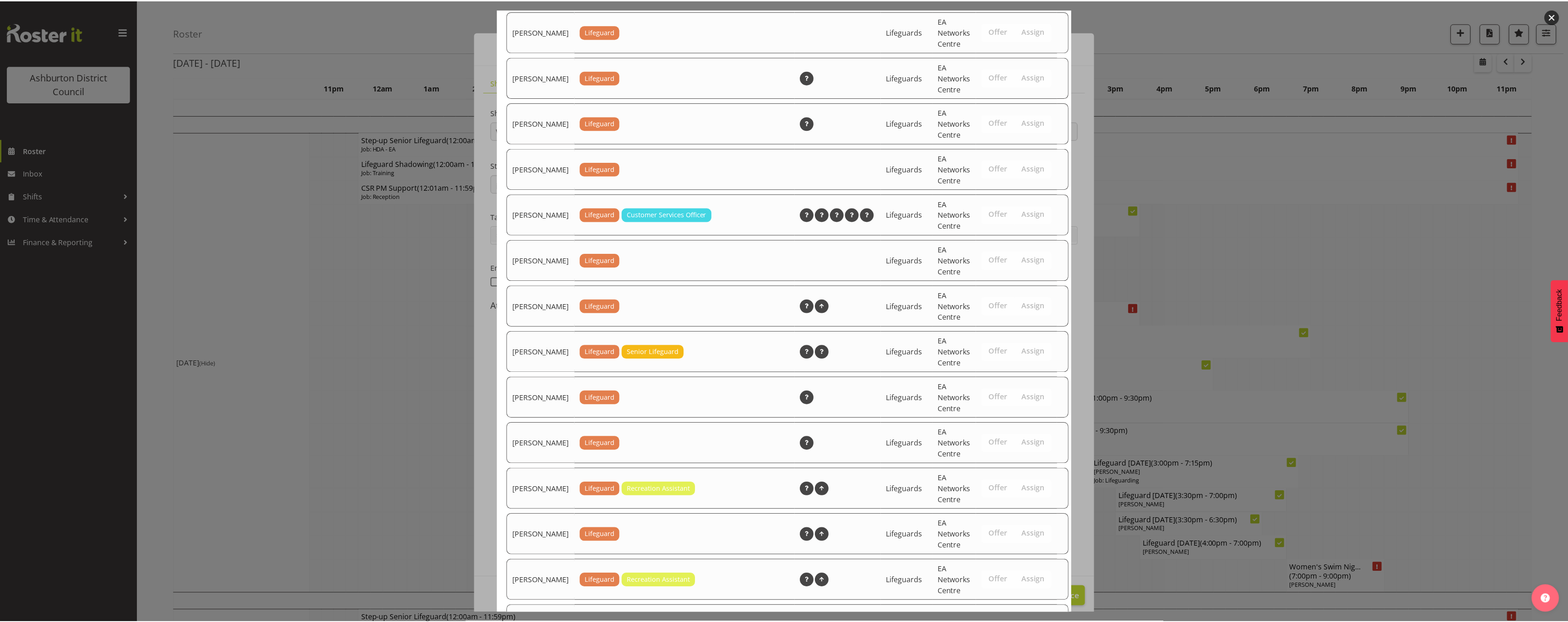
scroll to position [1245, 0]
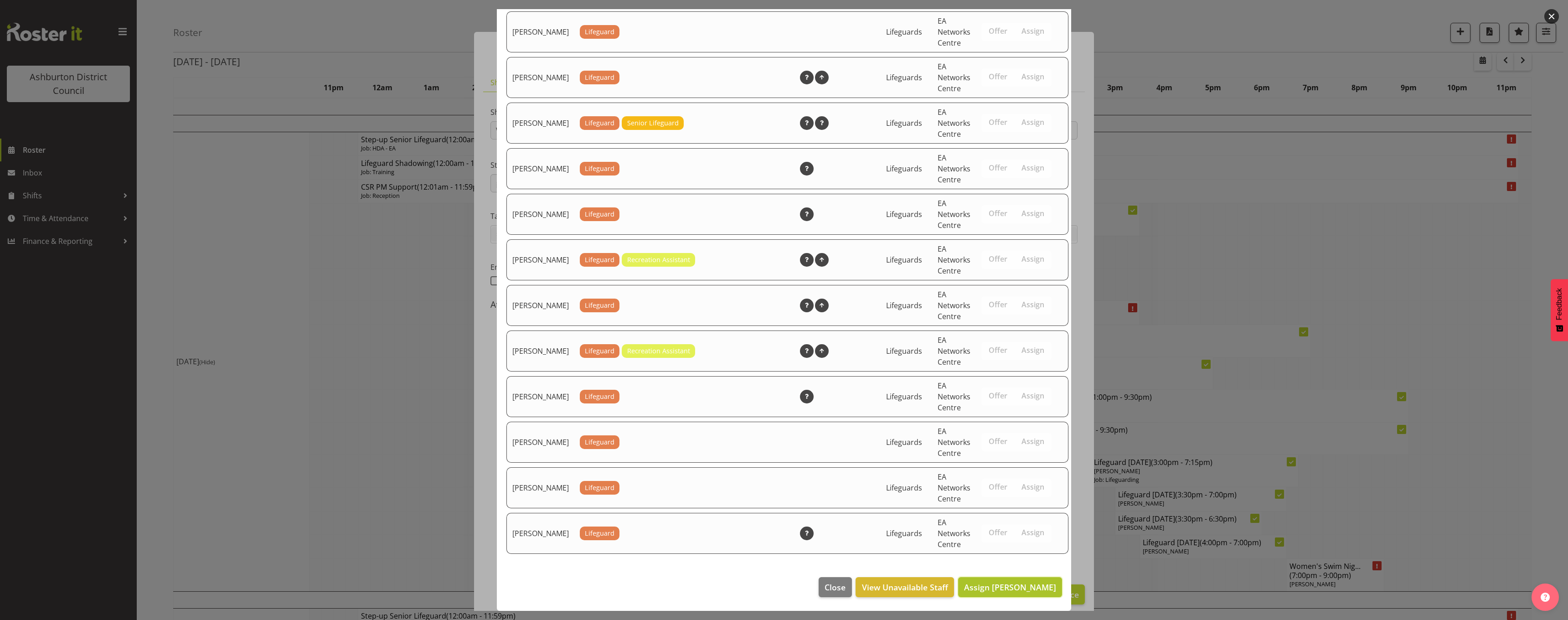
click at [1007, 583] on span "Assign Laura Williams" at bounding box center [1010, 588] width 92 height 11
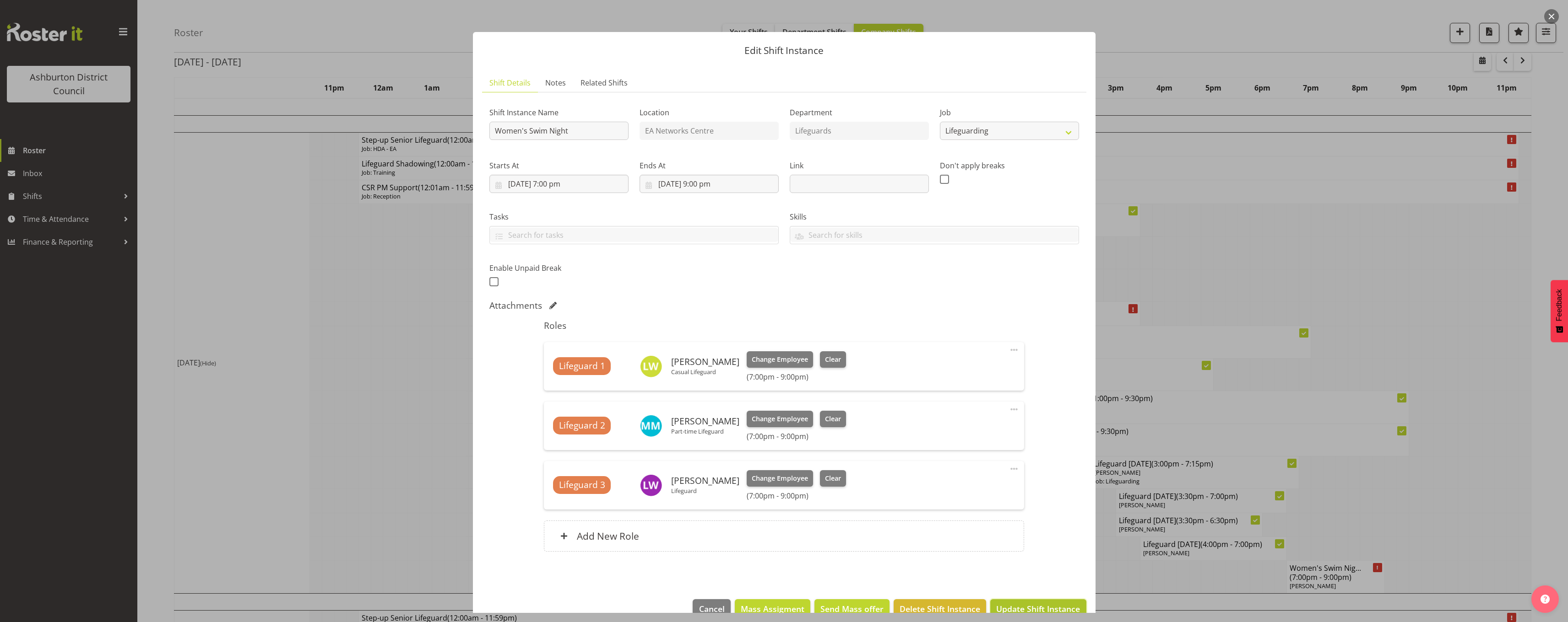
click at [1040, 604] on span "Update Shift Instance" at bounding box center [1037, 609] width 84 height 12
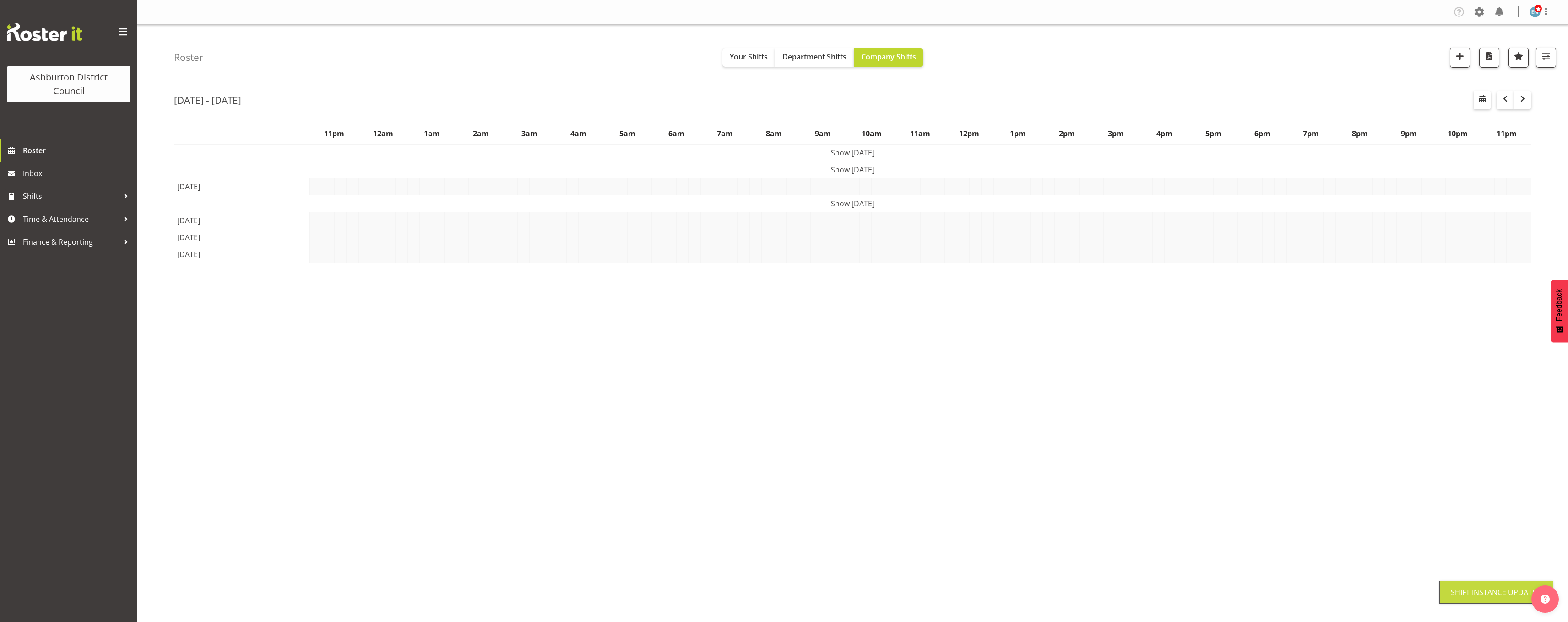
scroll to position [0, 0]
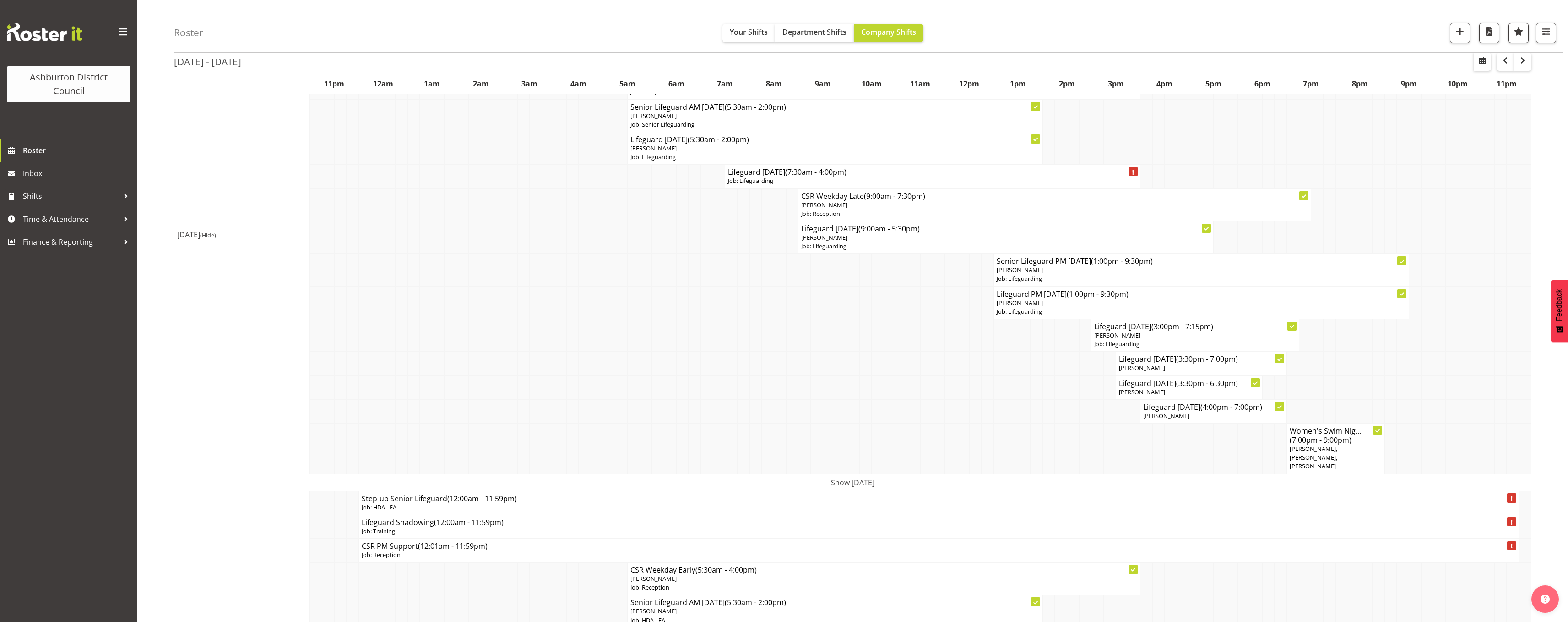
scroll to position [229, 0]
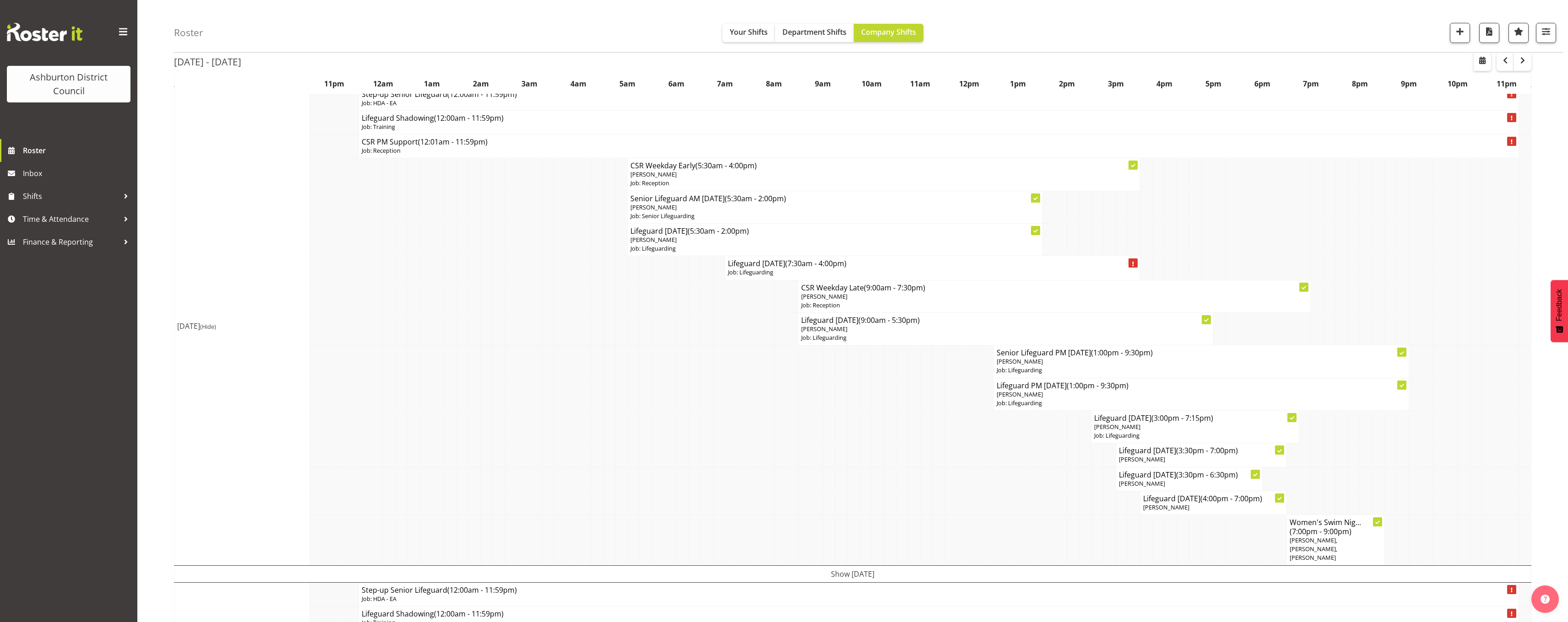
scroll to position [0, 0]
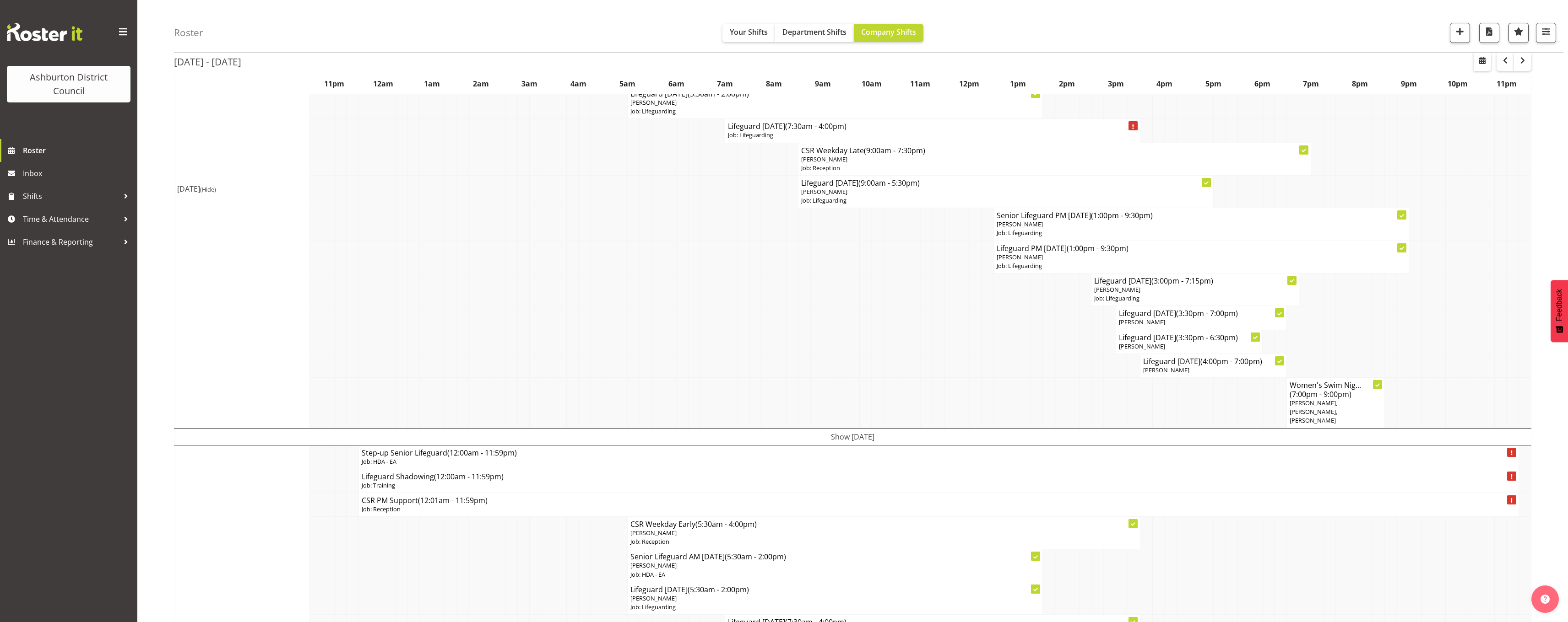
scroll to position [46, 0]
